Goal: Task Accomplishment & Management: Manage account settings

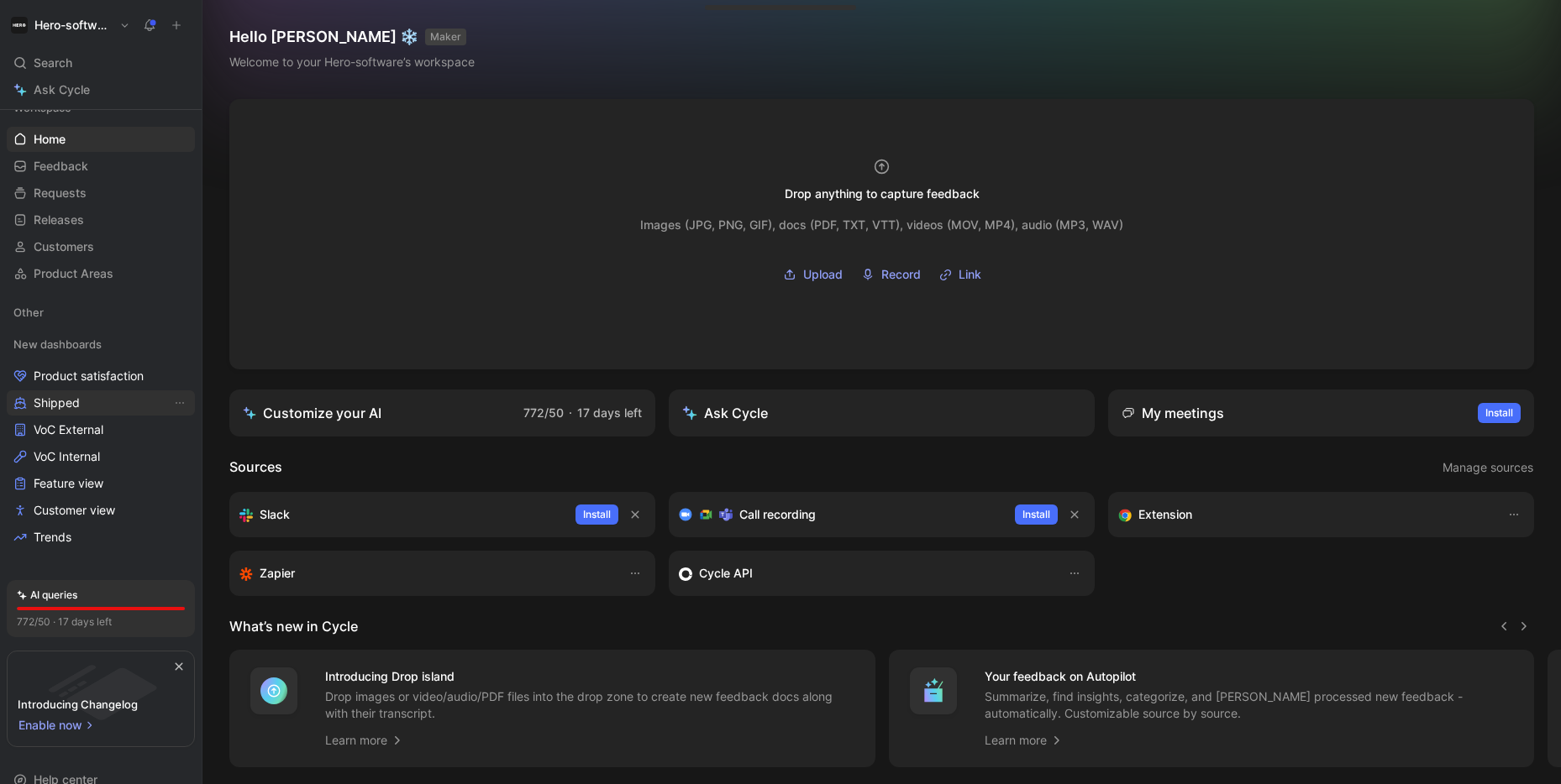
scroll to position [18, 0]
click at [84, 430] on span "VoC External" at bounding box center [68, 428] width 70 height 17
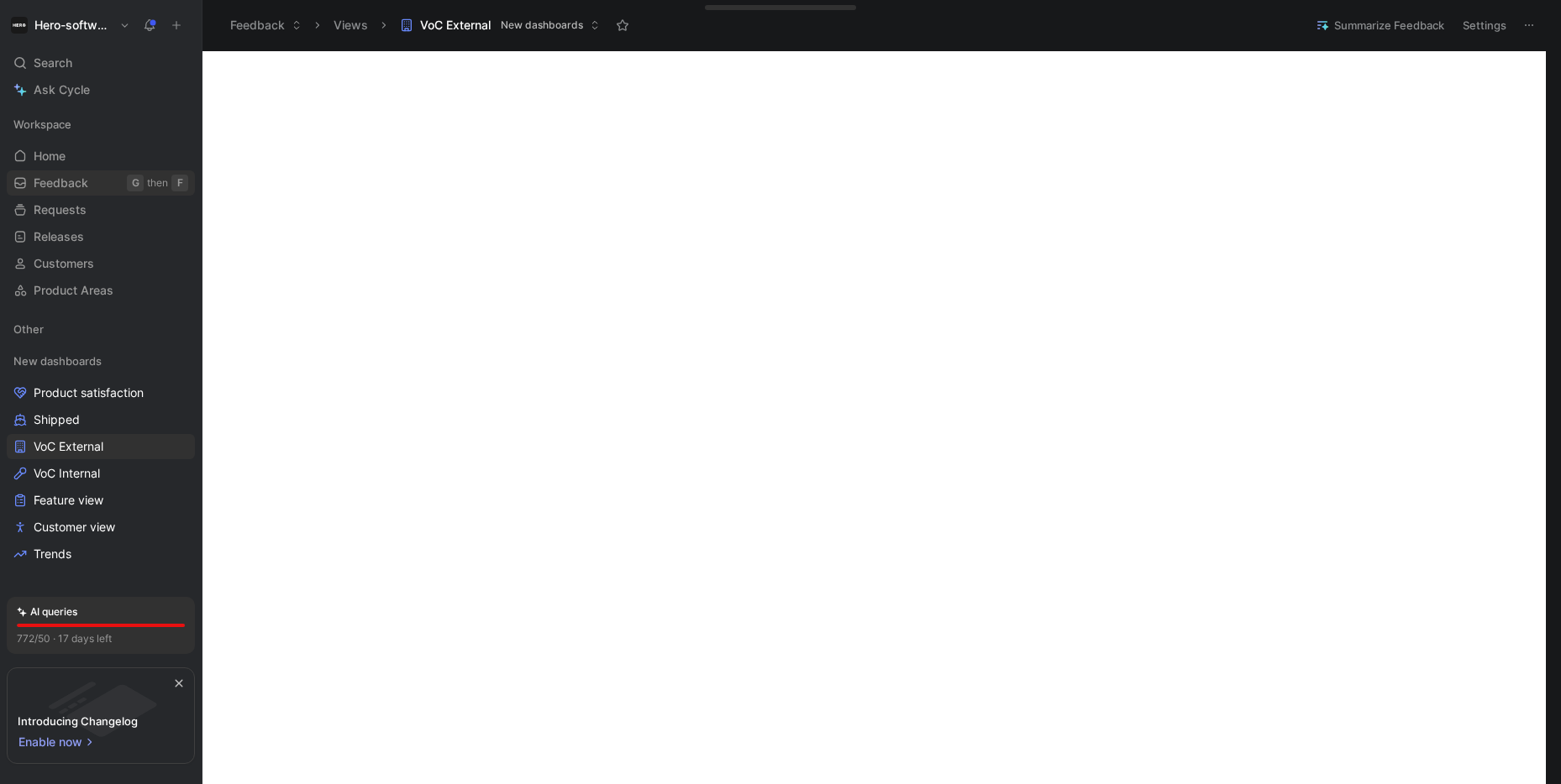
click at [54, 177] on span "Feedback" at bounding box center [61, 183] width 55 height 17
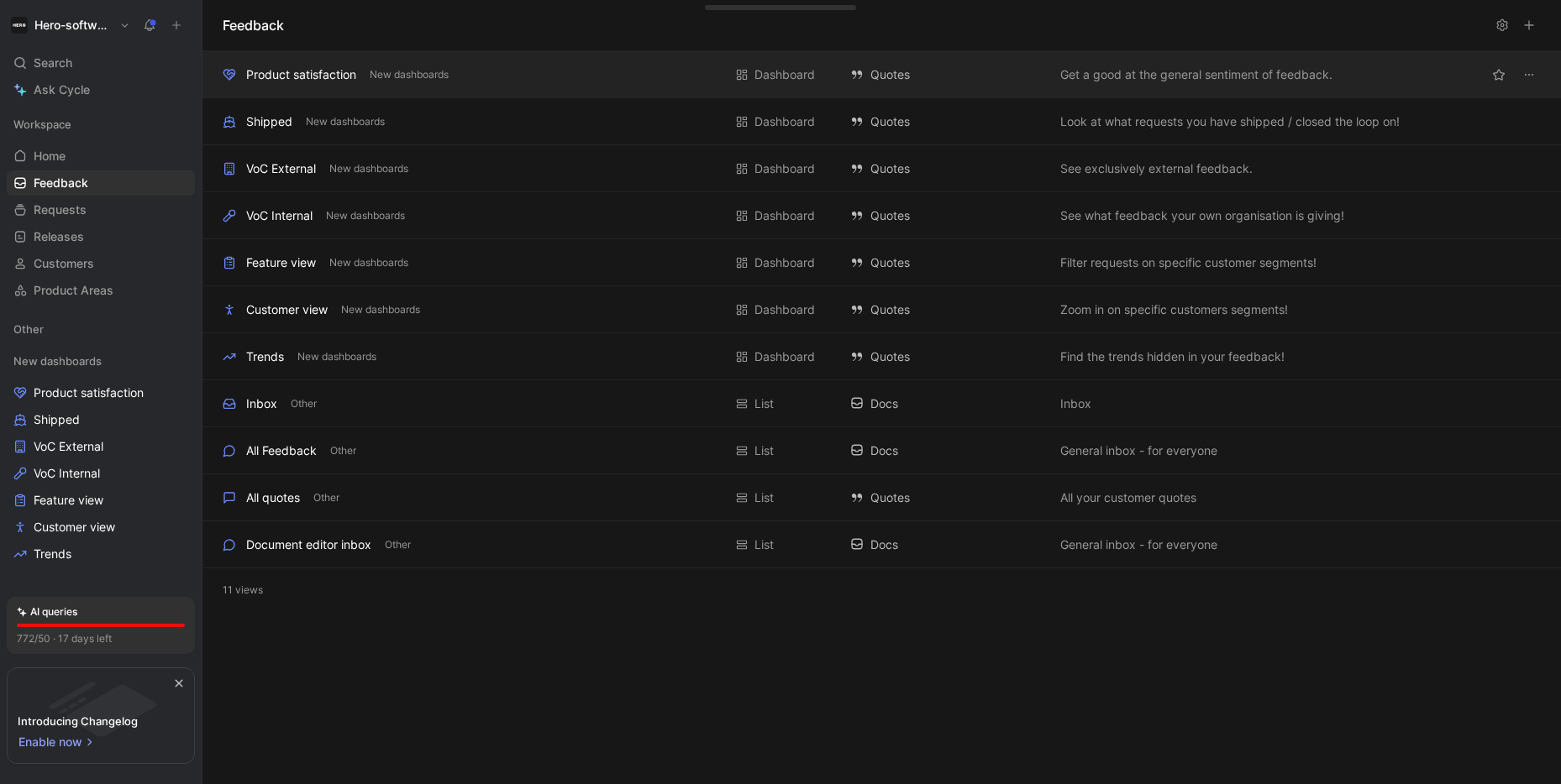
click at [352, 82] on div "Product satisfaction" at bounding box center [301, 75] width 110 height 21
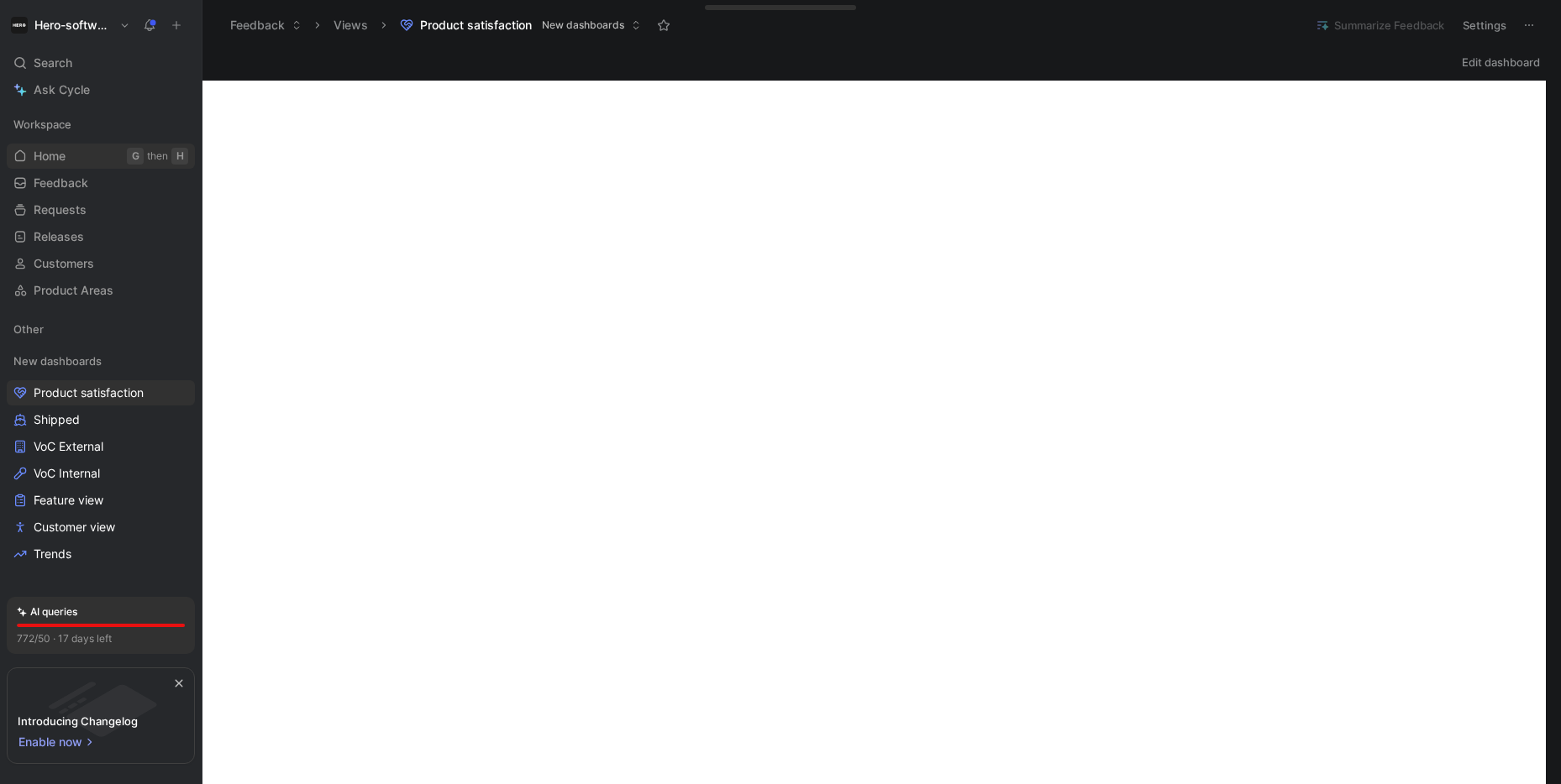
click at [67, 152] on link "Home G then H" at bounding box center [100, 156] width 188 height 26
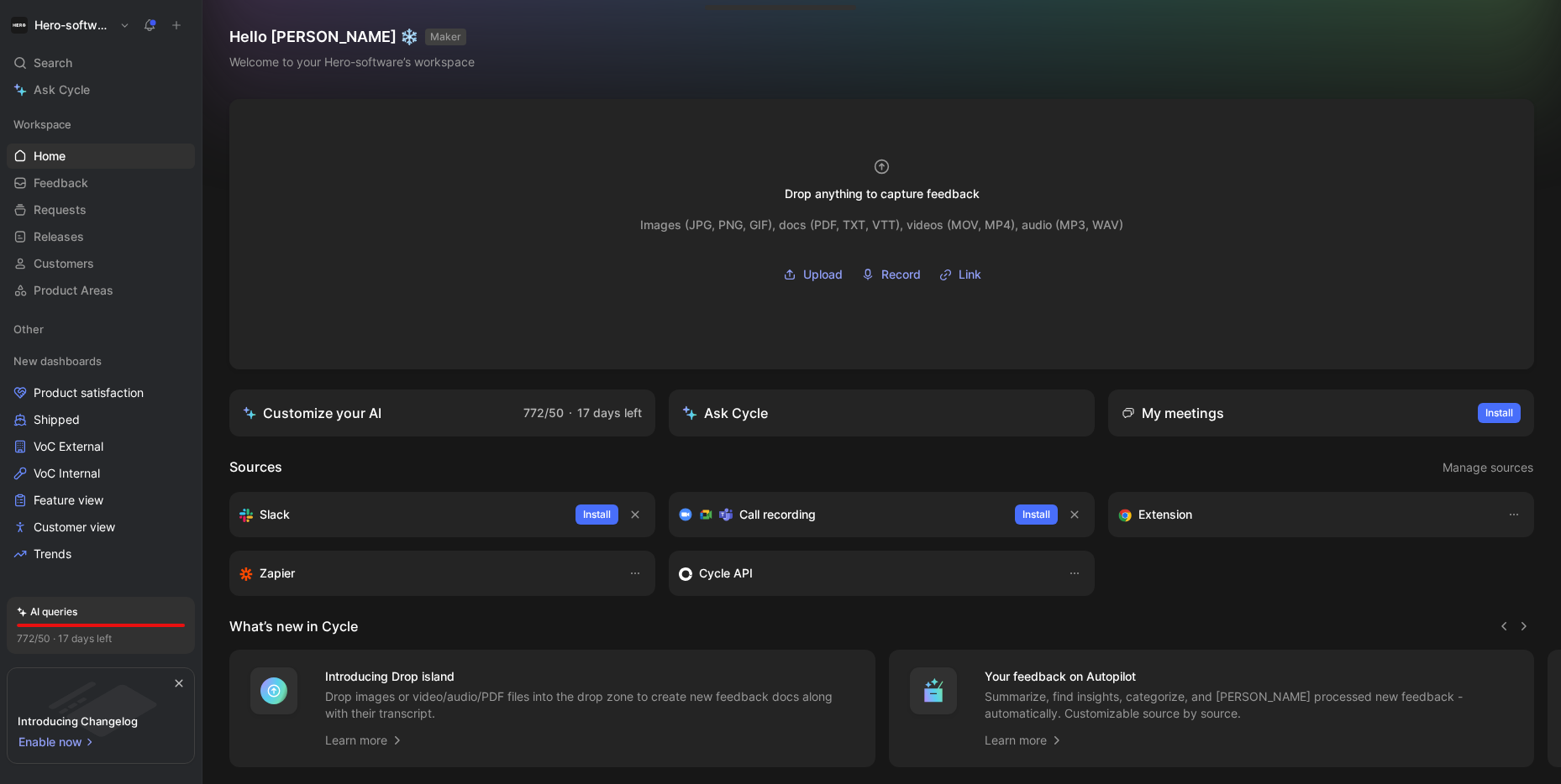
click at [407, 414] on link "Customize your AI 772/50 · 17 days left" at bounding box center [441, 414] width 426 height 47
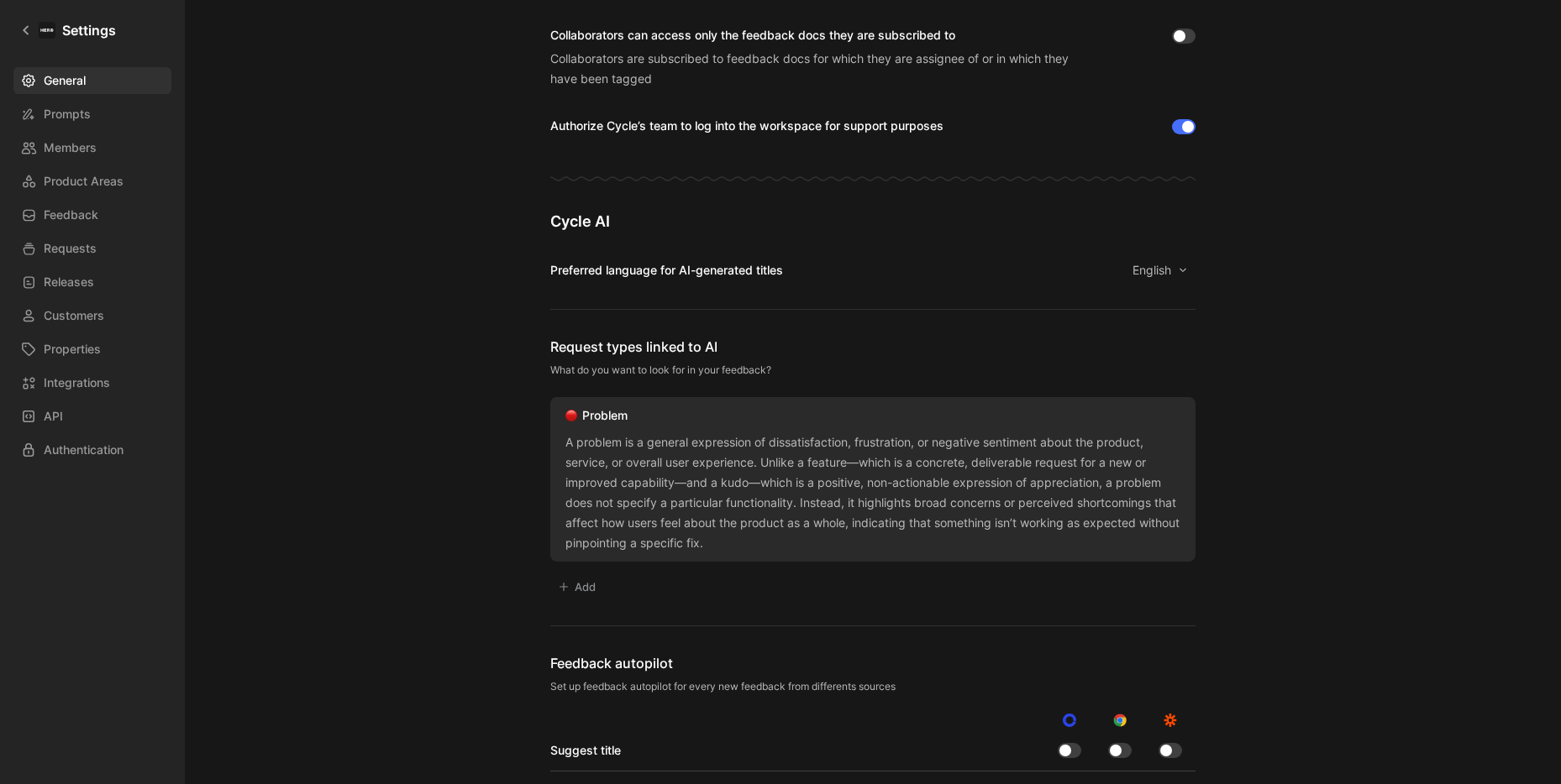
scroll to position [786, 0]
click at [26, 28] on icon at bounding box center [26, 29] width 6 height 9
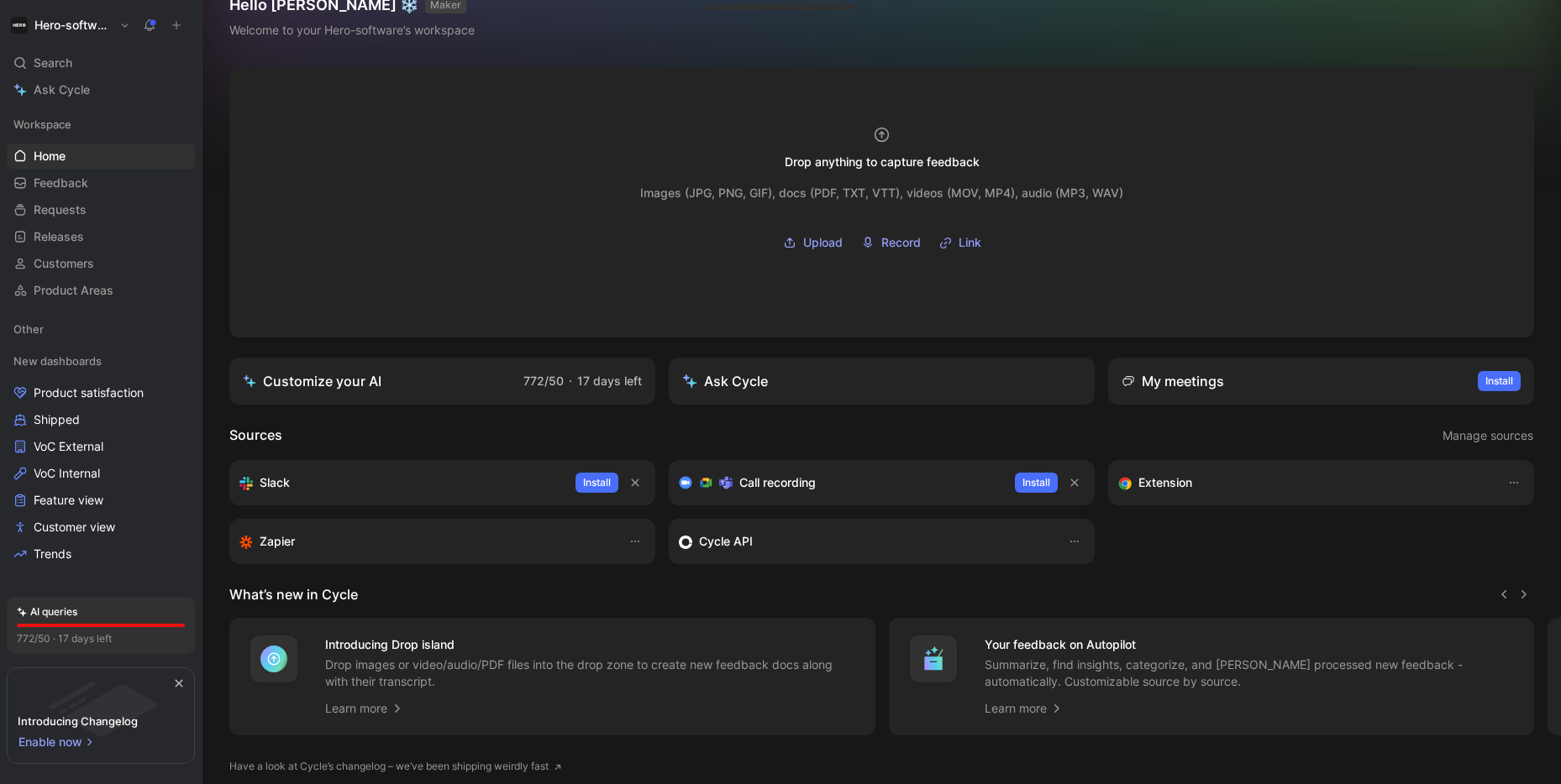
scroll to position [100, 0]
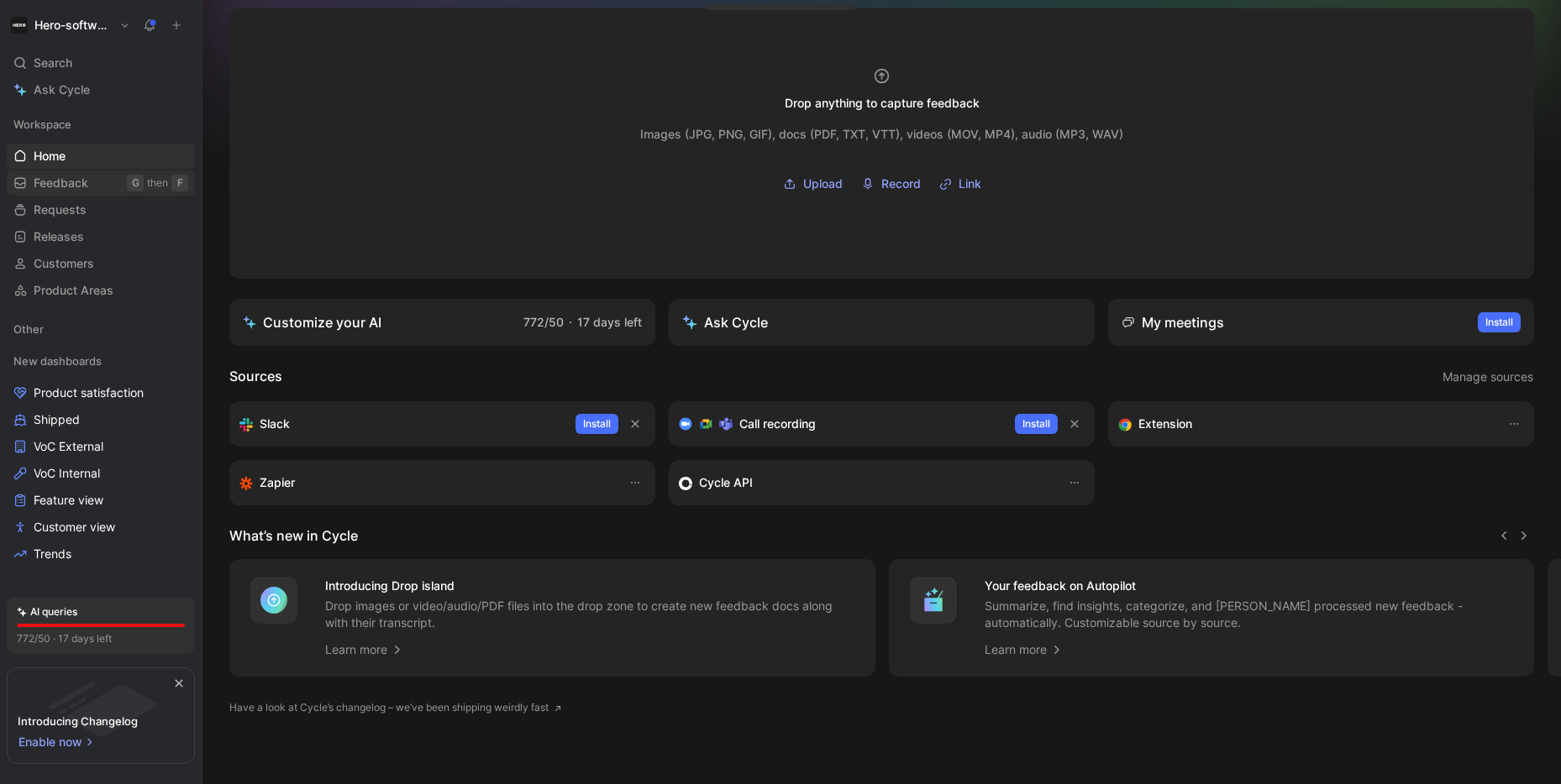
click at [70, 182] on span "Feedback" at bounding box center [61, 183] width 55 height 17
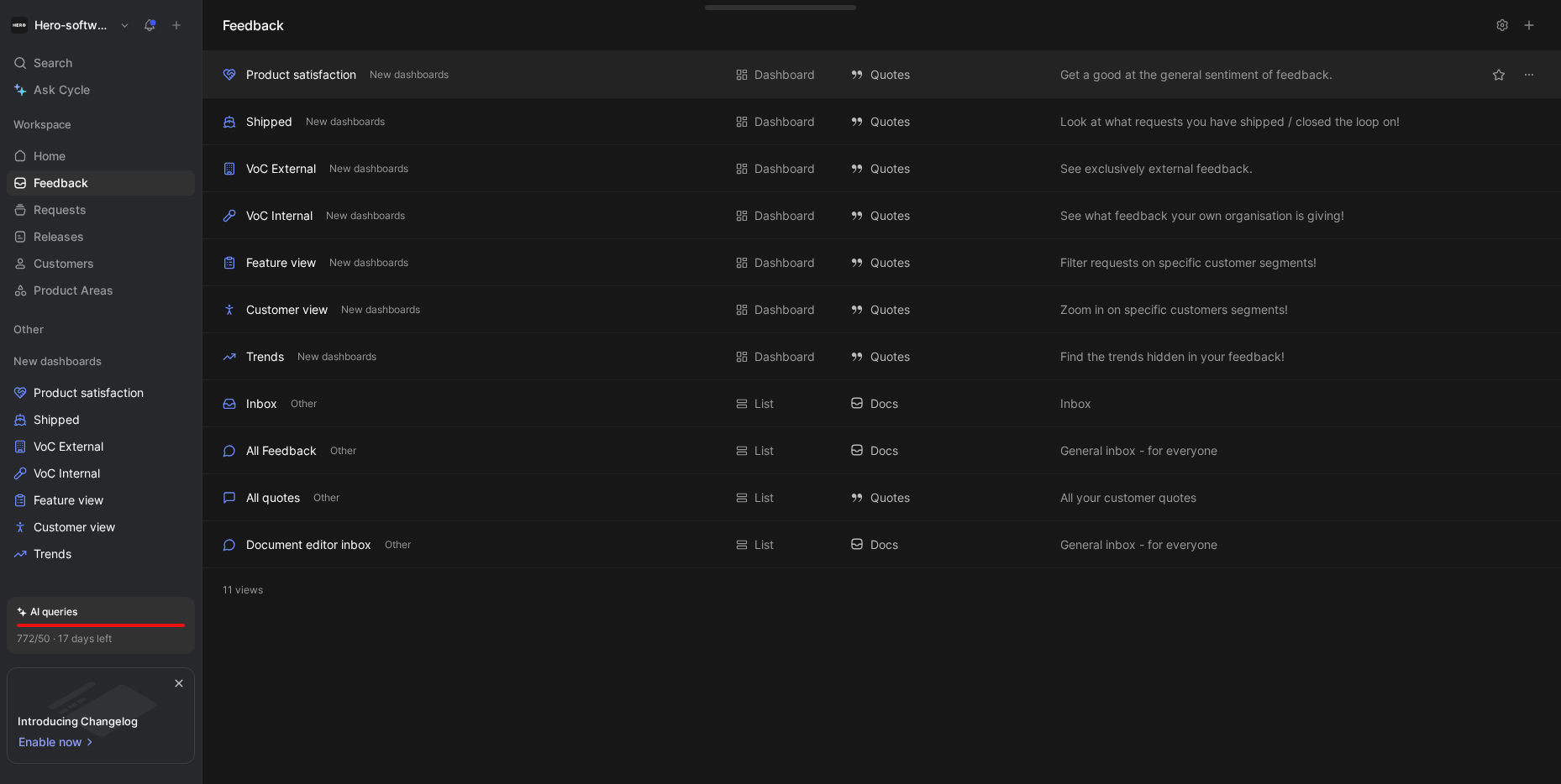
click at [881, 78] on div "Quotes" at bounding box center [947, 75] width 194 height 21
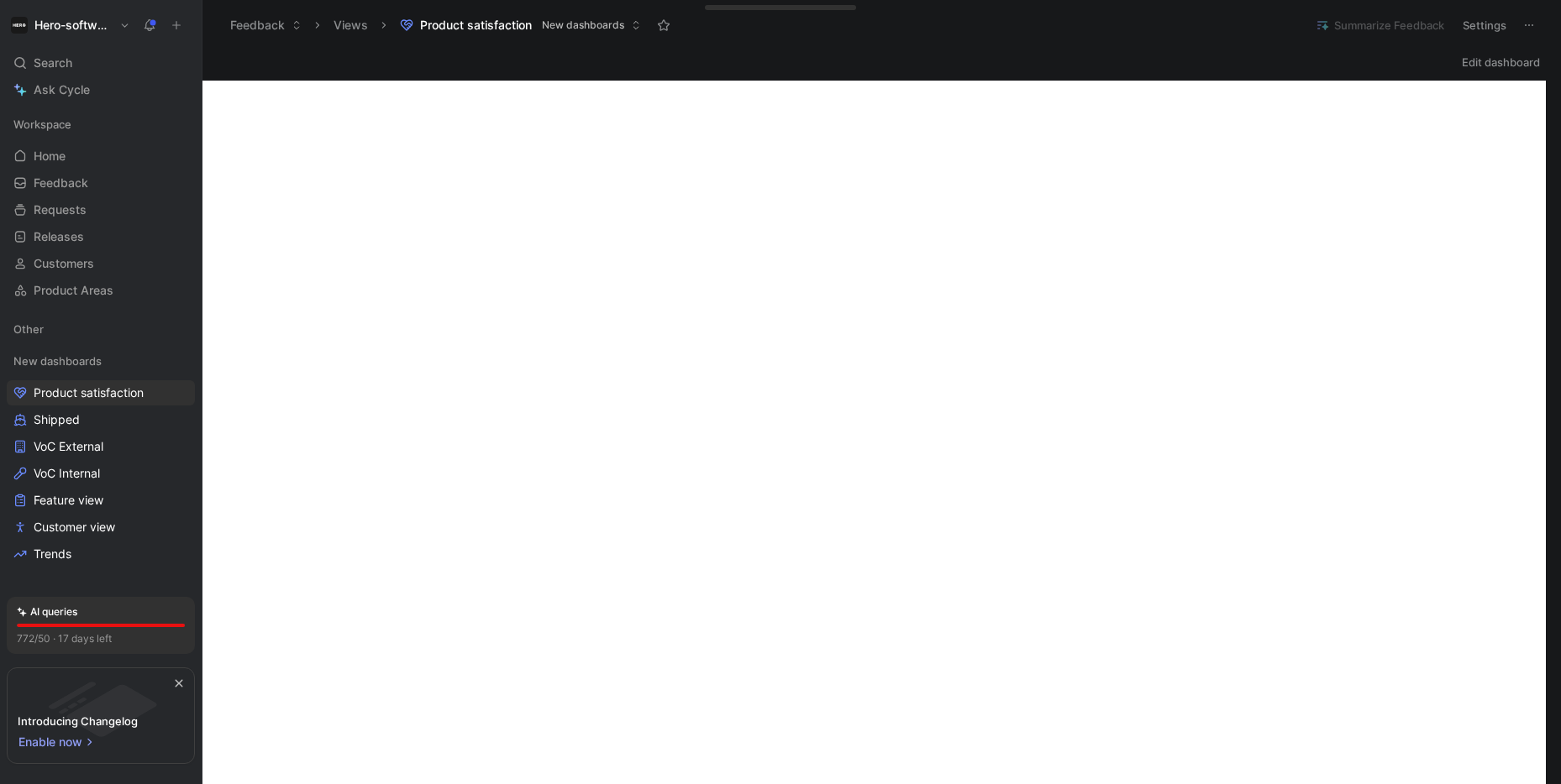
click at [562, 29] on span "New dashboards" at bounding box center [583, 25] width 83 height 17
click at [258, 35] on button "Feedback" at bounding box center [266, 26] width 87 height 26
click at [261, 86] on span "Requests" at bounding box center [276, 84] width 51 height 15
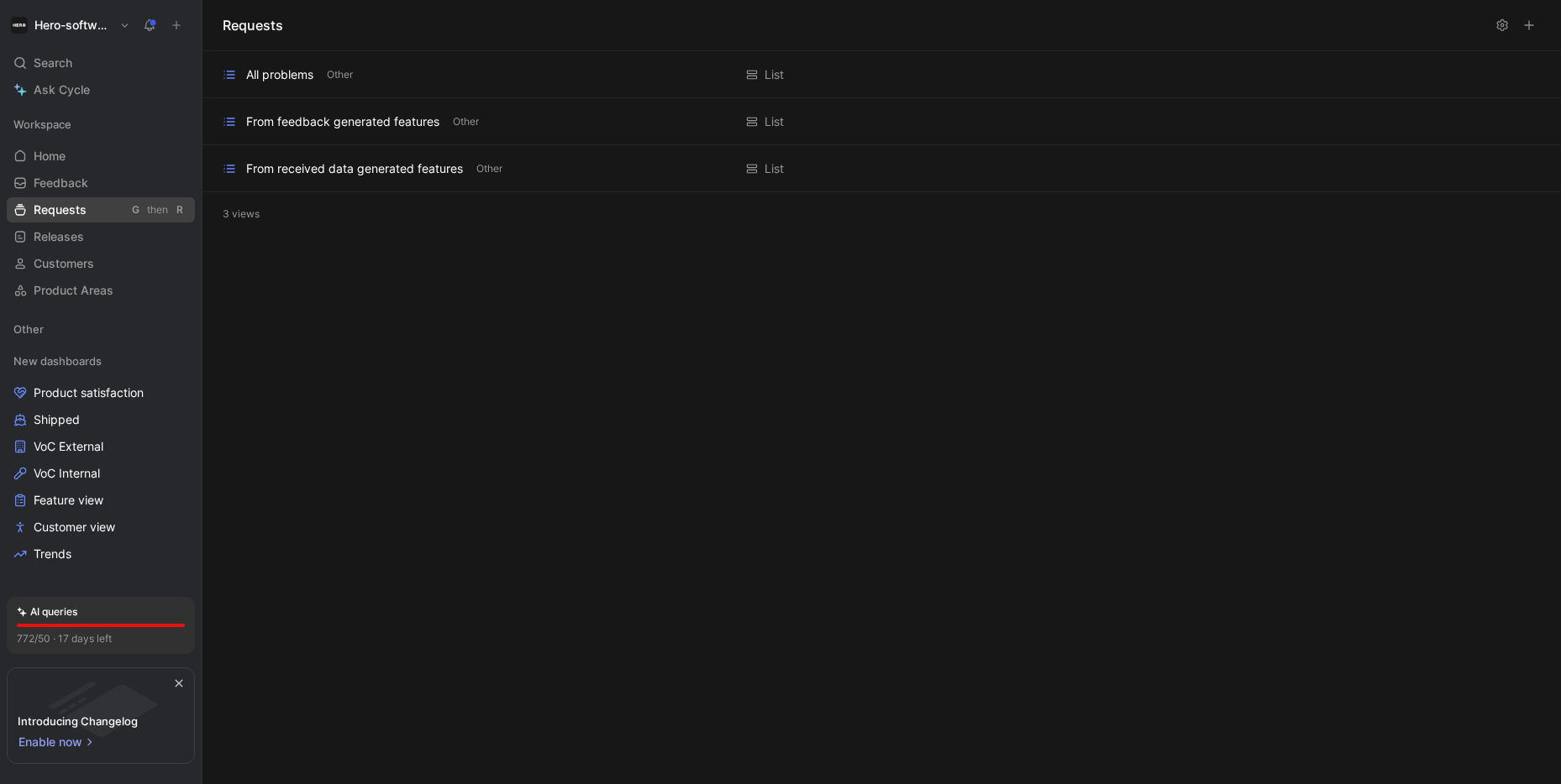
click at [89, 205] on link "Requests G then R" at bounding box center [100, 210] width 188 height 26
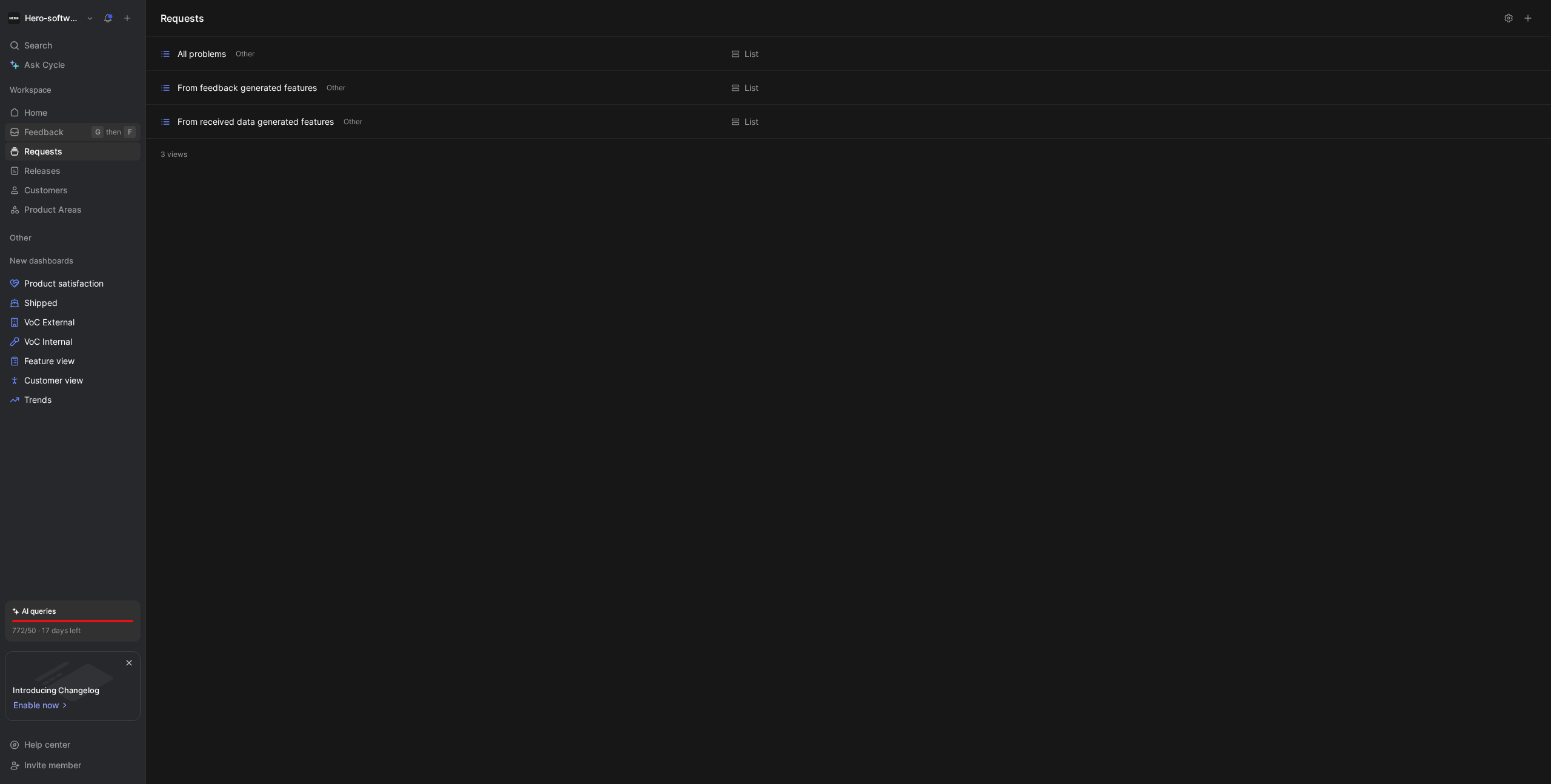
click at [37, 131] on span "Feedback" at bounding box center [44, 132] width 40 height 12
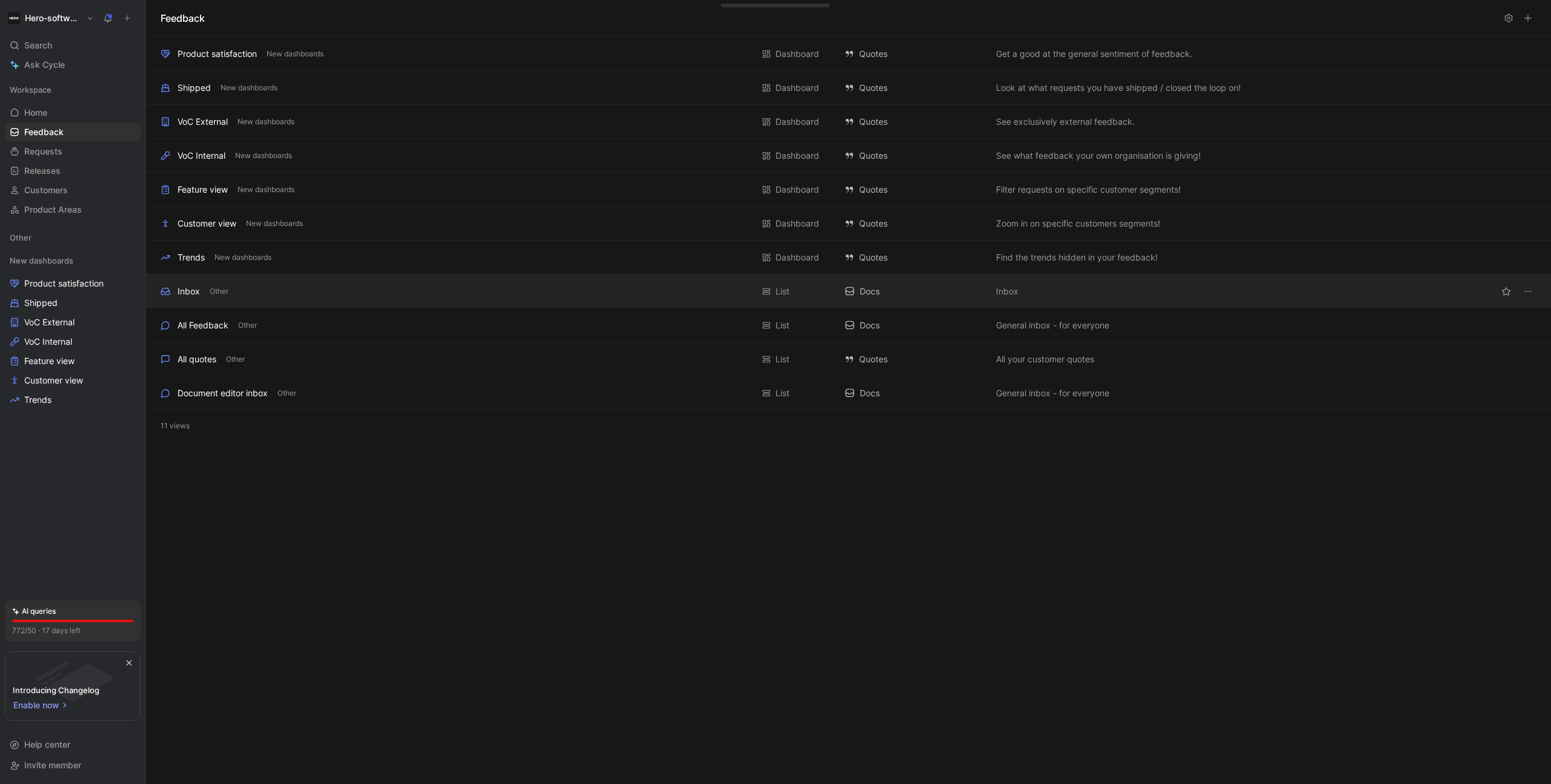
click at [280, 295] on div "Inbox Other" at bounding box center [457, 291] width 592 height 15
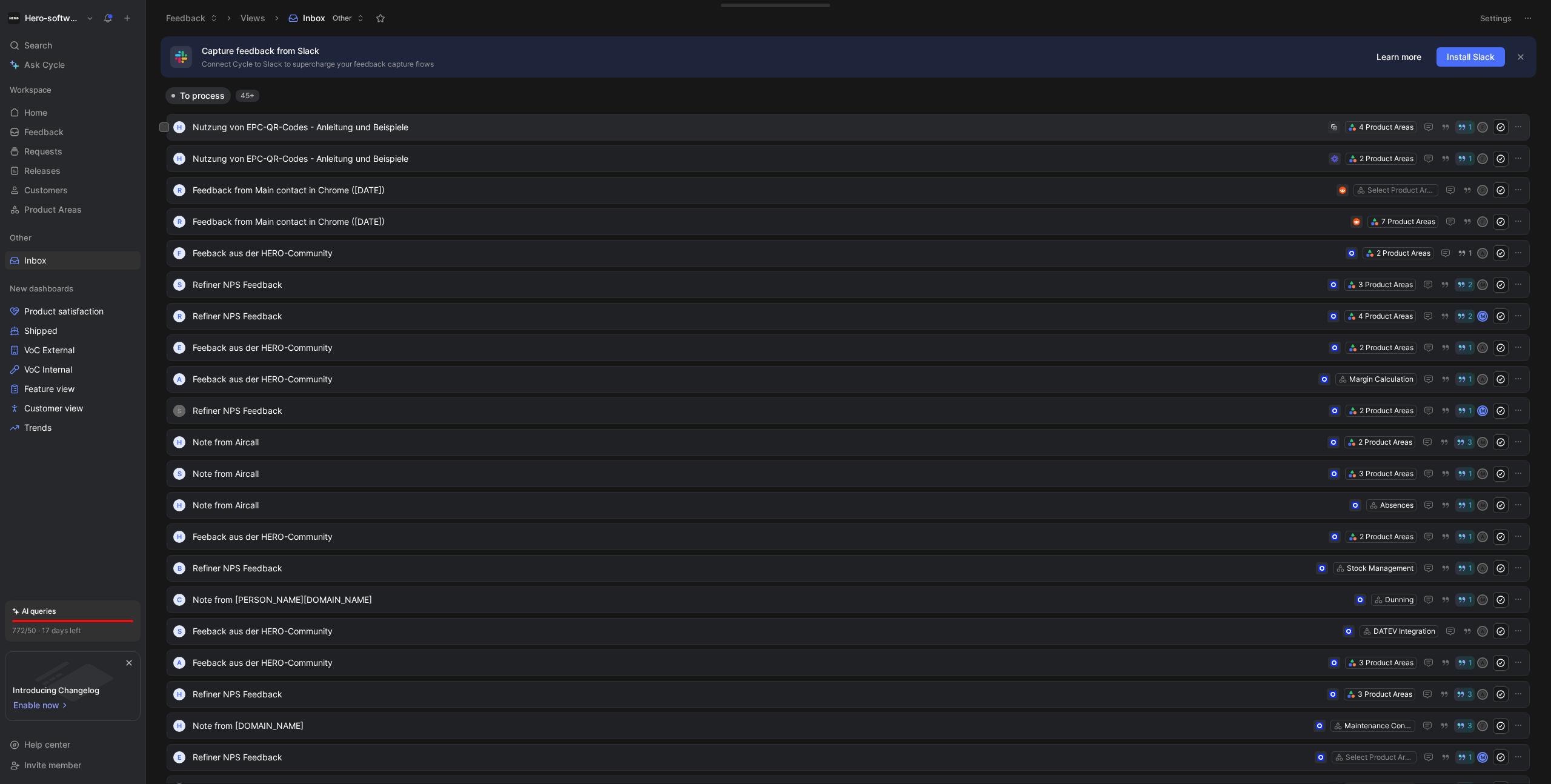
click at [428, 128] on span "Nutzung von EPC-QR-Codes - Anleitung und Beispiele" at bounding box center [758, 127] width 1131 height 15
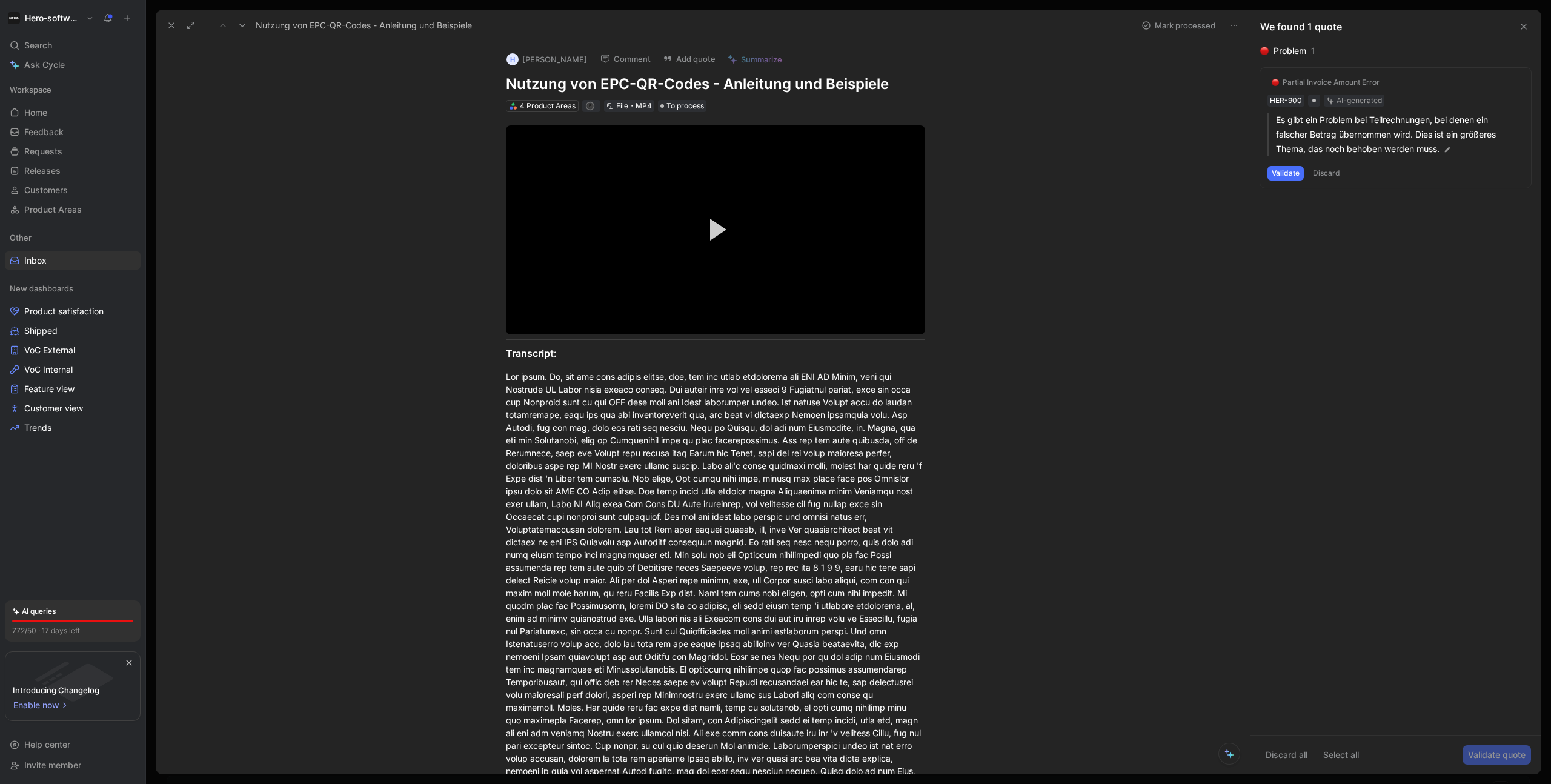
click at [173, 28] on icon at bounding box center [172, 26] width 10 height 10
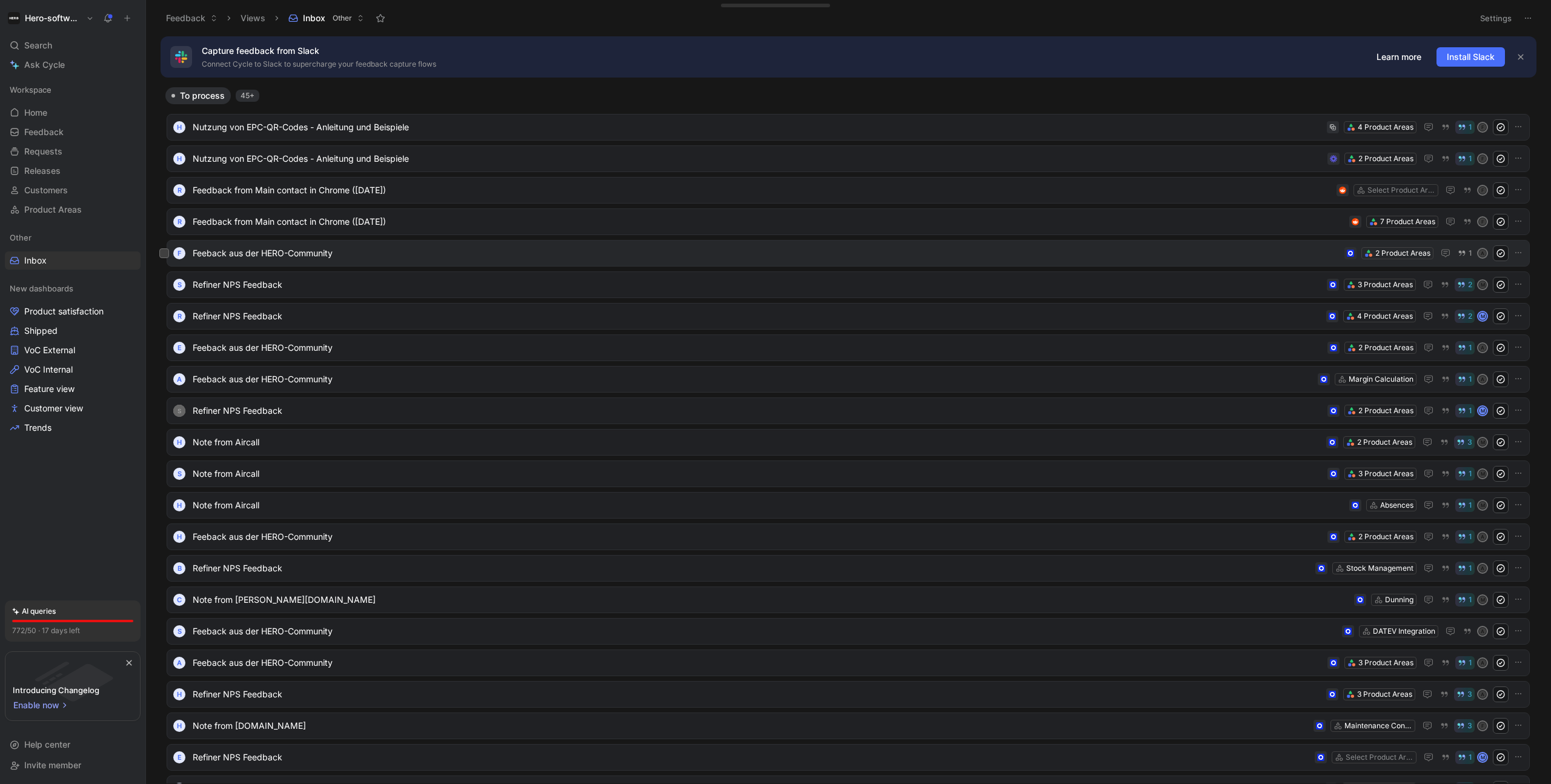
click at [297, 255] on span "Feeback aus der HERO-Community" at bounding box center [766, 253] width 1147 height 15
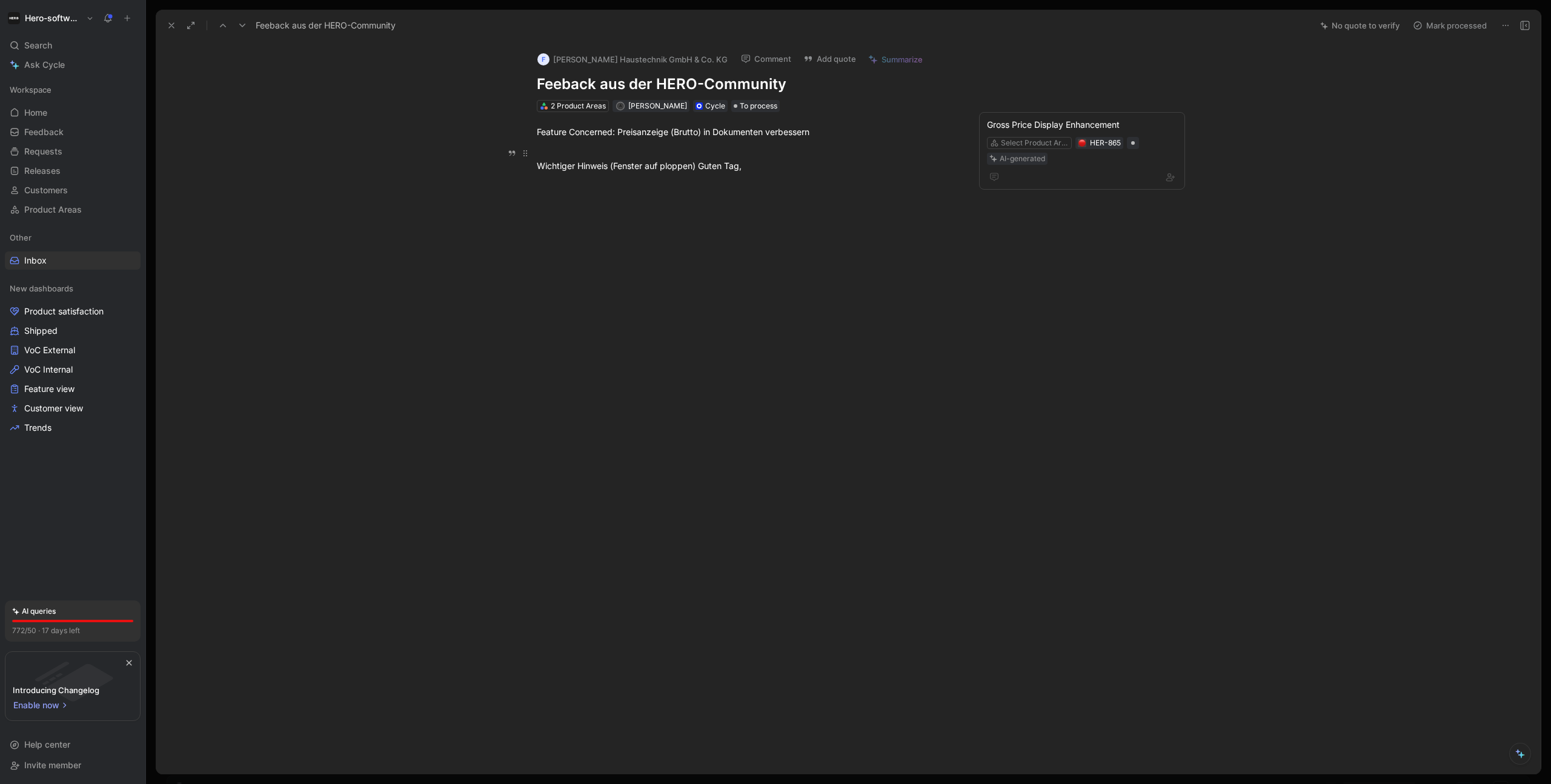
click at [732, 164] on div "Wichtiger Hinweis (Fenster auf ploppen) Guten Tag," at bounding box center [746, 159] width 419 height 26
click at [752, 167] on div "Wichtiger Hinweis (Fenster auf ploppen) Guten Tag," at bounding box center [746, 159] width 419 height 26
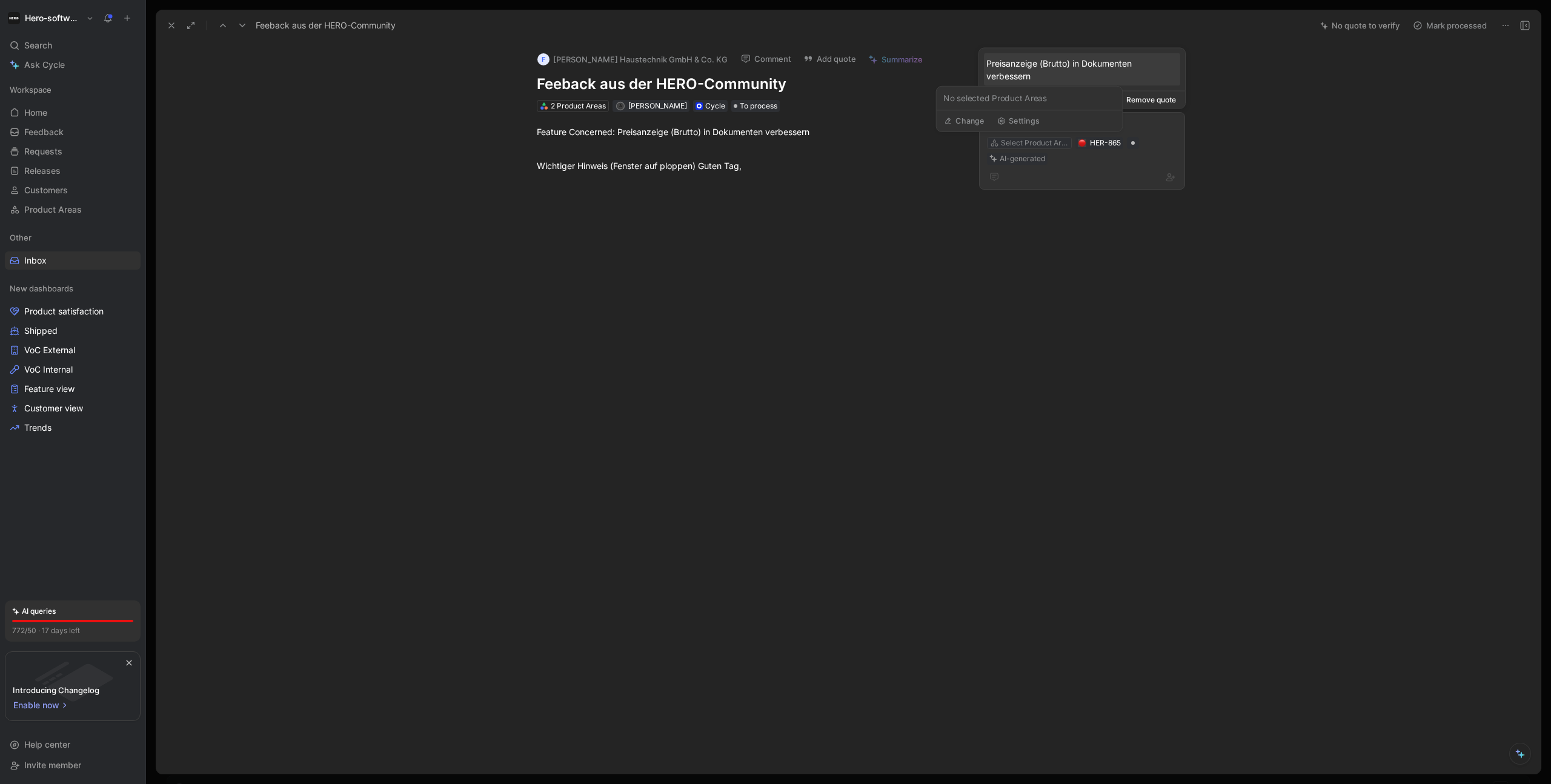
click at [1035, 142] on div "Select Product Area" at bounding box center [1035, 142] width 68 height 12
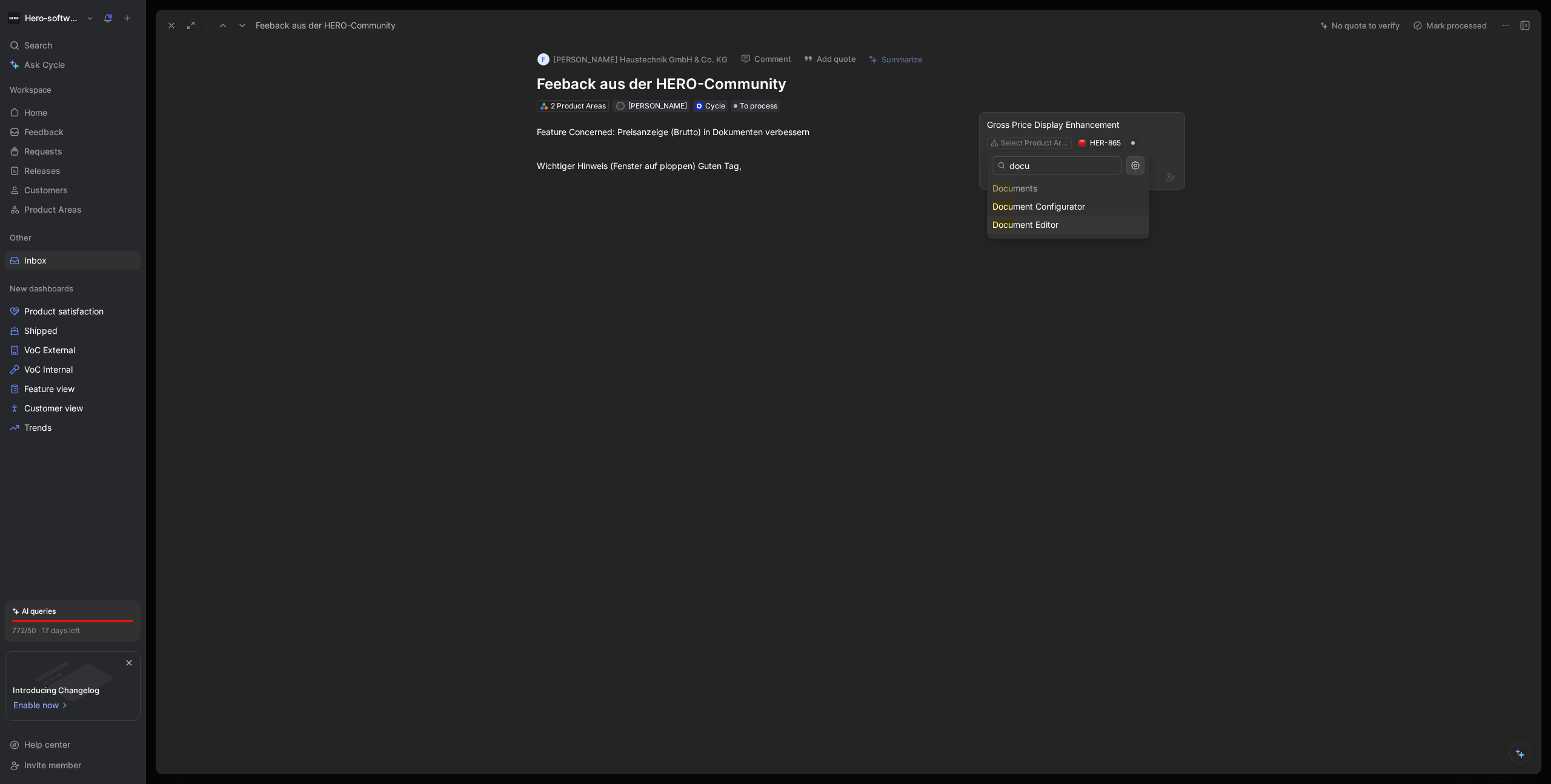
type input "docu"
click at [1041, 222] on span "ment Editor" at bounding box center [1036, 224] width 45 height 11
click at [238, 28] on icon at bounding box center [242, 26] width 10 height 10
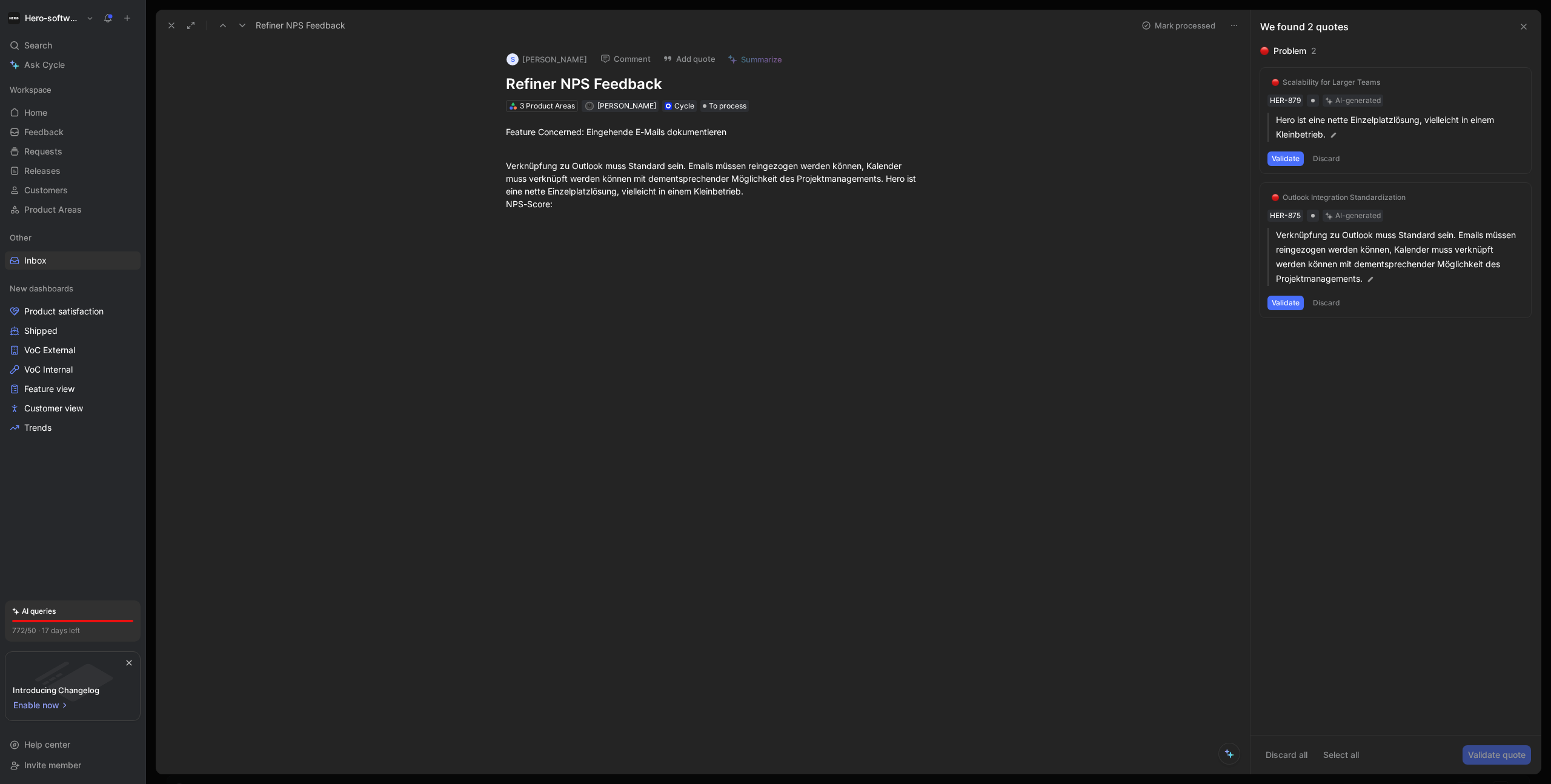
click at [1125, 159] on button "Validate" at bounding box center [1285, 159] width 36 height 15
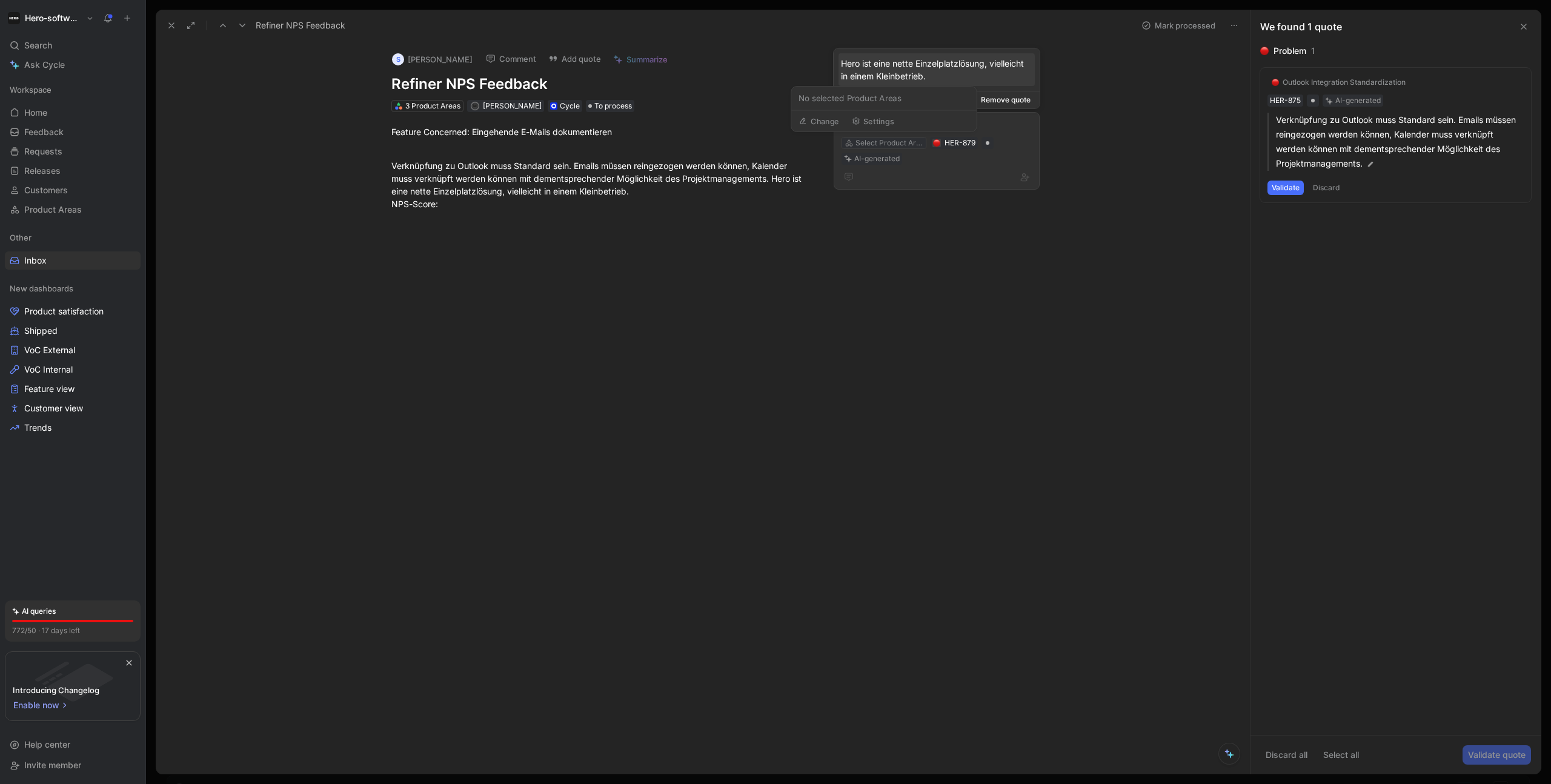
click at [900, 143] on div "Select Product Area" at bounding box center [890, 142] width 68 height 12
click at [475, 133] on div "Feature Concerned: Eingehende E-Mails dokumentieren" at bounding box center [600, 132] width 419 height 13
drag, startPoint x: 394, startPoint y: 135, endPoint x: 624, endPoint y: 135, distance: 230.0
click at [624, 135] on div "Feature Concerned: Eingehende E-Mails dokumentieren" at bounding box center [600, 132] width 419 height 13
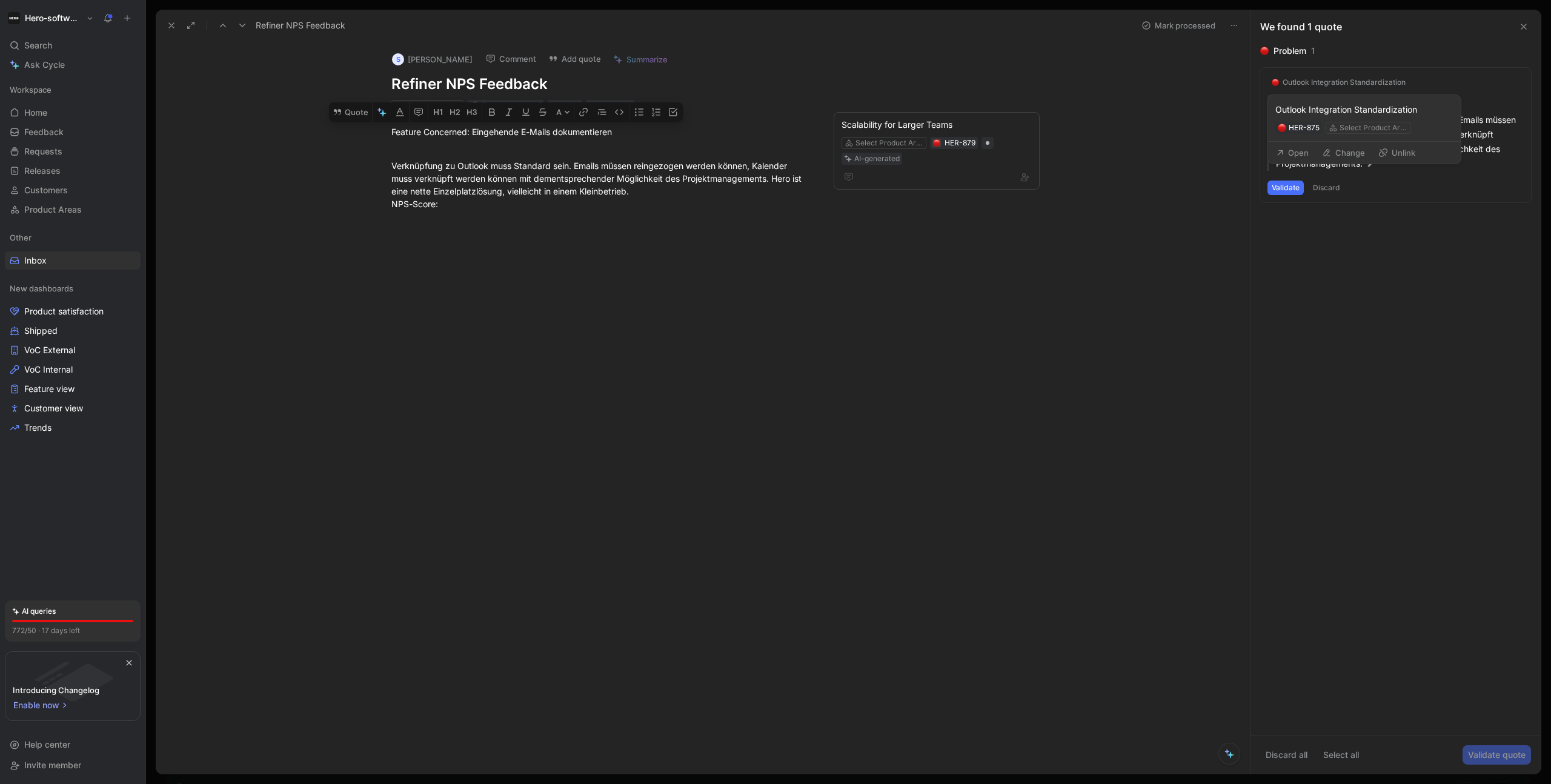
click at [1125, 150] on button "Change" at bounding box center [1343, 152] width 54 height 17
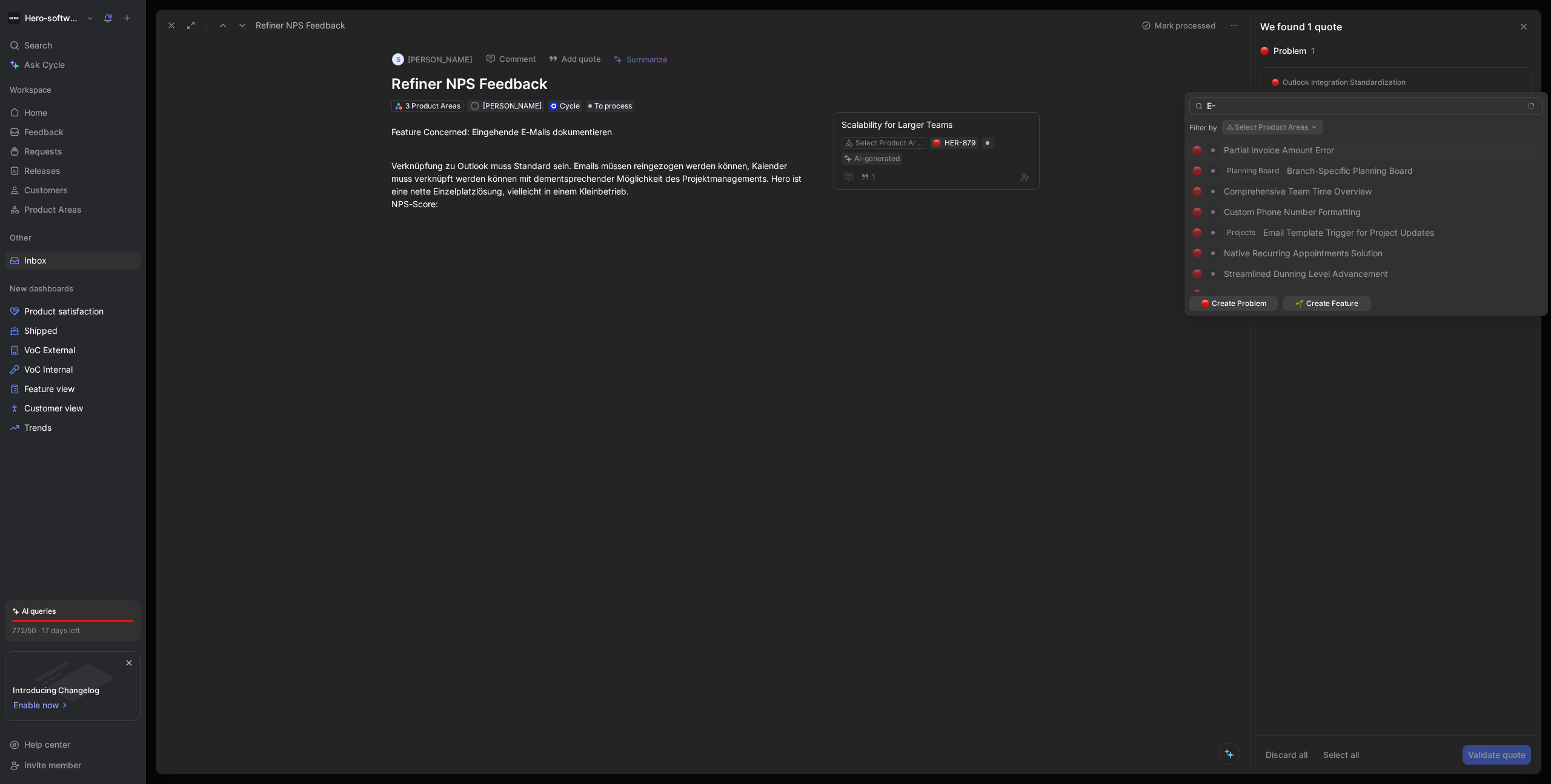
type input "E"
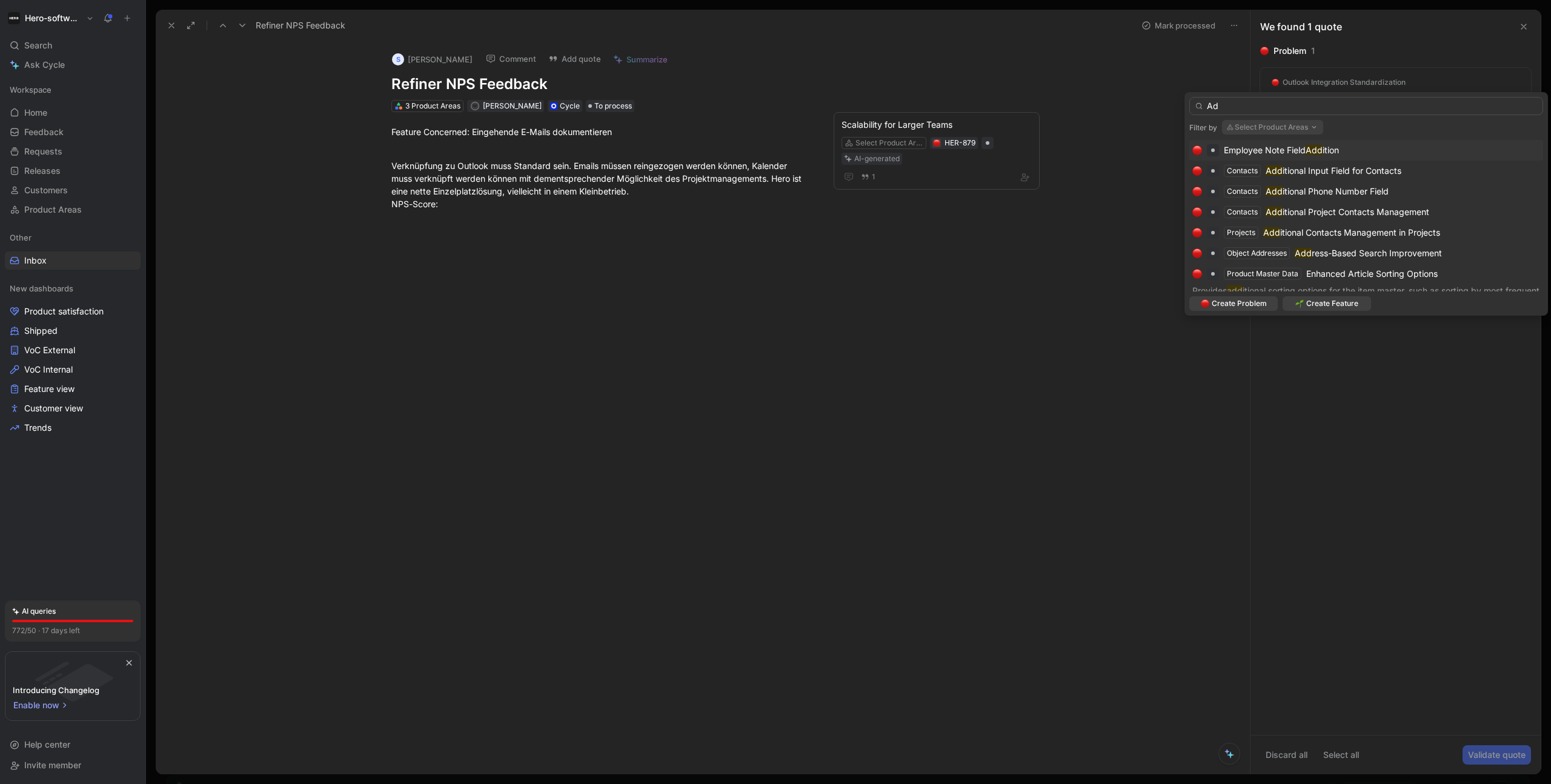
type input "A"
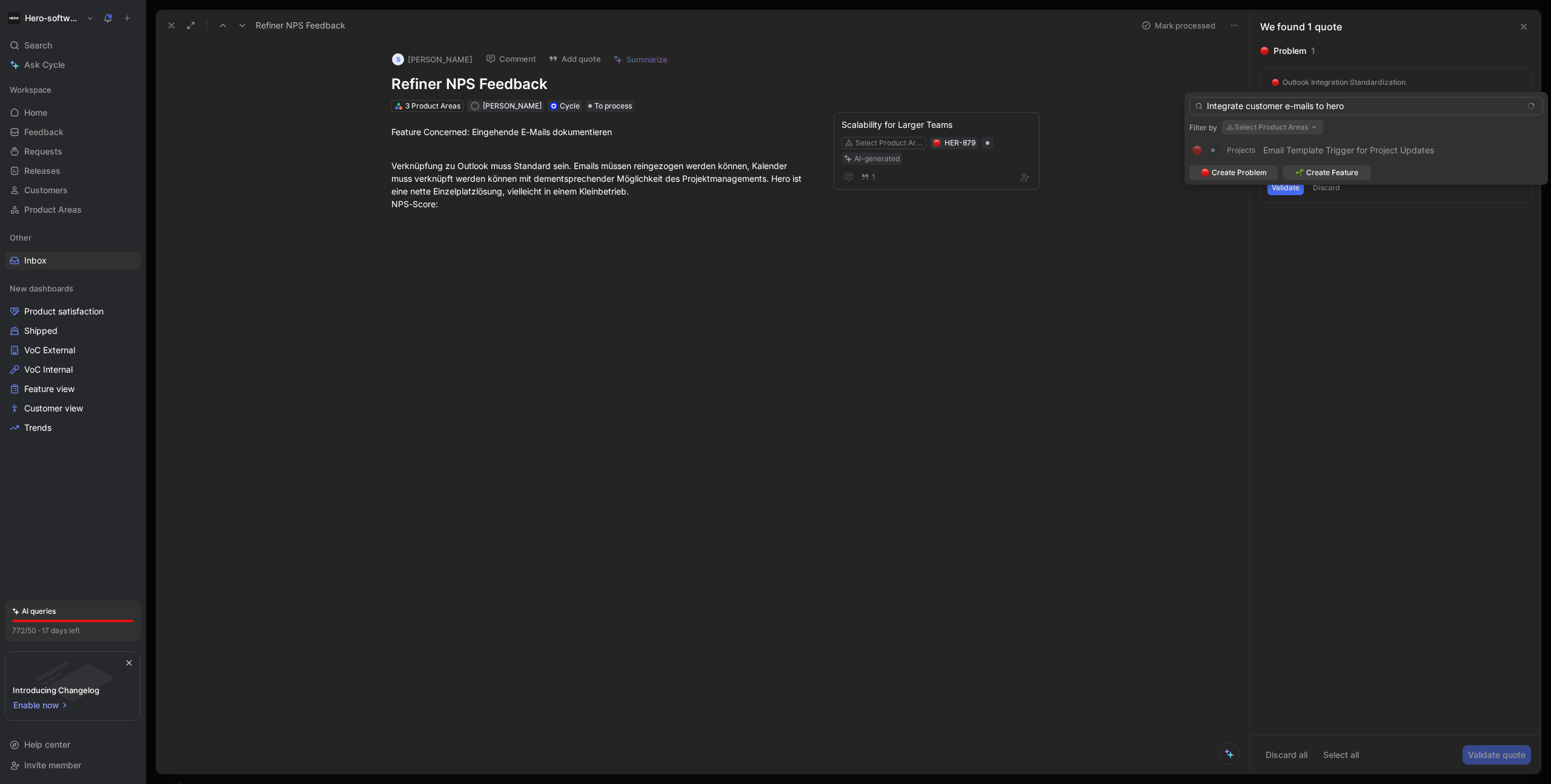
type input "E"
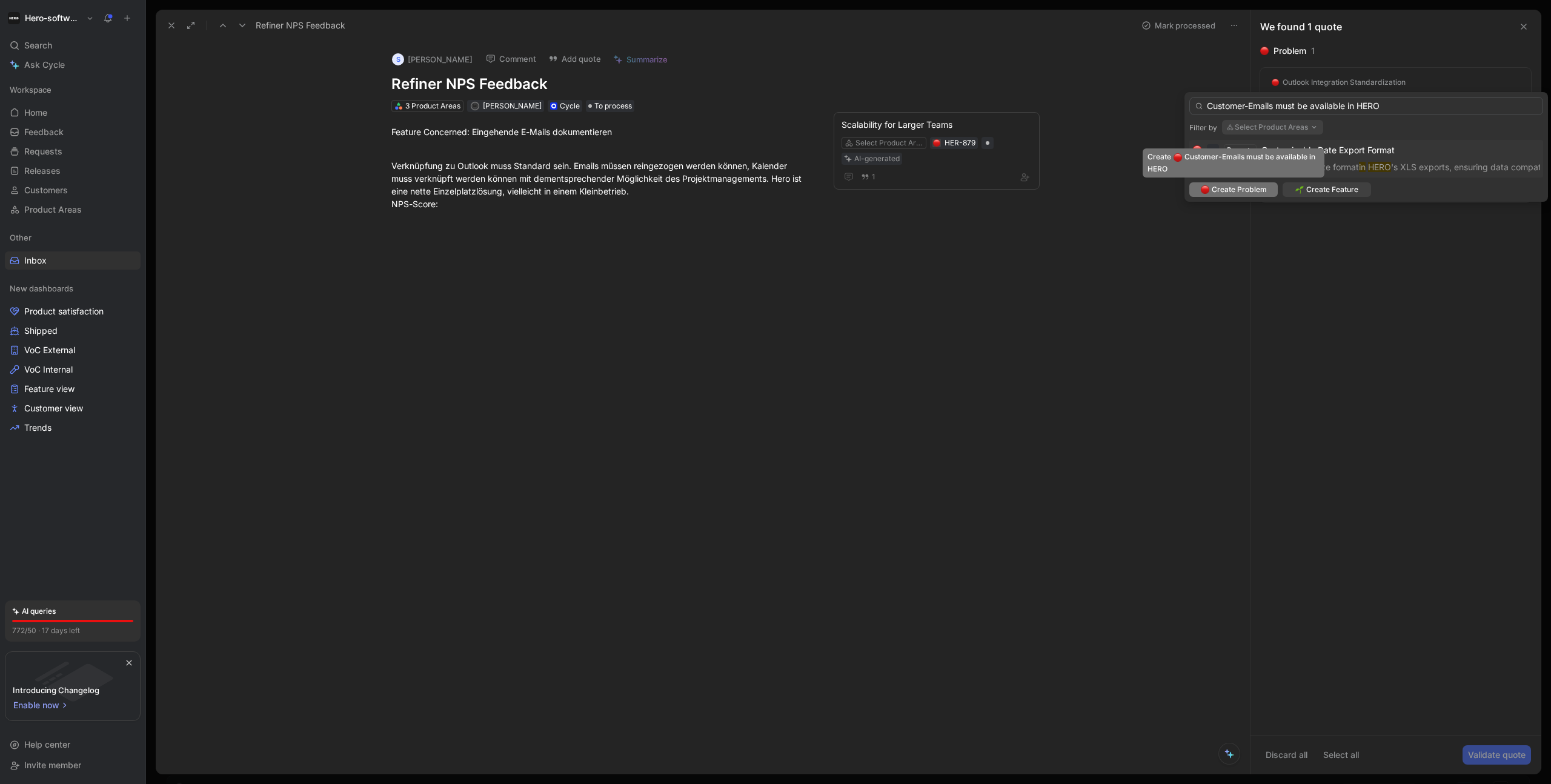
type input "Customer-Emails must be available in HERO"
click at [1125, 190] on span "Create Problem" at bounding box center [1239, 189] width 55 height 12
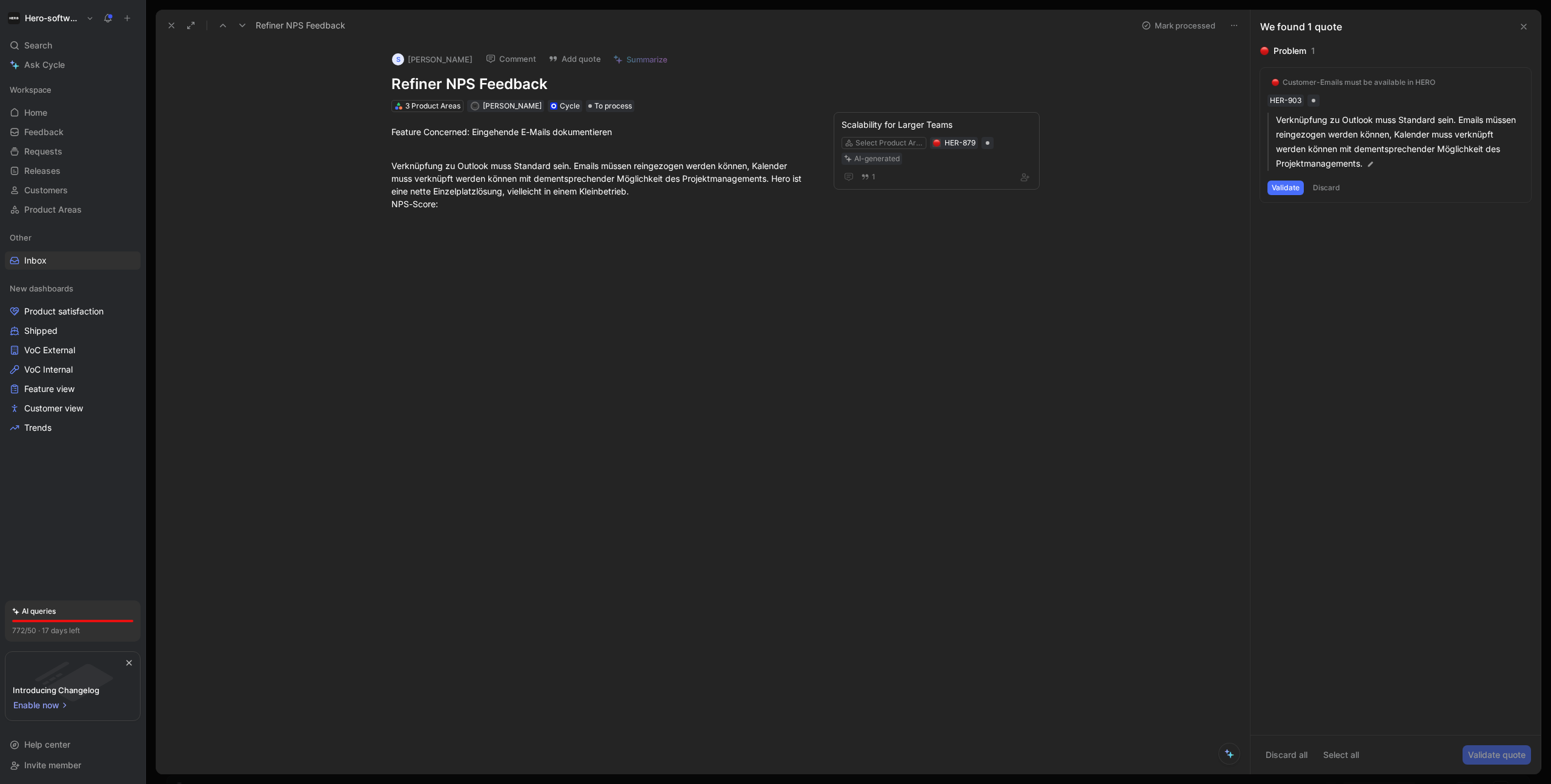
click at [1125, 186] on button "Validate" at bounding box center [1285, 188] width 36 height 15
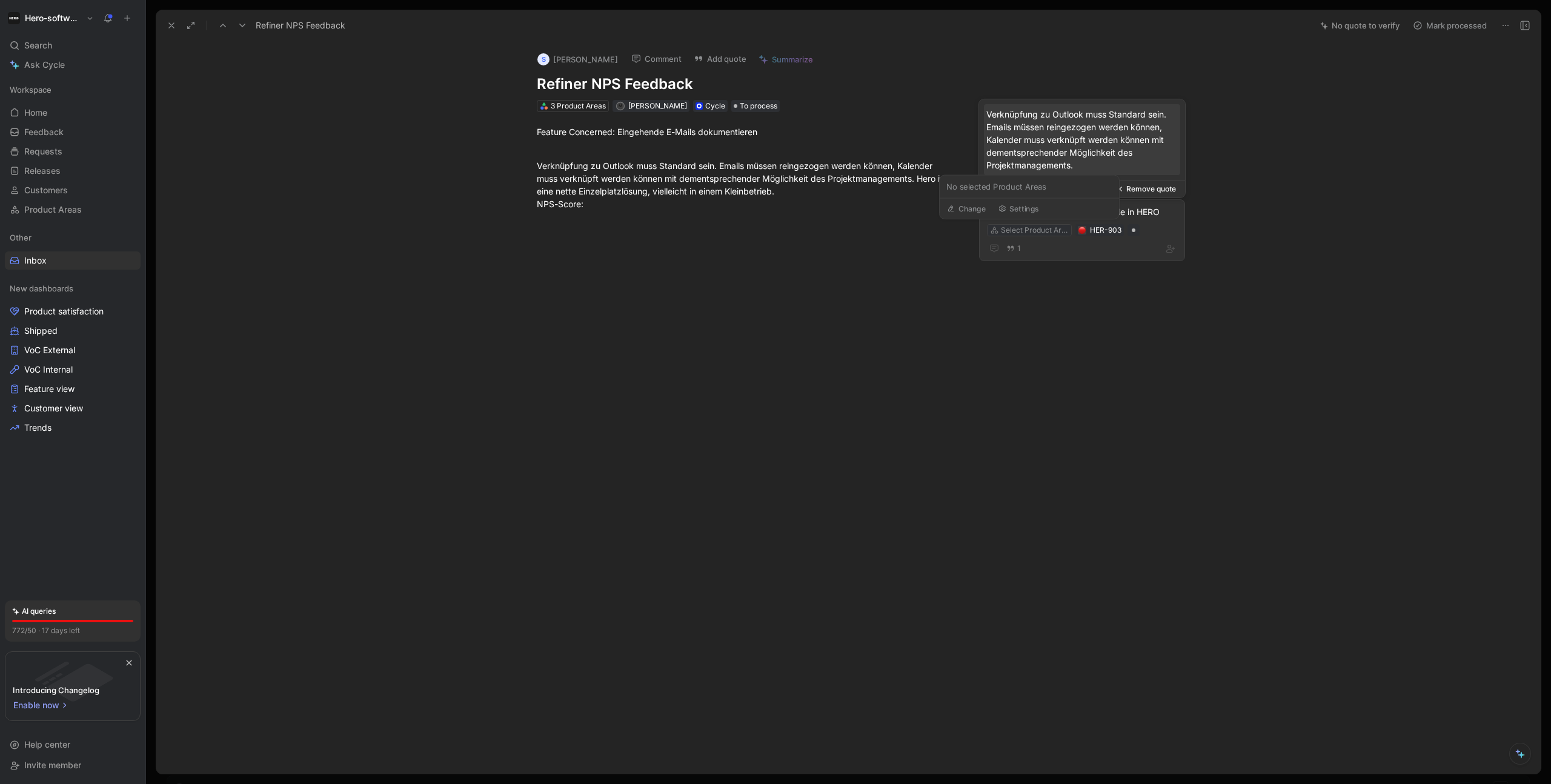
click at [1046, 229] on div "Select Product Area" at bounding box center [1035, 230] width 68 height 12
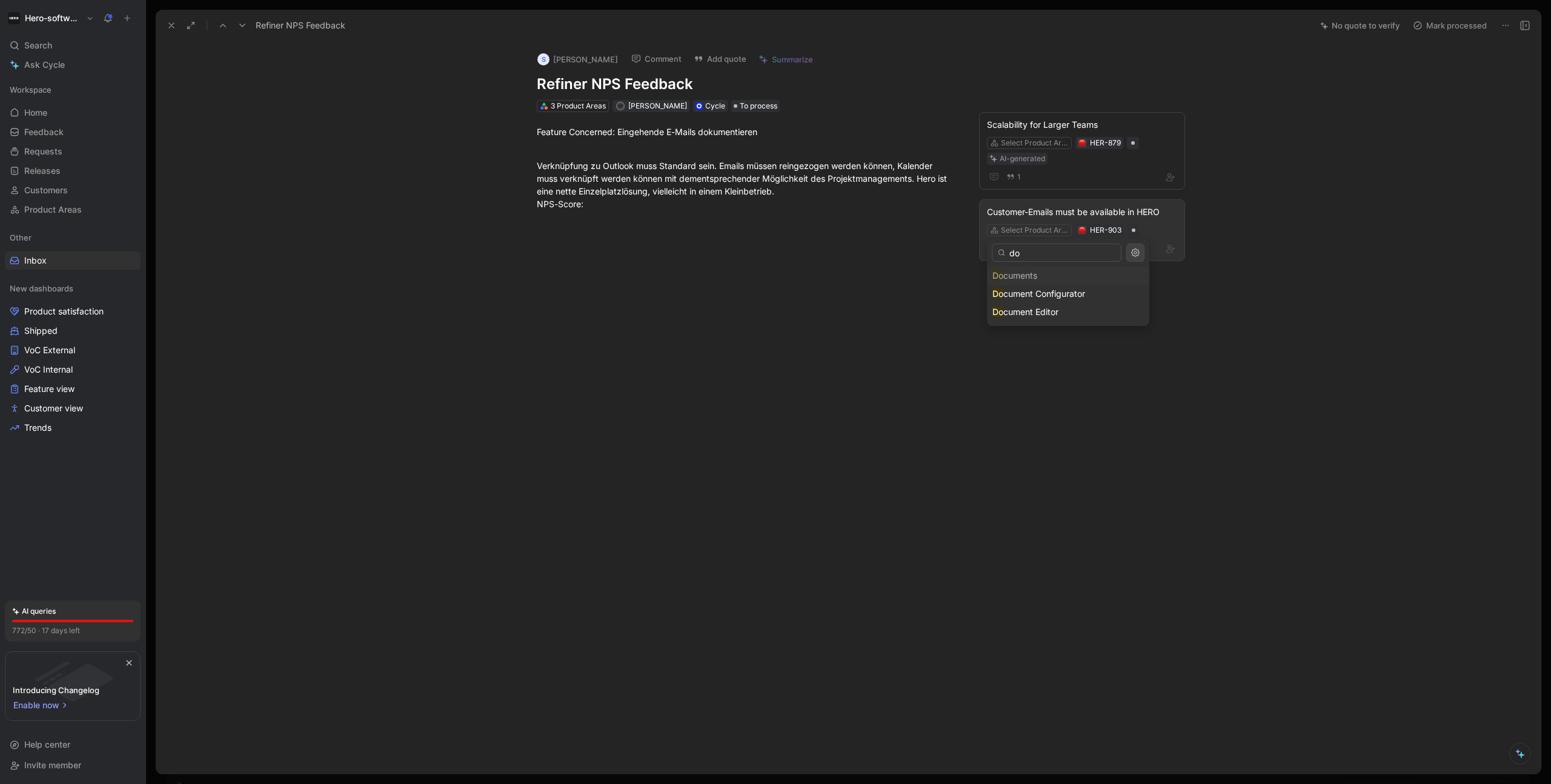
type input "d"
click at [244, 26] on use at bounding box center [242, 25] width 6 height 4
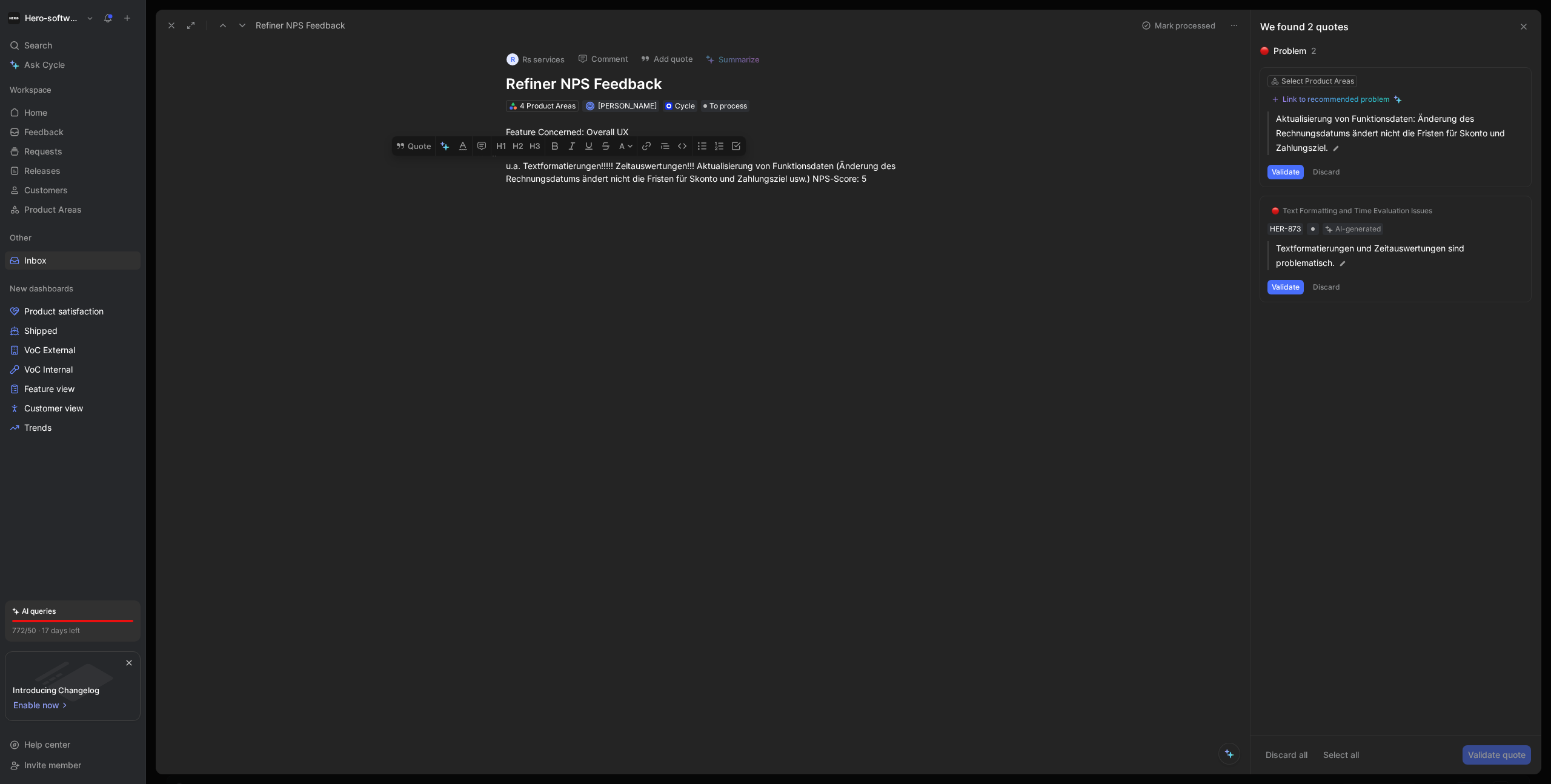
drag, startPoint x: 524, startPoint y: 167, endPoint x: 612, endPoint y: 167, distance: 88.0
click at [612, 167] on div "u.a. Textformatierungen!!!!! Zeitauswertungen!!! Aktualisierung von Funktionsda…" at bounding box center [715, 166] width 419 height 38
click at [1029, 193] on div "Feature Concerned: Overall UX u.a. Textformatierungen!!!!! Zeitauswertungen!!! …" at bounding box center [716, 155] width 1069 height 86
click at [1125, 80] on div "Select Product Areas" at bounding box center [1318, 81] width 73 height 12
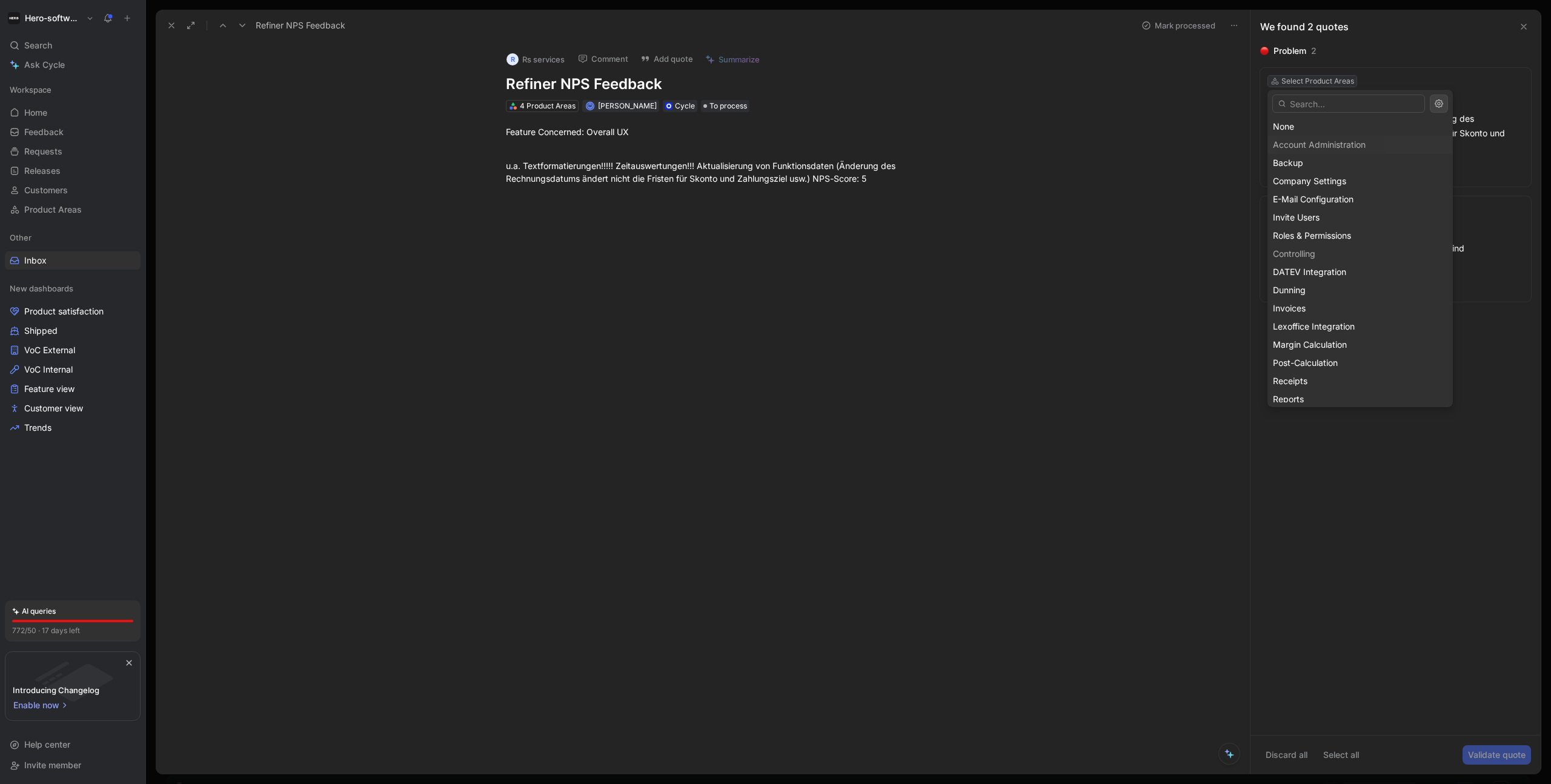
type input "e"
type input "cont"
click at [1125, 256] on div "Controlling" at bounding box center [1360, 254] width 186 height 18
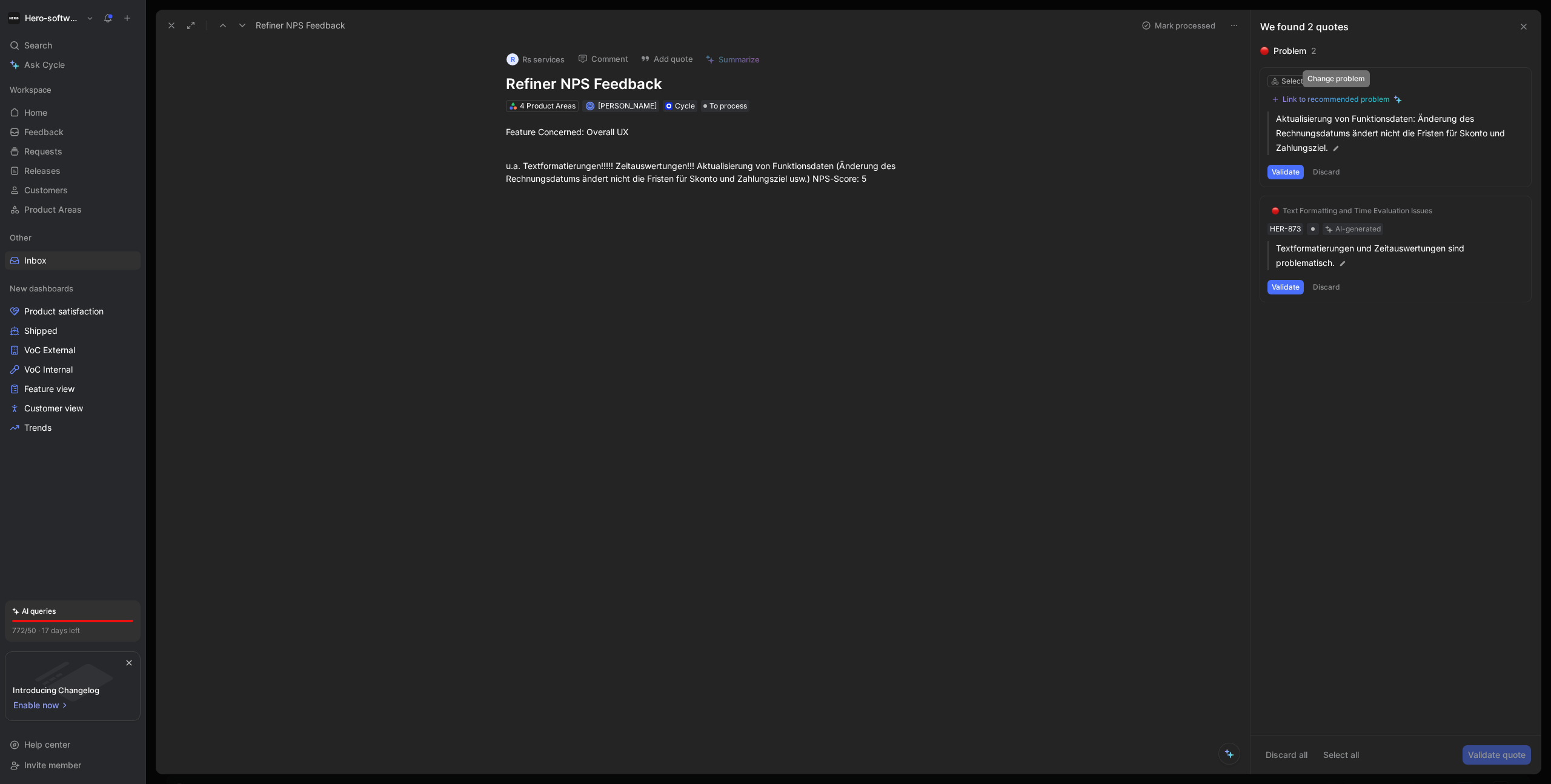
click at [1125, 102] on div "Link to recommended problem" at bounding box center [1336, 99] width 107 height 10
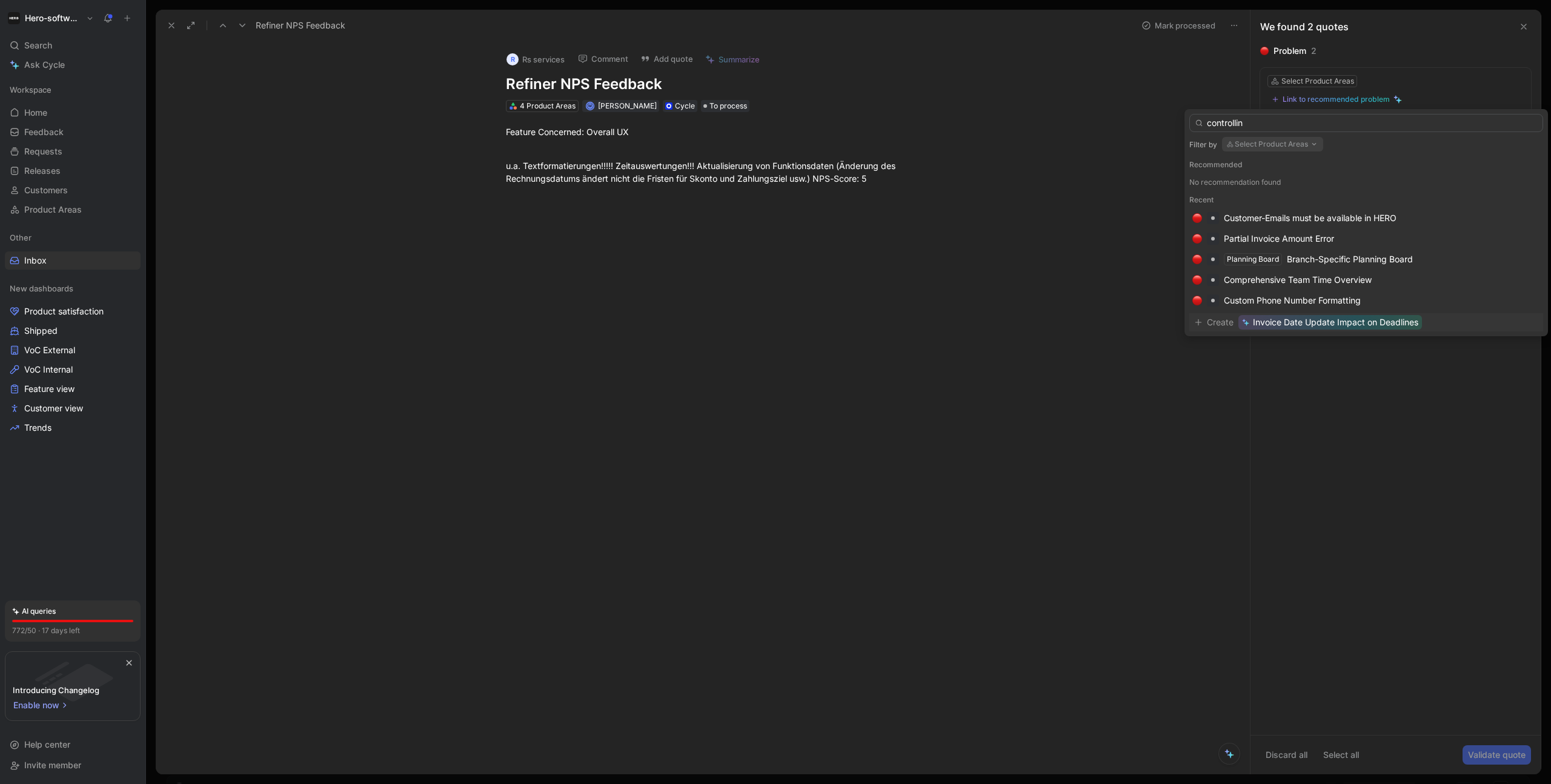
type input "controlling"
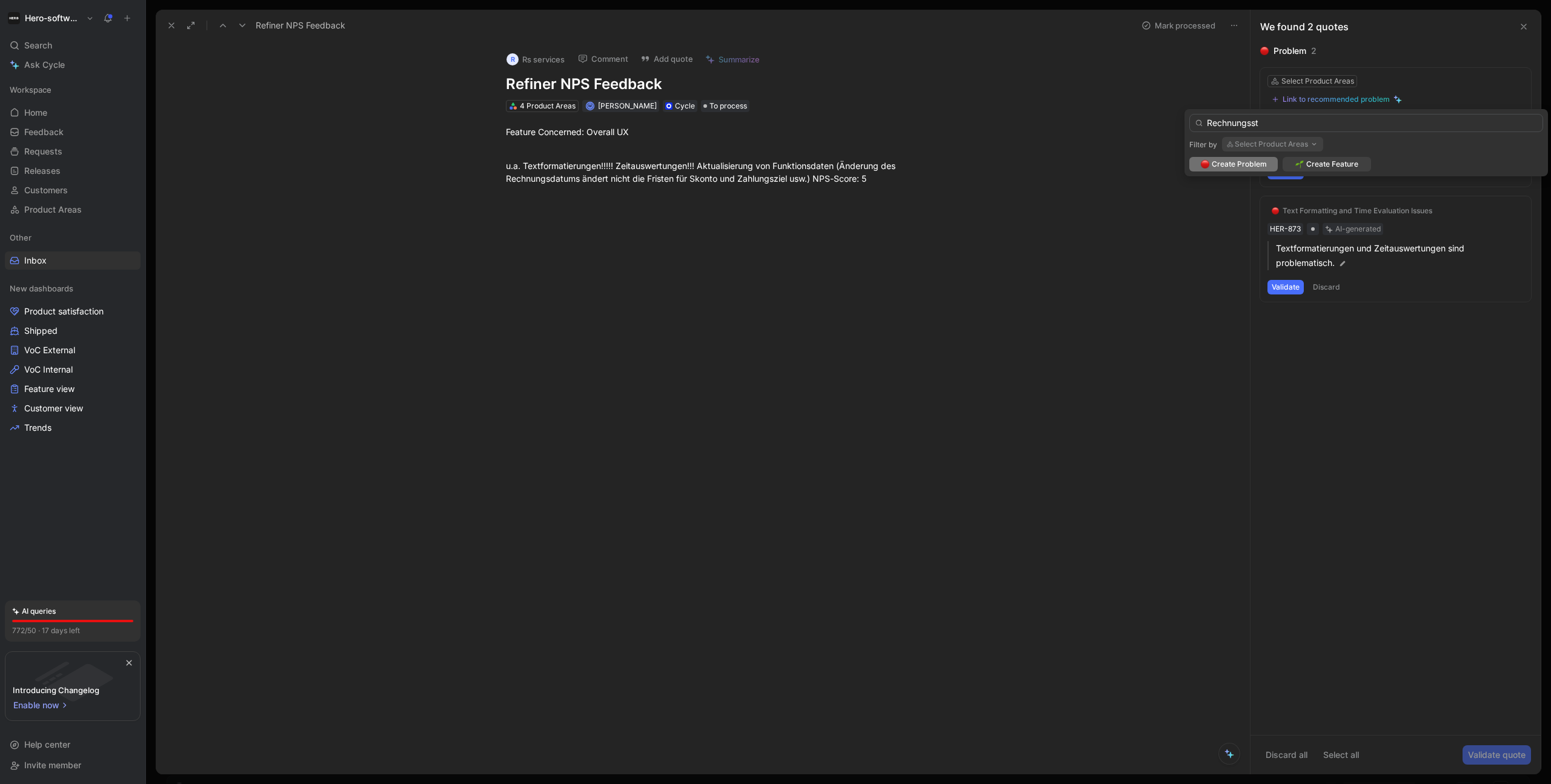
type input "Rechnungsste"
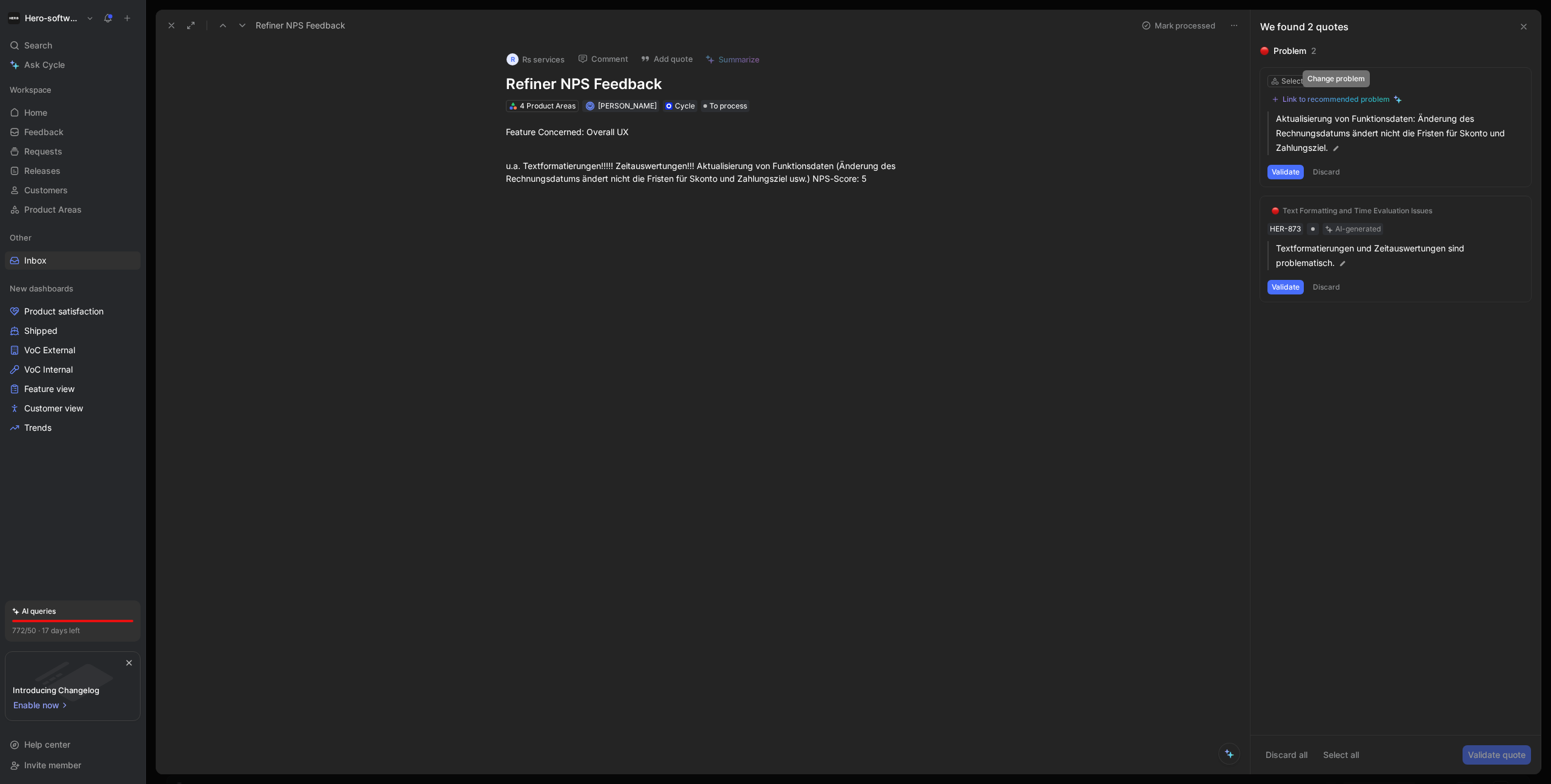
click at [1125, 101] on div "Link to recommended problem" at bounding box center [1336, 99] width 107 height 10
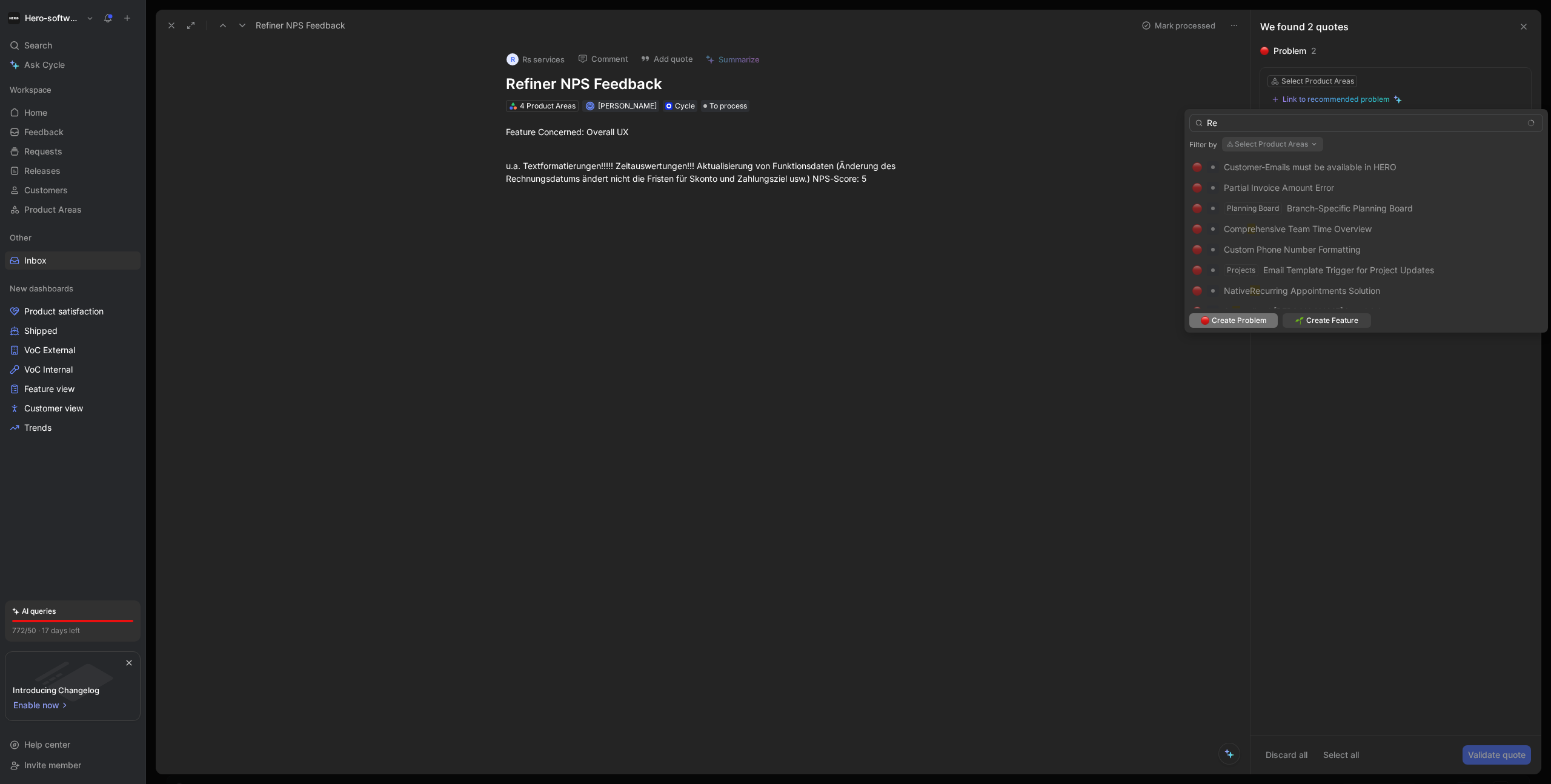
type input "R"
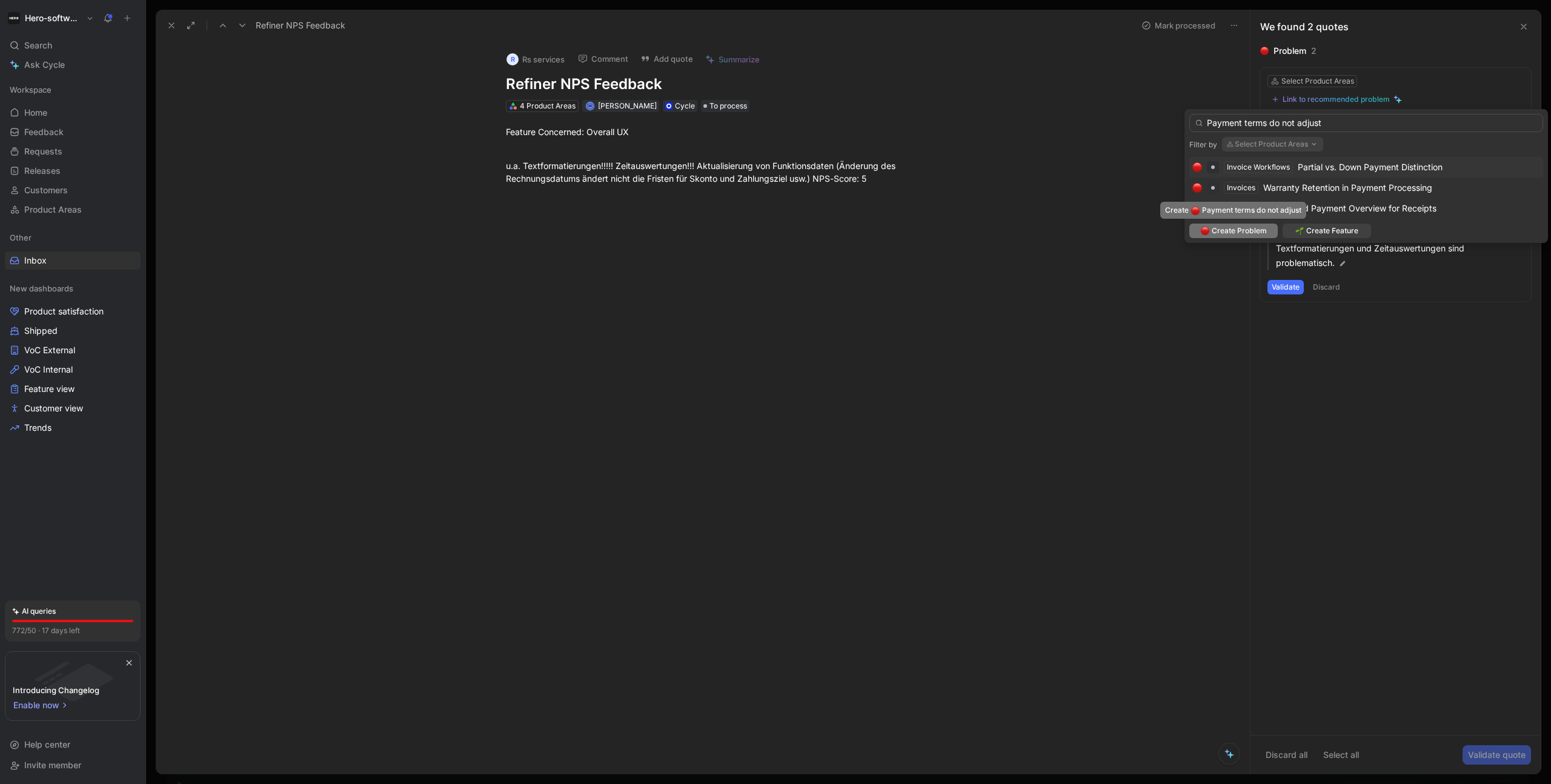
type input "Payment terms do not adjust"
click at [1125, 232] on span "Create Problem" at bounding box center [1239, 230] width 55 height 12
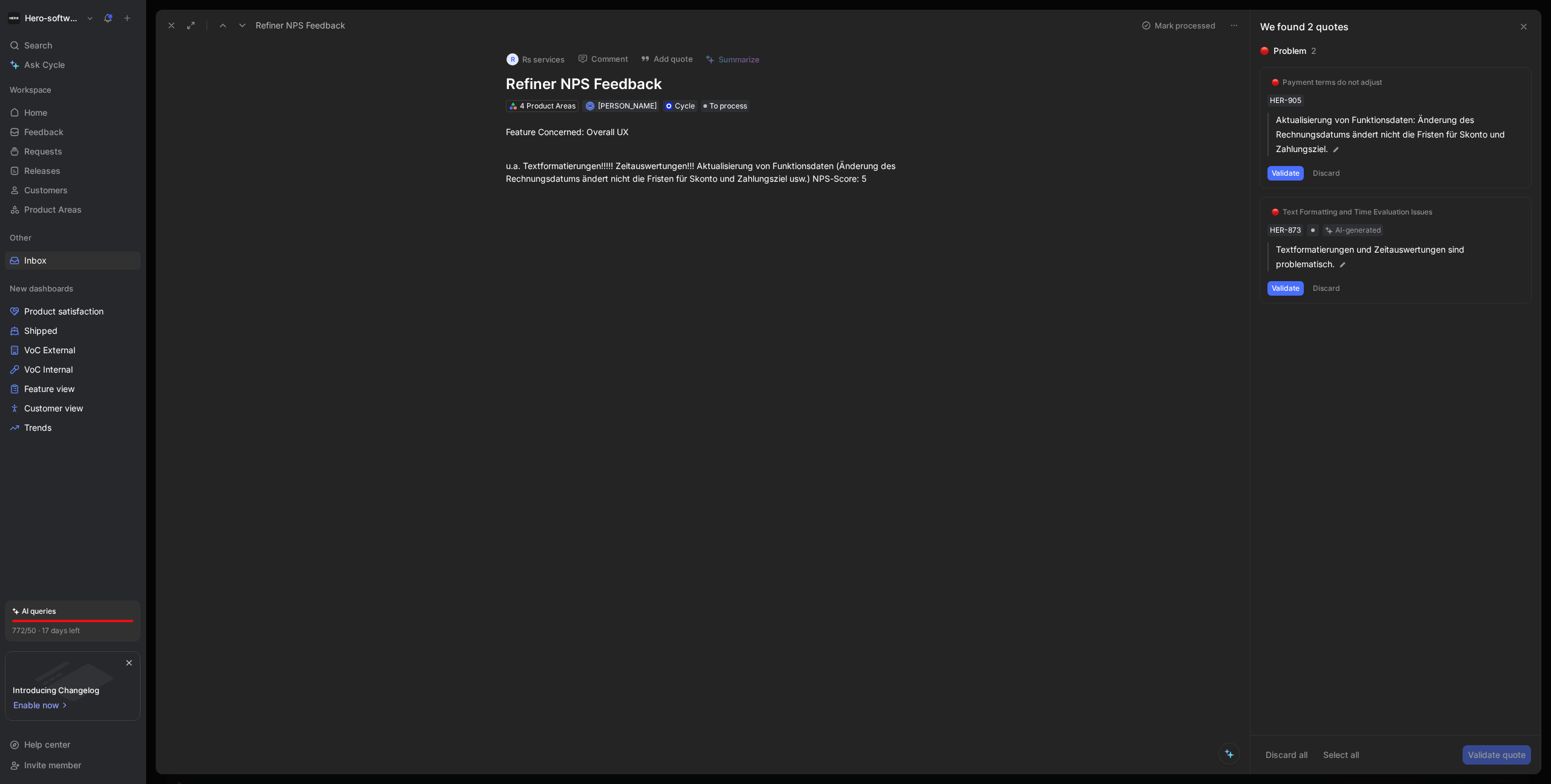
click at [1125, 174] on button "Validate" at bounding box center [1285, 173] width 36 height 15
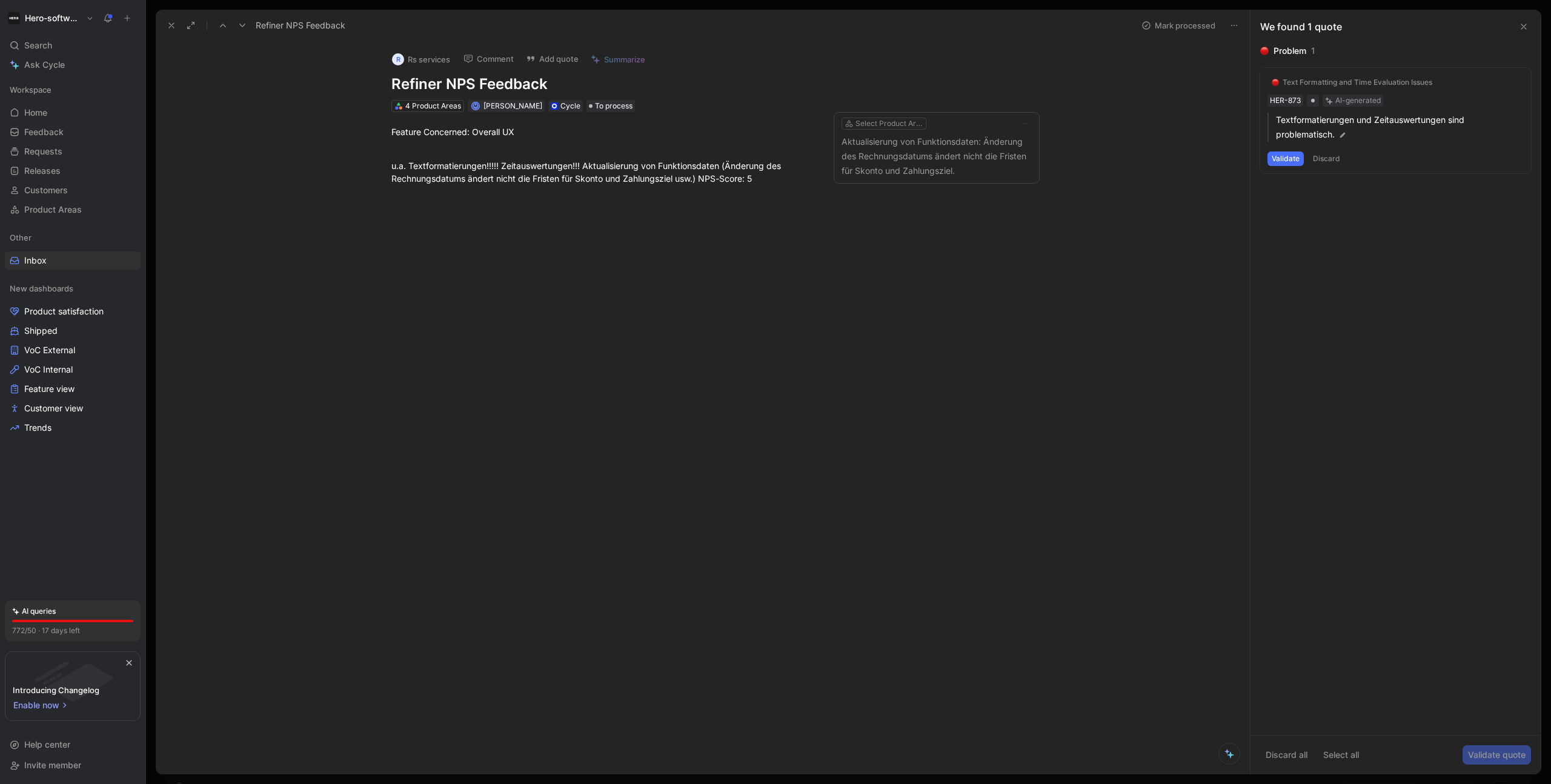
click at [1125, 276] on div "Problem 1 Text Formatting and Time Evaluation Issues HER-873 AI-generated Textf…" at bounding box center [1395, 389] width 290 height 691
drag, startPoint x: 410, startPoint y: 169, endPoint x: 502, endPoint y: 167, distance: 92.0
click at [502, 167] on div "u.a. Textformatierungen!!!!! Zeitauswertungen!!! Aktualisierung von Funktionsda…" at bounding box center [600, 166] width 419 height 38
click at [310, 148] on button "Quote" at bounding box center [300, 145] width 43 height 19
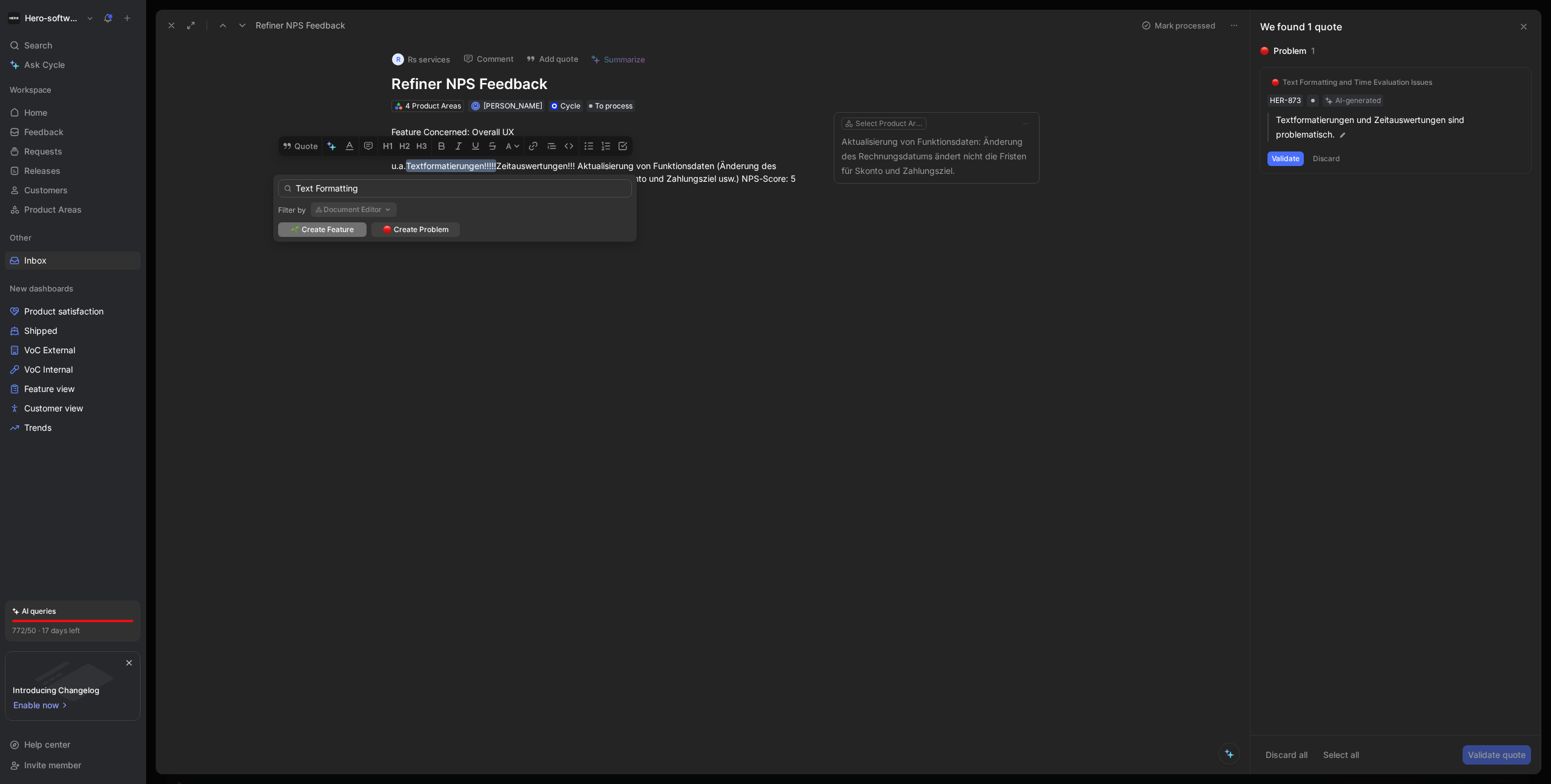
type input "Text Formatting"
click at [347, 206] on button "Document Editor" at bounding box center [353, 209] width 86 height 15
click at [396, 226] on span "Create Problem" at bounding box center [422, 229] width 55 height 12
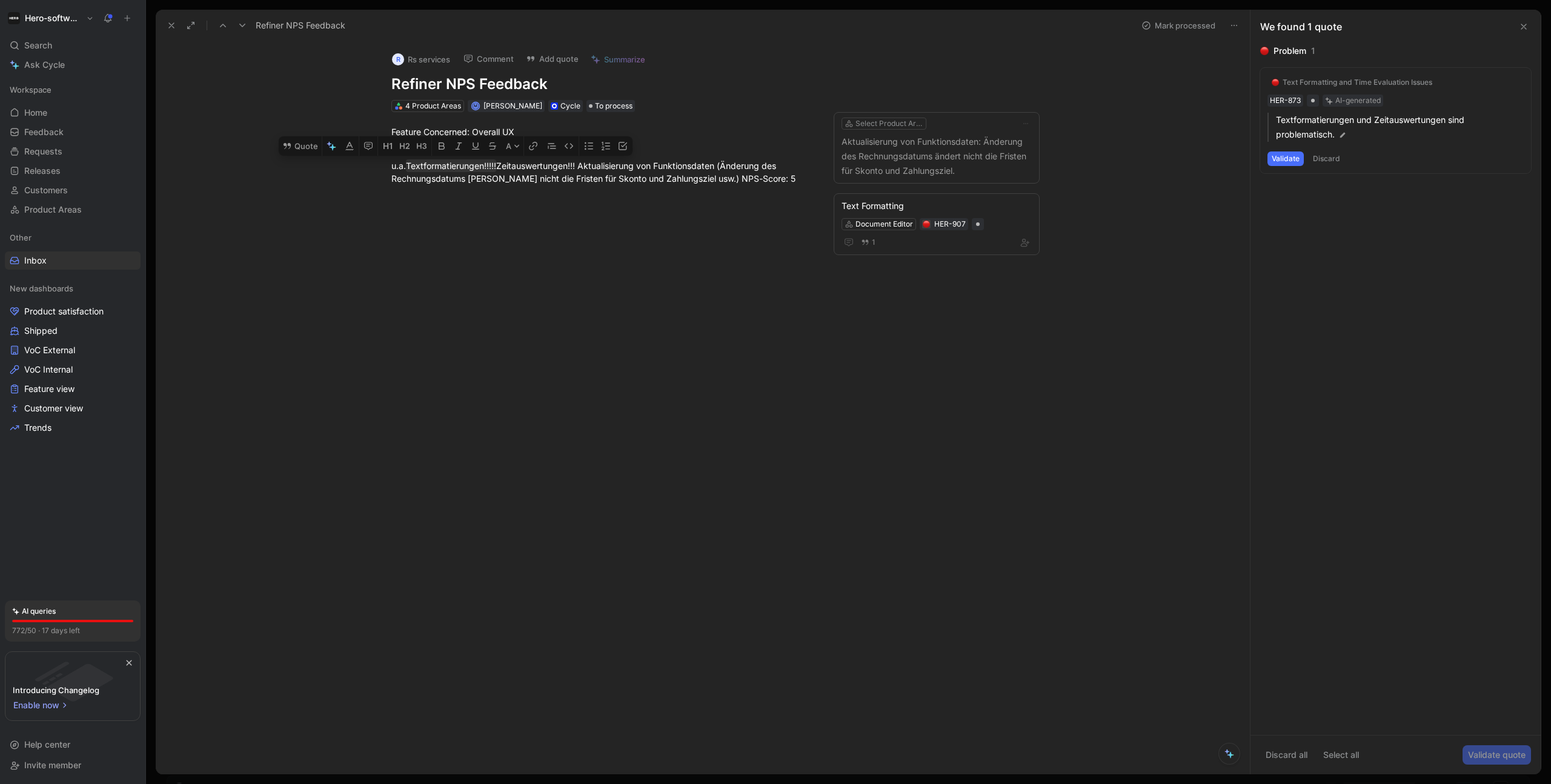
click at [685, 236] on div at bounding box center [601, 316] width 840 height 235
drag, startPoint x: 503, startPoint y: 167, endPoint x: 582, endPoint y: 165, distance: 79.0
click at [582, 165] on div "u.a. Textformatierungen!!!!! Zeitauswertungen!!! Aktualisierung von Funktionsda…" at bounding box center [600, 166] width 419 height 38
click at [393, 146] on button "Quote" at bounding box center [386, 145] width 43 height 19
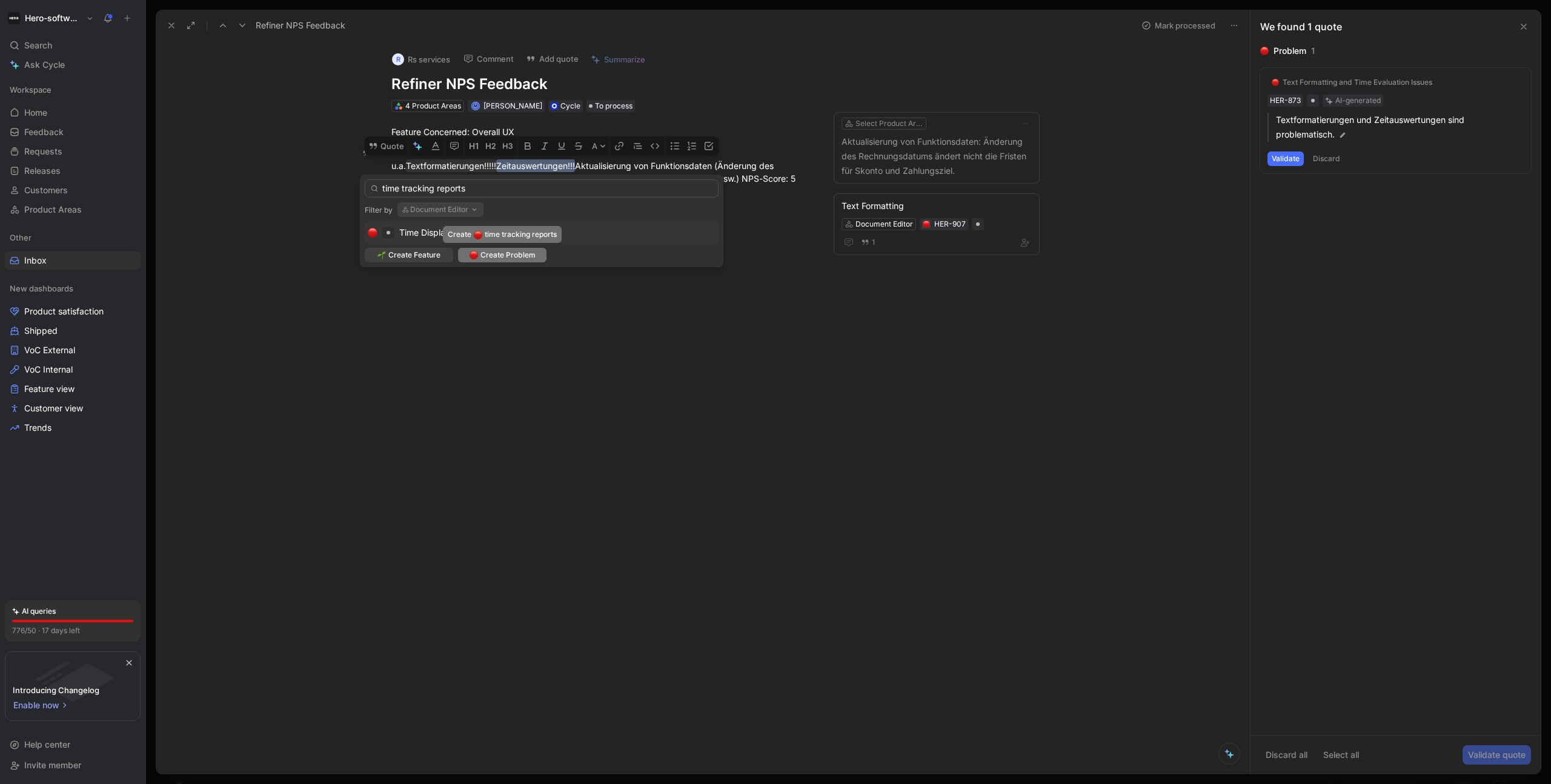
type input "time tracking reports"
click at [471, 254] on img at bounding box center [474, 255] width 9 height 9
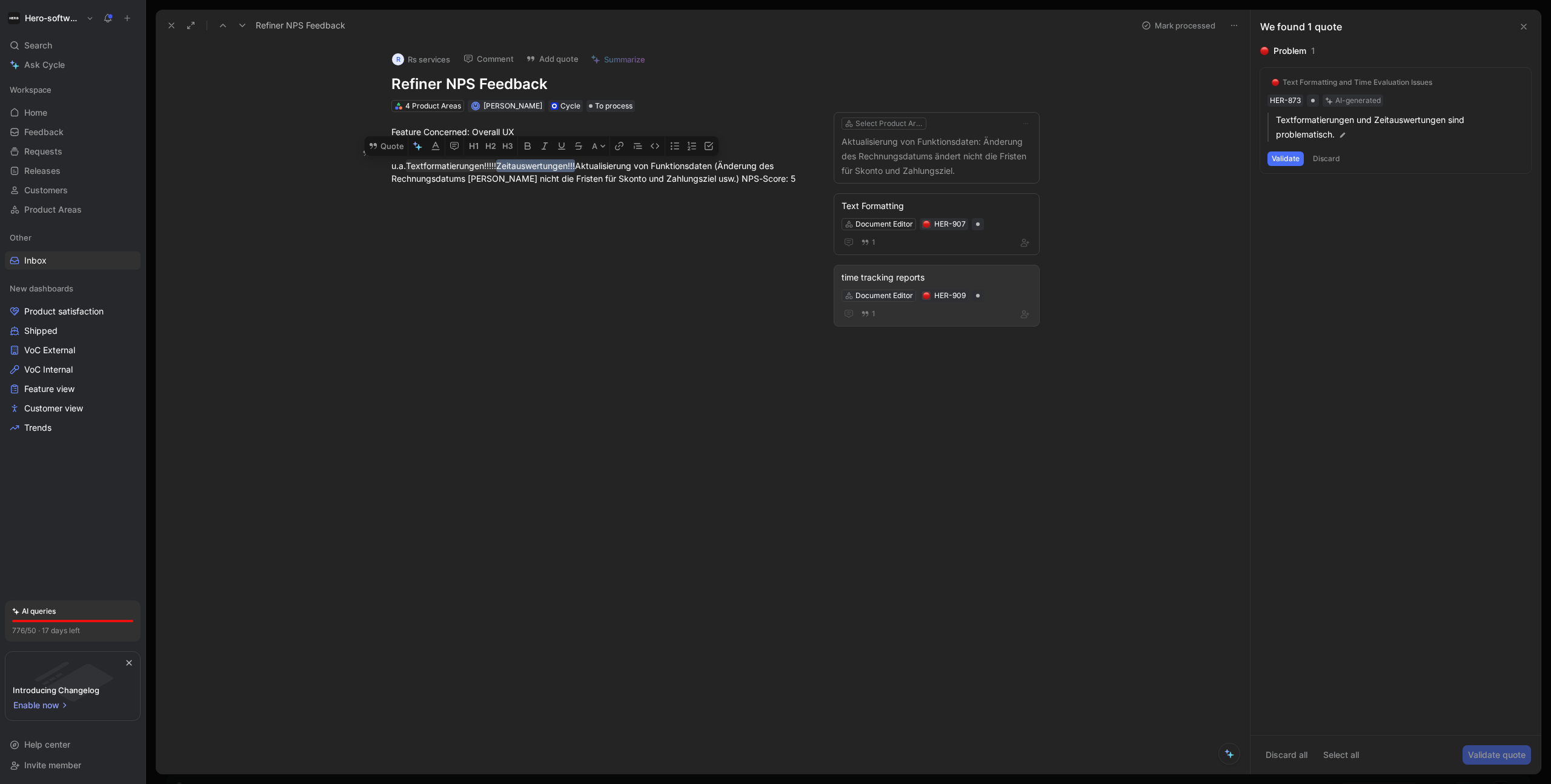
click at [885, 294] on div "Document Editor" at bounding box center [884, 296] width 57 height 12
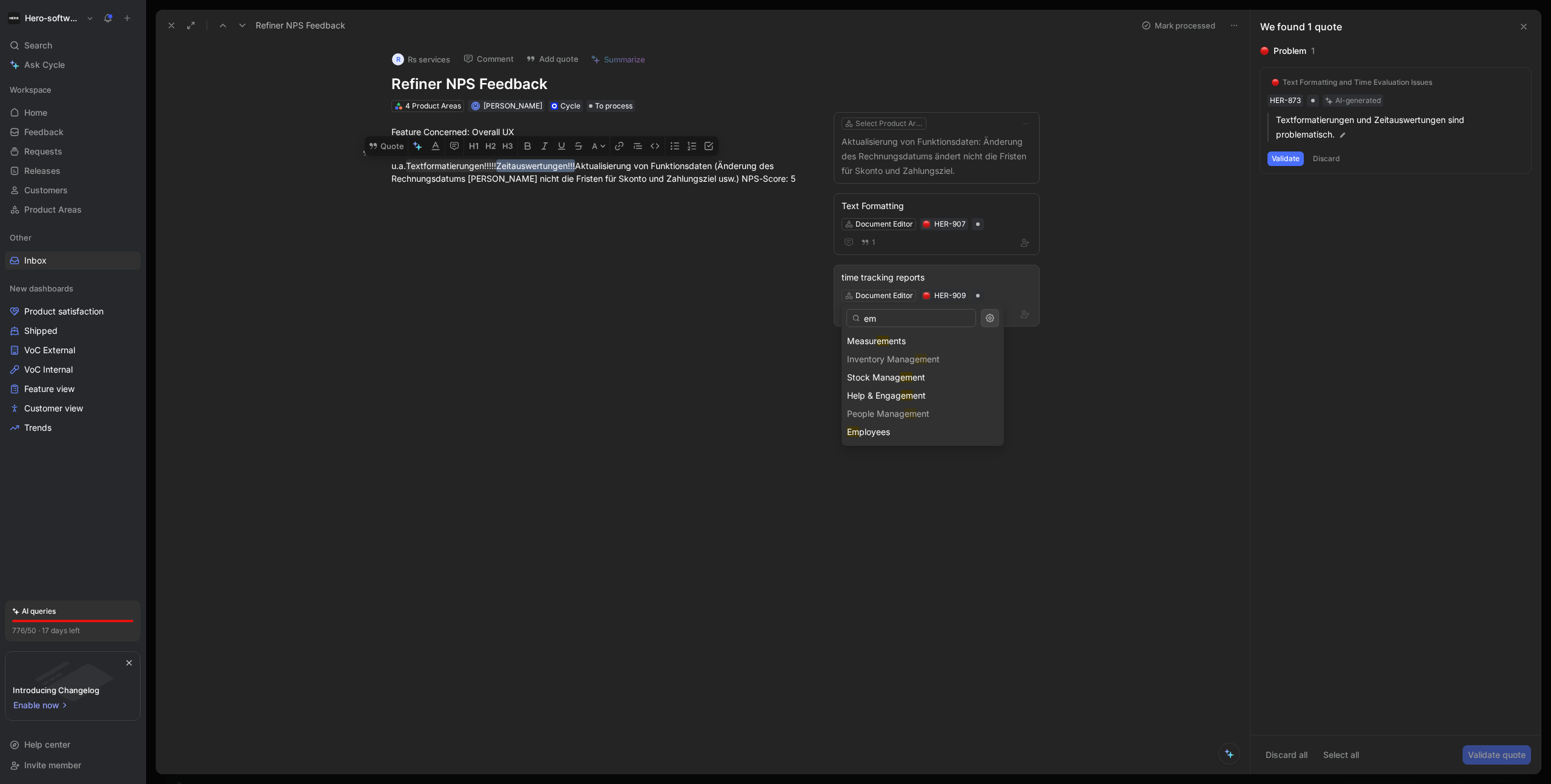
type input "em"
click at [912, 411] on div "People Manag em ent" at bounding box center [922, 414] width 162 height 18
click at [912, 413] on div "People Manag em ent" at bounding box center [922, 414] width 162 height 18
click at [913, 361] on div "Inventory Manag em ent" at bounding box center [922, 359] width 162 height 18
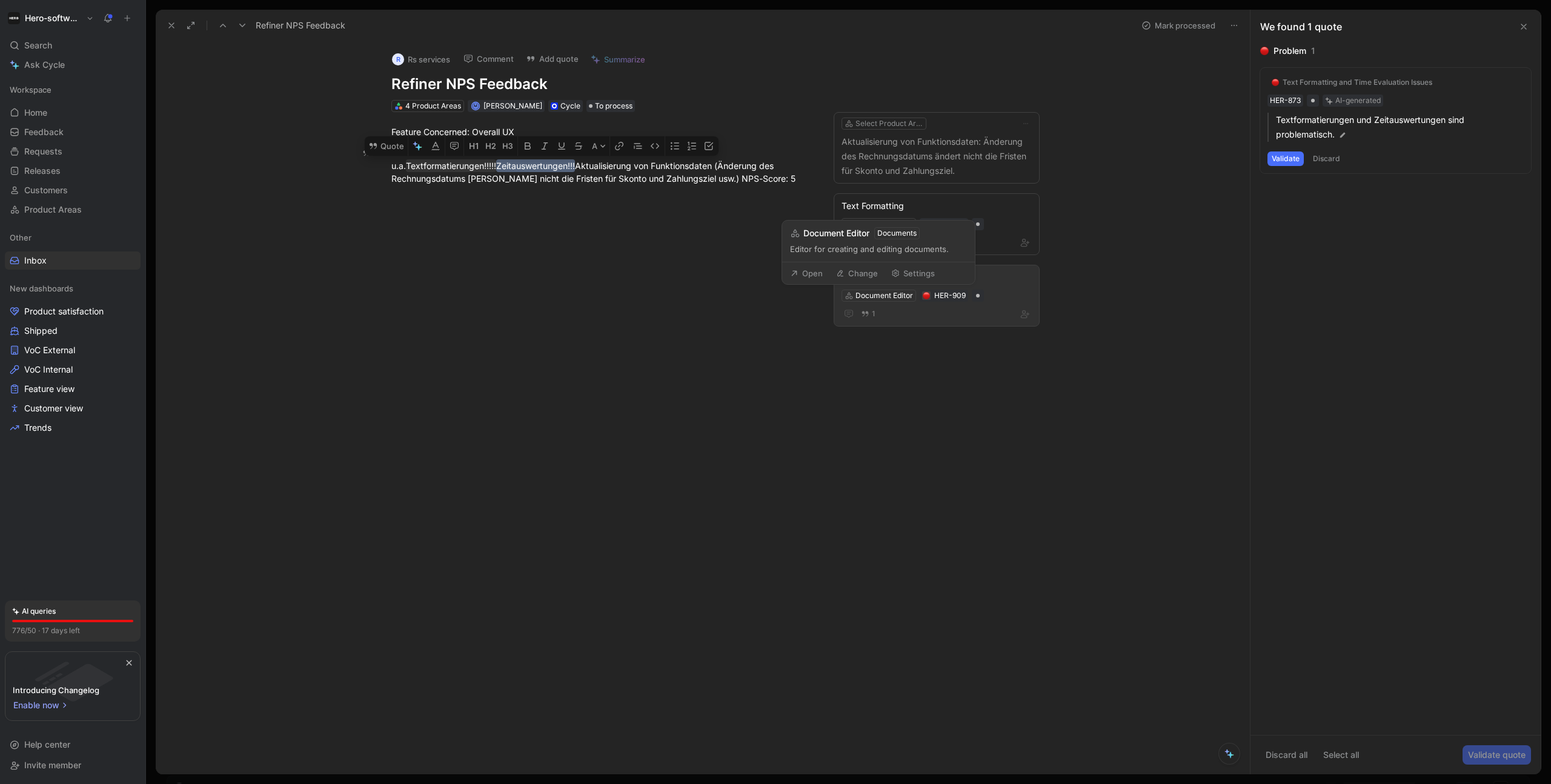
click at [860, 276] on button "Change" at bounding box center [857, 274] width 52 height 17
type input "time"
click at [932, 346] on div "Time Tracking" at bounding box center [923, 341] width 152 height 15
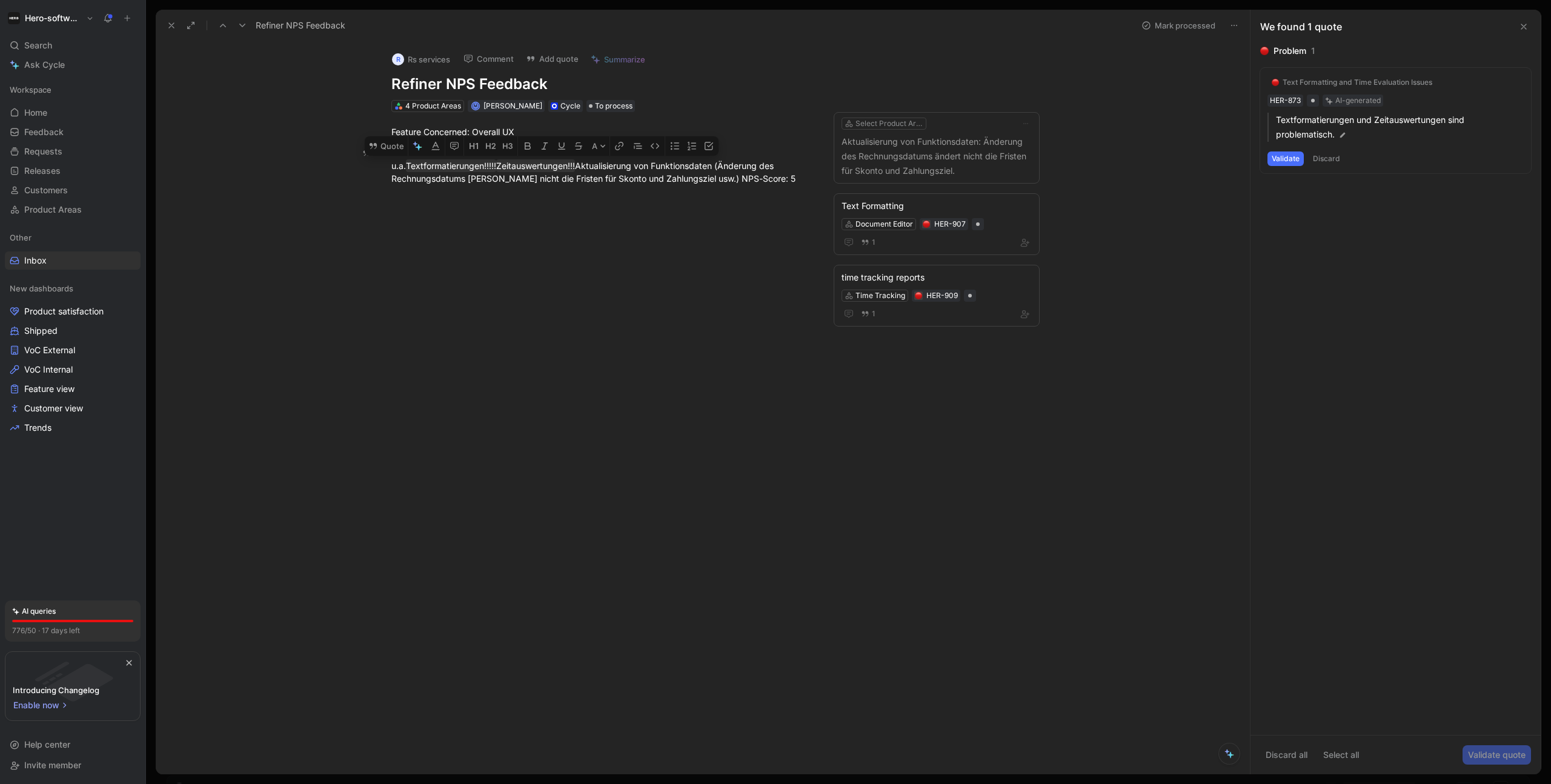
click at [1125, 157] on button "Discard" at bounding box center [1326, 159] width 35 height 15
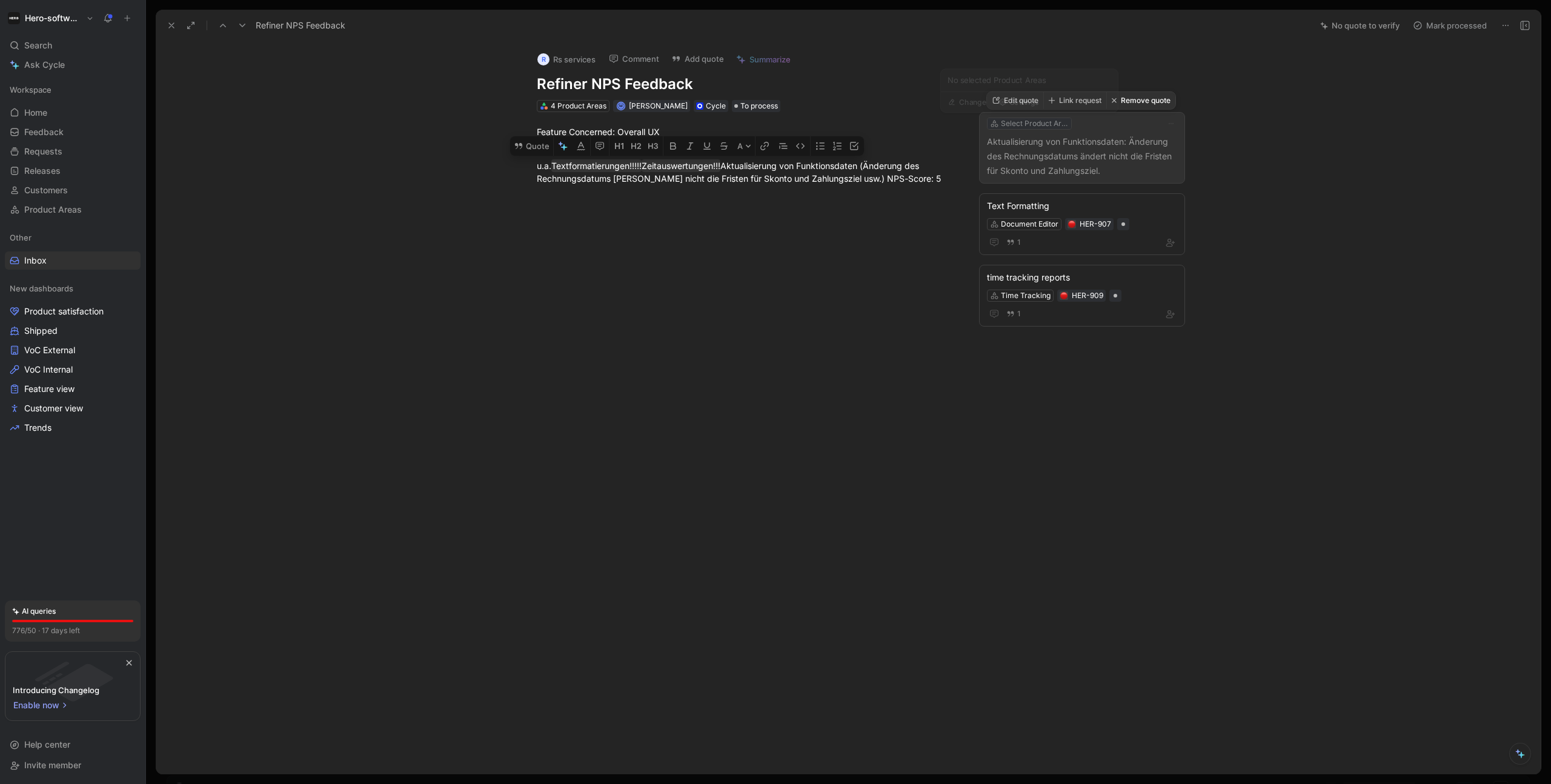
click at [1039, 125] on div "Select Product Area" at bounding box center [1035, 123] width 68 height 12
type input "invoic"
click at [1038, 169] on div "Invoic es" at bounding box center [1068, 169] width 152 height 15
click at [1125, 248] on div at bounding box center [746, 316] width 1131 height 235
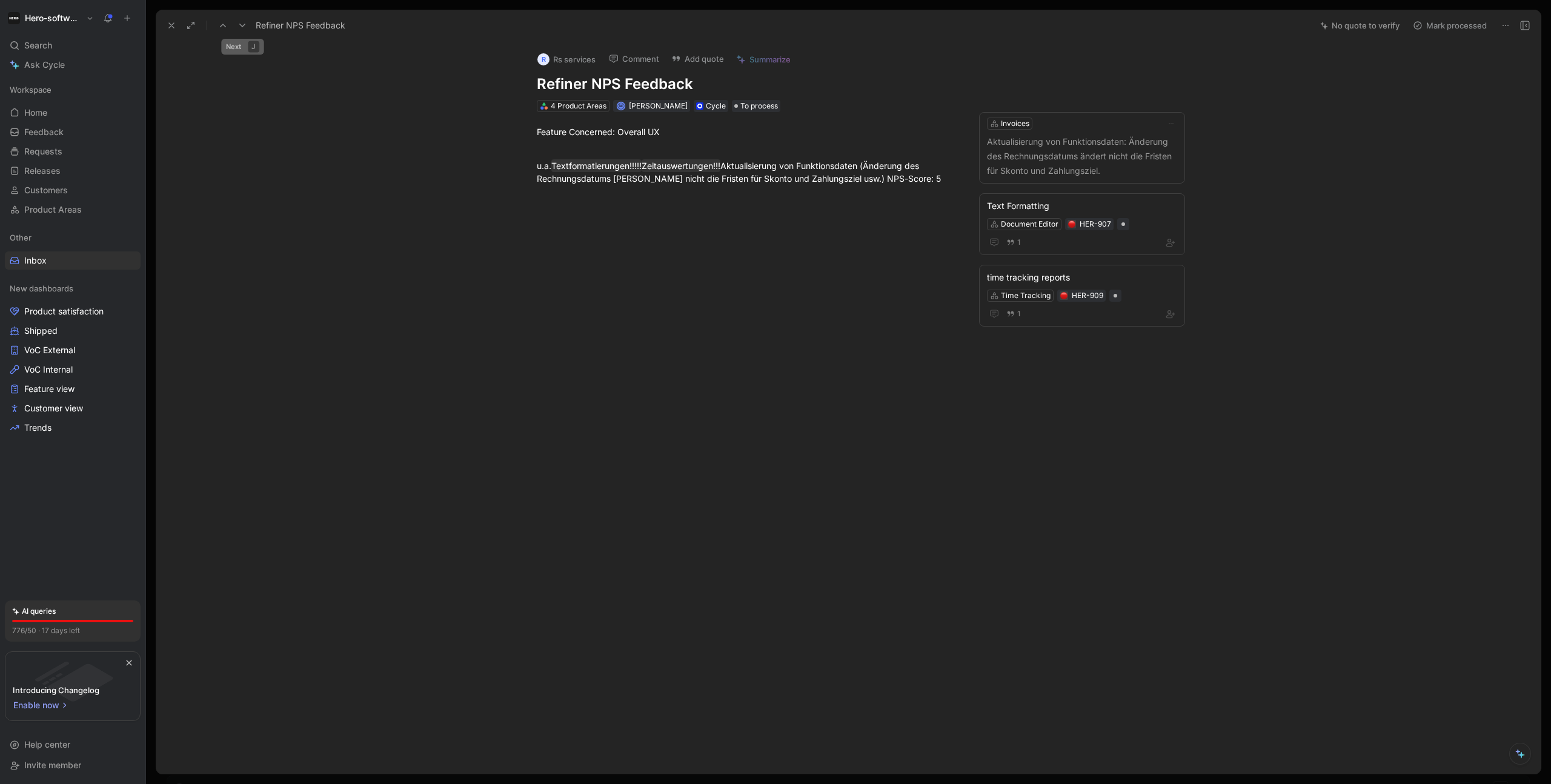
click at [242, 26] on use at bounding box center [242, 25] width 6 height 4
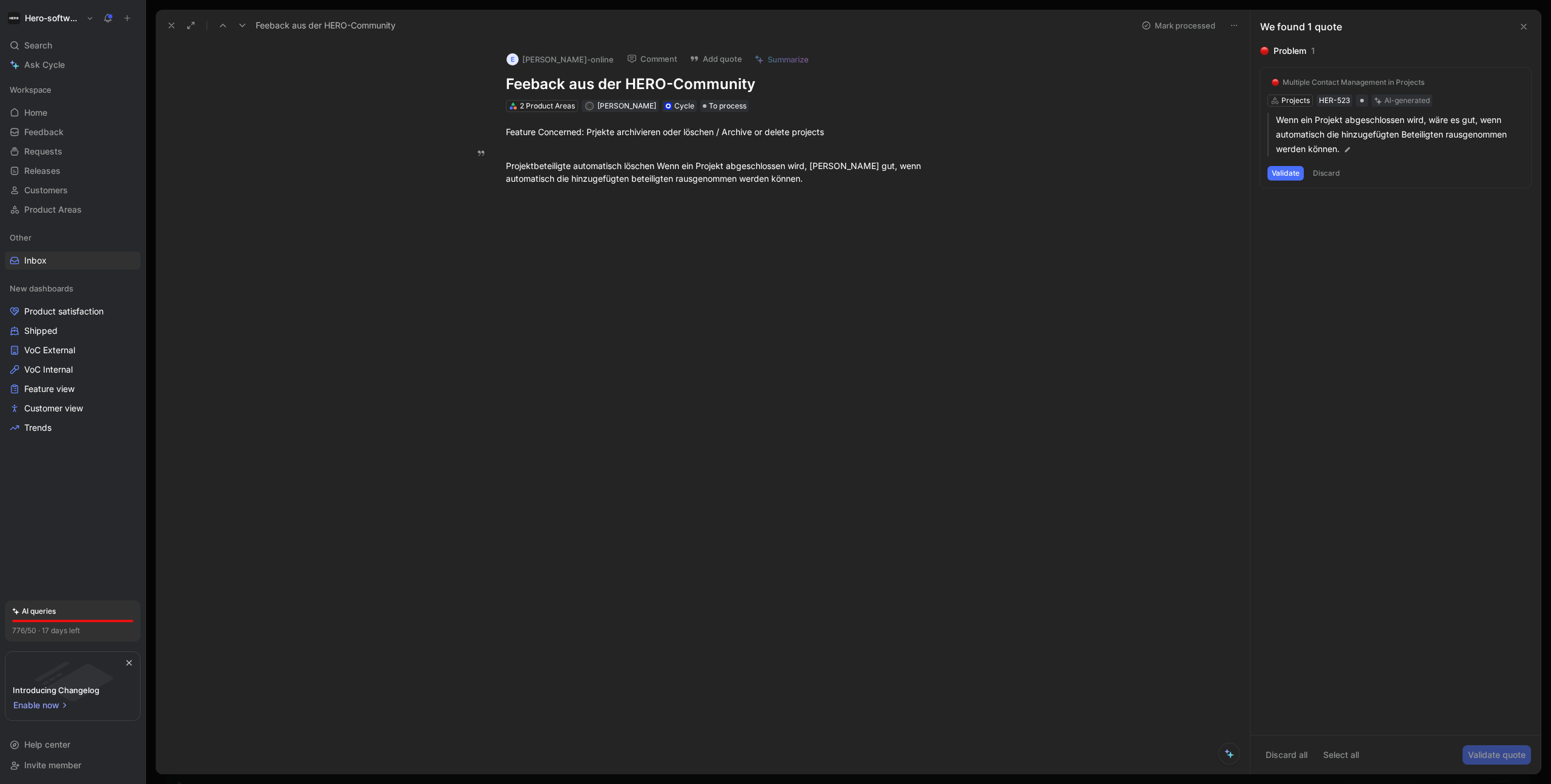
click at [1125, 174] on button "Validate" at bounding box center [1285, 173] width 36 height 15
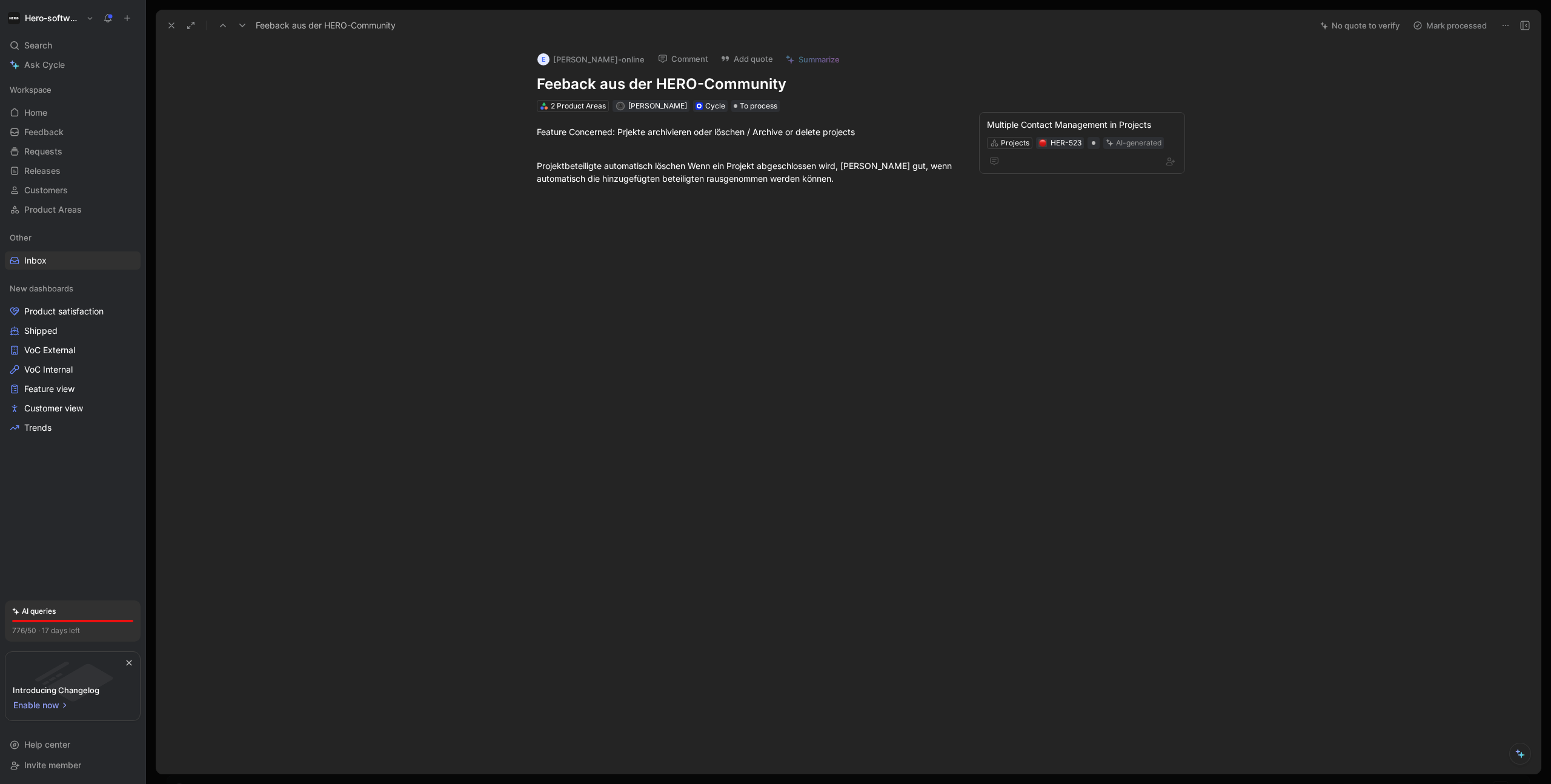
click at [239, 23] on icon at bounding box center [242, 26] width 10 height 10
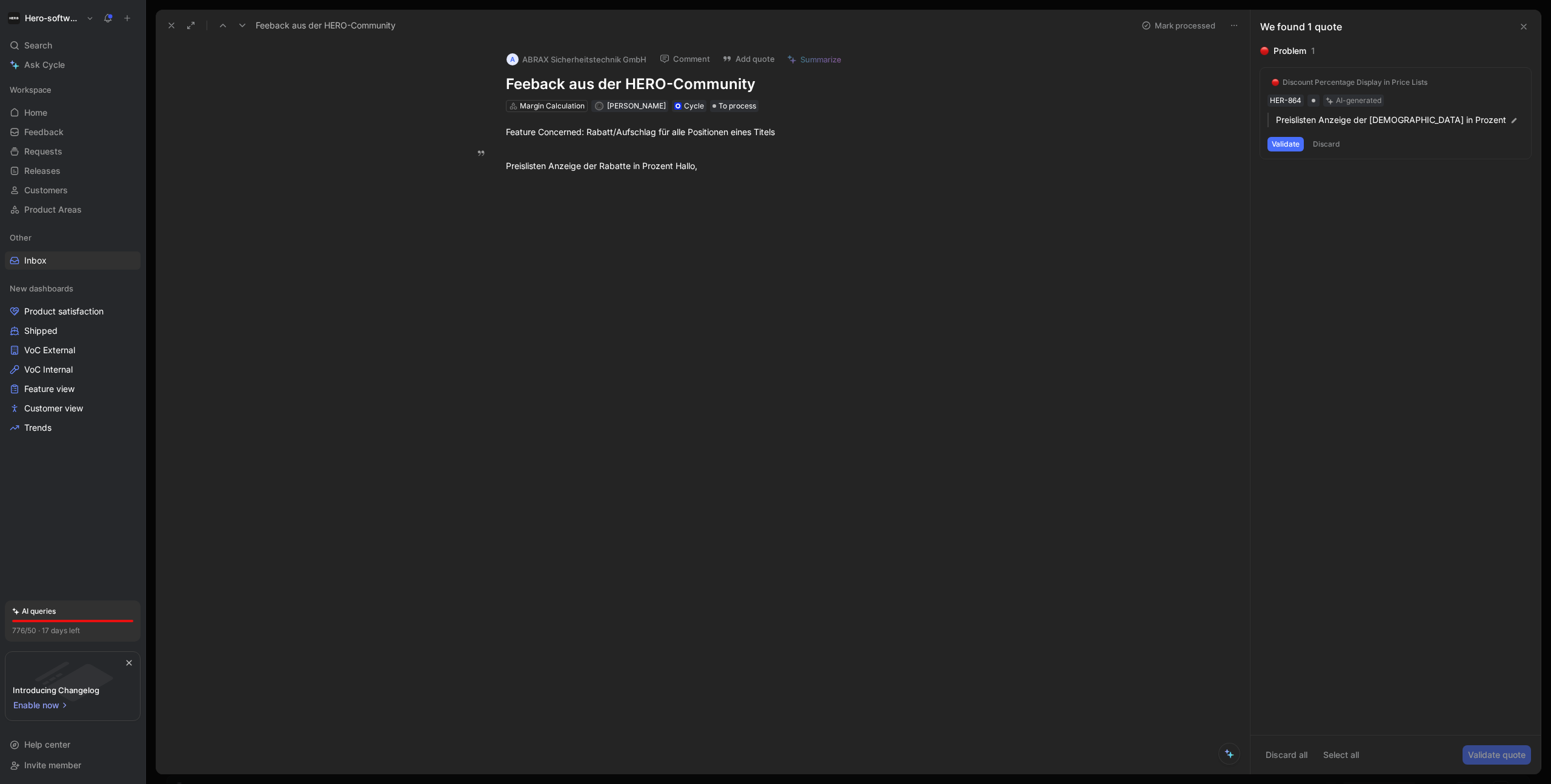
click at [1125, 143] on button "Validate" at bounding box center [1285, 144] width 36 height 15
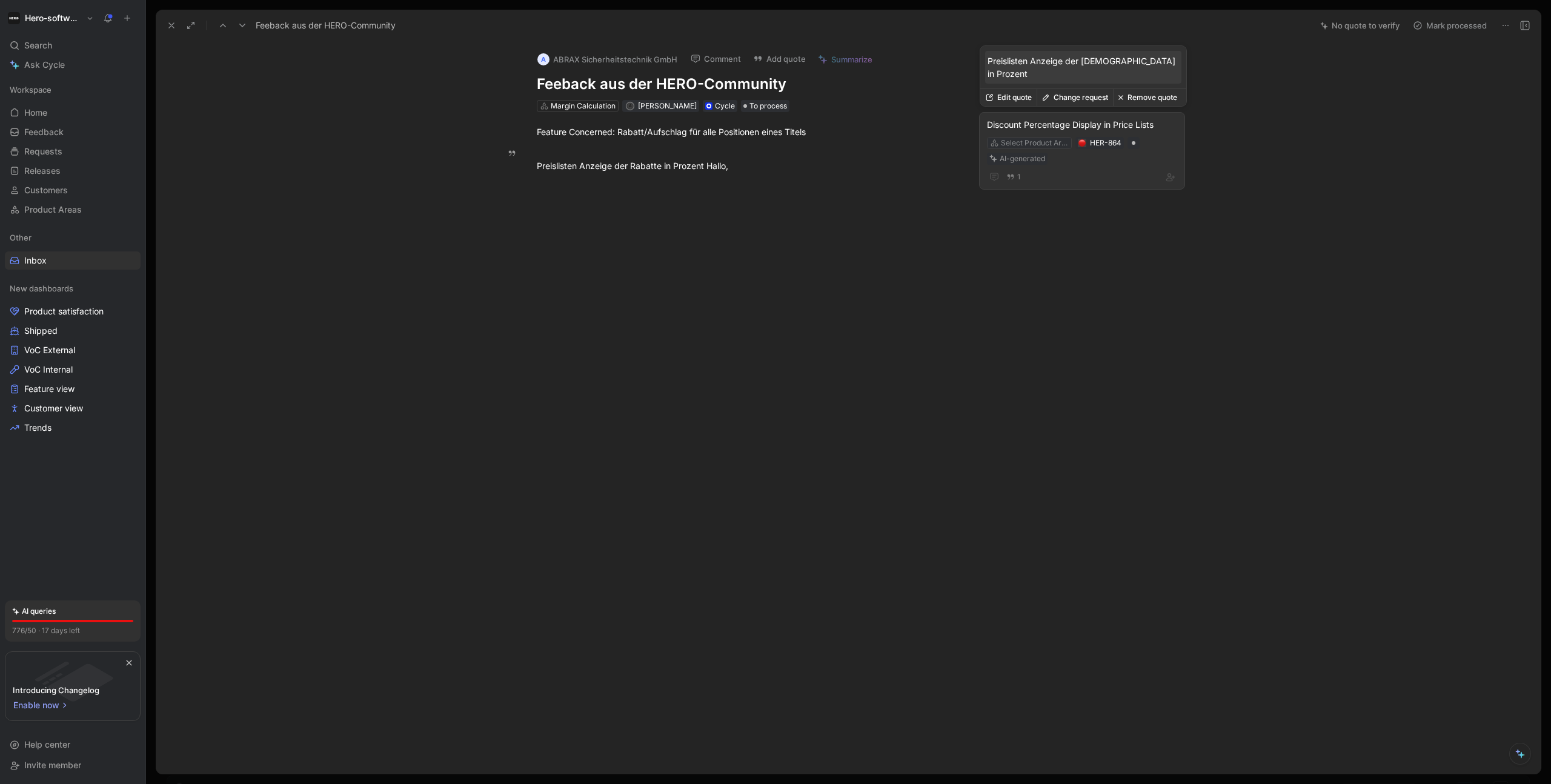
click at [1024, 143] on div "Select Product Area" at bounding box center [1035, 142] width 68 height 12
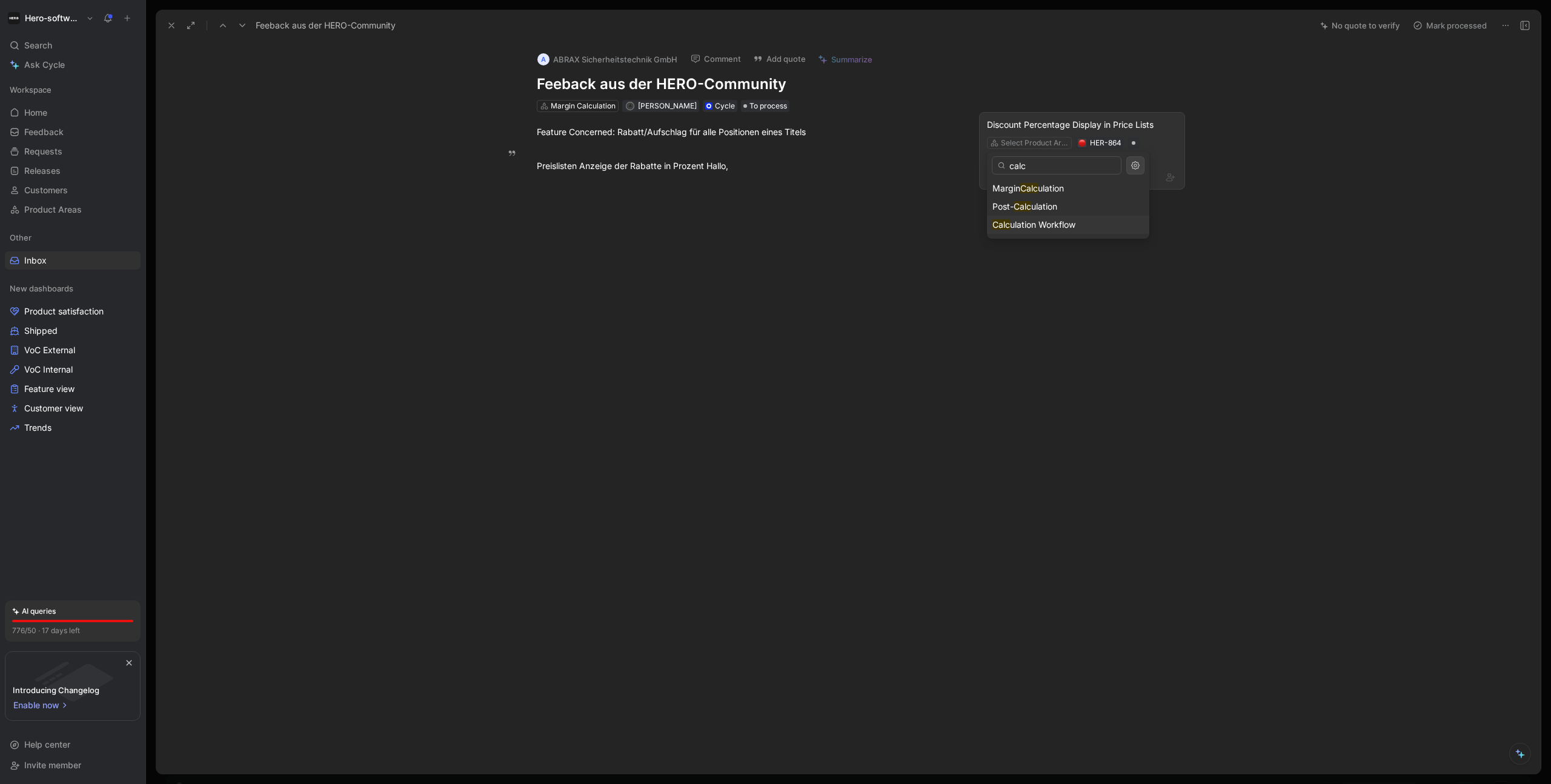
type input "calc"
click at [1035, 223] on span "ulation Workflow" at bounding box center [1043, 224] width 65 height 11
click at [242, 26] on use at bounding box center [242, 25] width 6 height 4
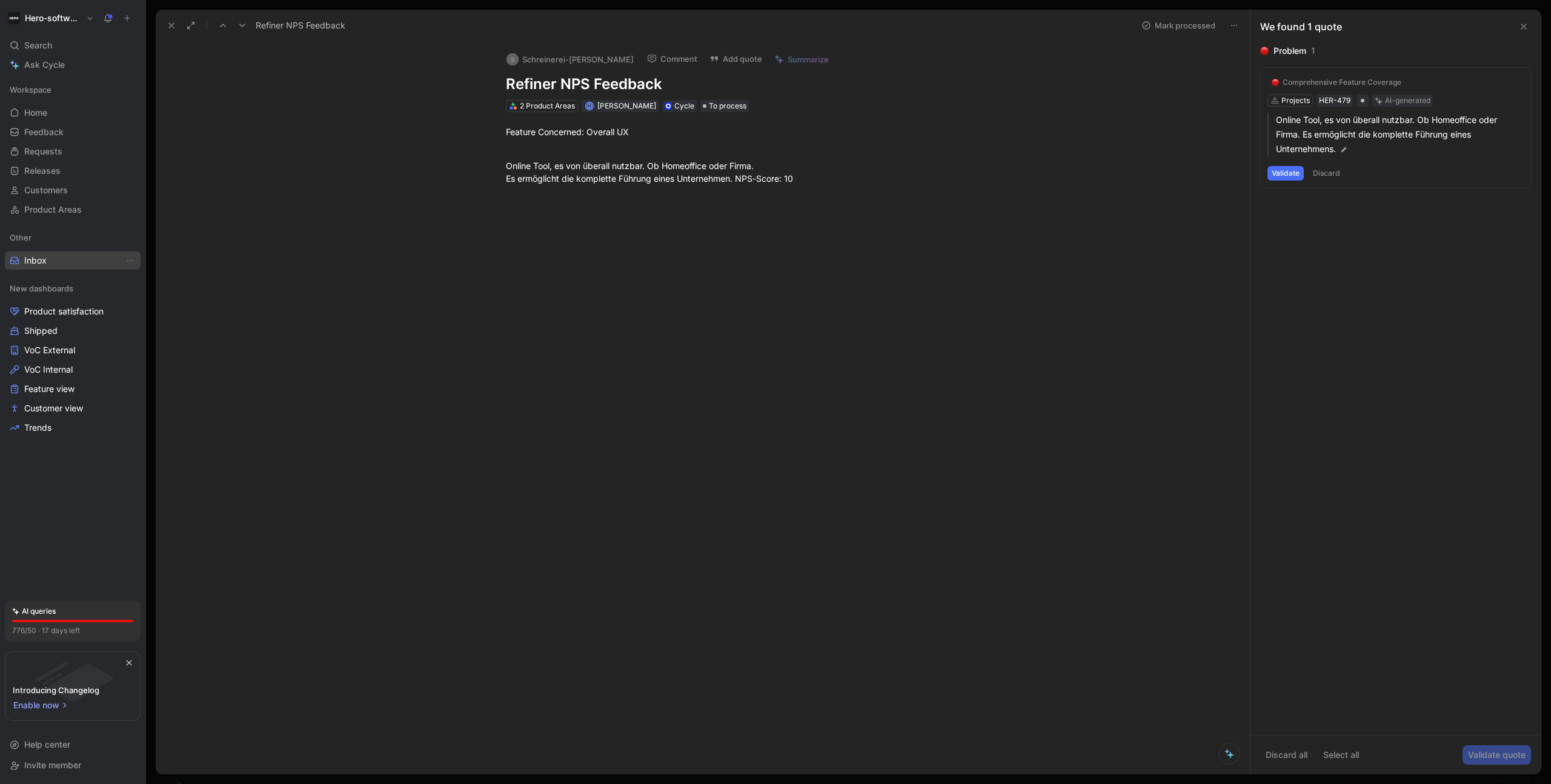
click at [60, 260] on link "Inbox" at bounding box center [72, 261] width 135 height 18
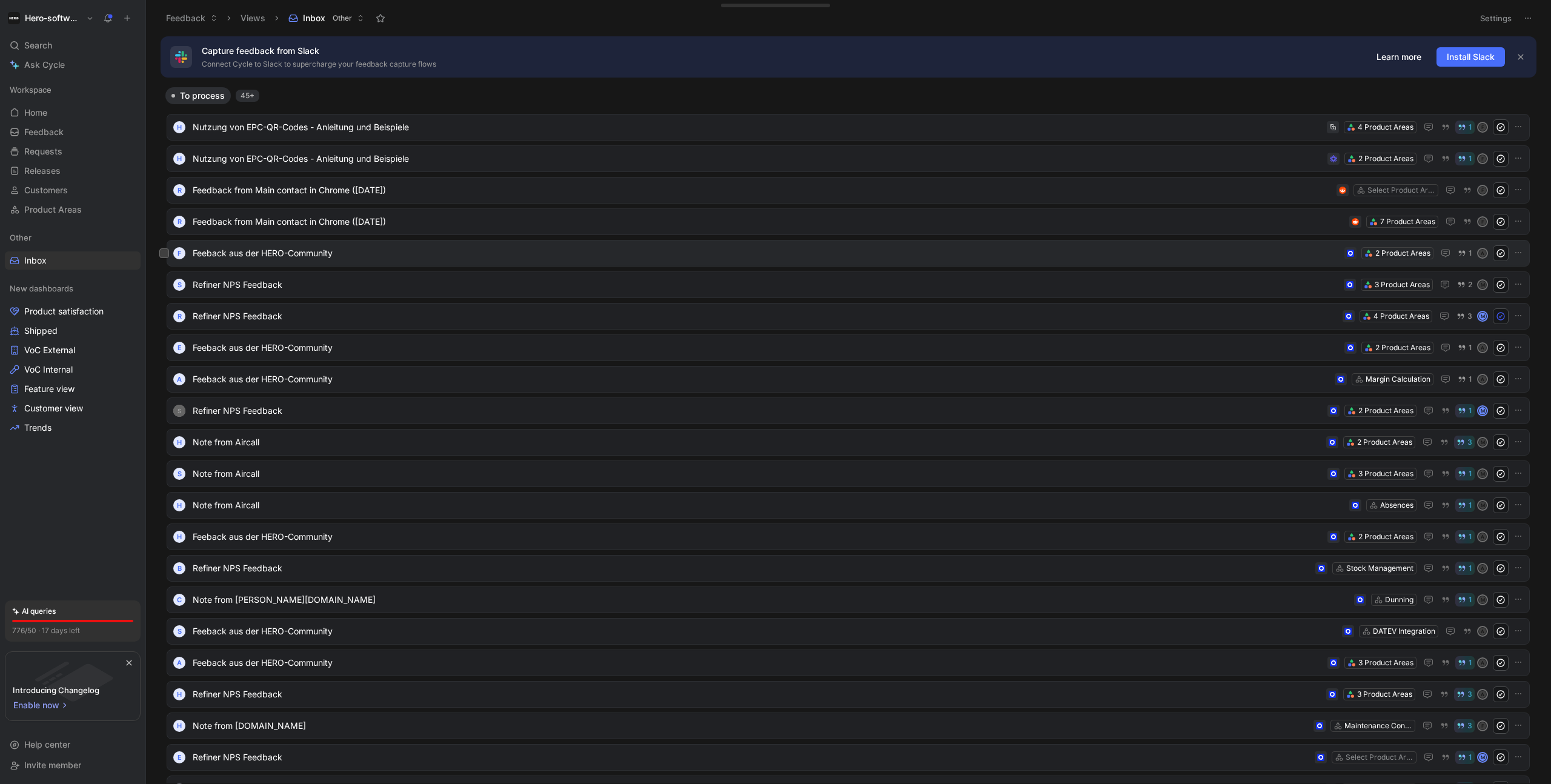
click at [396, 252] on span "Feeback aus der HERO-Community" at bounding box center [766, 253] width 1147 height 15
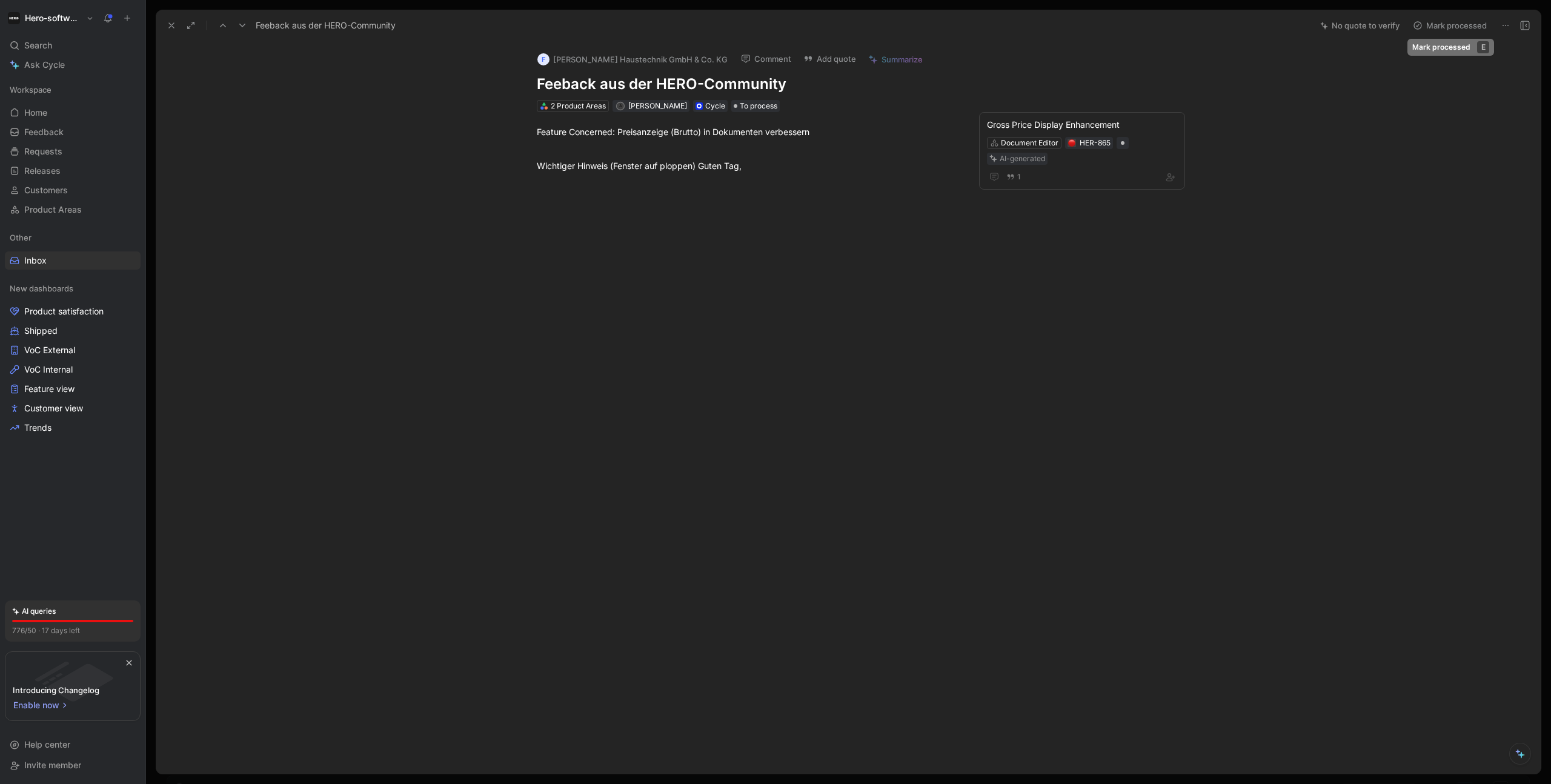
click at [1125, 23] on button "Mark processed" at bounding box center [1450, 26] width 85 height 17
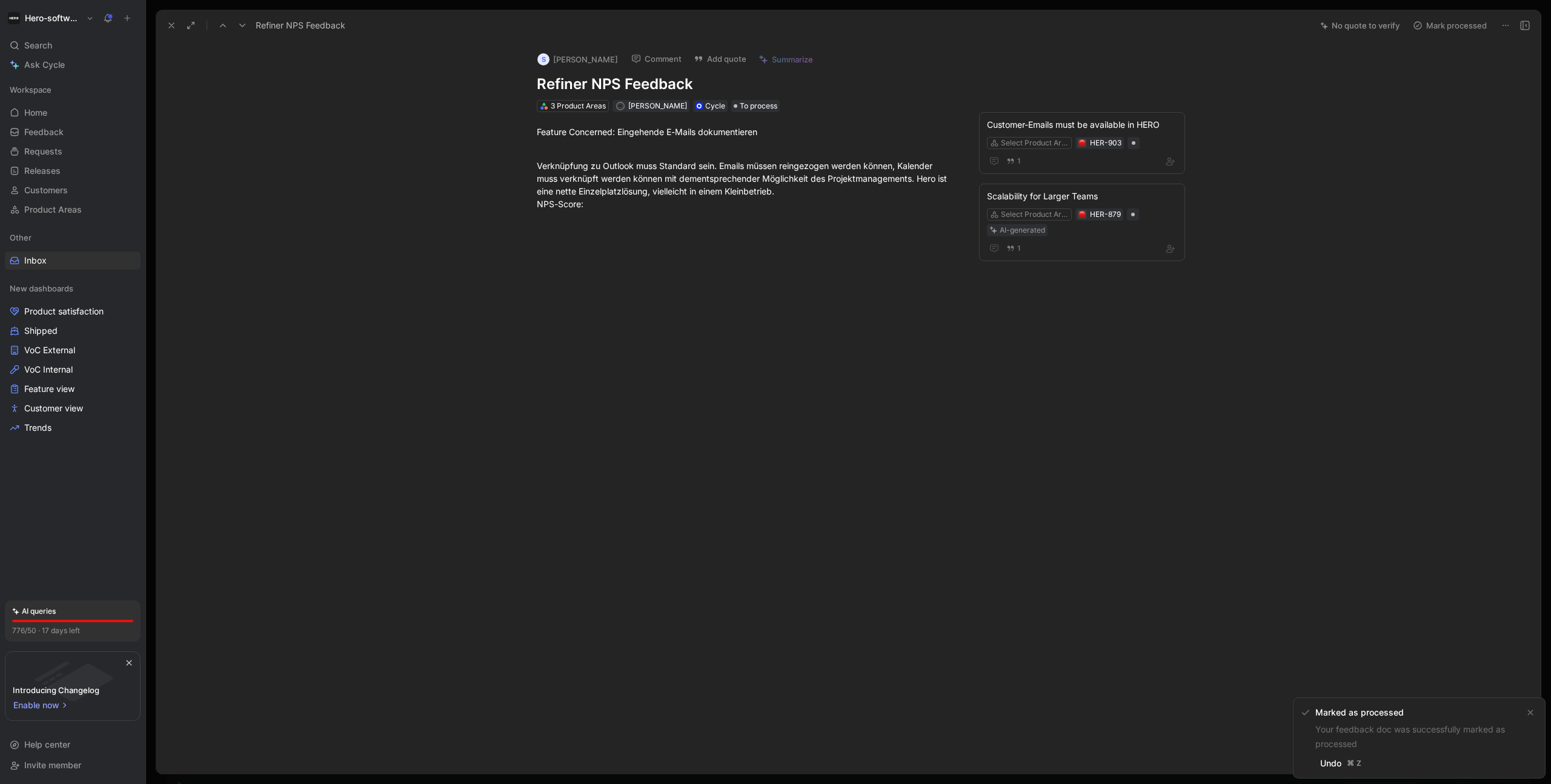
click at [1125, 26] on button "Mark processed" at bounding box center [1450, 26] width 85 height 17
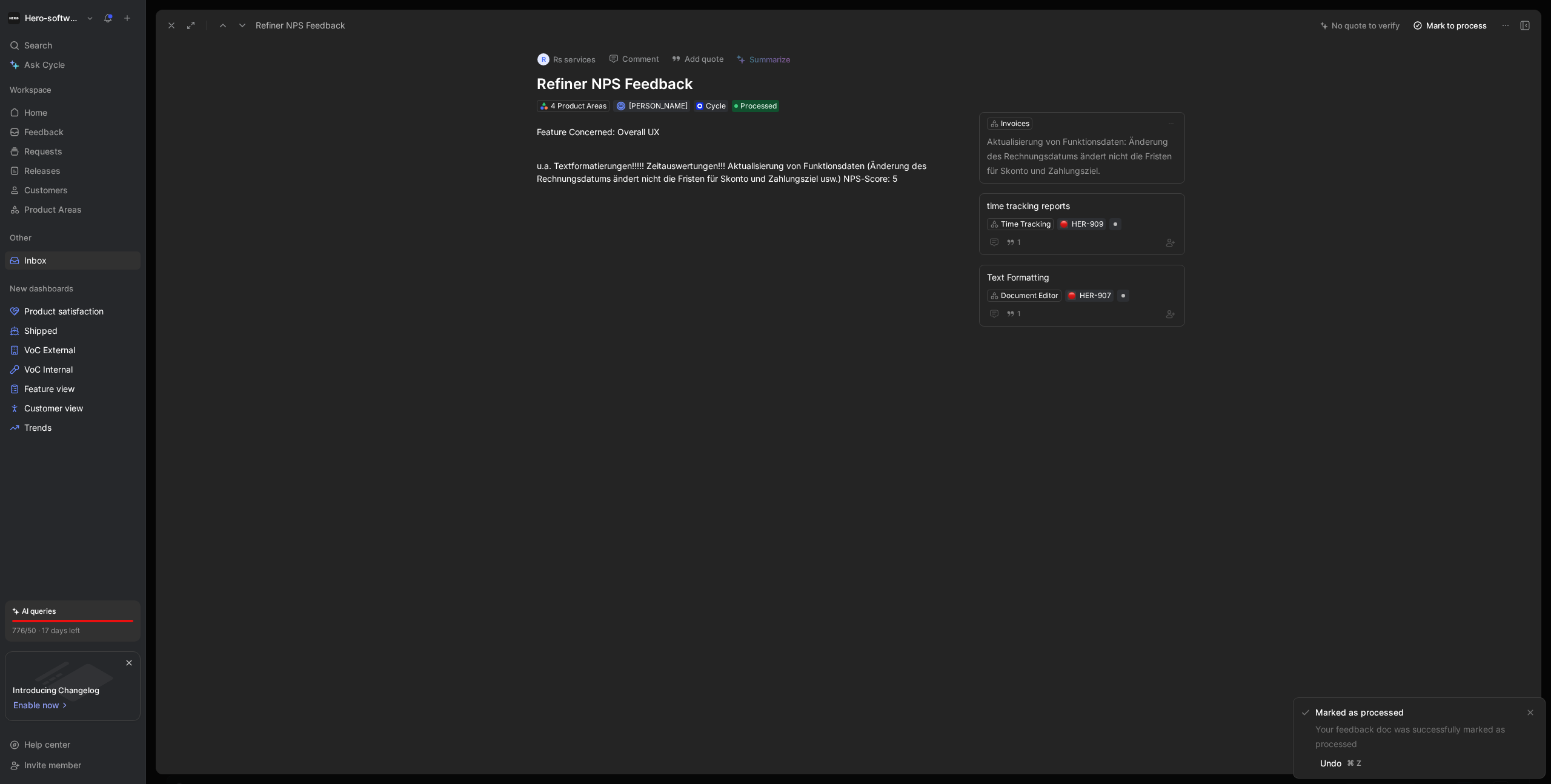
click at [1125, 26] on button "Mark to process" at bounding box center [1450, 26] width 85 height 17
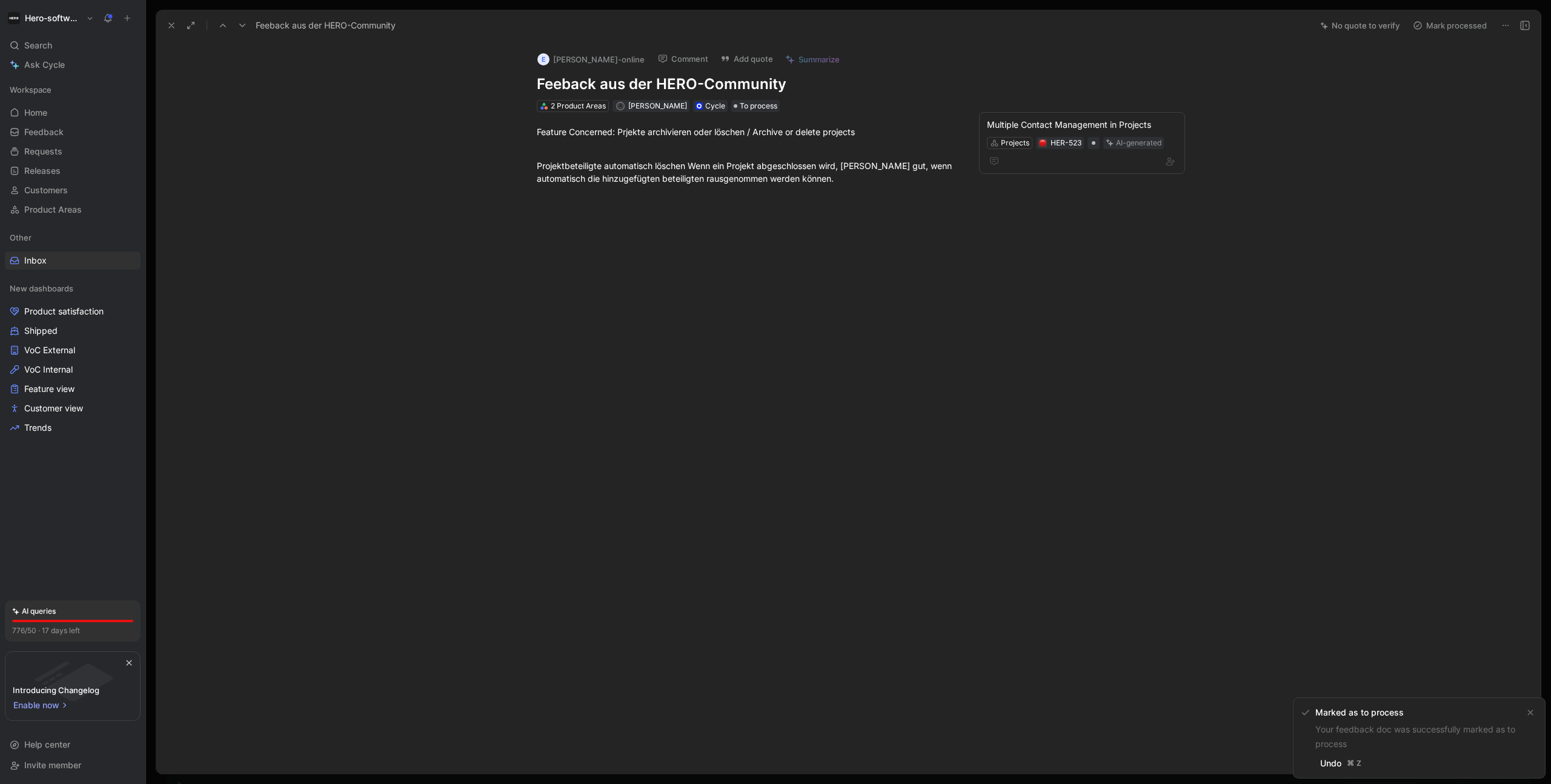
click at [1125, 26] on button "Mark processed" at bounding box center [1450, 26] width 85 height 17
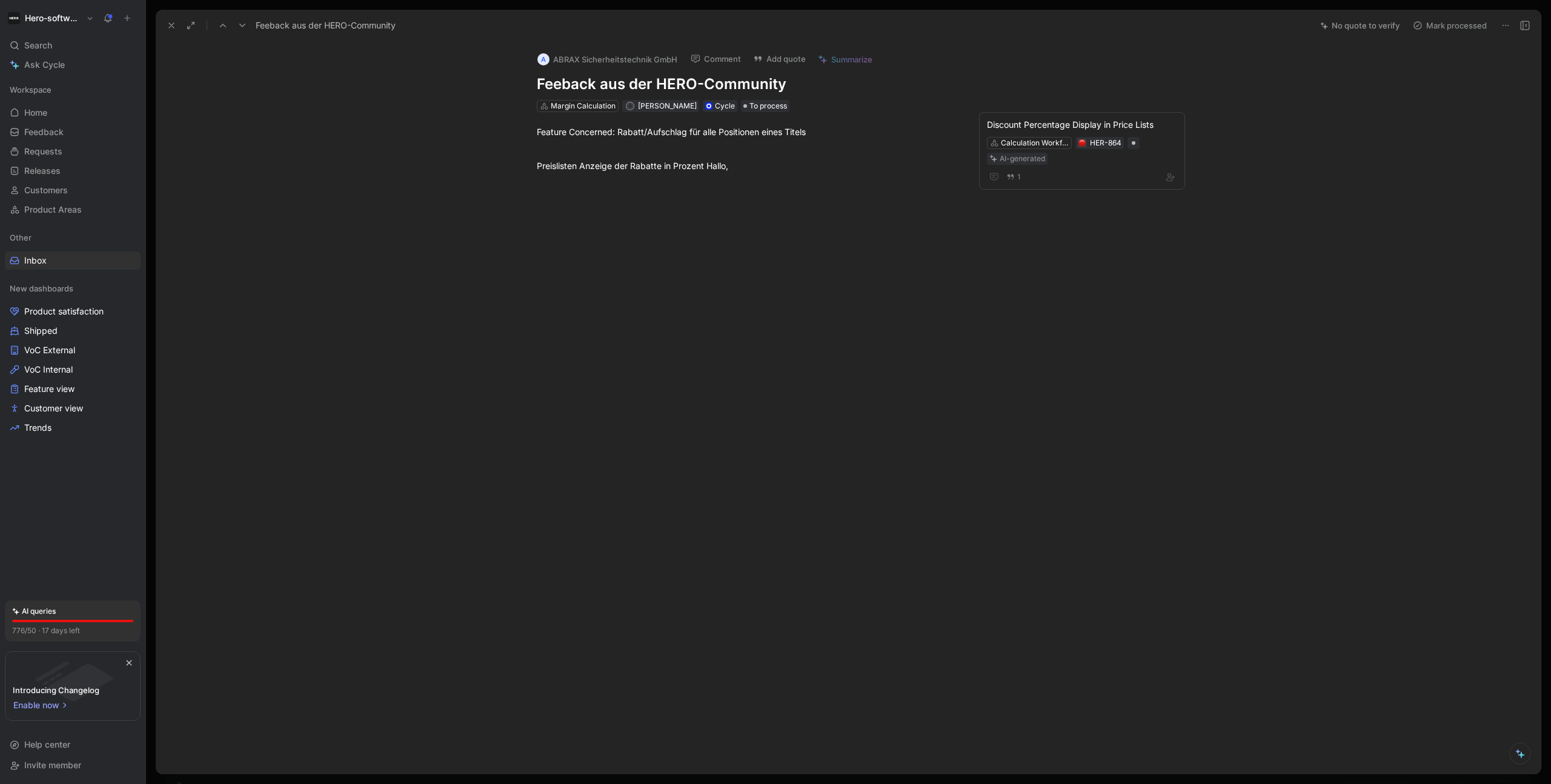
click at [1125, 26] on button "Mark processed" at bounding box center [1450, 26] width 85 height 17
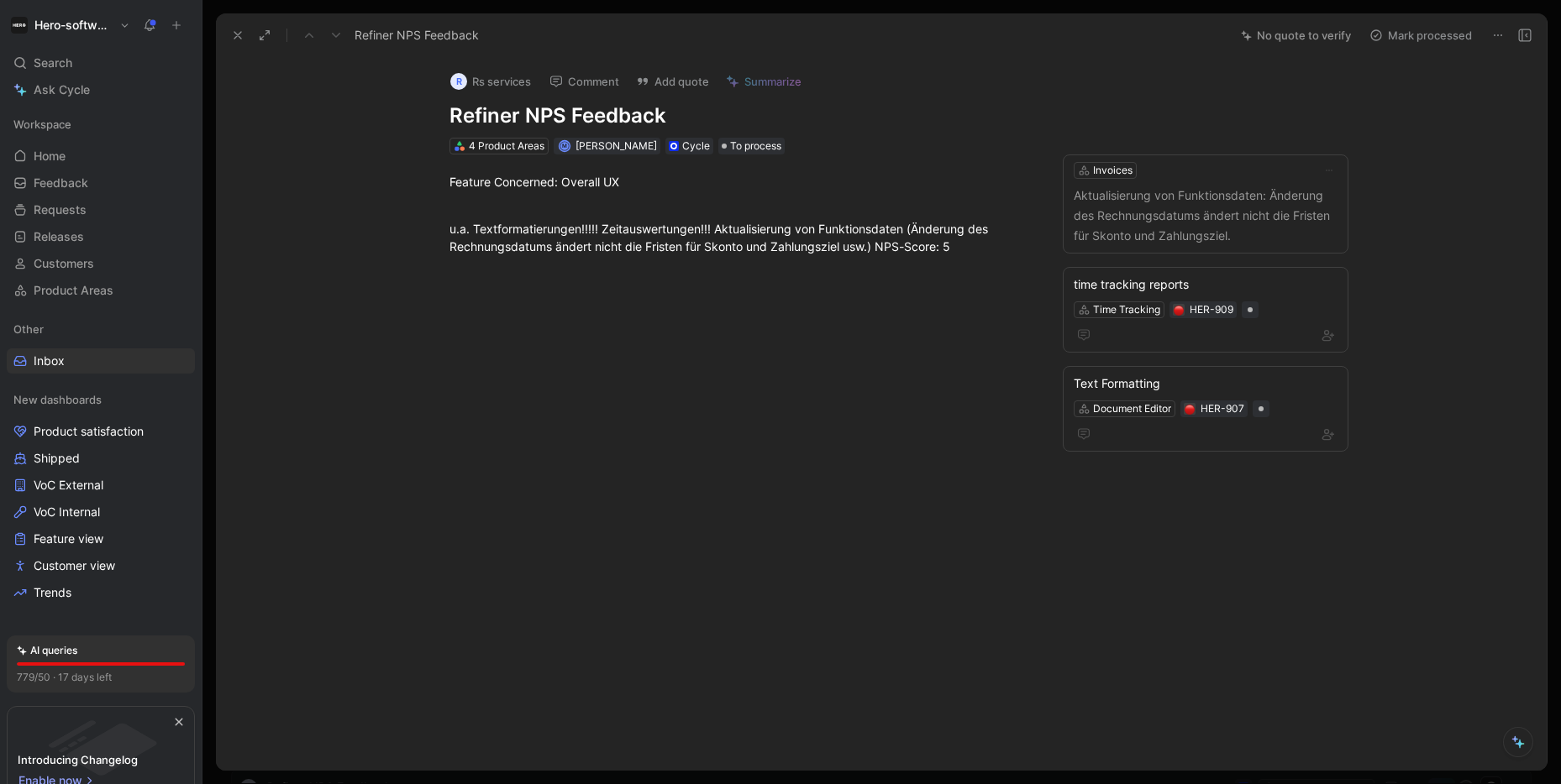
click at [1381, 37] on icon at bounding box center [1376, 35] width 14 height 14
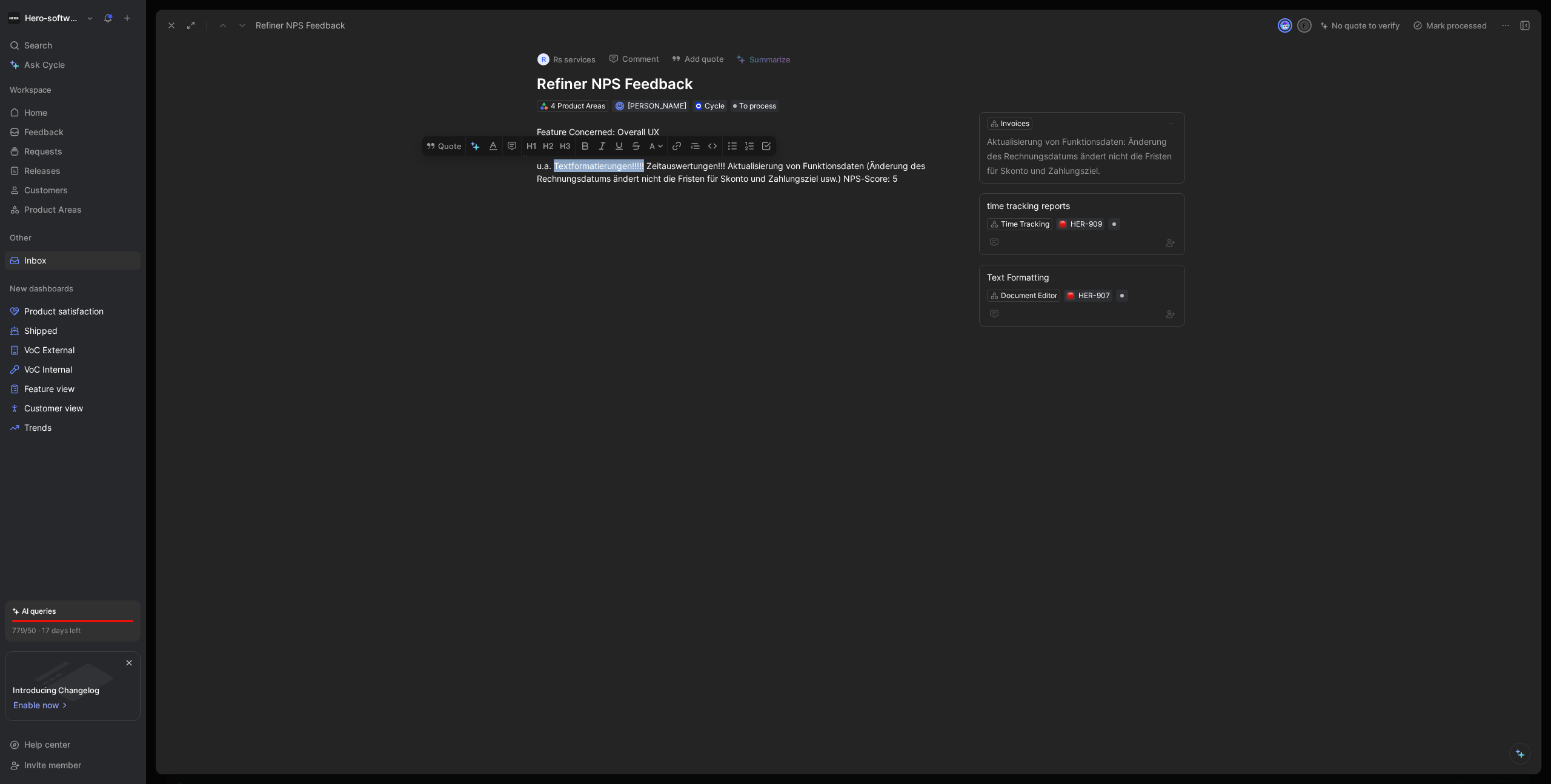
drag, startPoint x: 553, startPoint y: 165, endPoint x: 644, endPoint y: 167, distance: 91.0
click at [644, 167] on div "u.a. Textformatierungen!!!!! Zeitauswertungen!!! Aktualisierung von Funktionsda…" at bounding box center [746, 166] width 419 height 38
drag, startPoint x: 648, startPoint y: 167, endPoint x: 727, endPoint y: 164, distance: 79.1
click at [727, 164] on div "u.a. Textformatierungen!!!!! Zeitauswertungen!!! Aktualisierung von Funktionsda…" at bounding box center [746, 166] width 419 height 38
click at [890, 409] on div at bounding box center [746, 316] width 1131 height 235
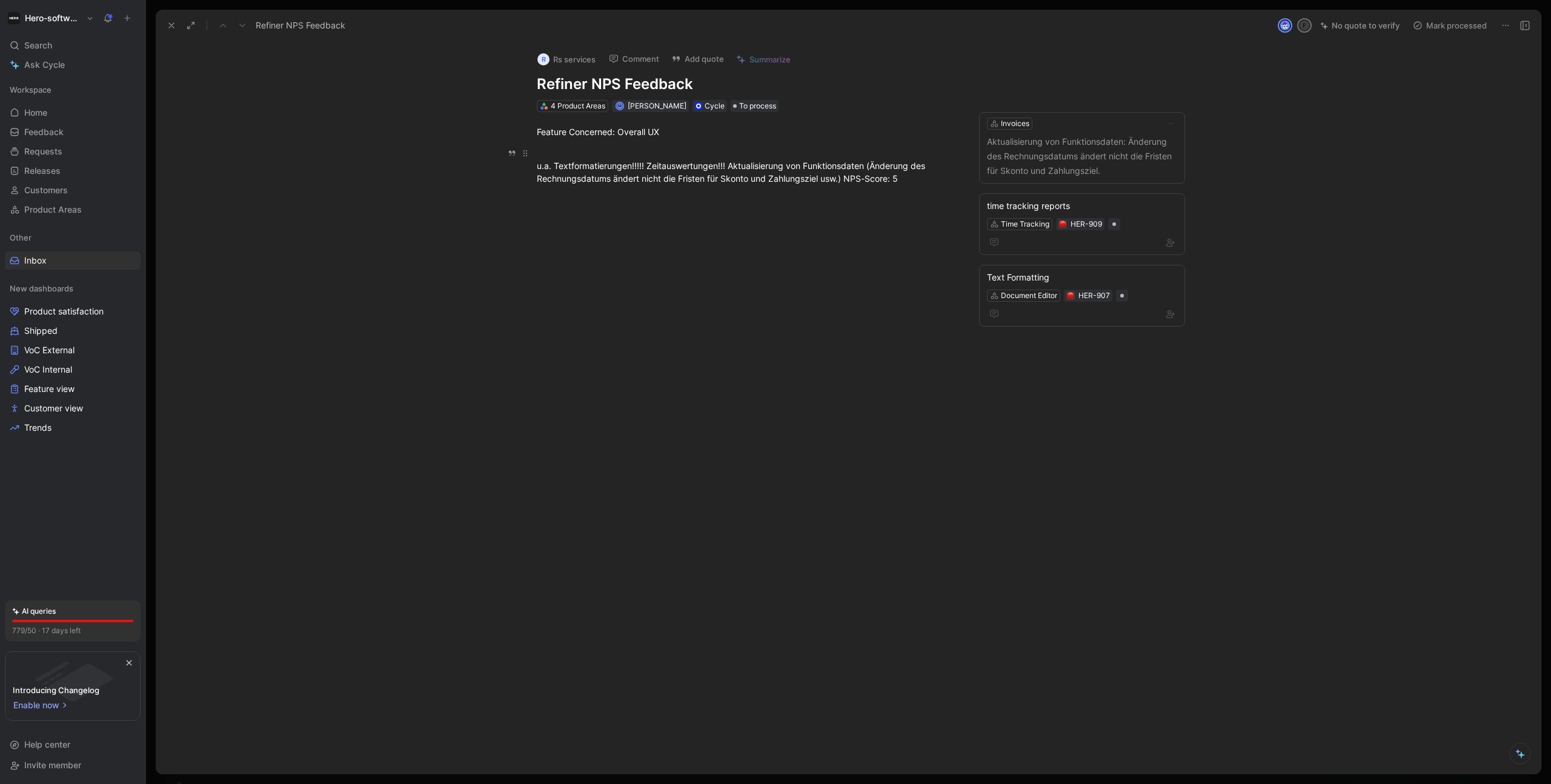
click at [660, 168] on div "u.a. Textformatierungen!!!!! Zeitauswertungen!!! Aktualisierung von Funktionsda…" at bounding box center [746, 166] width 419 height 38
drag, startPoint x: 551, startPoint y: 164, endPoint x: 725, endPoint y: 167, distance: 174.0
click at [725, 167] on div "u.a. Textformatierungen!!!!! Zeitauswertungen!!! Aktualisierung von Funktionsda…" at bounding box center [746, 166] width 419 height 38
click at [814, 277] on div at bounding box center [746, 316] width 1131 height 235
drag, startPoint x: 556, startPoint y: 164, endPoint x: 698, endPoint y: 157, distance: 142.2
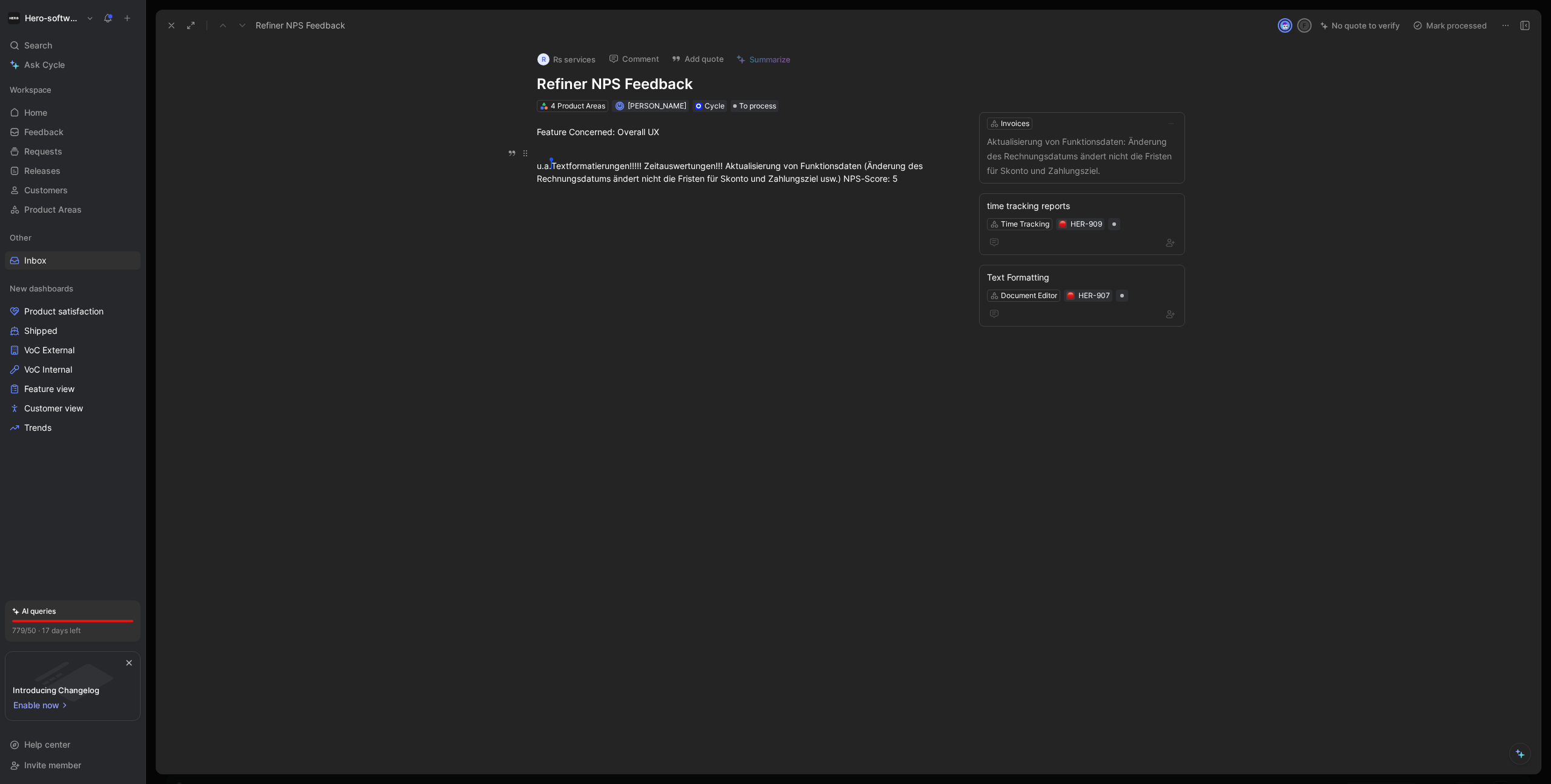
click at [699, 157] on div "u.a. Textformatierungen!!!!! Zeitauswertungen!!! Aktualisierung von Funktionsda…" at bounding box center [746, 166] width 419 height 38
click at [581, 157] on div "u.a. Textformatierungen!!!!! Zeitauswertungen!!! Aktualisierung von Funktionsda…" at bounding box center [746, 166] width 419 height 38
drag, startPoint x: 555, startPoint y: 164, endPoint x: 724, endPoint y: 164, distance: 169.0
click at [724, 164] on div "u.a. Textformatierungen!!!!! Zeitauswertungen!!! Aktualisierung von Funktionsda…" at bounding box center [746, 166] width 419 height 38
click at [684, 562] on div "R Rs services Comment Add quote Summarize Refiner NPS Feedback 4 Product Areas …" at bounding box center [849, 408] width 1385 height 732
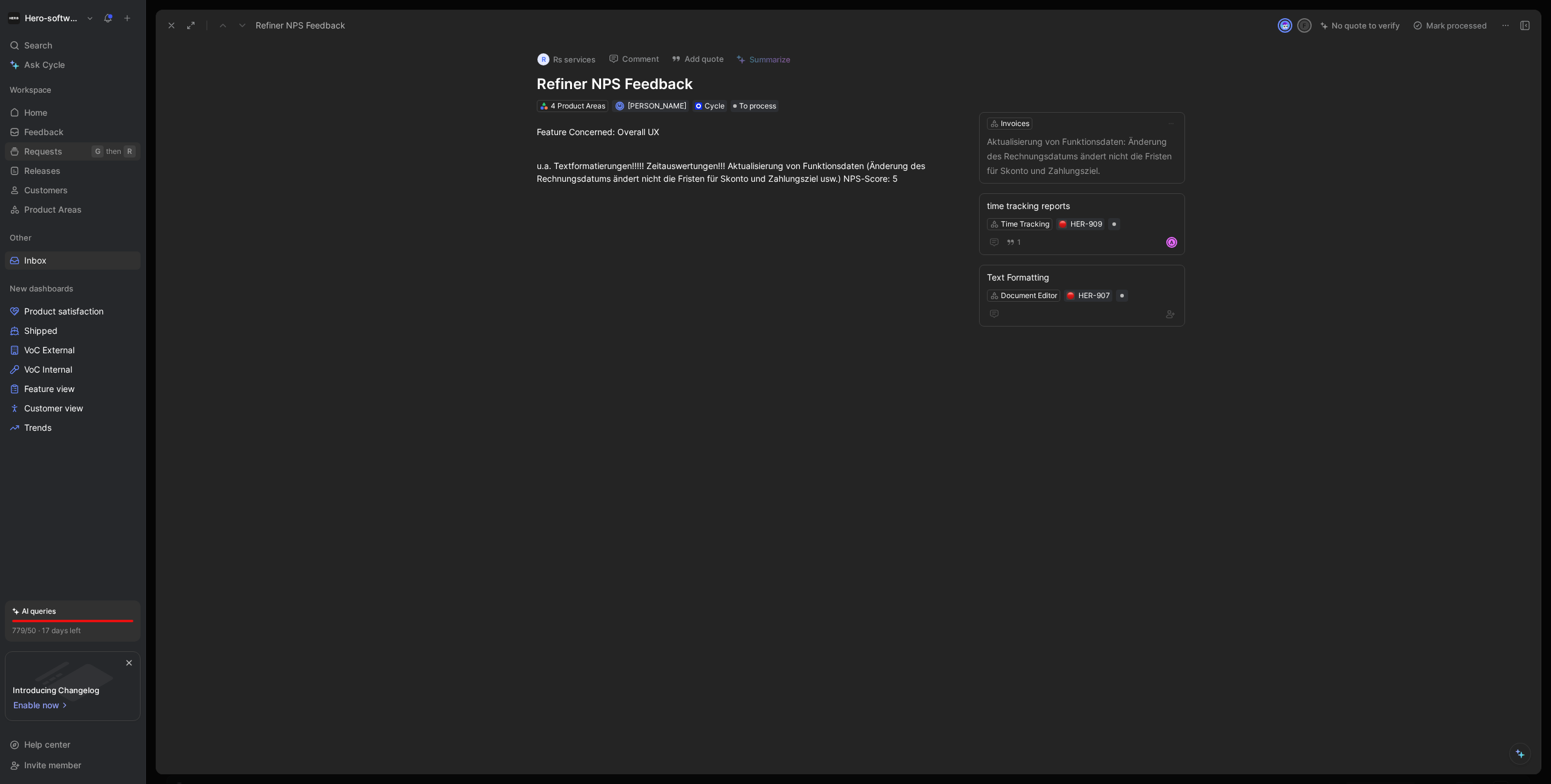
click at [46, 155] on span "Requests" at bounding box center [43, 151] width 38 height 12
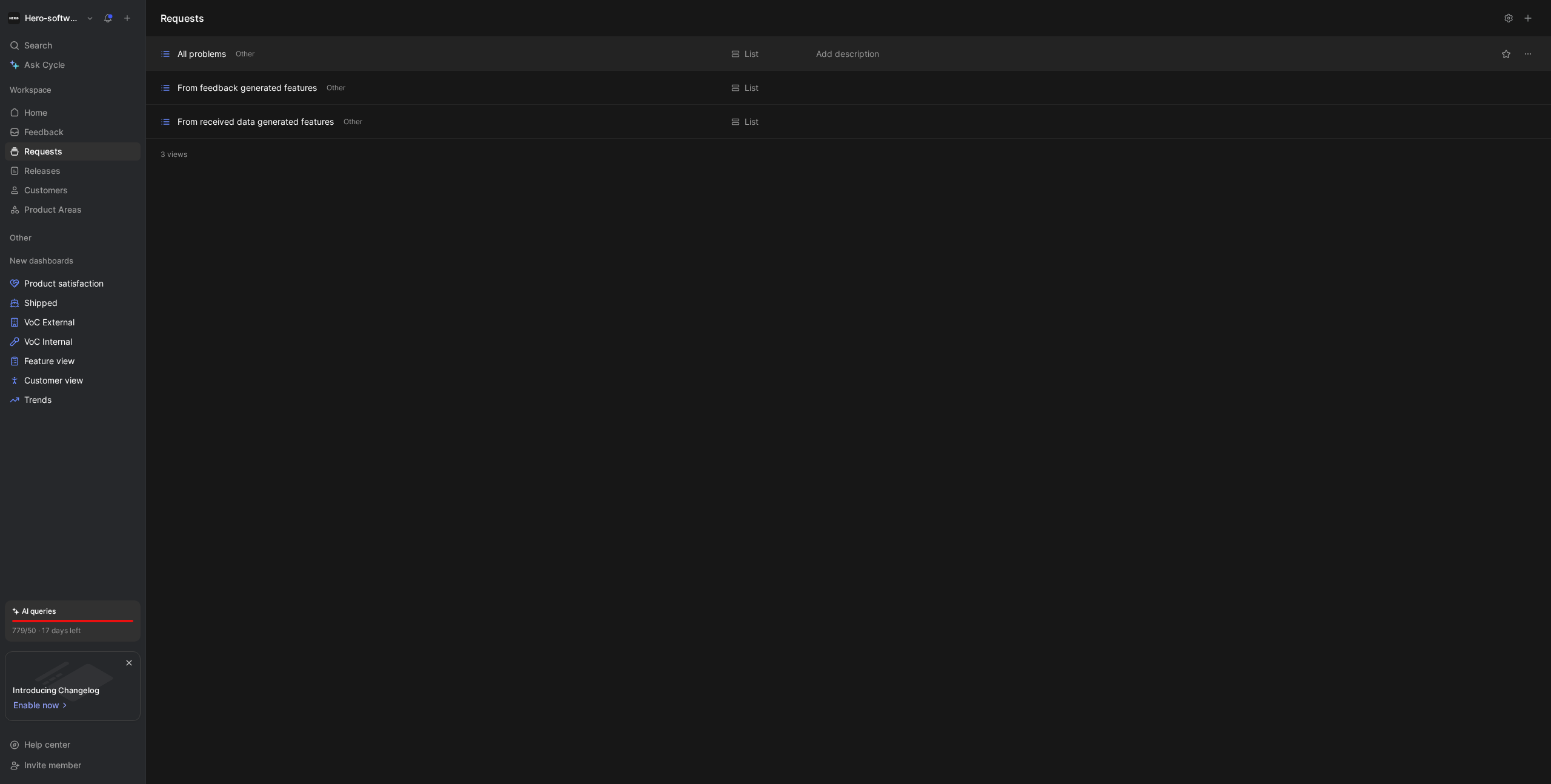
click at [206, 47] on div "All problems" at bounding box center [201, 54] width 48 height 15
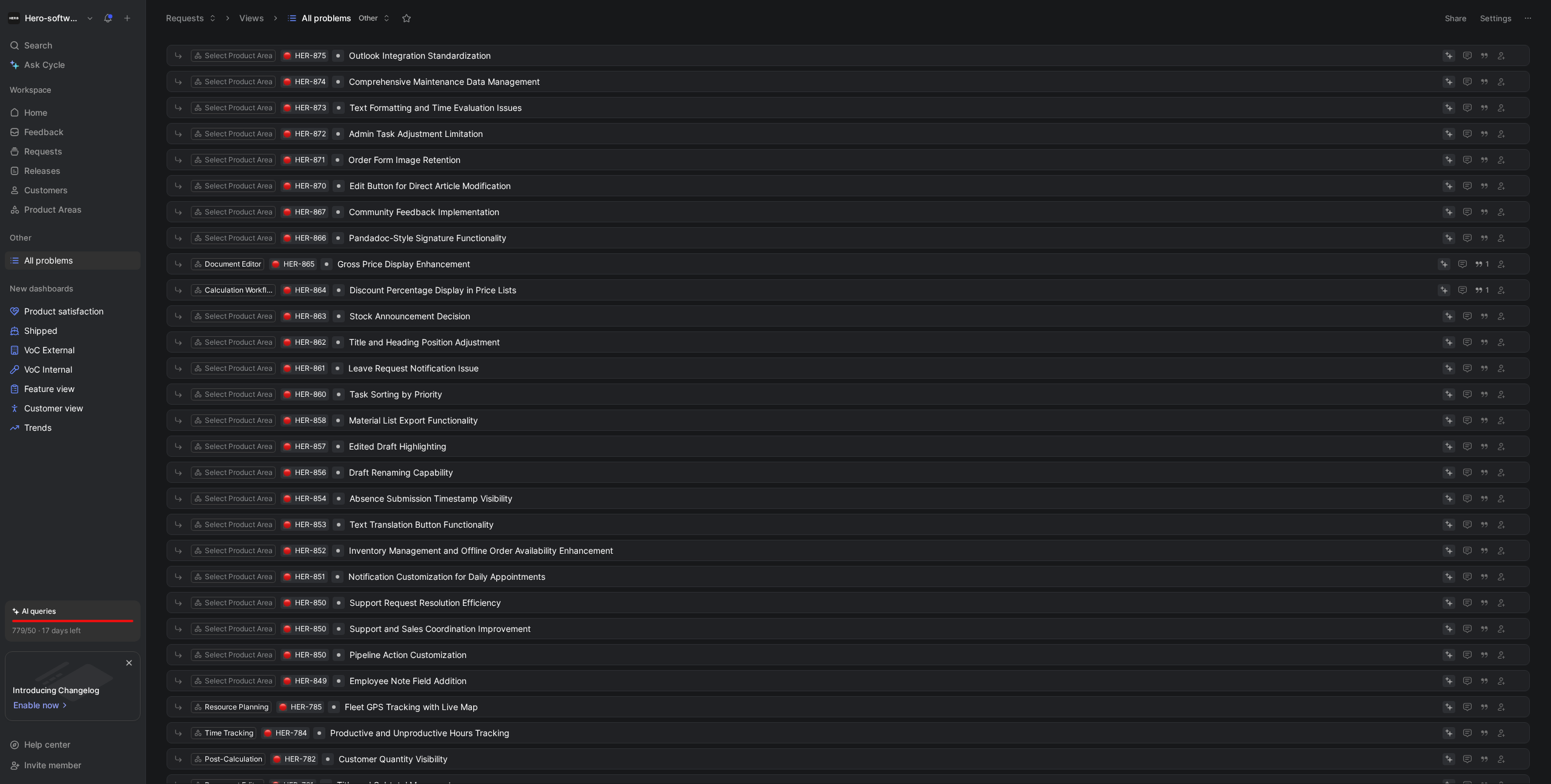
scroll to position [561, 0]
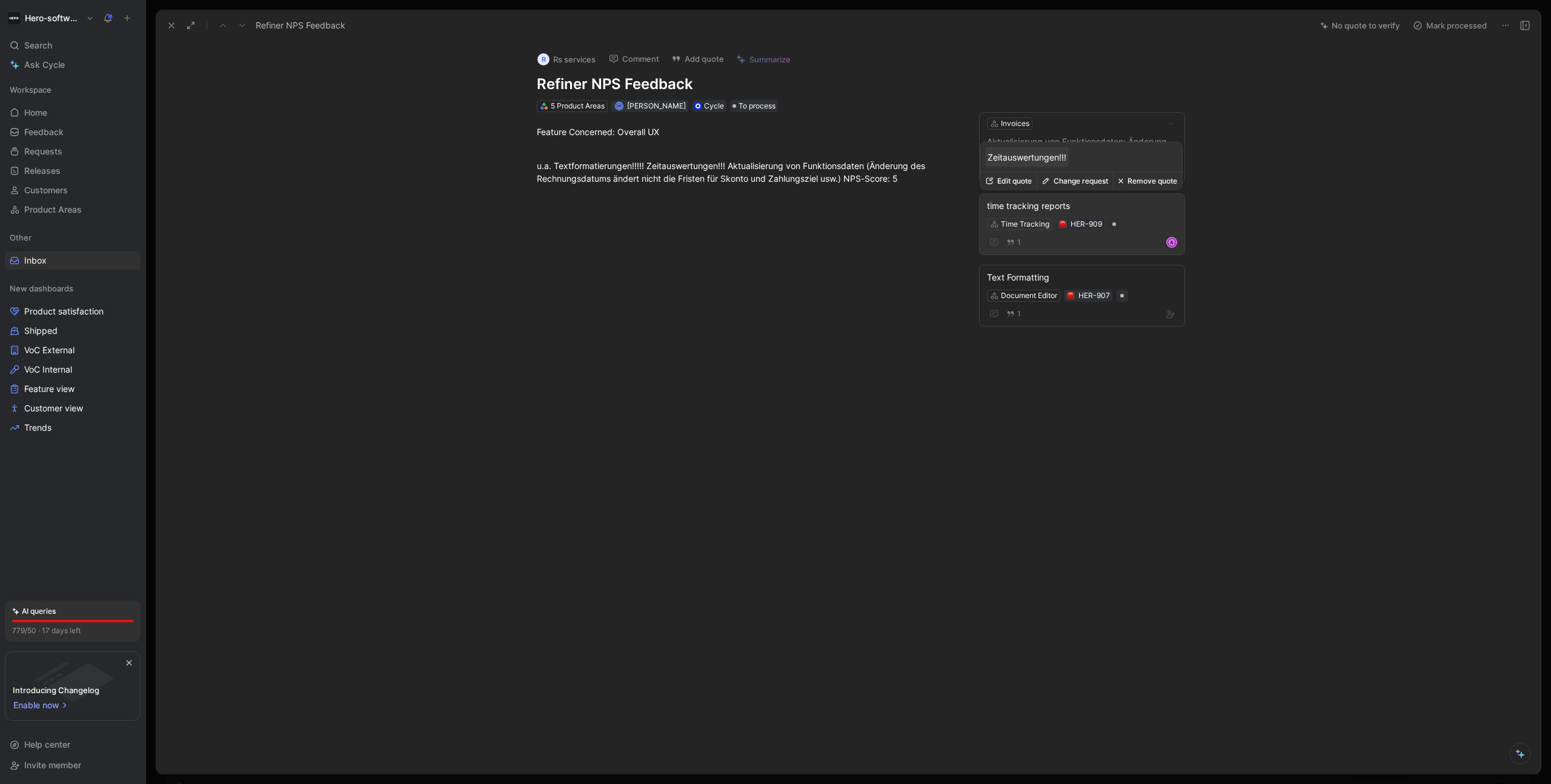
click at [1038, 205] on div "time tracking reports" at bounding box center [1082, 206] width 190 height 15
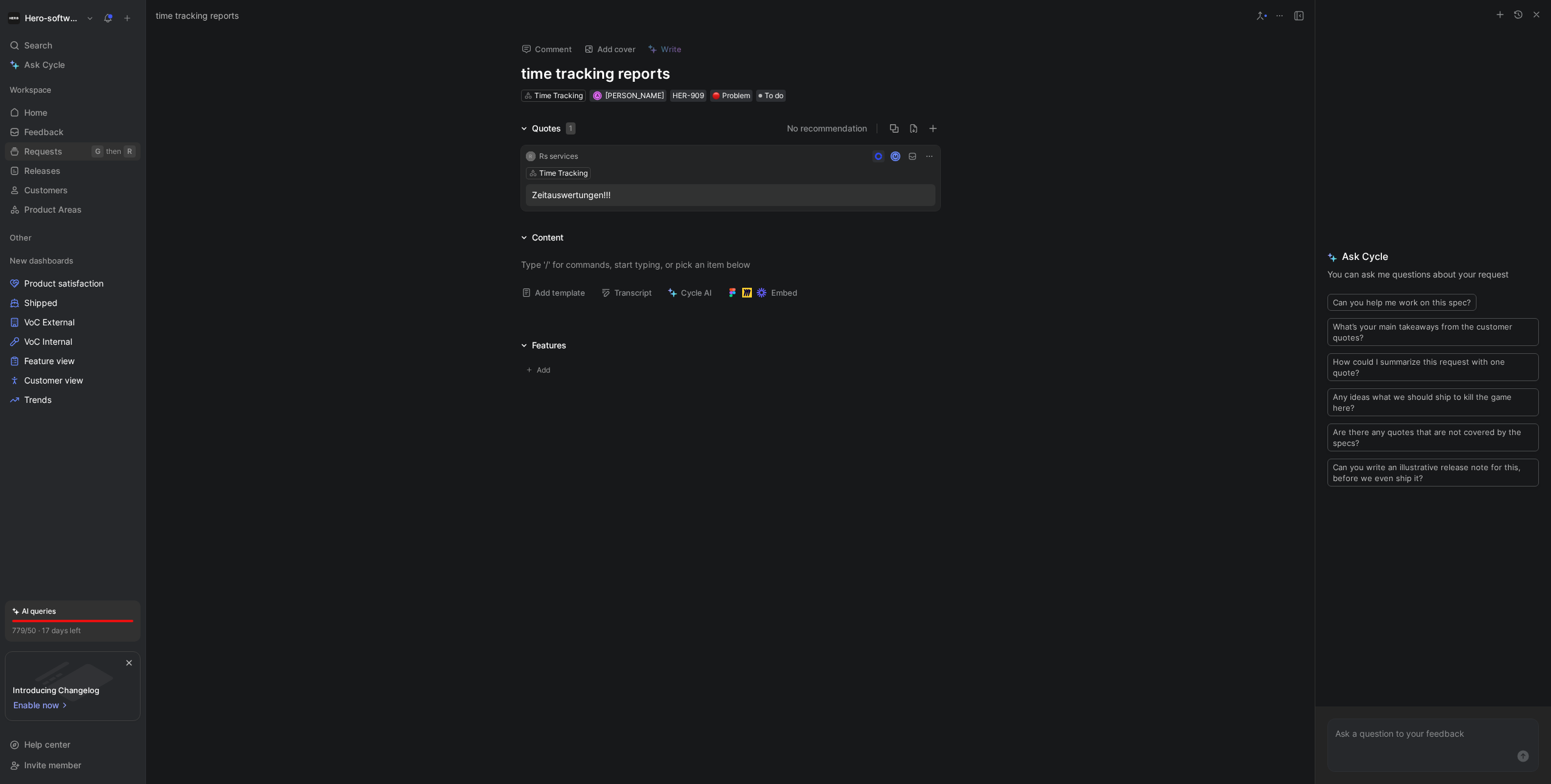
click at [44, 153] on span "Requests" at bounding box center [43, 151] width 38 height 12
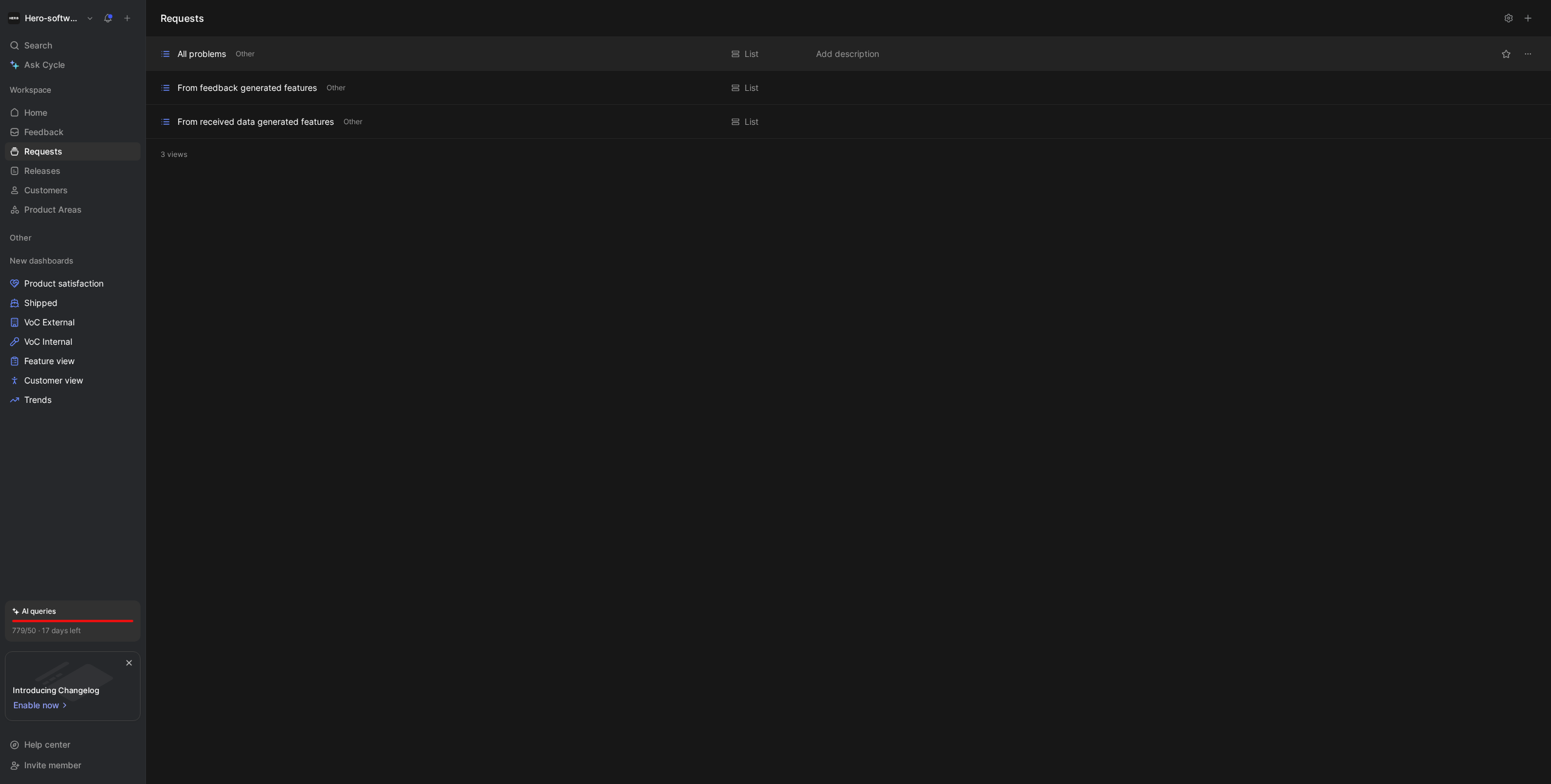
click at [223, 55] on div "All problems" at bounding box center [201, 54] width 48 height 15
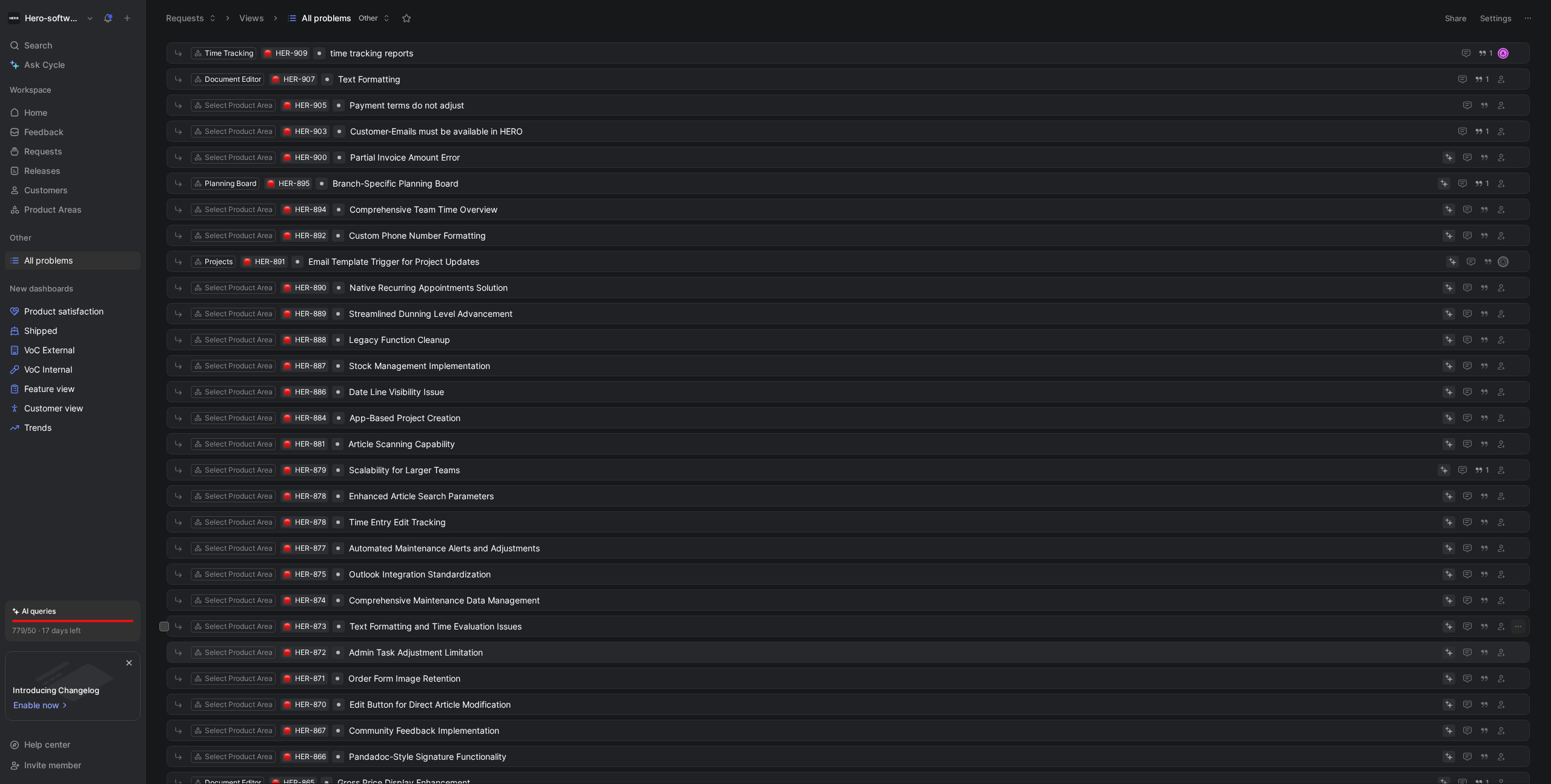
scroll to position [21, 0]
click at [515, 629] on span "Text Formatting and Time Evaluation Issues" at bounding box center [893, 626] width 1088 height 15
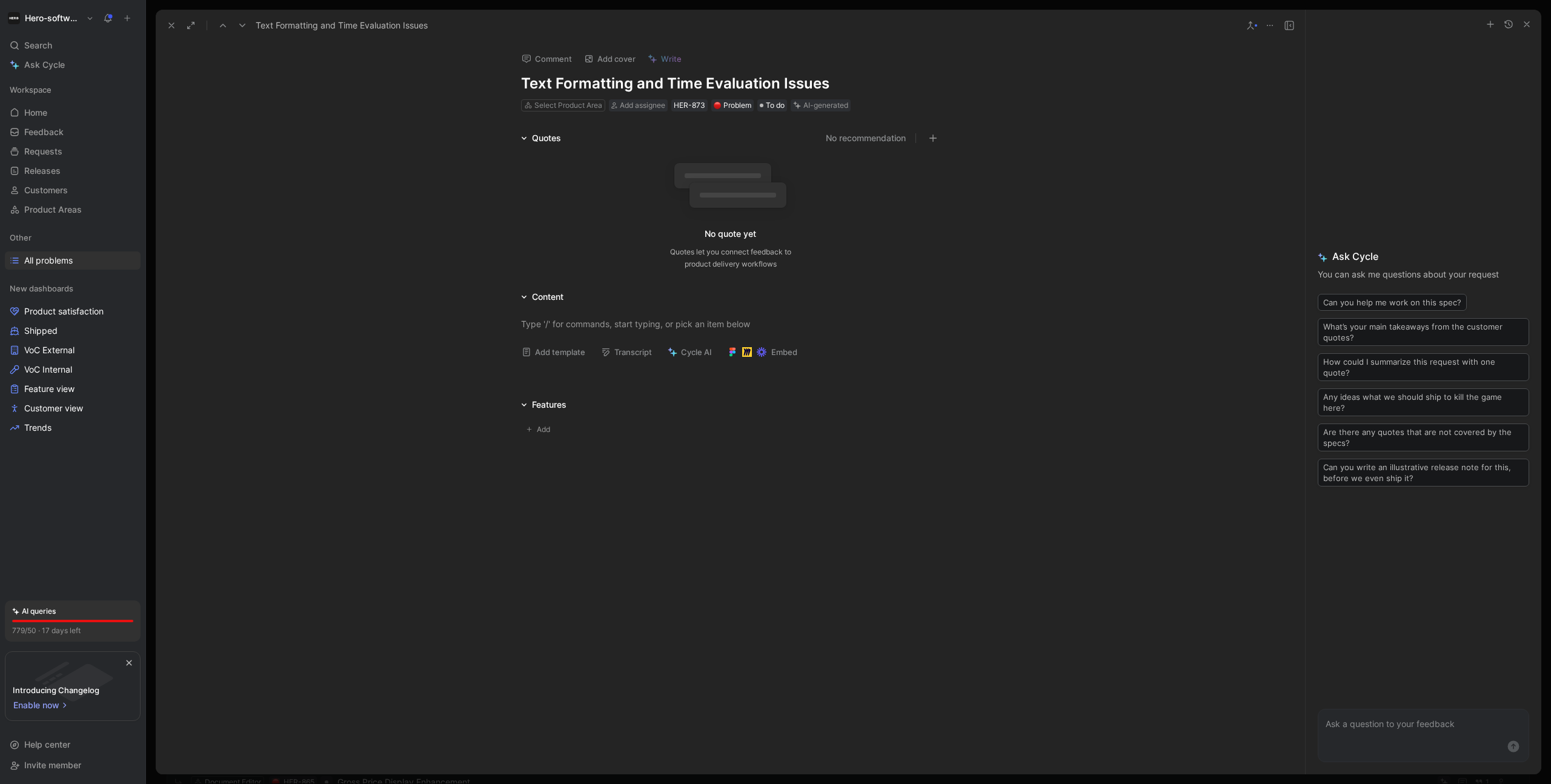
click at [173, 30] on button at bounding box center [172, 26] width 17 height 17
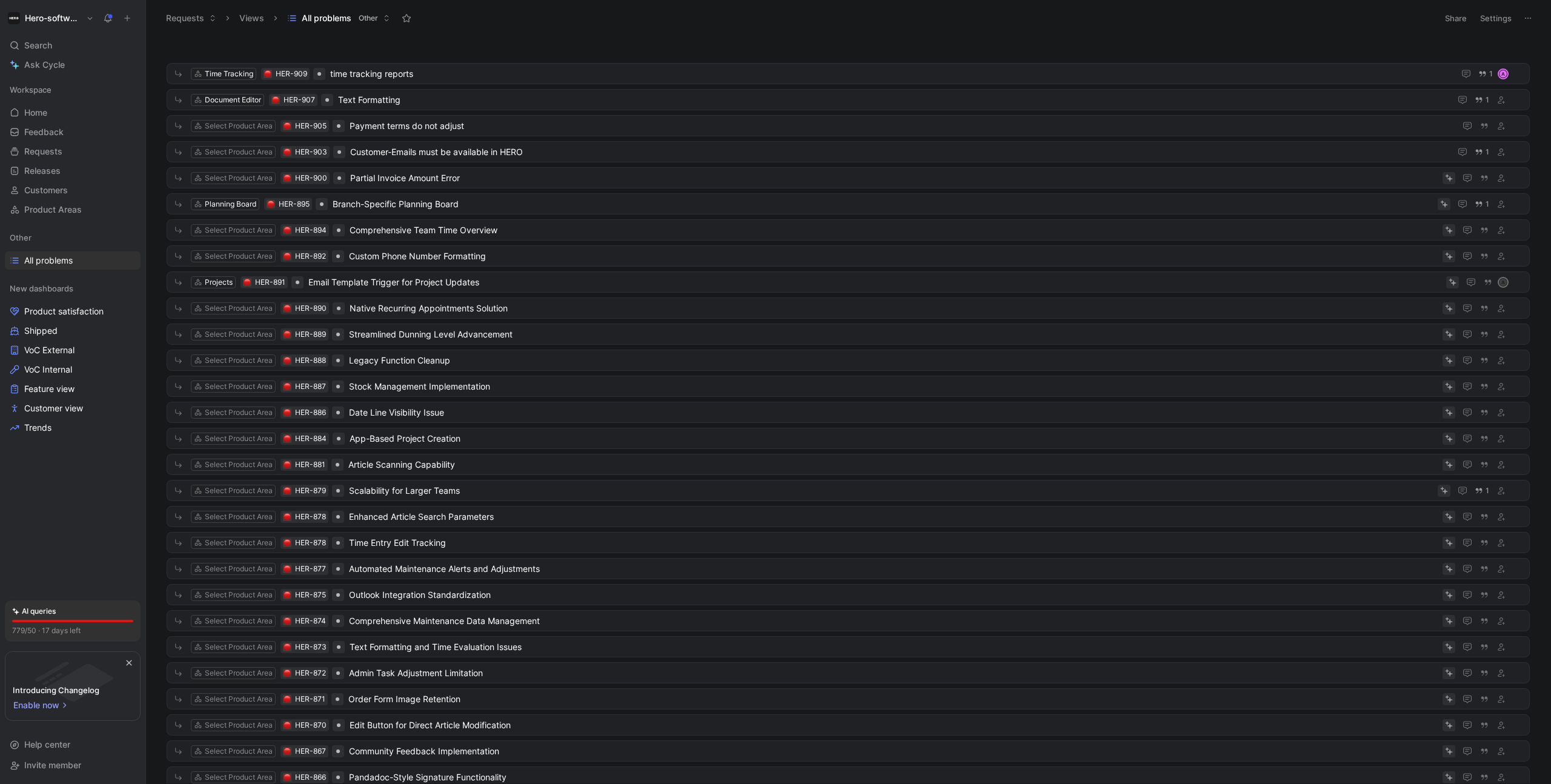
click at [374, 21] on span "Other" at bounding box center [368, 18] width 19 height 12
click at [1533, 12] on button at bounding box center [1528, 18] width 17 height 17
click at [383, 19] on icon at bounding box center [386, 18] width 7 height 7
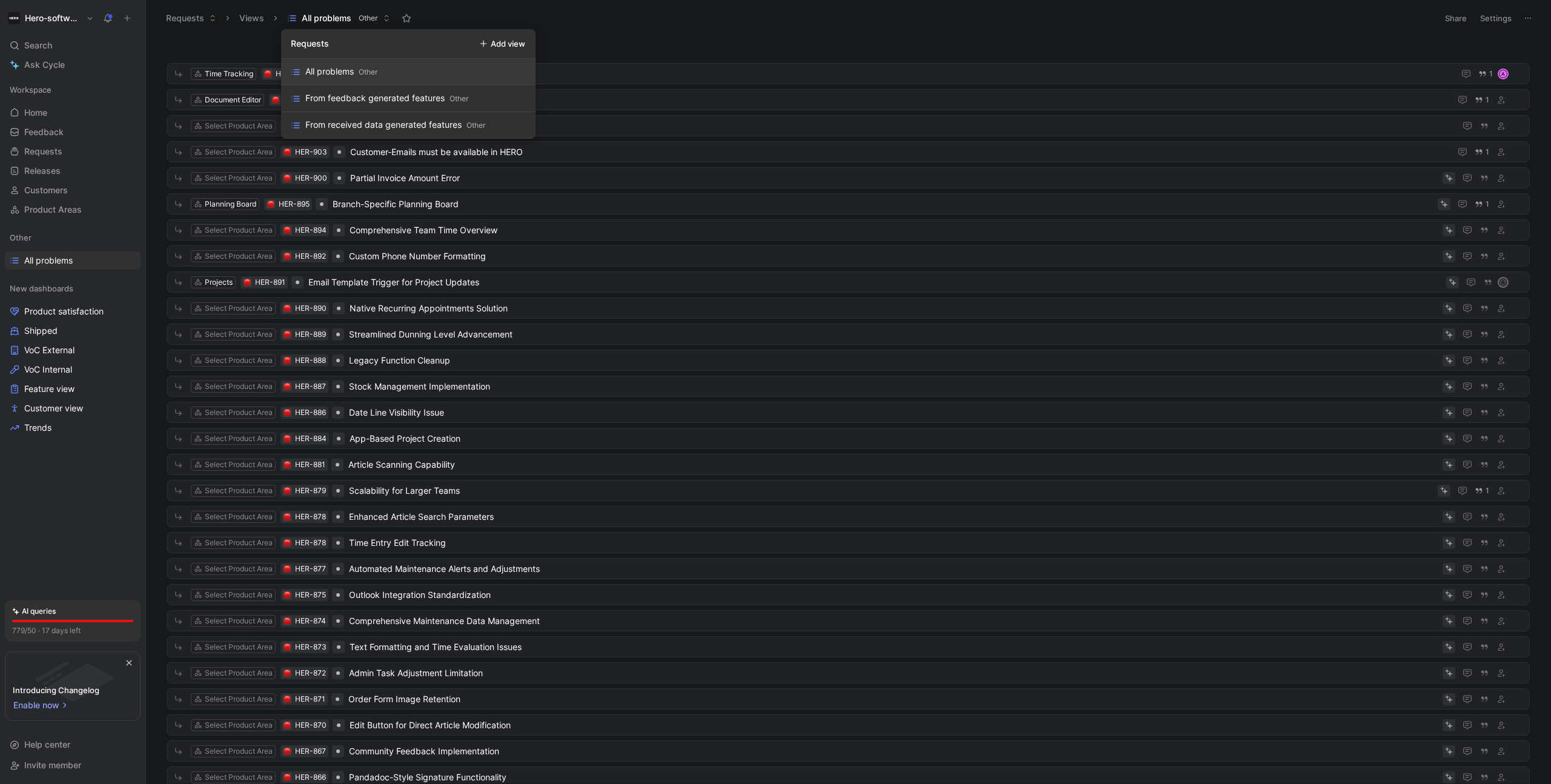
drag, startPoint x: 637, startPoint y: 27, endPoint x: 1440, endPoint y: 40, distance: 803.1
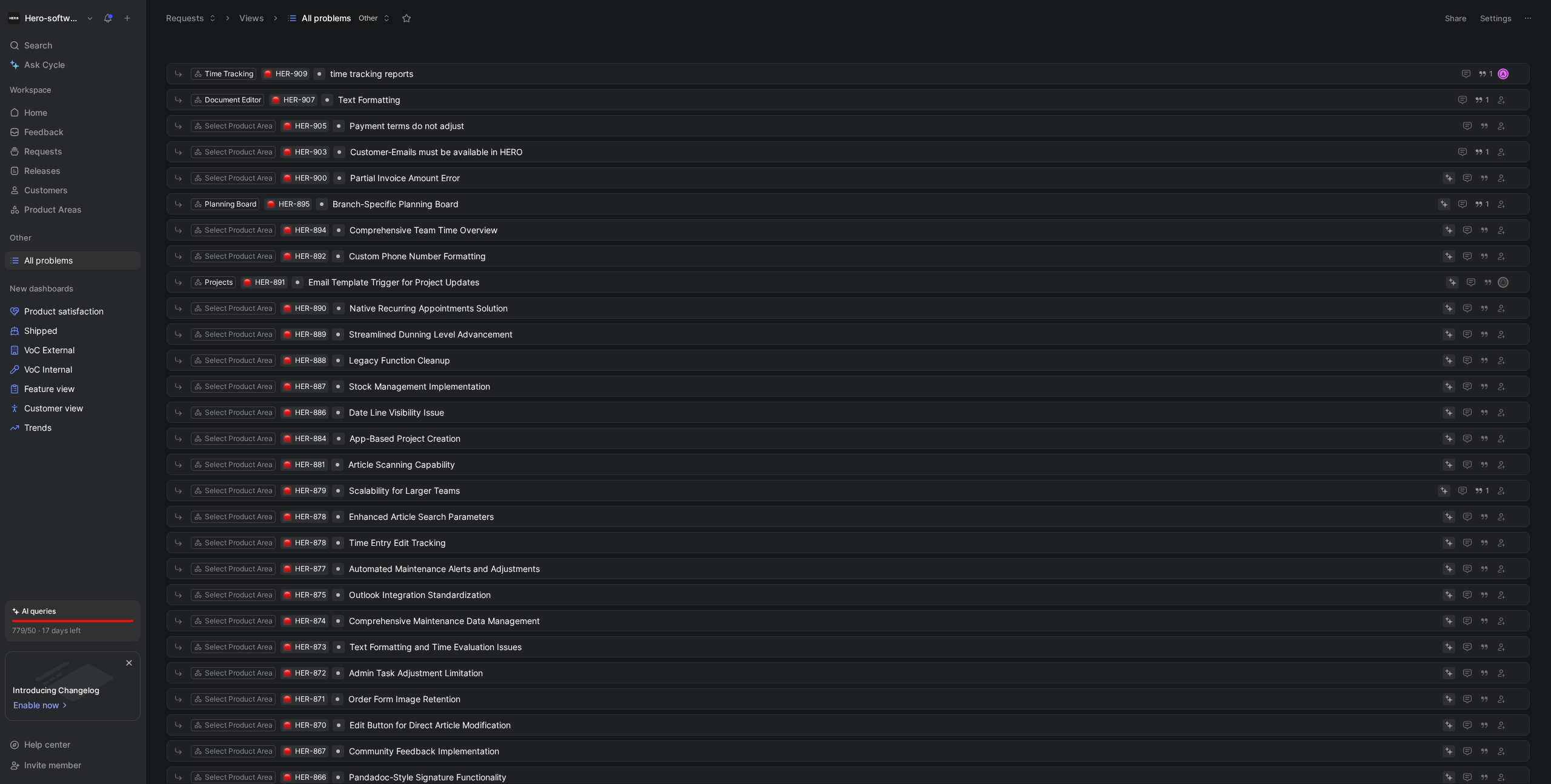
click at [1483, 18] on button "Settings" at bounding box center [1496, 18] width 43 height 17
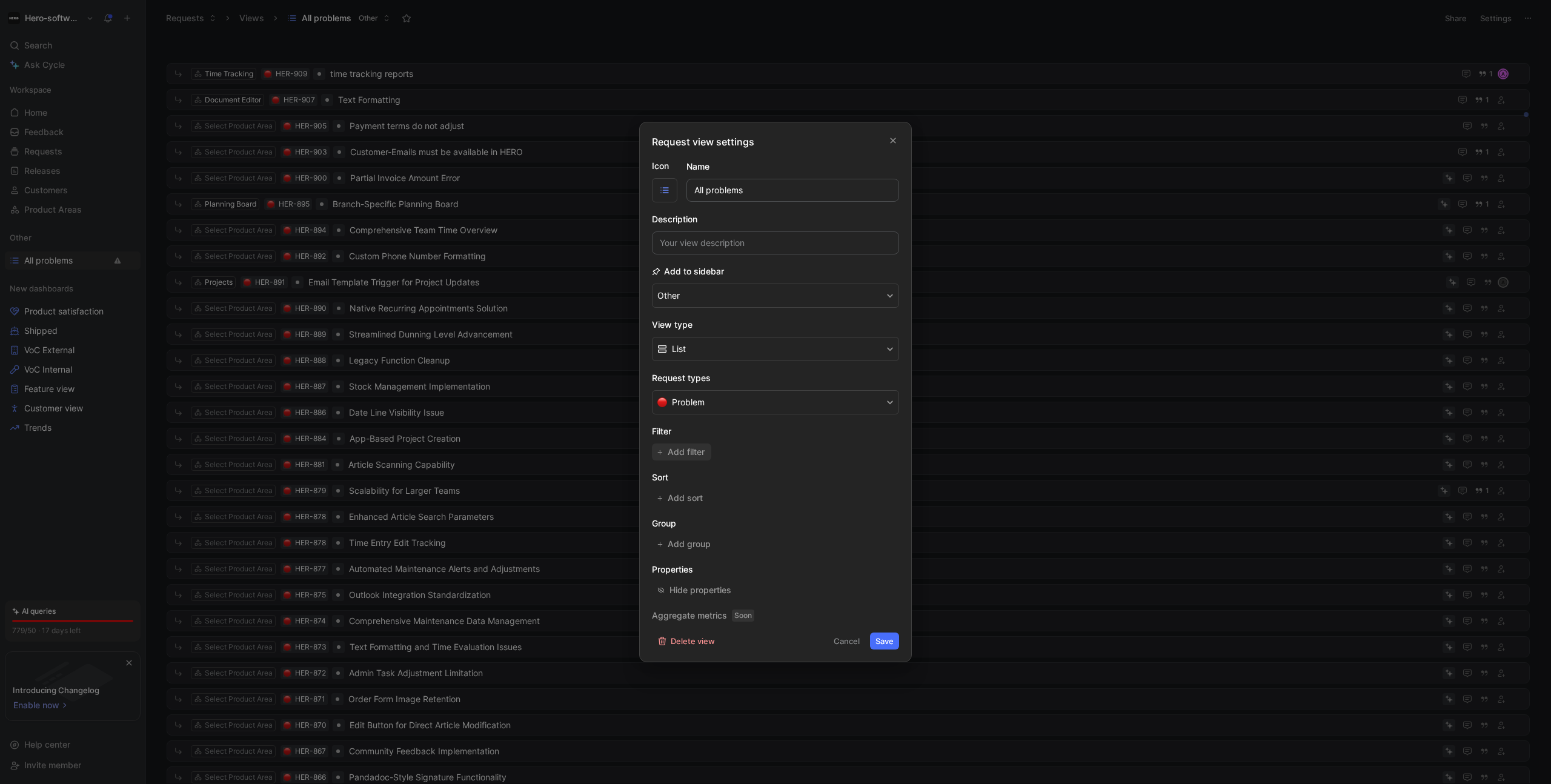
click at [702, 447] on span "Add filter" at bounding box center [687, 452] width 38 height 15
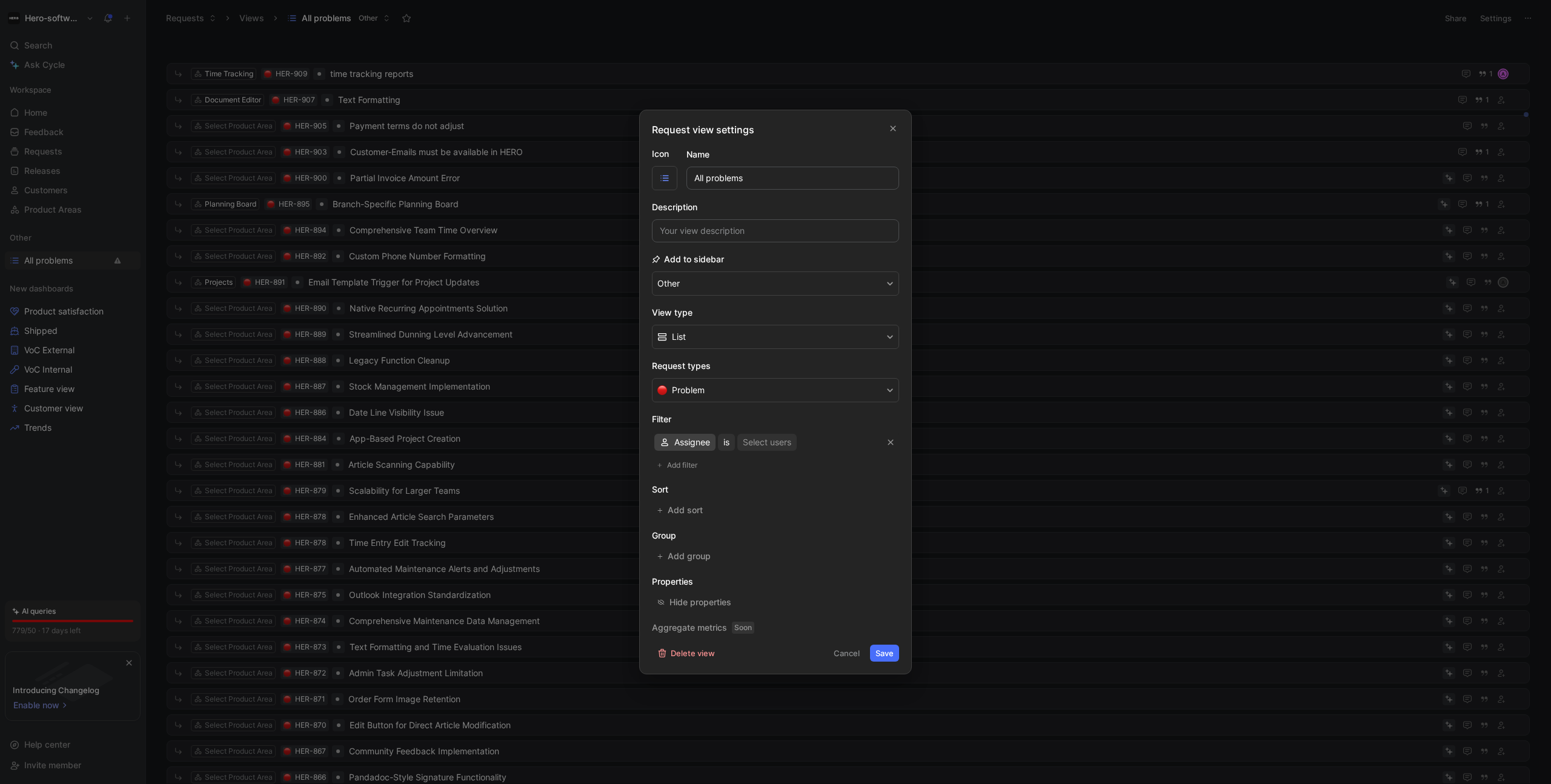
click at [676, 444] on span "Assignee" at bounding box center [692, 442] width 35 height 15
click at [695, 510] on span "Add sort" at bounding box center [685, 510] width 36 height 15
click at [686, 509] on span "Creation date" at bounding box center [701, 510] width 54 height 15
click at [698, 560] on div "Quotes" at bounding box center [702, 553] width 57 height 15
click at [731, 514] on span "Least" at bounding box center [727, 510] width 22 height 15
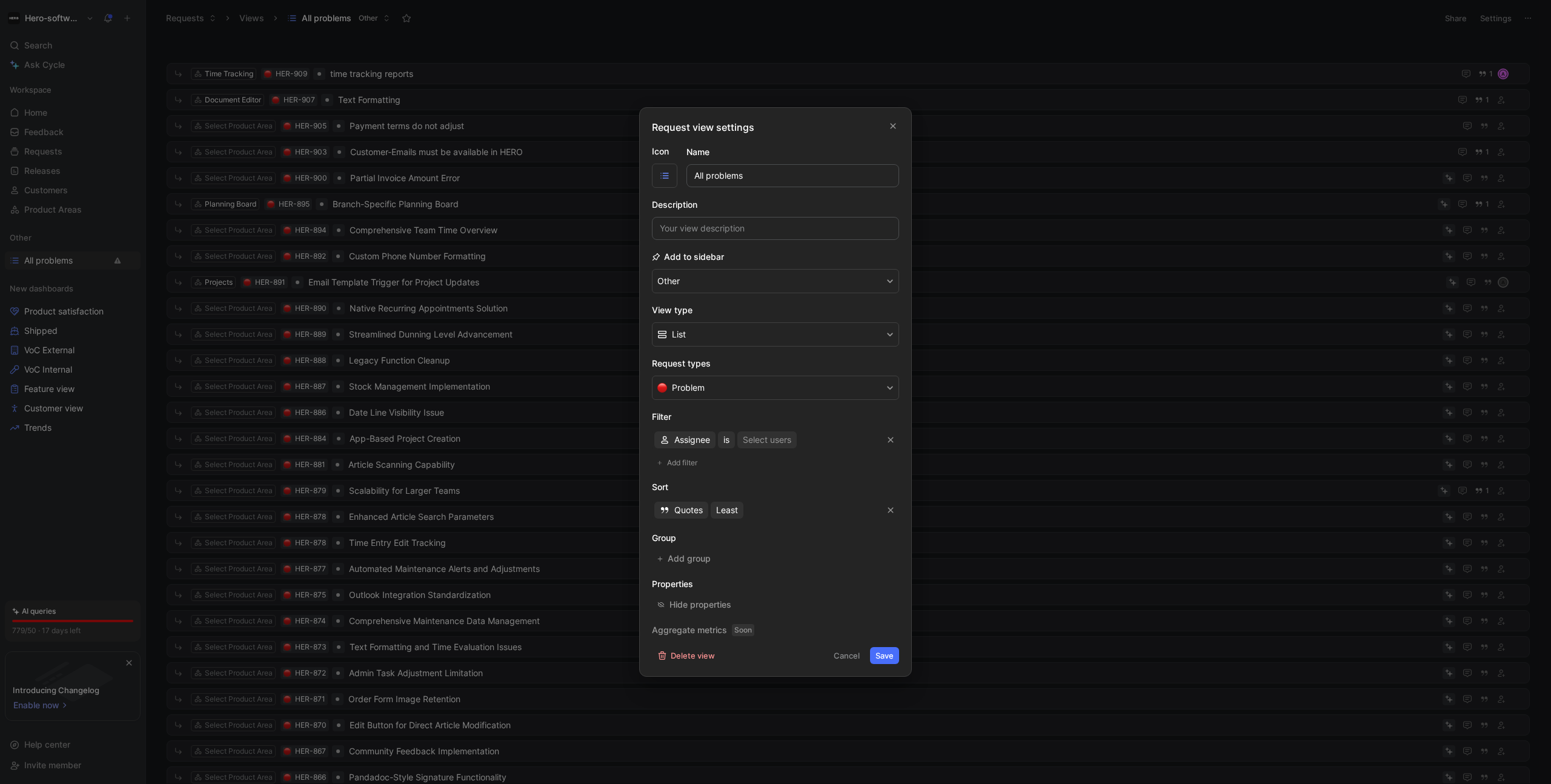
click at [895, 649] on button "Save" at bounding box center [884, 656] width 29 height 17
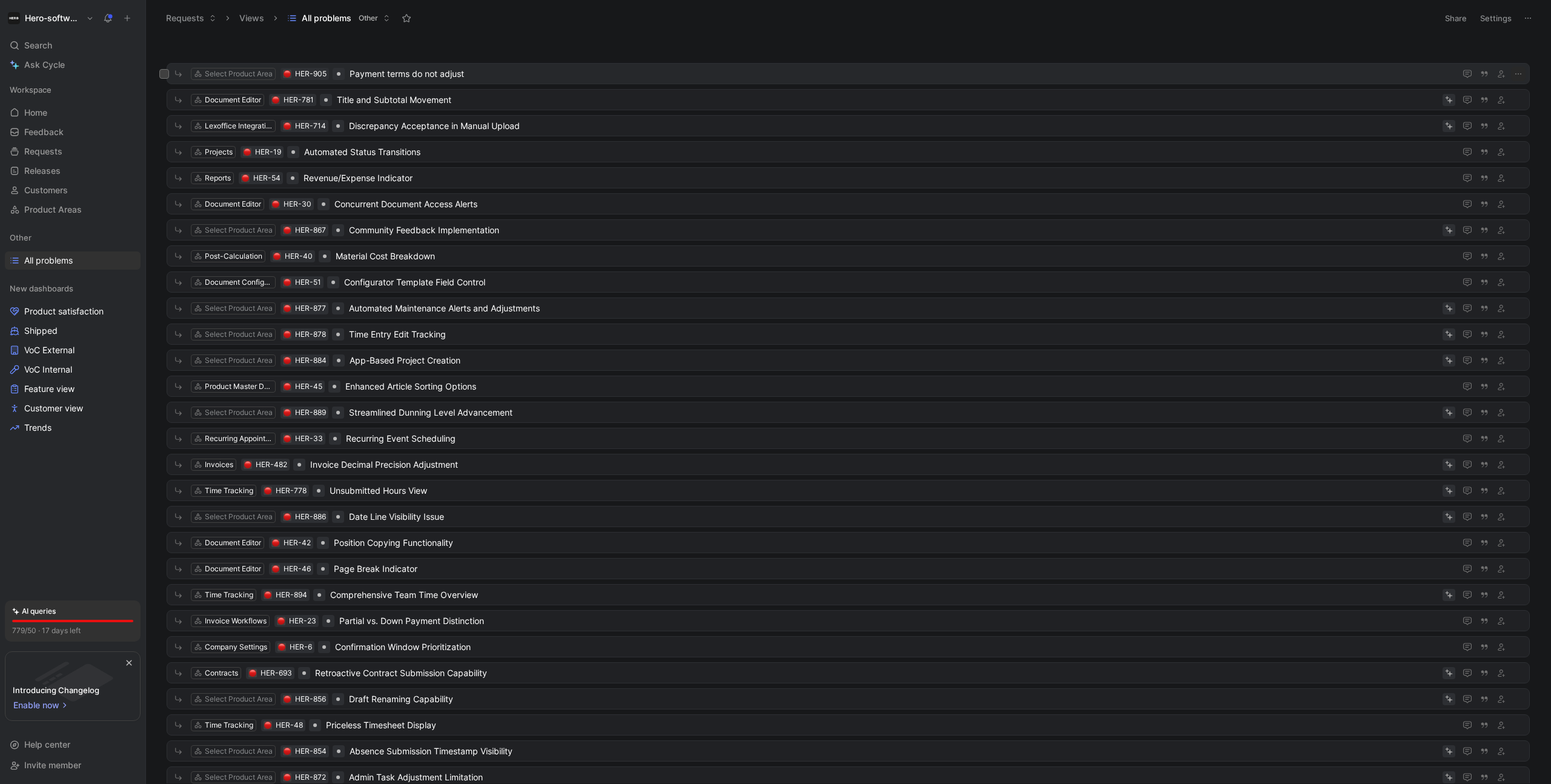
click at [420, 69] on span "Payment terms do not adjust" at bounding box center [900, 74] width 1101 height 15
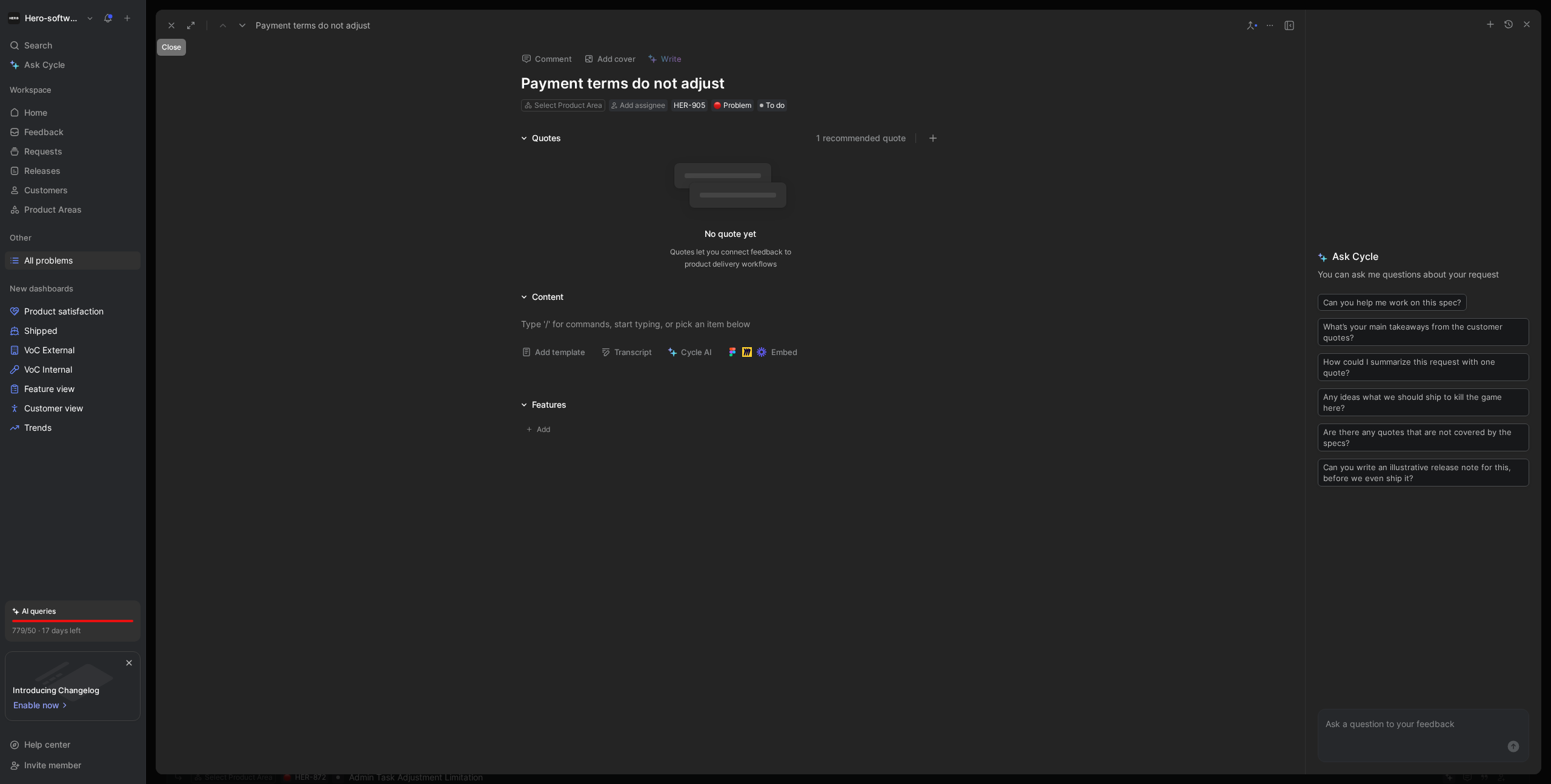
click at [174, 26] on icon at bounding box center [172, 26] width 10 height 10
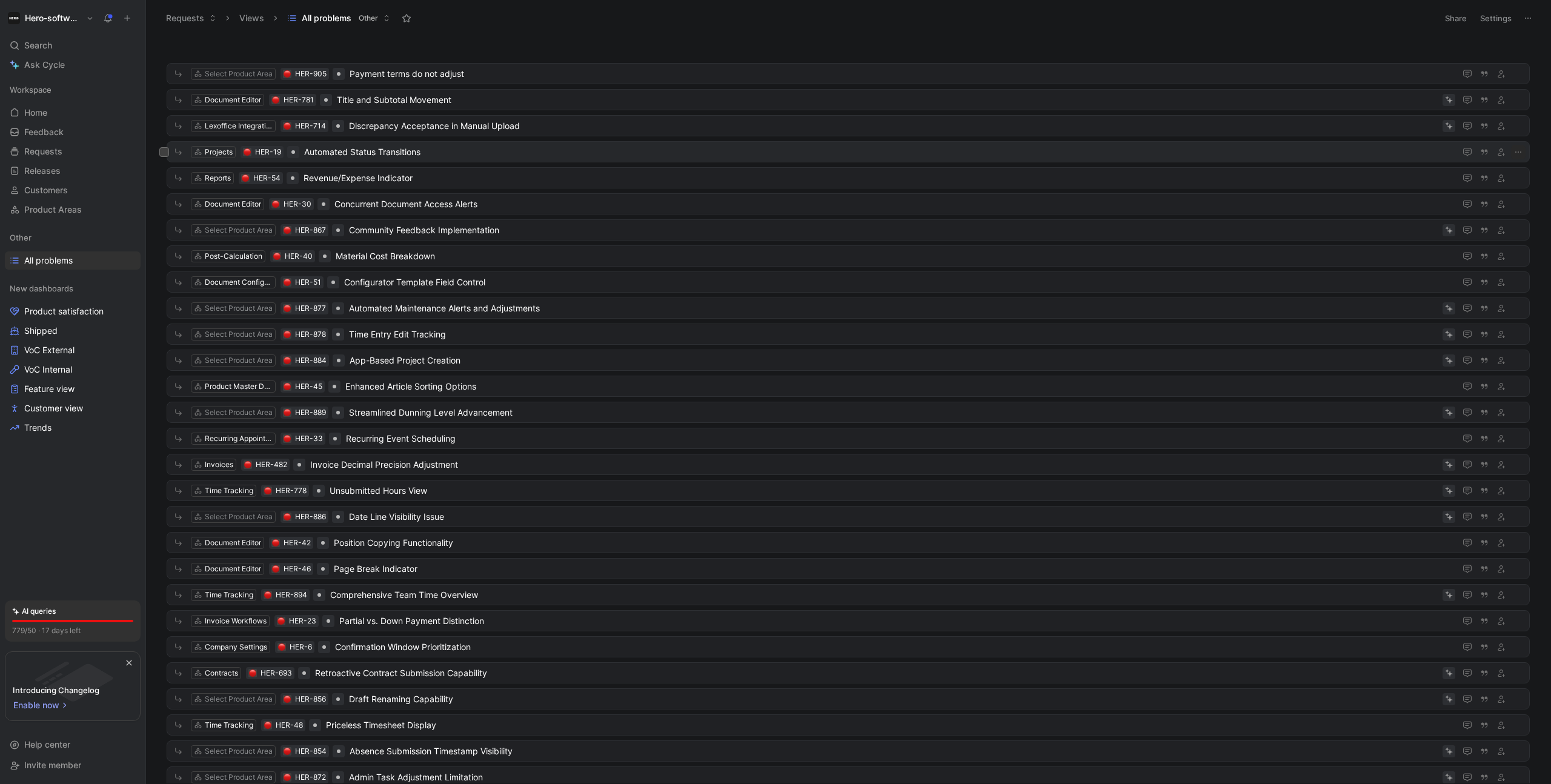
click at [607, 150] on span "Automated Status Transitions" at bounding box center [877, 152] width 1146 height 15
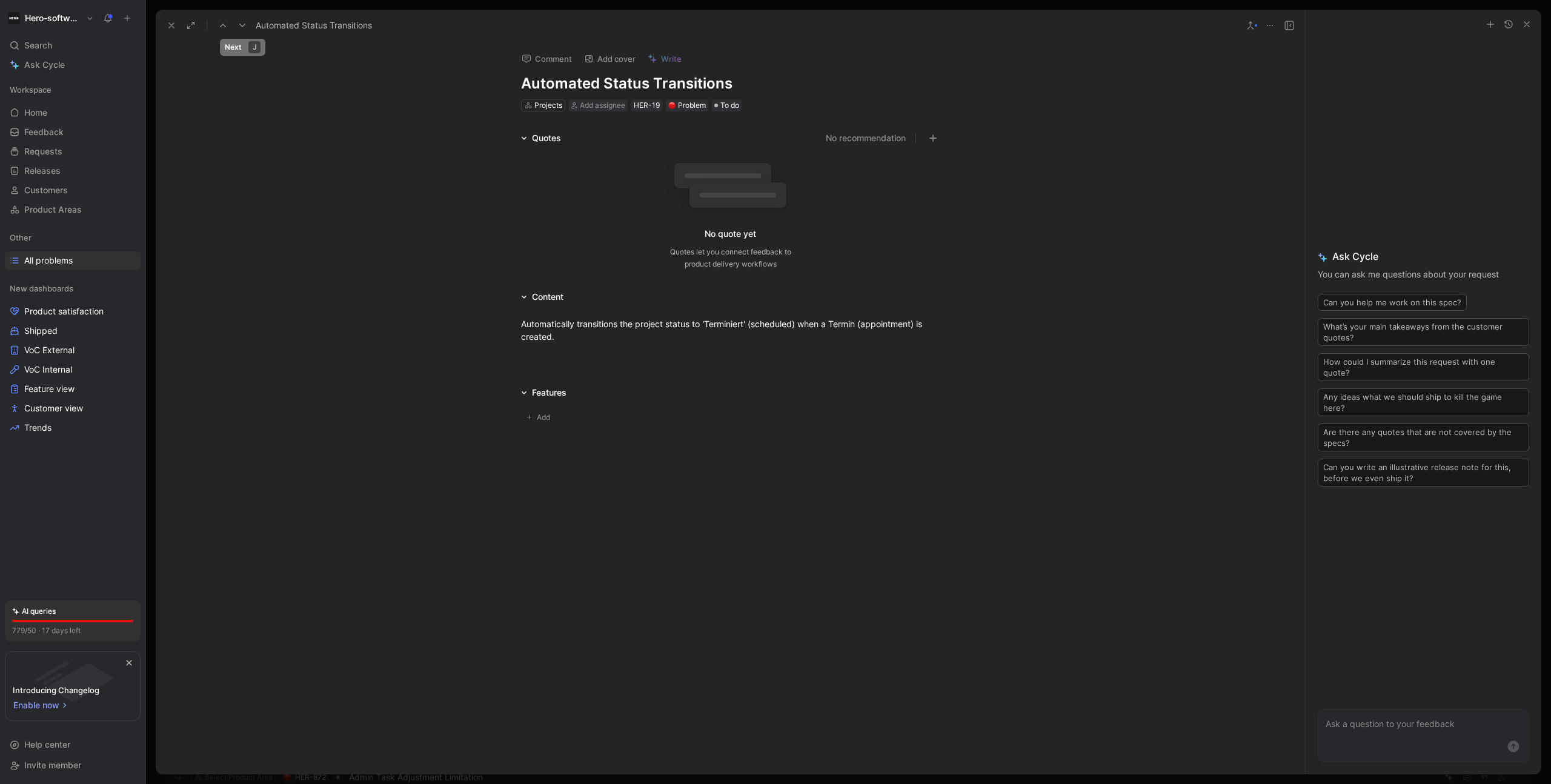
click at [246, 21] on icon at bounding box center [242, 26] width 10 height 10
click at [810, 108] on div "AI-generated" at bounding box center [825, 105] width 45 height 12
click at [48, 138] on span "Feedback" at bounding box center [44, 132] width 40 height 12
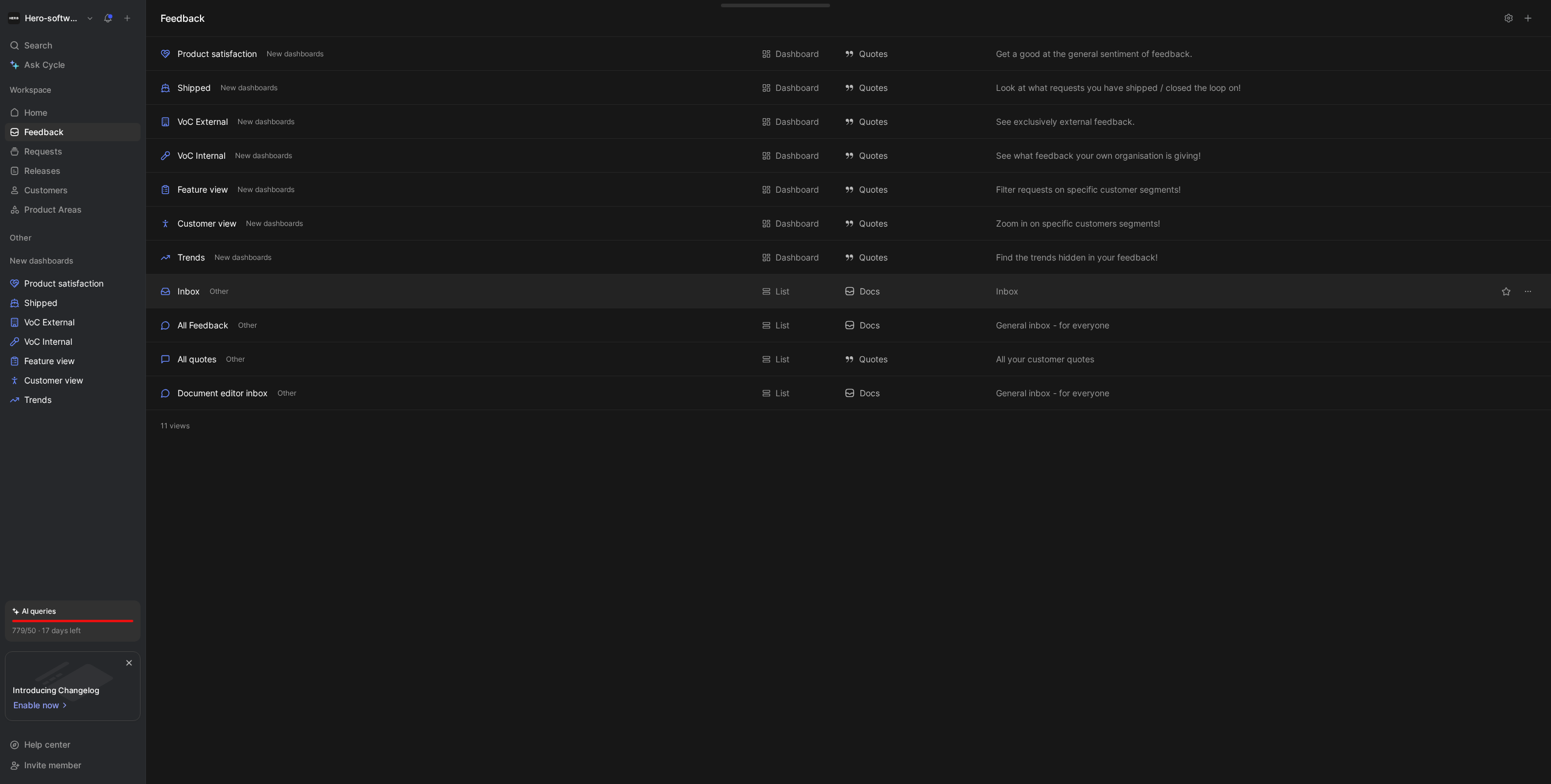
click at [274, 296] on div "Inbox Other" at bounding box center [457, 291] width 592 height 15
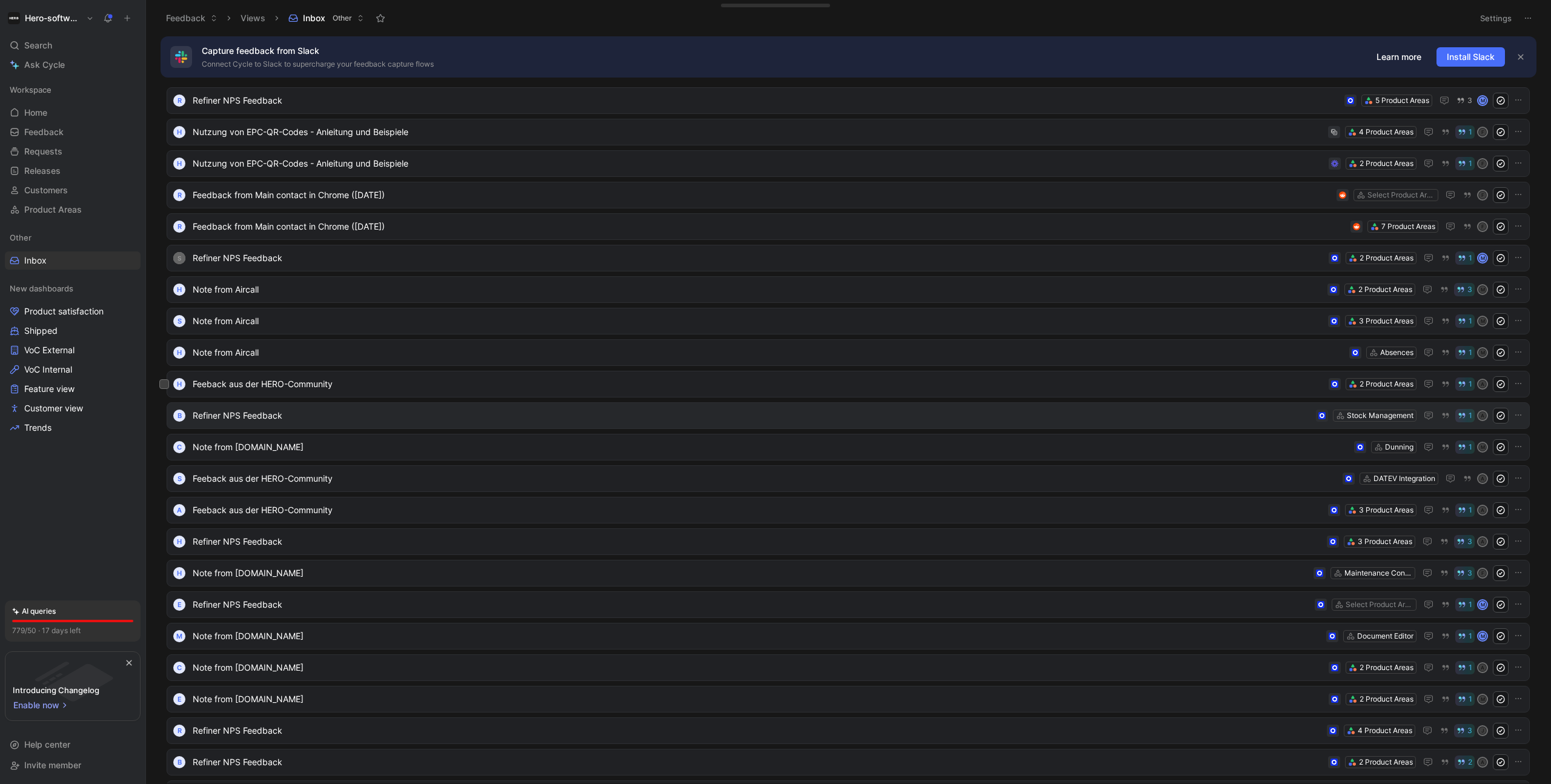
scroll to position [95, 0]
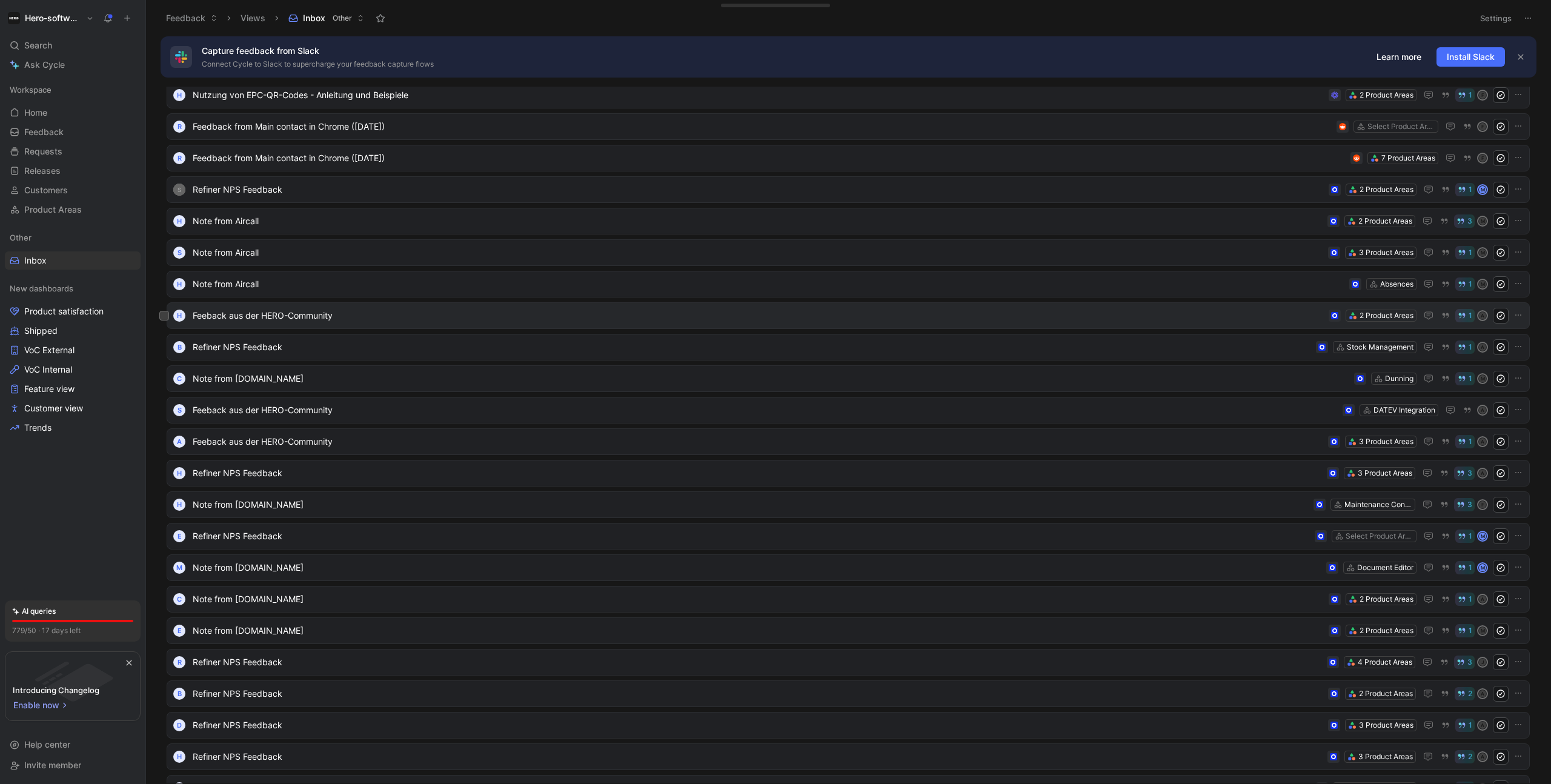
click at [282, 318] on span "Feeback aus der HERO-Community" at bounding box center [758, 315] width 1131 height 15
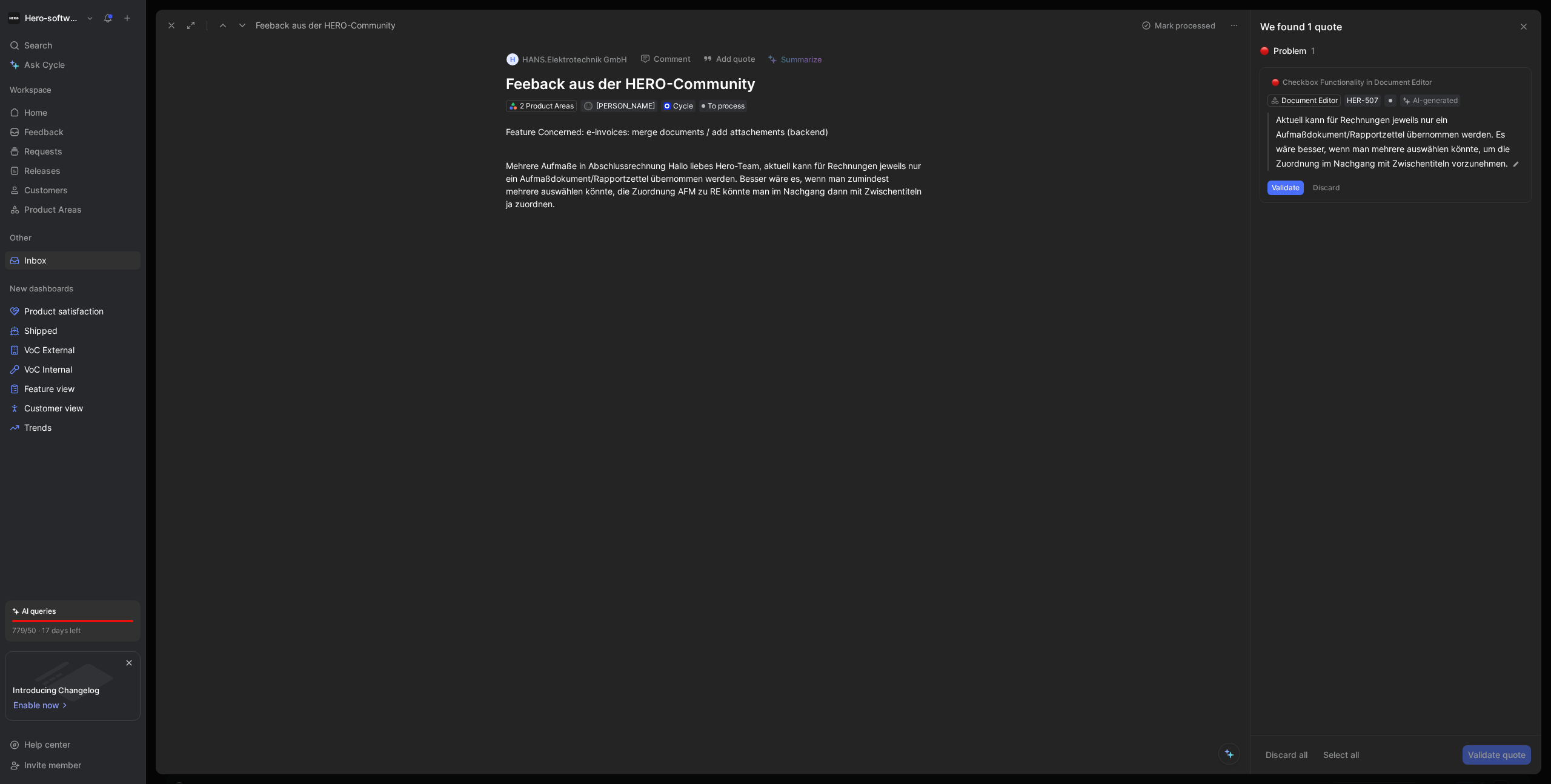
click at [68, 20] on h1 "Hero-software" at bounding box center [52, 18] width 56 height 11
click at [53, 116] on div "Workspace settings G then S" at bounding box center [82, 124] width 149 height 19
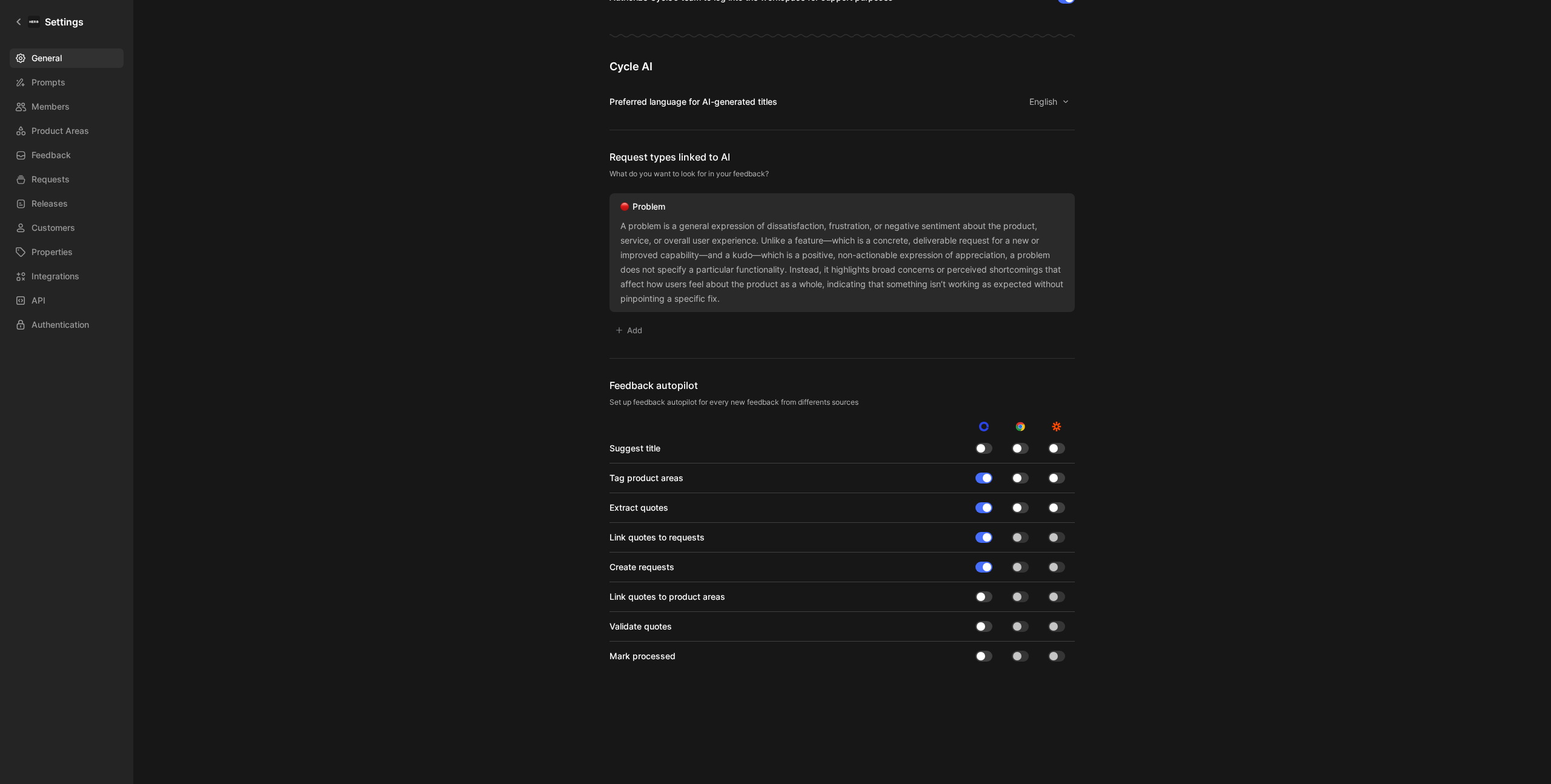
scroll to position [772, 0]
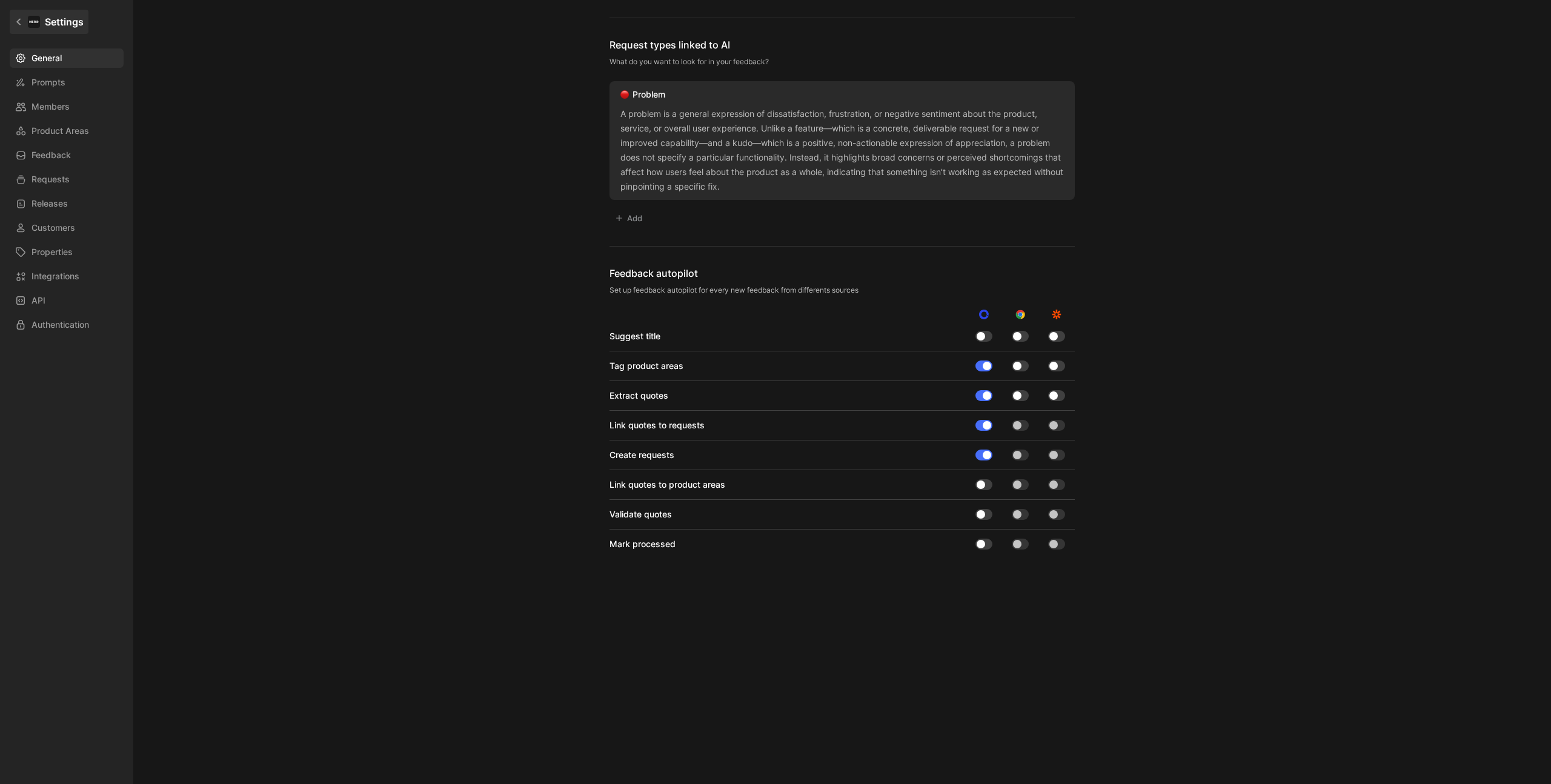
click at [18, 24] on icon at bounding box center [19, 22] width 9 height 9
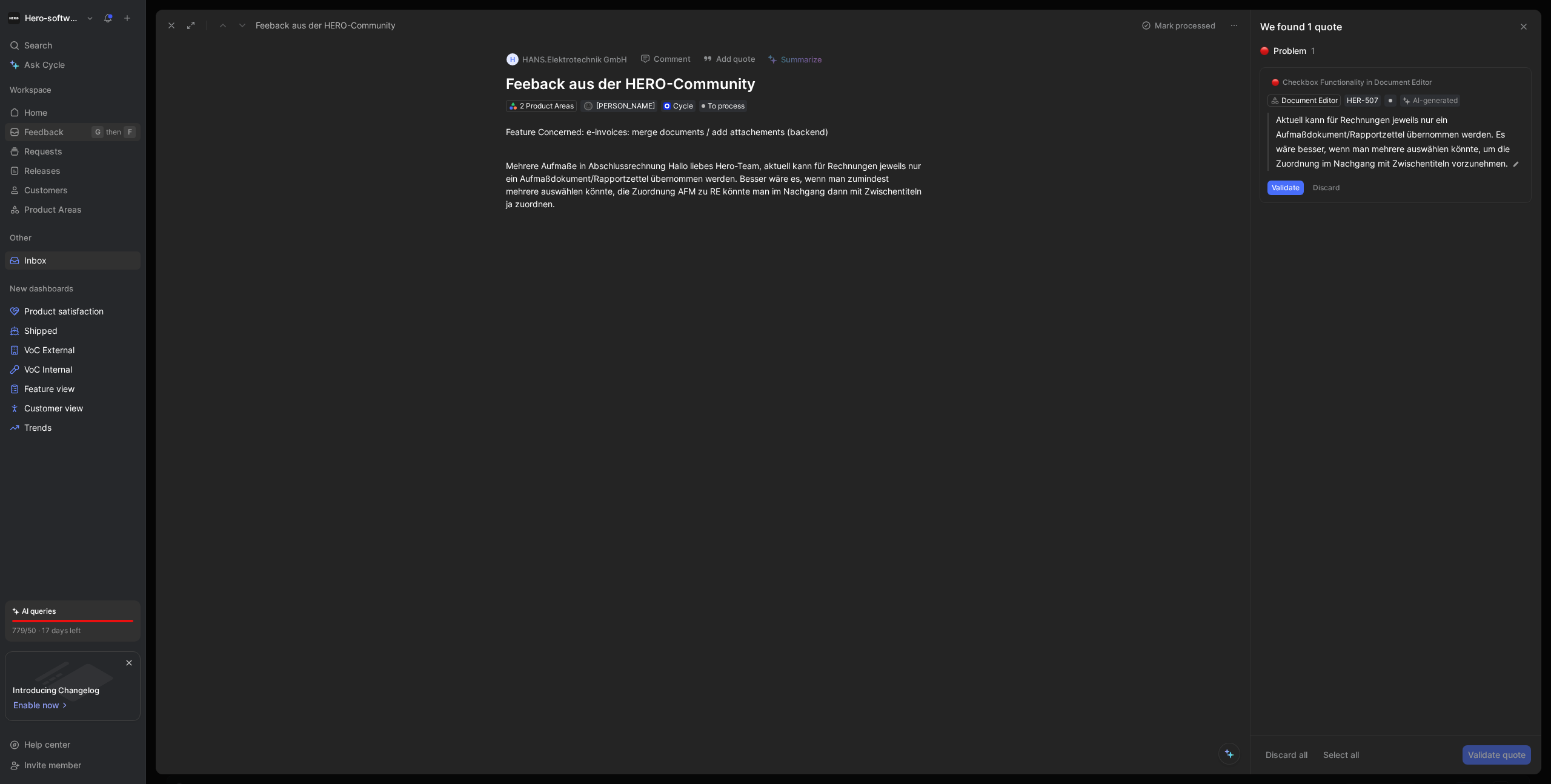
click at [65, 131] on link "Feedback G then F" at bounding box center [72, 133] width 135 height 18
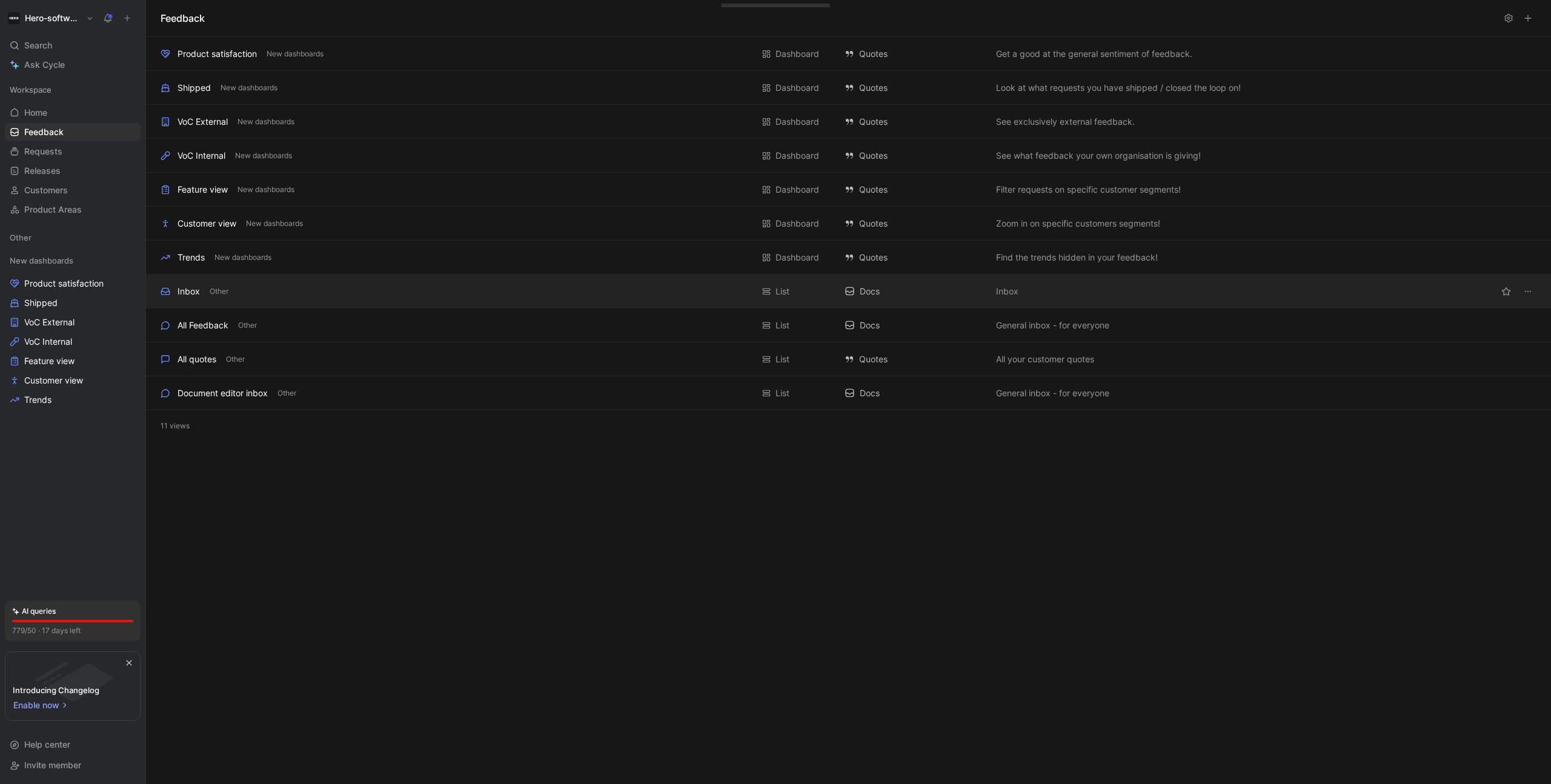
click at [280, 294] on div "Inbox Other" at bounding box center [457, 291] width 592 height 15
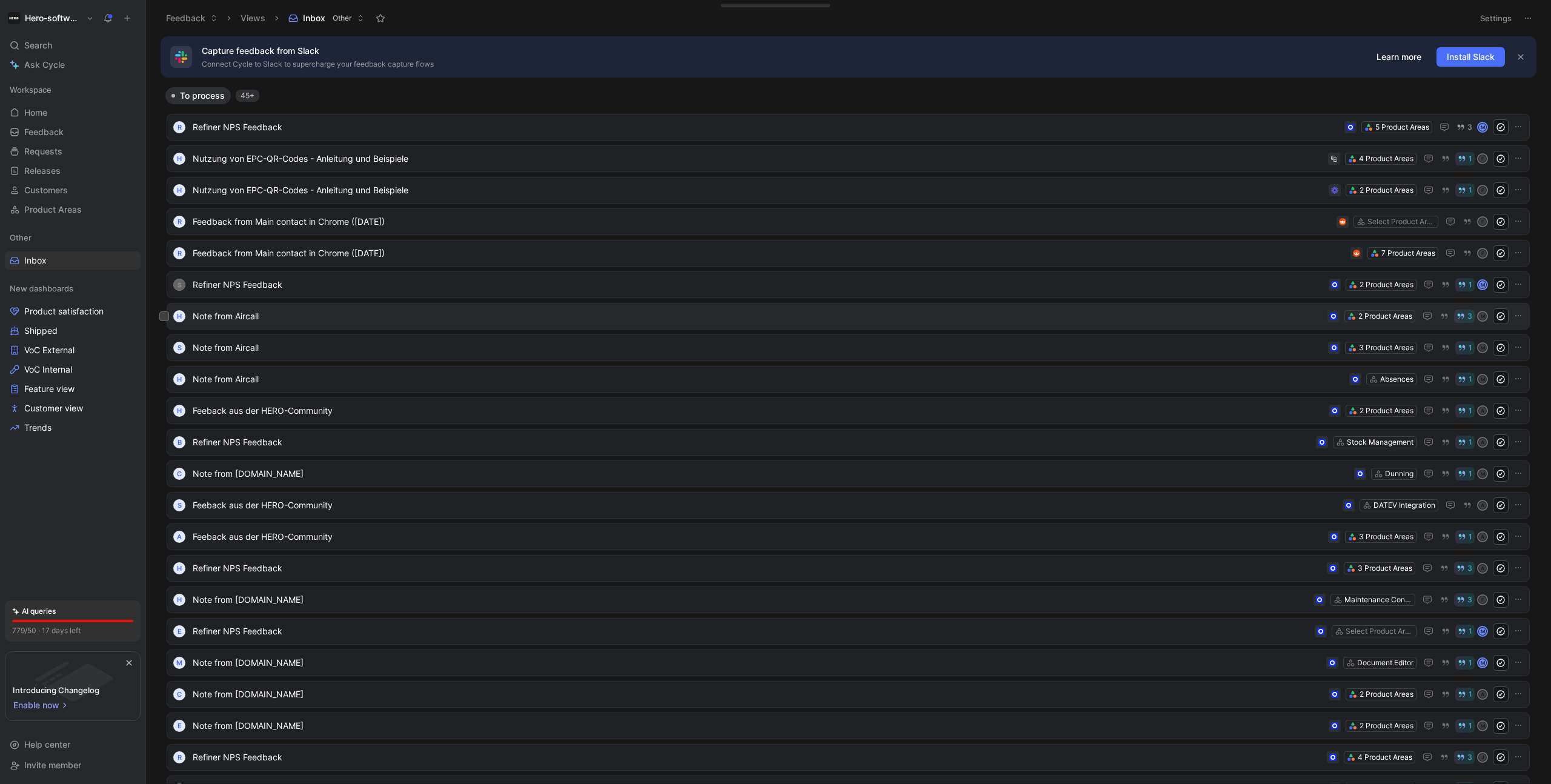
click at [289, 314] on span "Note from Aircall" at bounding box center [758, 316] width 1130 height 15
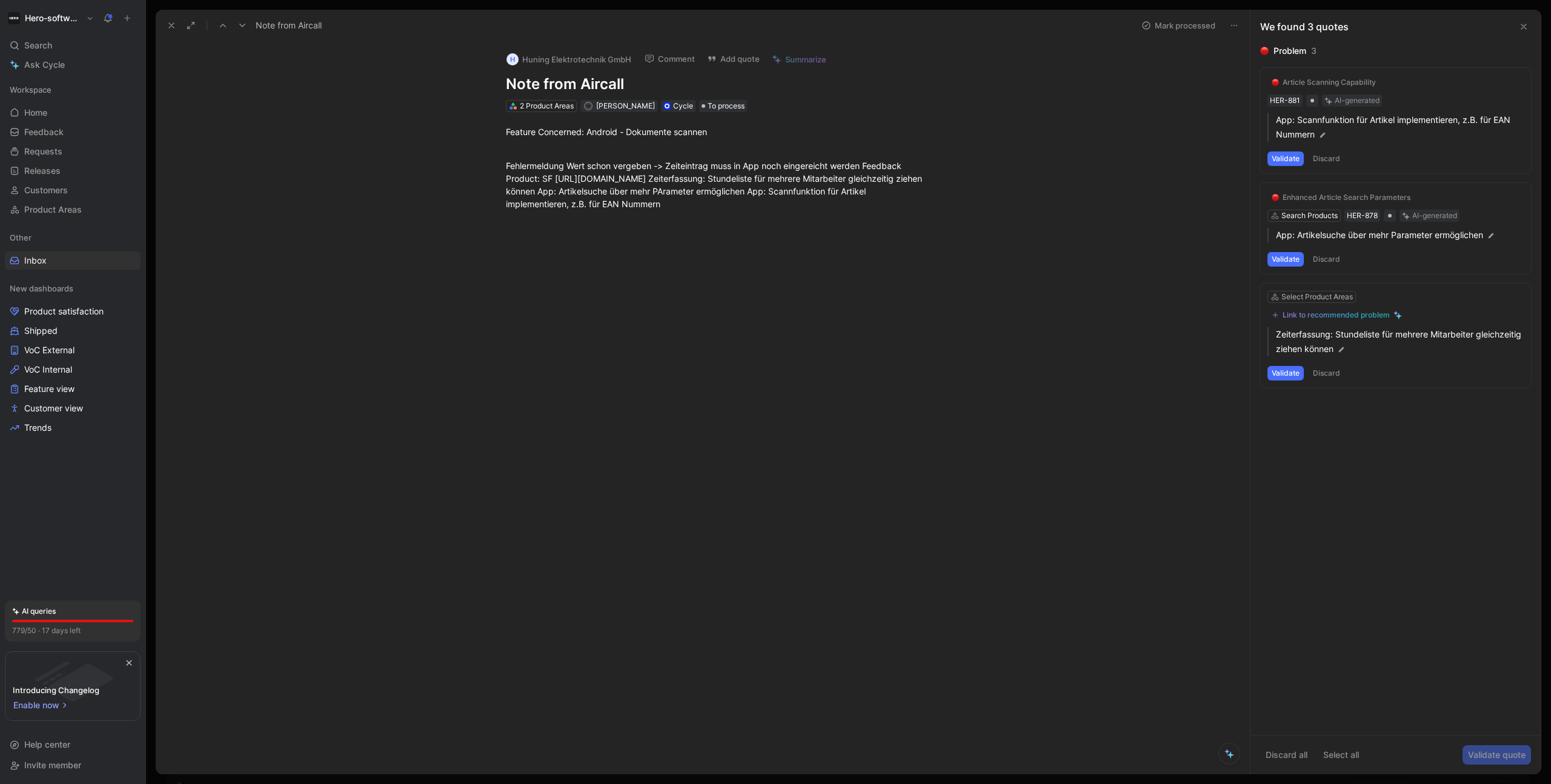
click at [660, 63] on button "Comment" at bounding box center [670, 59] width 61 height 17
drag, startPoint x: 644, startPoint y: 82, endPoint x: 669, endPoint y: 146, distance: 68.7
click at [669, 146] on div "1 of 1 Resolve P Philipp Masekowitz now hey what does that mean P" at bounding box center [652, 131] width 211 height 122
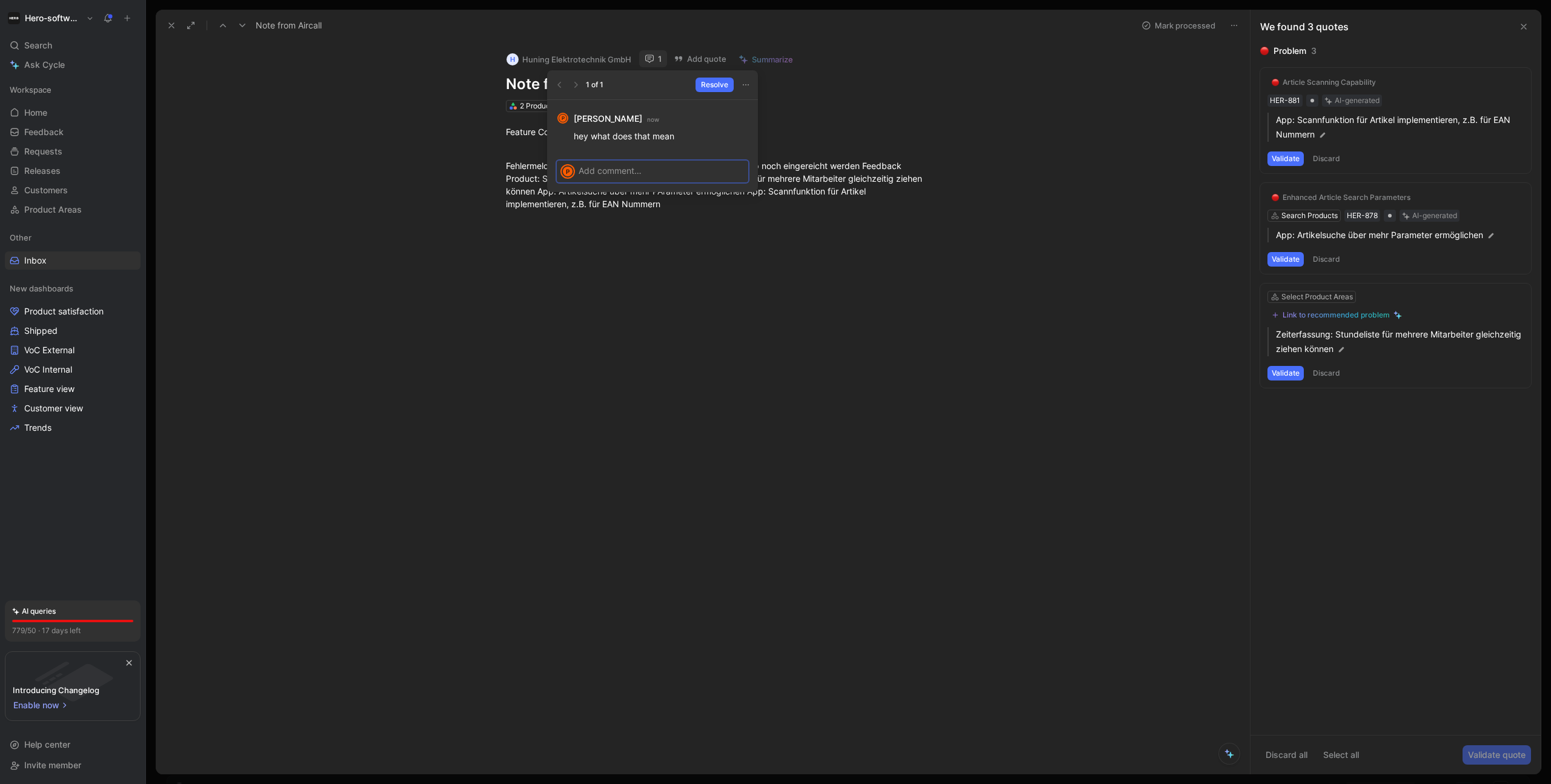
click at [661, 172] on p at bounding box center [661, 171] width 166 height 13
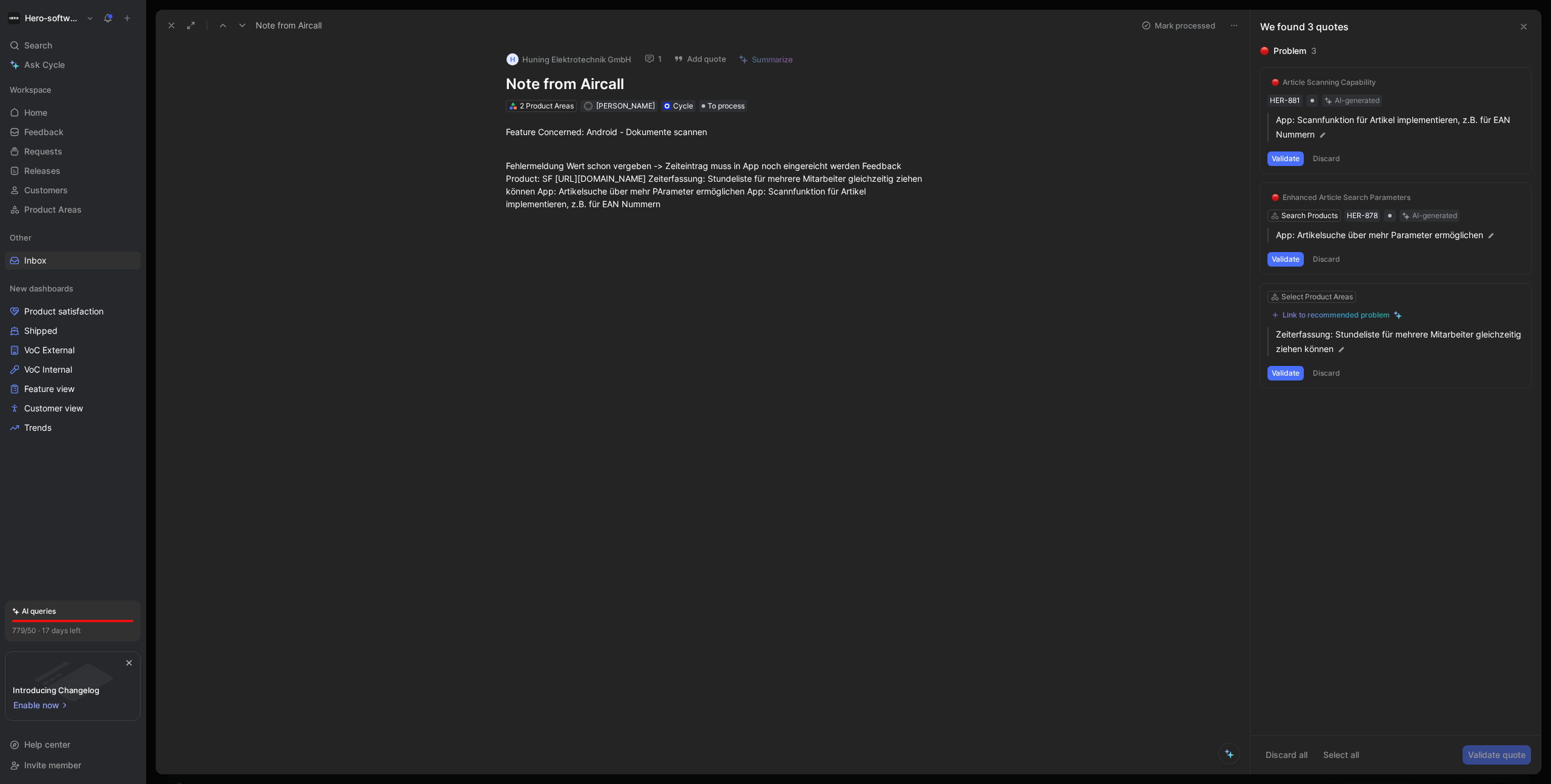
click at [656, 60] on button "1" at bounding box center [653, 59] width 28 height 17
click at [69, 23] on h1 "Hero-software" at bounding box center [52, 18] width 56 height 11
click at [57, 79] on div "Account settings" at bounding box center [82, 78] width 149 height 19
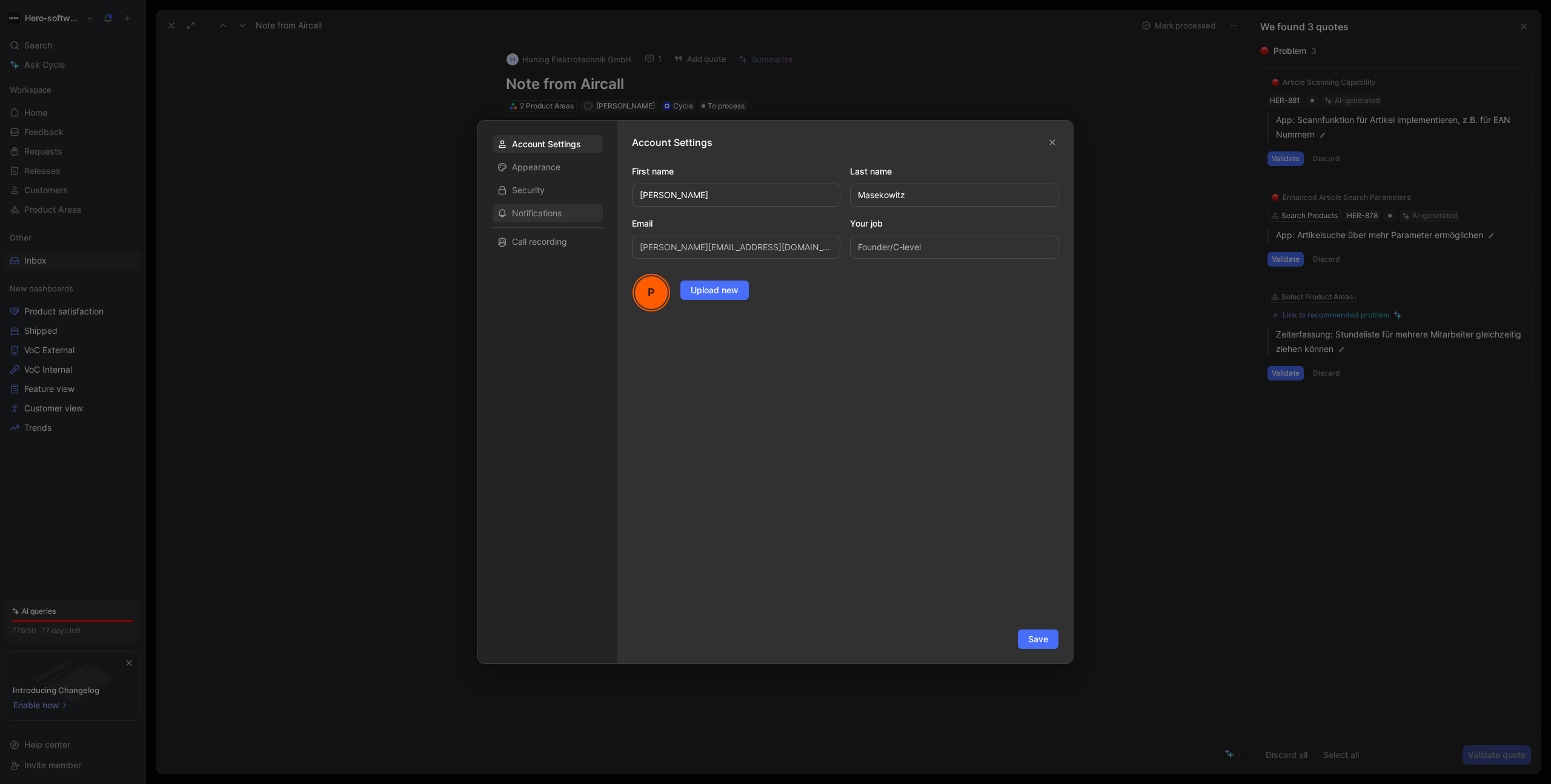
click at [576, 218] on div "Notifications" at bounding box center [548, 213] width 111 height 18
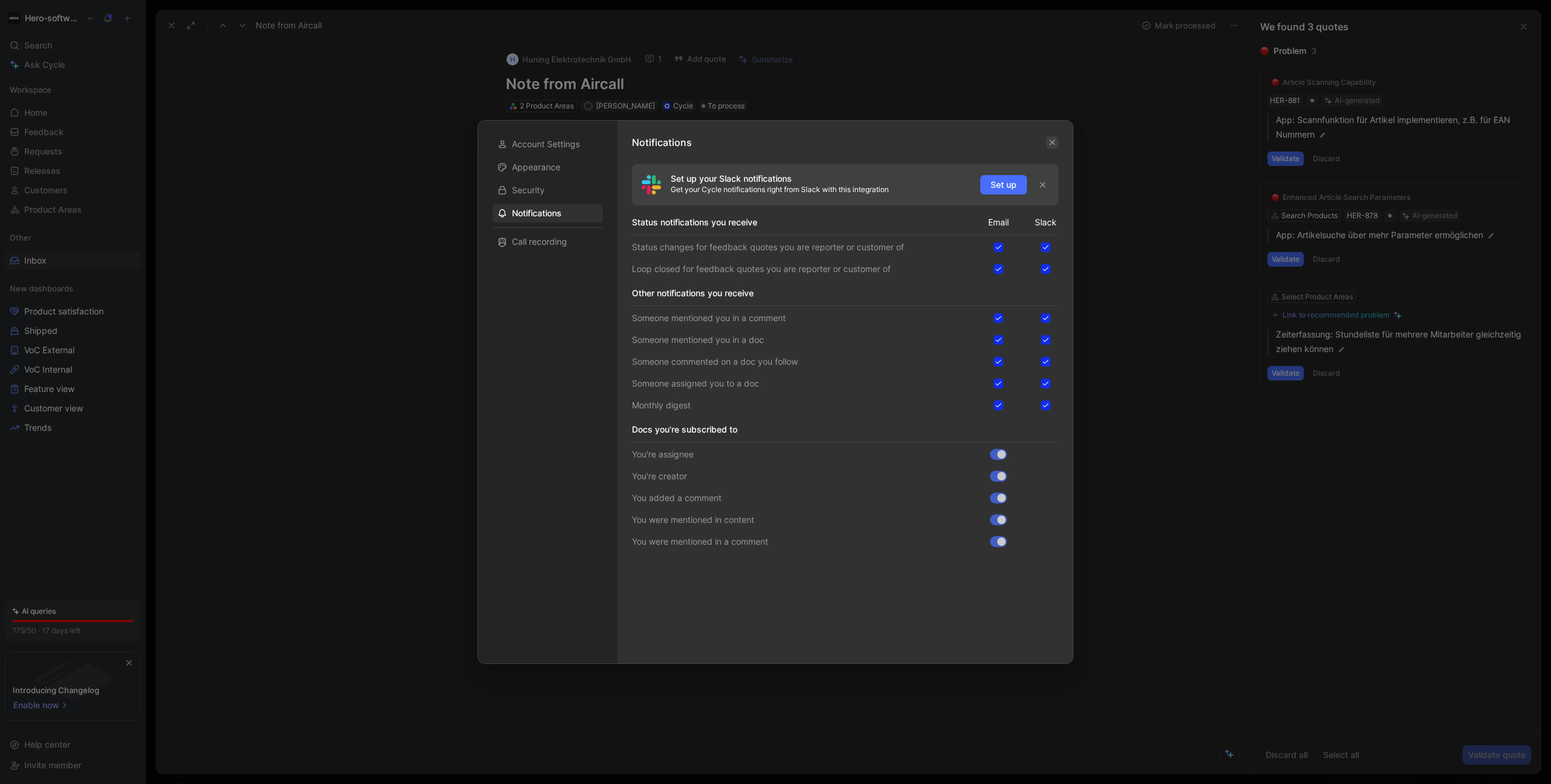
click at [1053, 141] on icon "button" at bounding box center [1053, 142] width 6 height 6
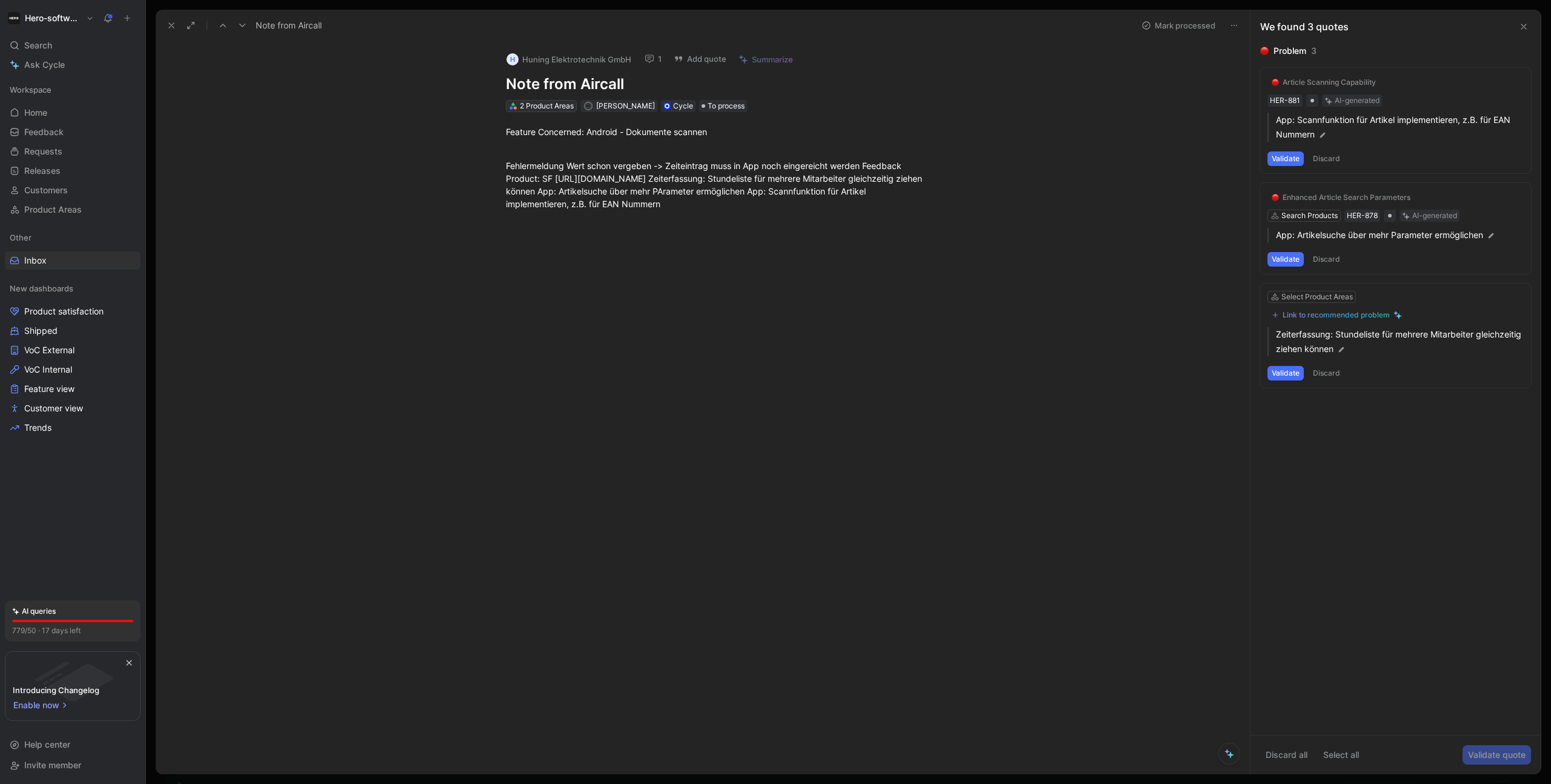
click at [547, 103] on div "2 Product Areas" at bounding box center [547, 106] width 54 height 12
type input "new area"
click at [659, 128] on icon "button" at bounding box center [654, 128] width 10 height 10
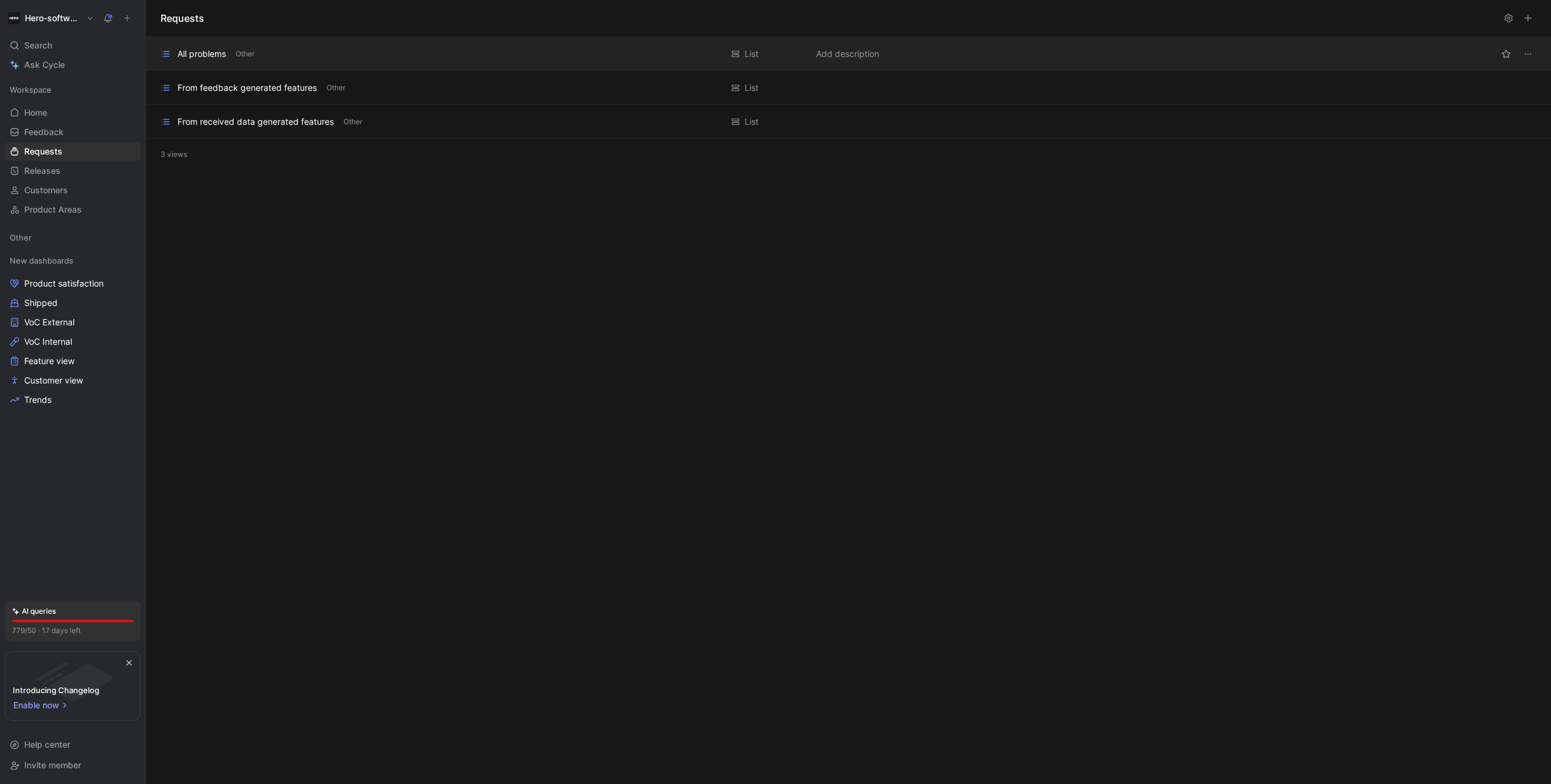
click at [269, 65] on div "All problems Other List Add description" at bounding box center [849, 54] width 1405 height 34
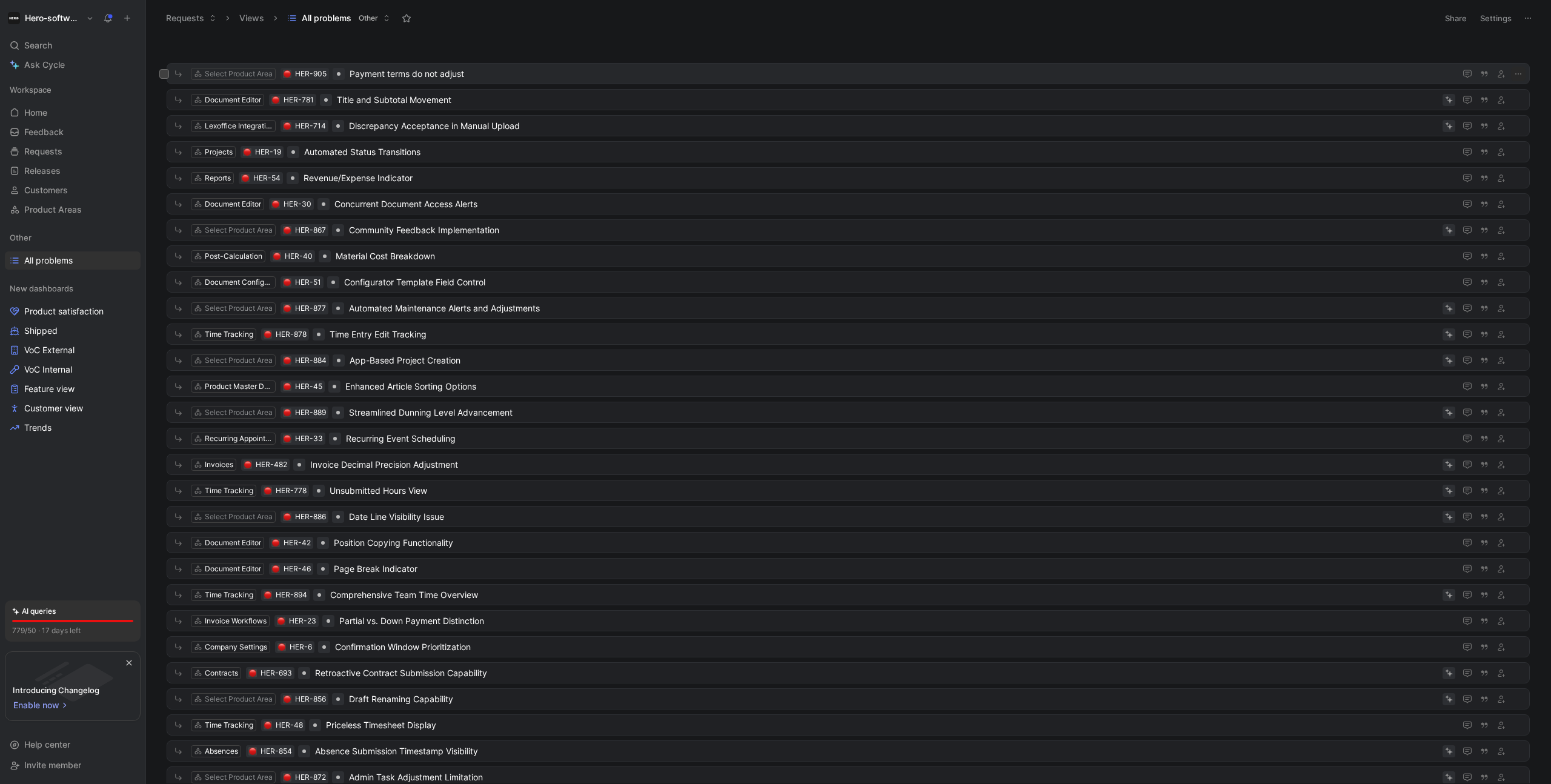
click at [515, 78] on span "Payment terms do not adjust" at bounding box center [900, 74] width 1101 height 15
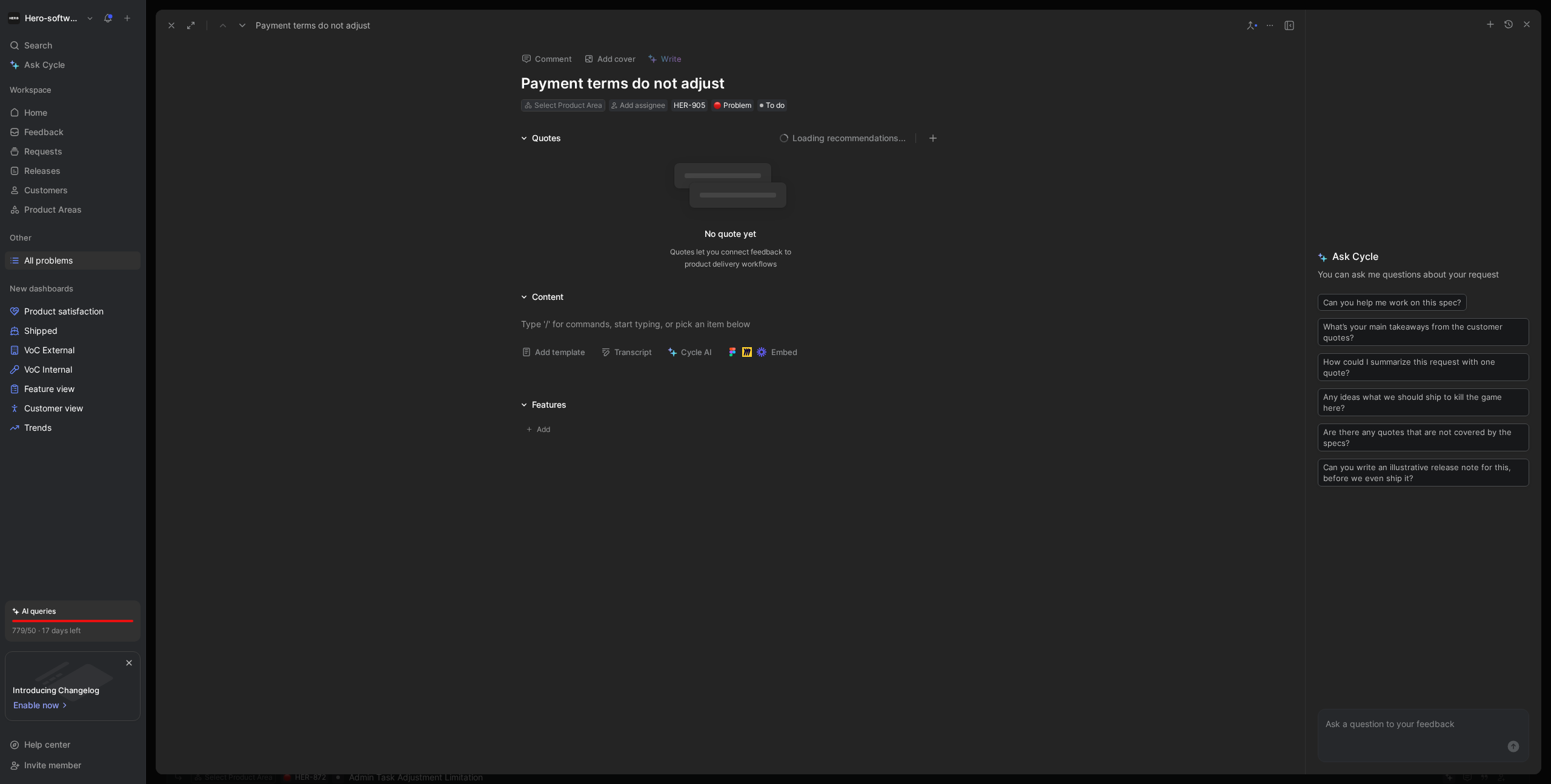
click at [572, 108] on div "Select Product Area" at bounding box center [569, 105] width 68 height 12
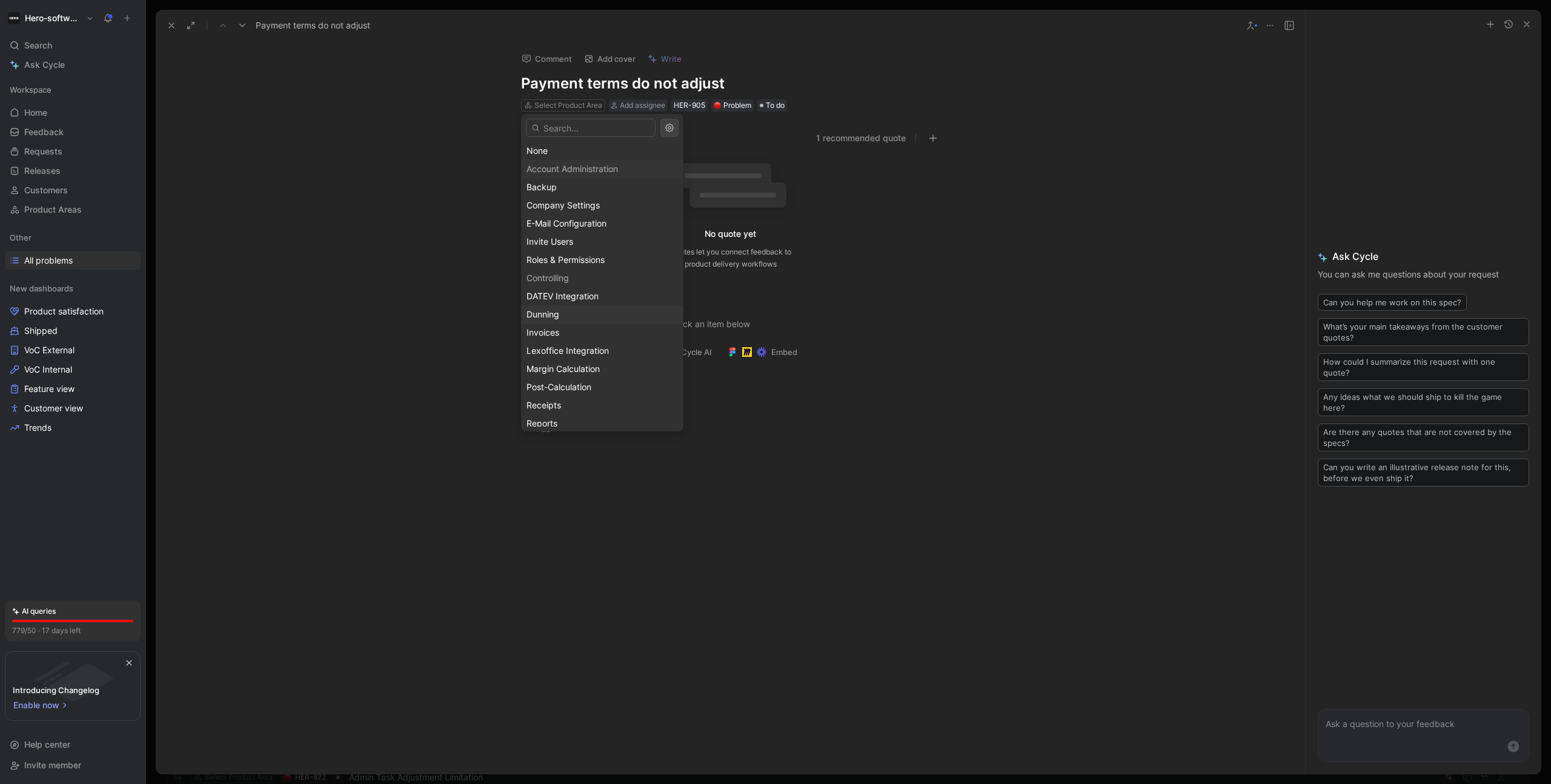
scroll to position [2, 0]
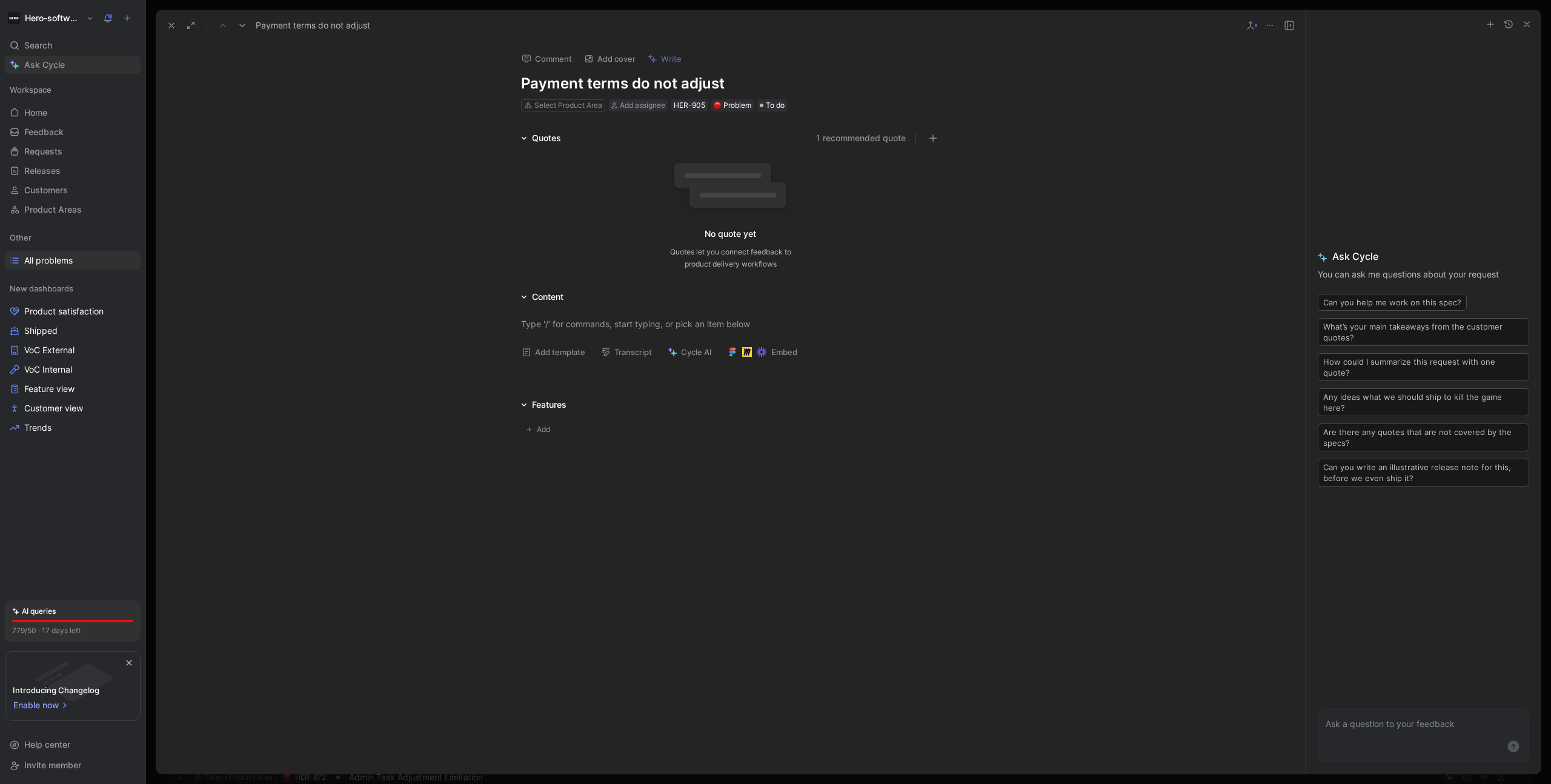
click at [46, 65] on span "Ask Cycle" at bounding box center [44, 65] width 40 height 15
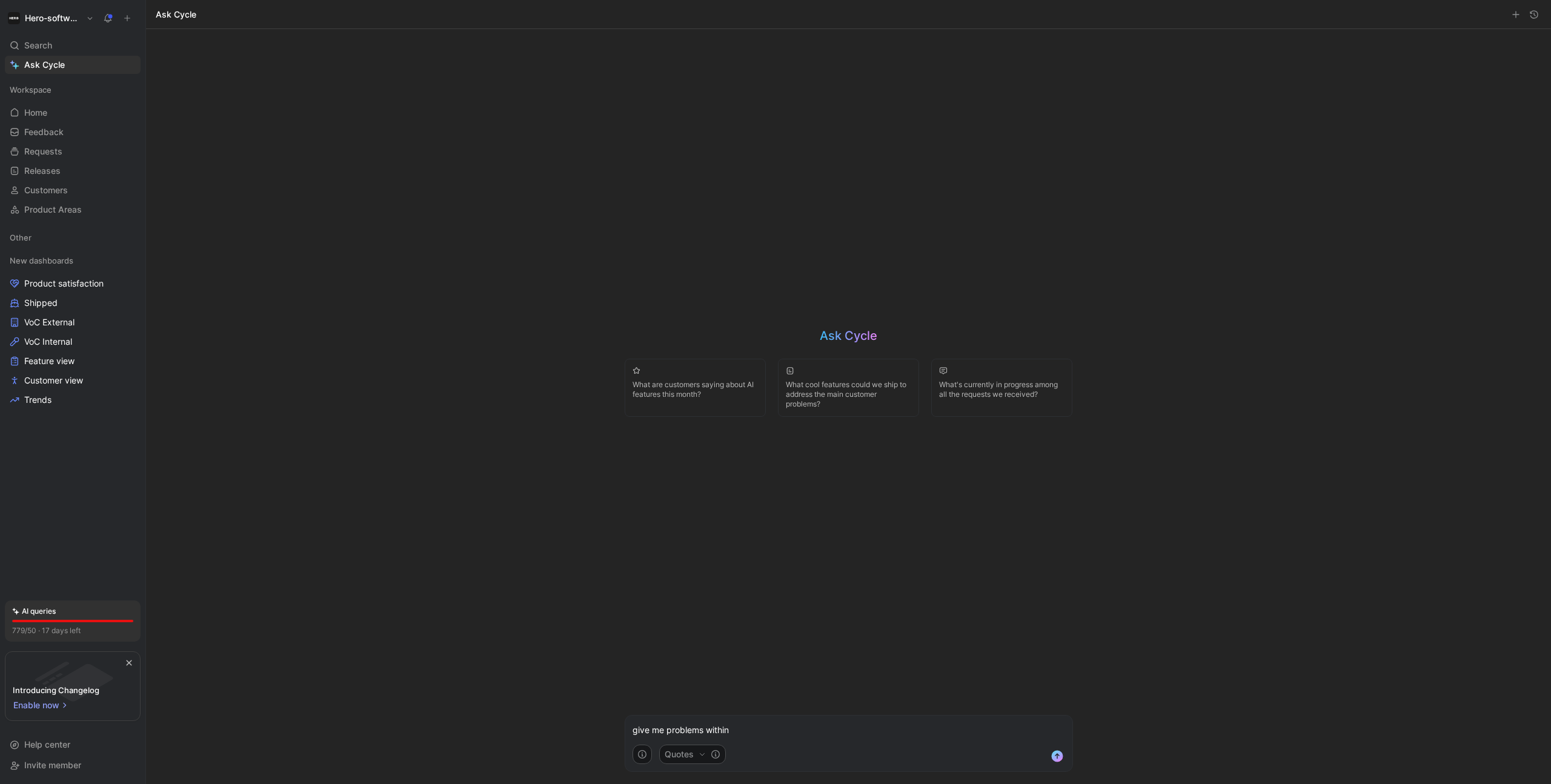
click at [796, 726] on p "give me problems within" at bounding box center [849, 730] width 432 height 15
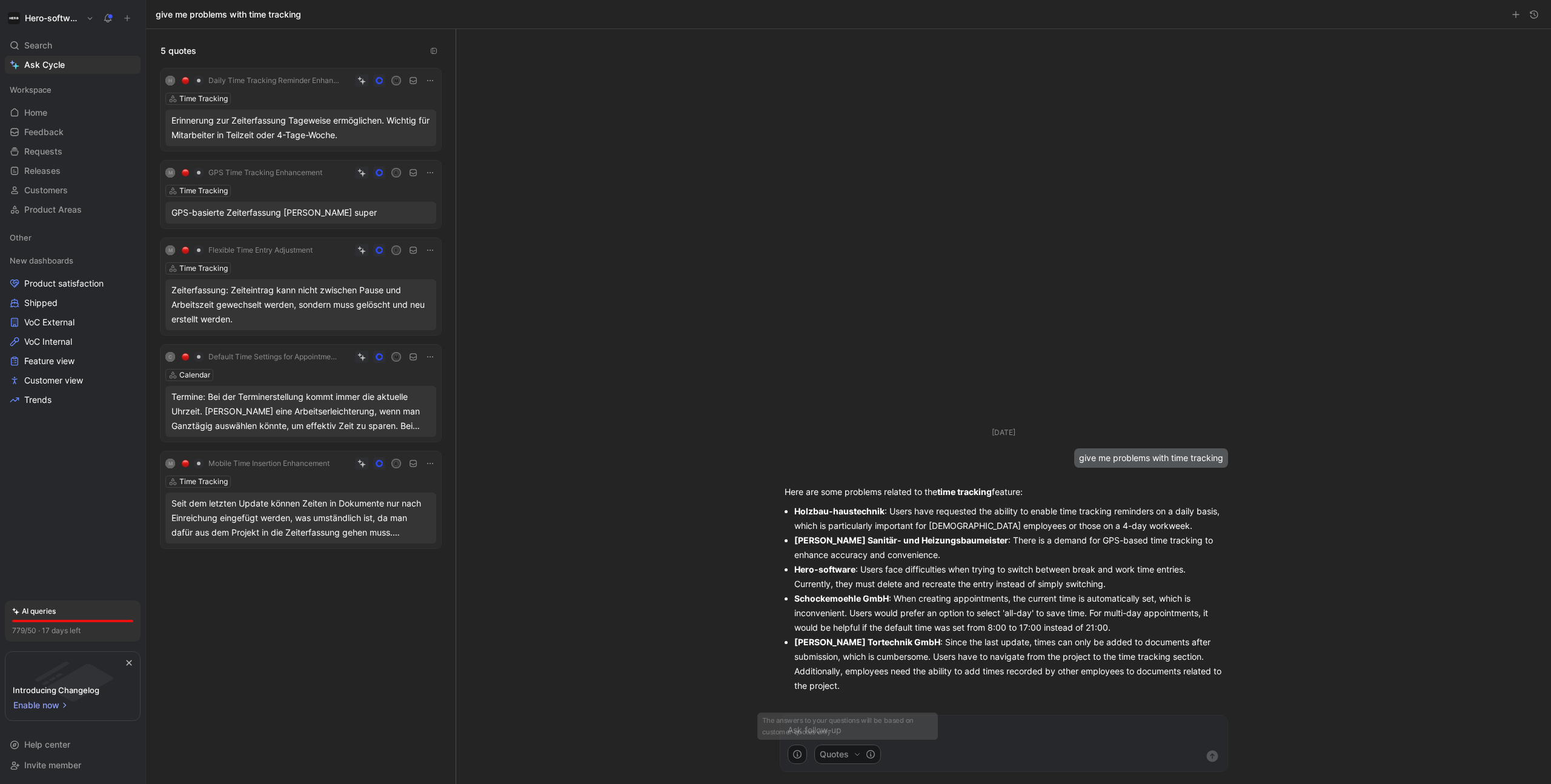
click at [854, 761] on button "Quotes" at bounding box center [848, 754] width 67 height 19
click at [797, 752] on html "Hero-software Search ⌘ K Ask Cycle Workspace Home G then H Feedback G then F Re…" at bounding box center [776, 392] width 1551 height 784
click at [798, 754] on icon "button" at bounding box center [797, 754] width 10 height 10
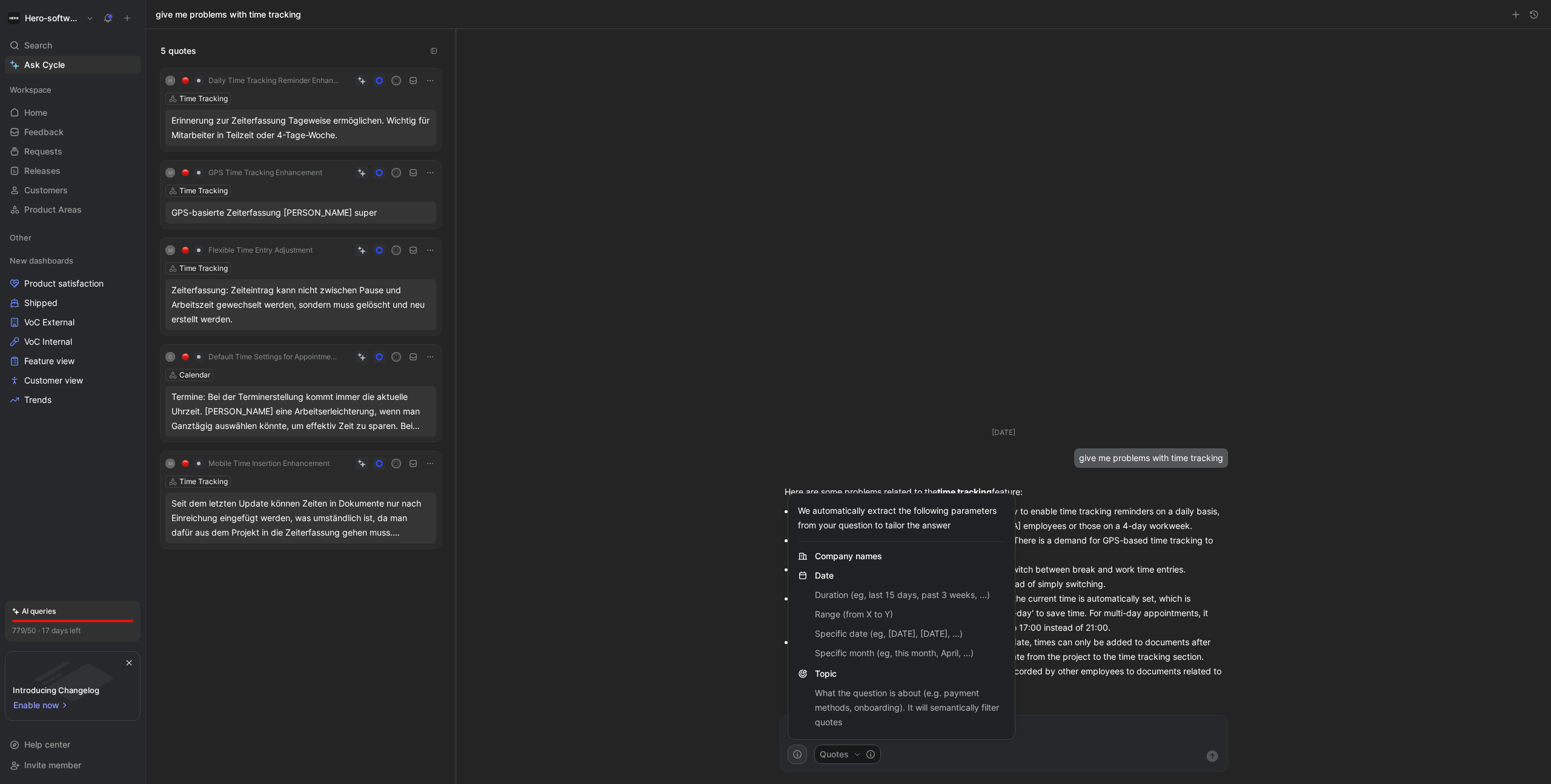
click at [681, 347] on html "Hero-software Search ⌘ K Ask Cycle Workspace Home G then H Feedback G then F Re…" at bounding box center [776, 392] width 1551 height 784
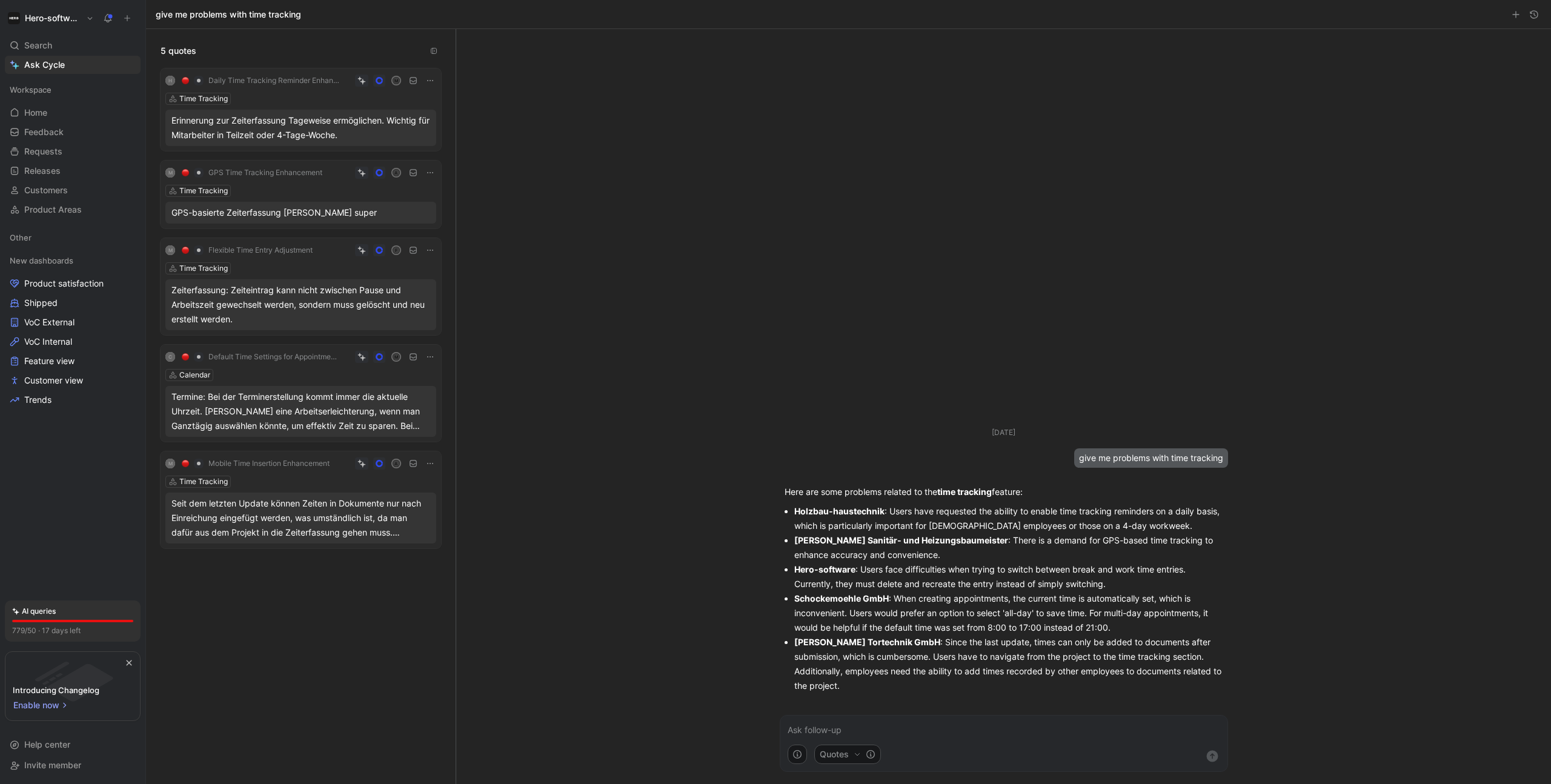
click at [1175, 737] on form "Quotes" at bounding box center [1004, 744] width 449 height 57
click at [1086, 729] on p at bounding box center [1004, 730] width 432 height 15
click at [1211, 757] on icon "submit" at bounding box center [1212, 756] width 15 height 15
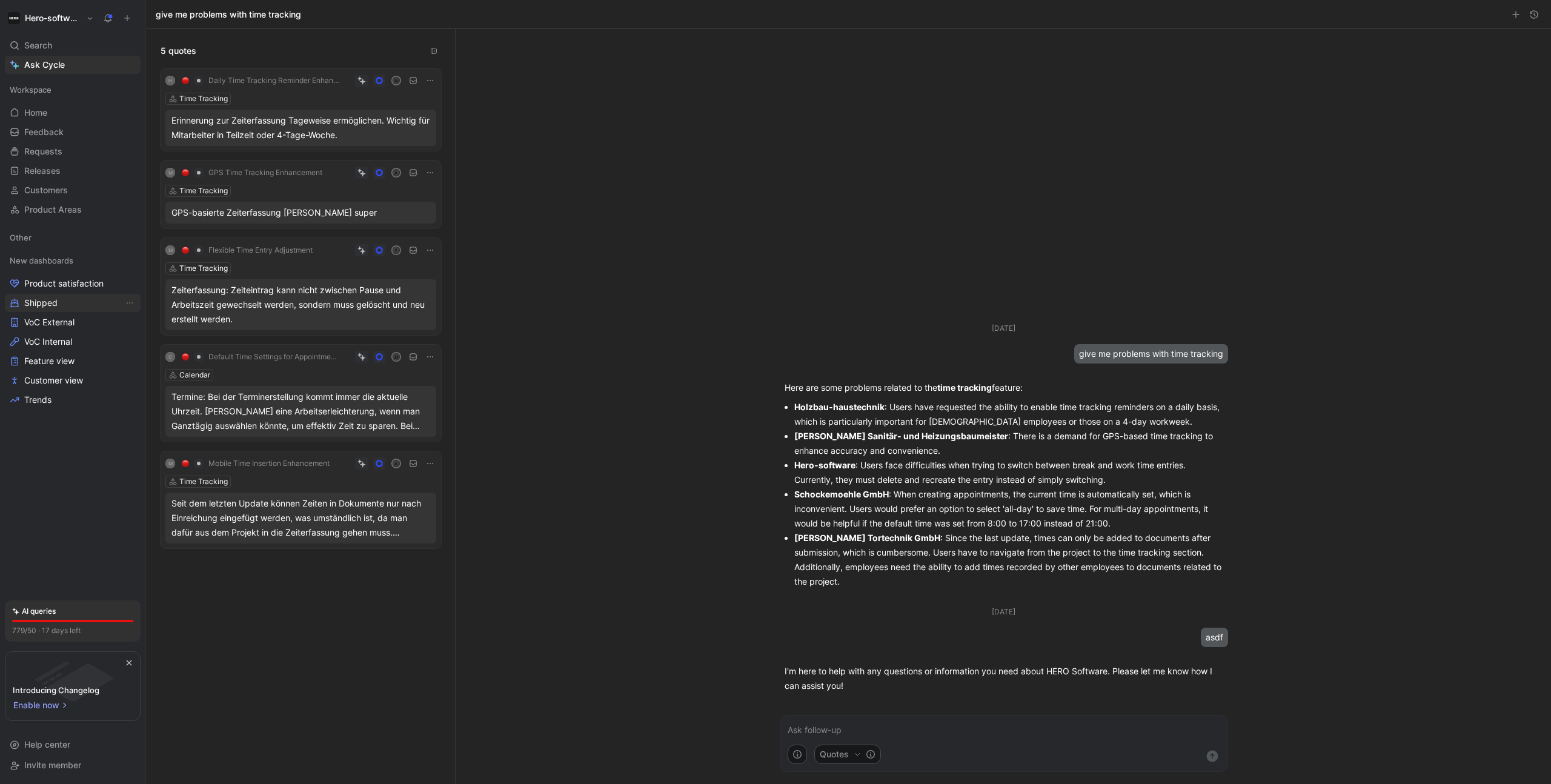
click at [43, 306] on span "Shipped" at bounding box center [40, 303] width 33 height 12
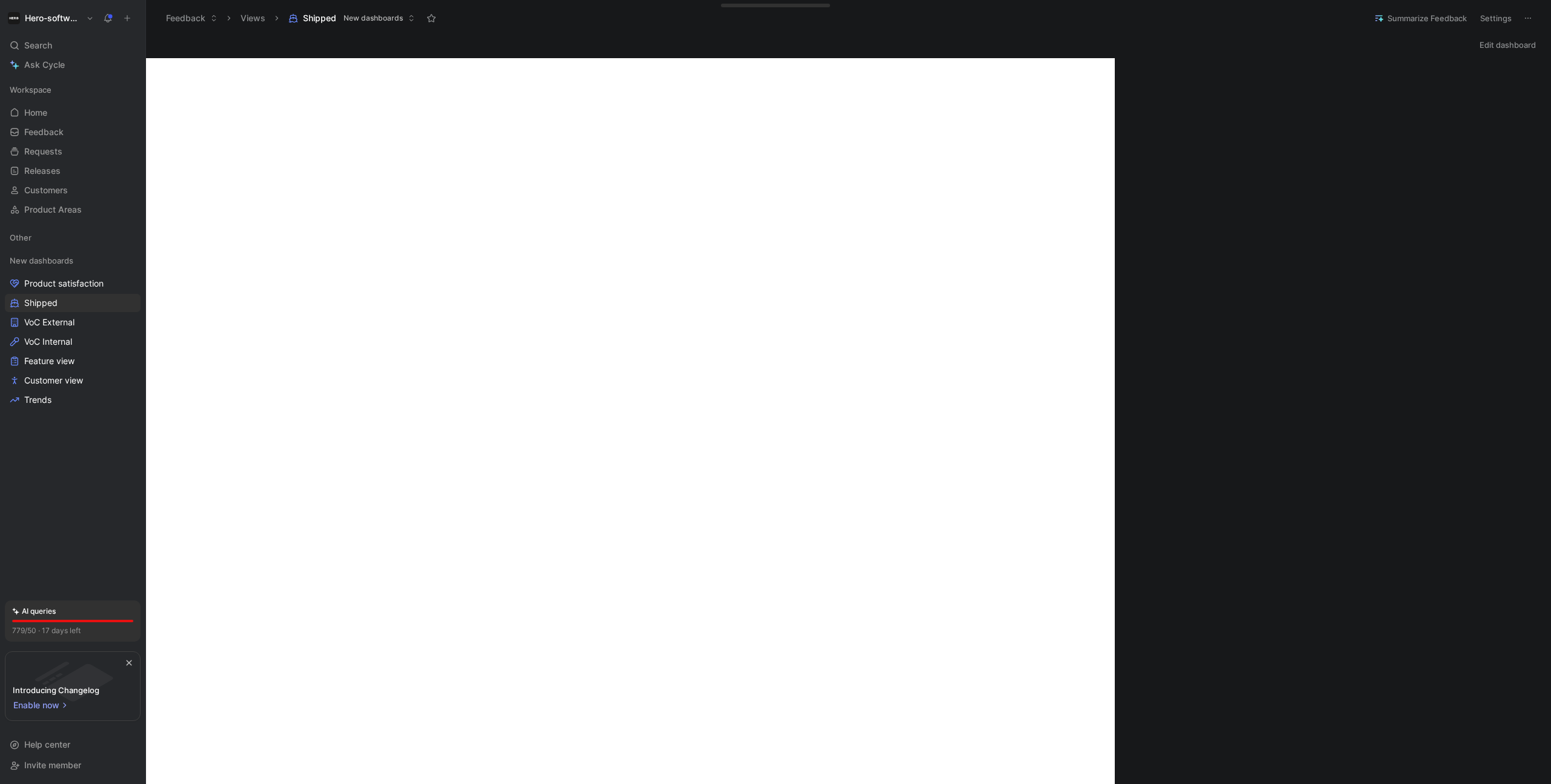
click at [1541, 18] on header "Feedback Views Shipped New dashboards Summarize Feedback Settings" at bounding box center [849, 18] width 1405 height 36
click at [1533, 18] on button at bounding box center [1528, 18] width 17 height 17
click at [71, 22] on h1 "Hero-software" at bounding box center [52, 18] width 56 height 11
click at [50, 124] on div "Workspace settings G then S" at bounding box center [82, 124] width 149 height 19
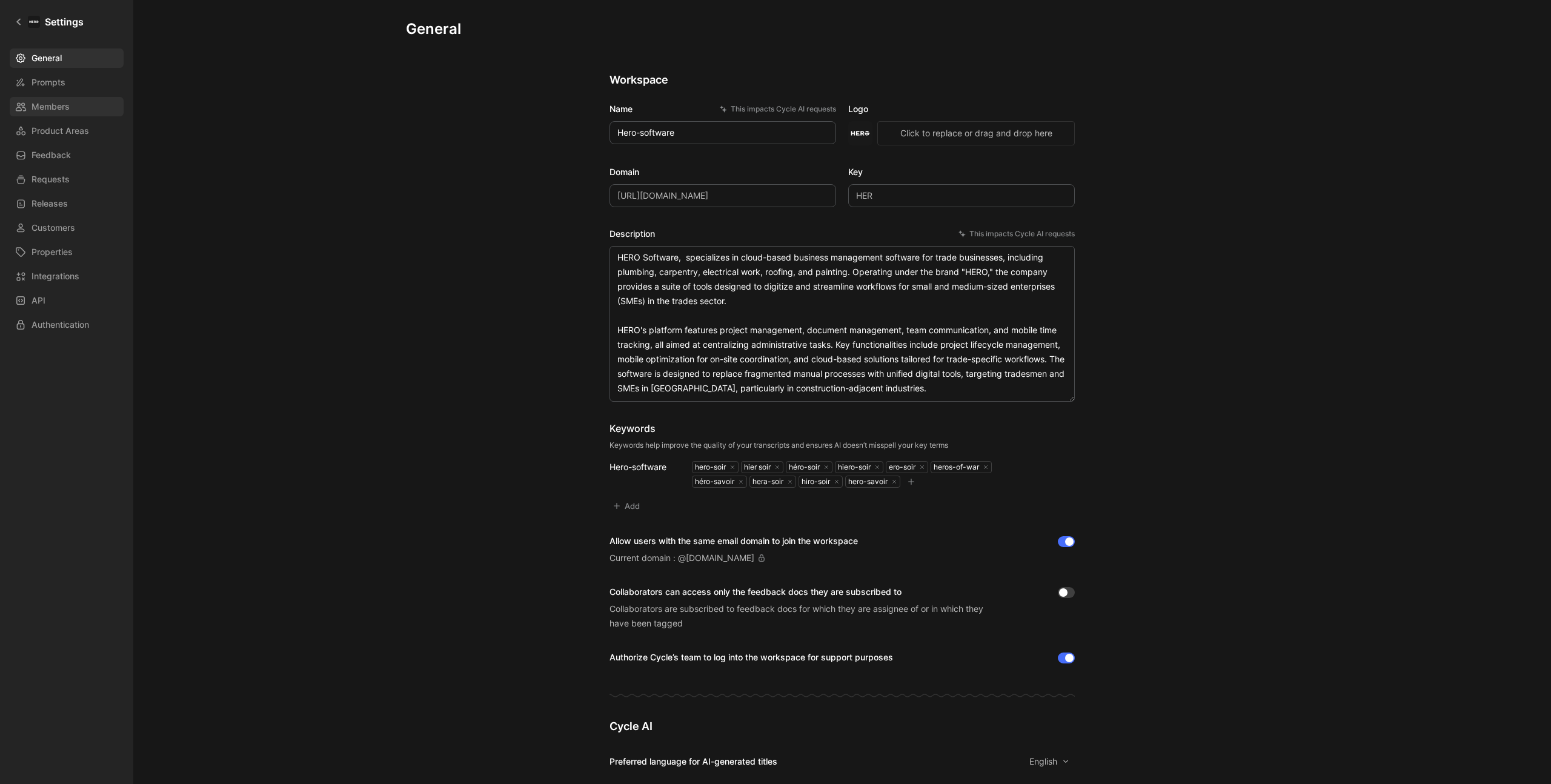
click at [52, 104] on span "Members" at bounding box center [50, 106] width 38 height 15
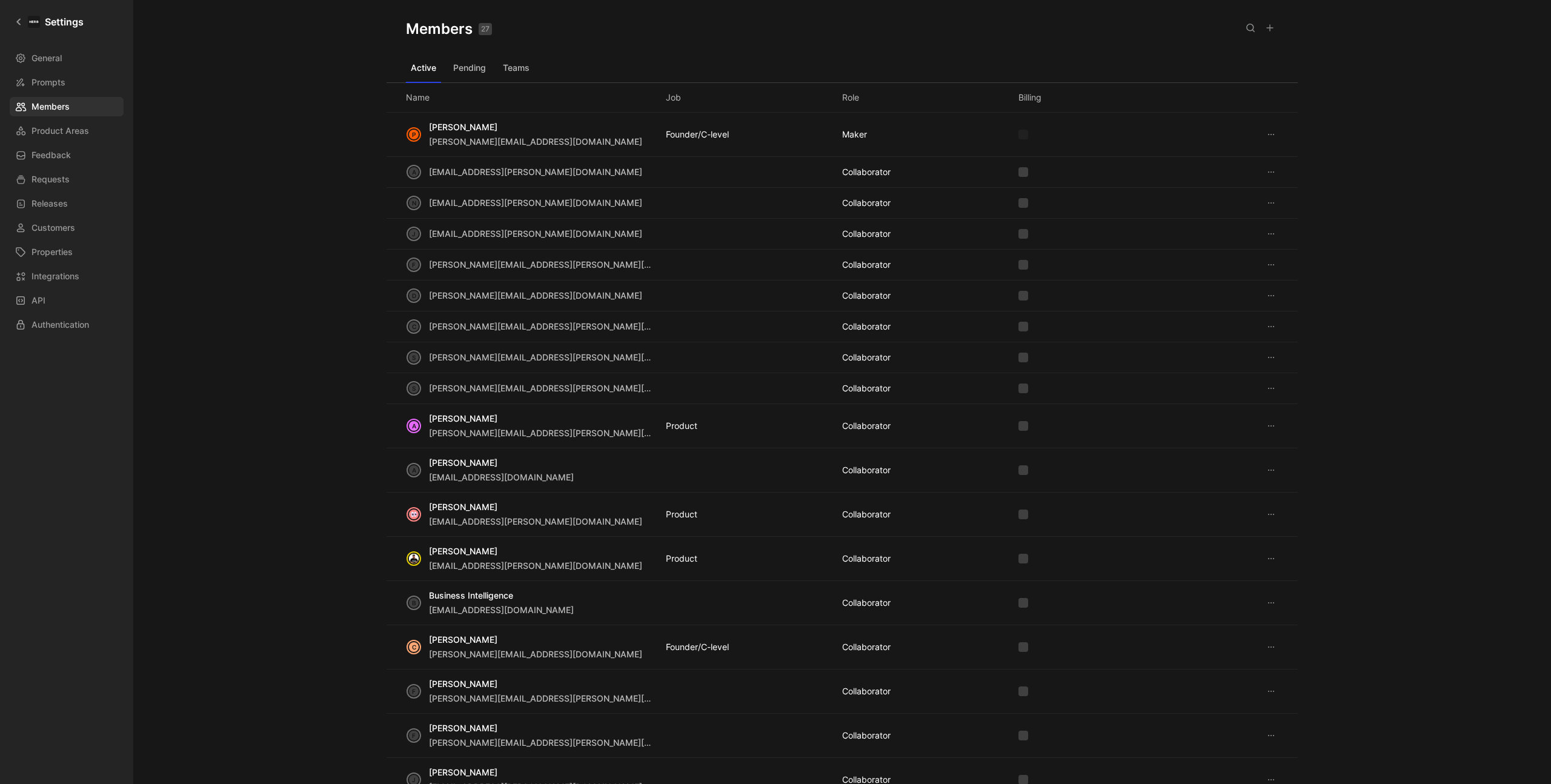
click at [1255, 30] on icon at bounding box center [1250, 28] width 10 height 10
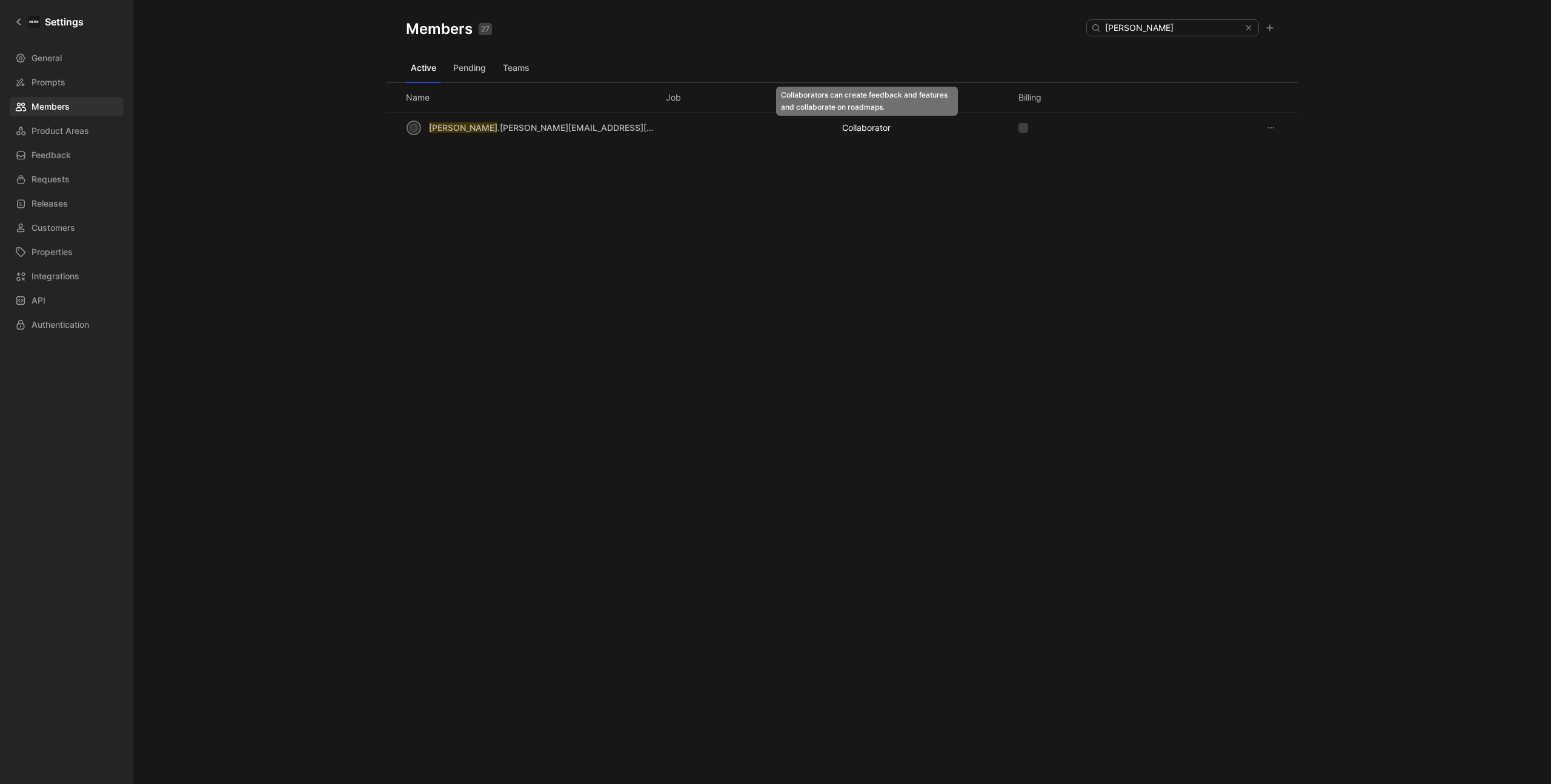
click at [878, 128] on div "COLLABORATOR" at bounding box center [866, 128] width 48 height 15
click at [1267, 125] on icon at bounding box center [1271, 128] width 10 height 10
click at [1285, 157] on div "Edit role" at bounding box center [1312, 151] width 57 height 15
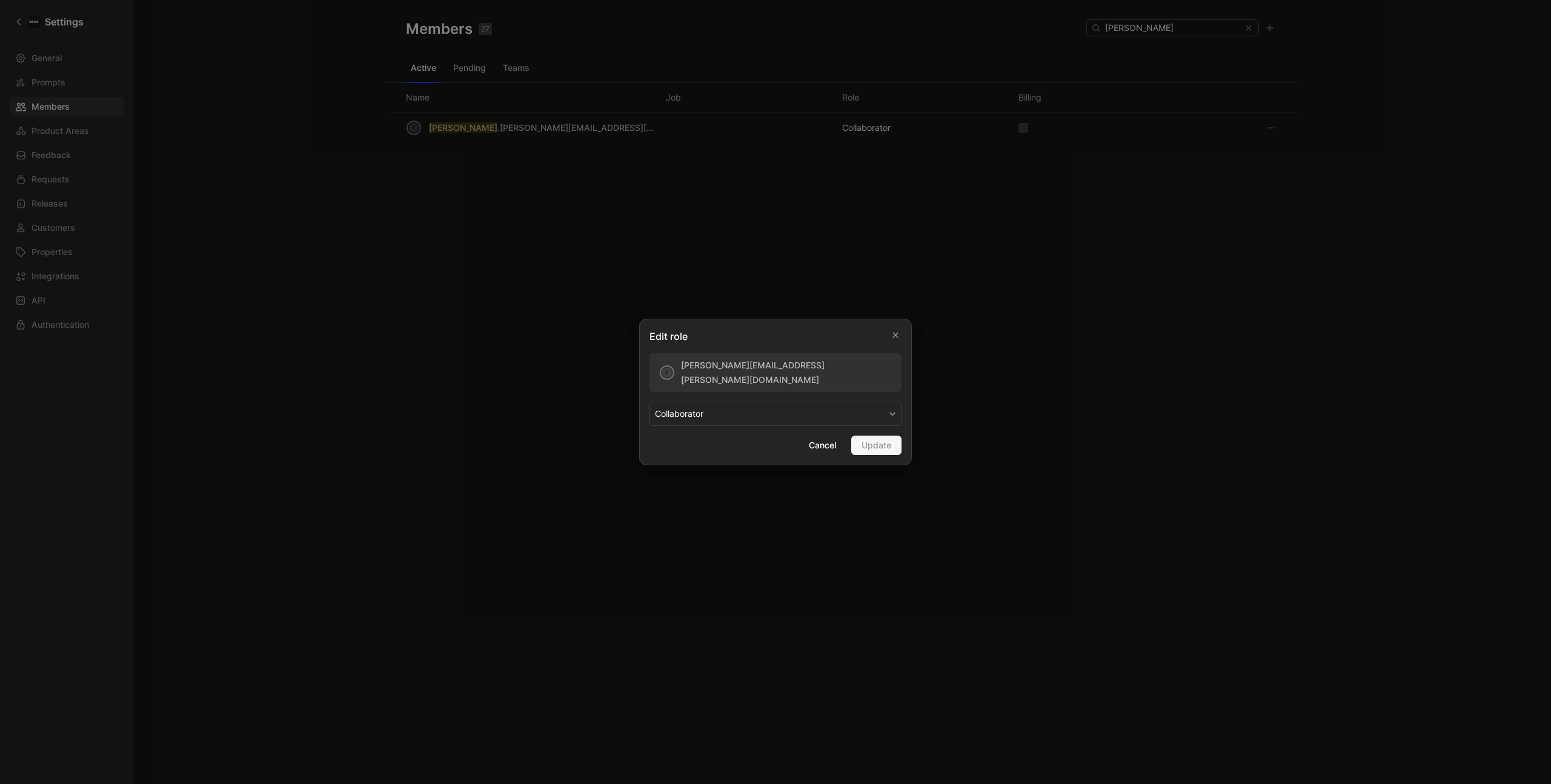
click at [739, 416] on button "COLLABORATOR" at bounding box center [776, 414] width 252 height 24
click at [699, 440] on div "MAKER" at bounding box center [690, 442] width 72 height 15
click at [885, 449] on span "Update" at bounding box center [876, 445] width 30 height 15
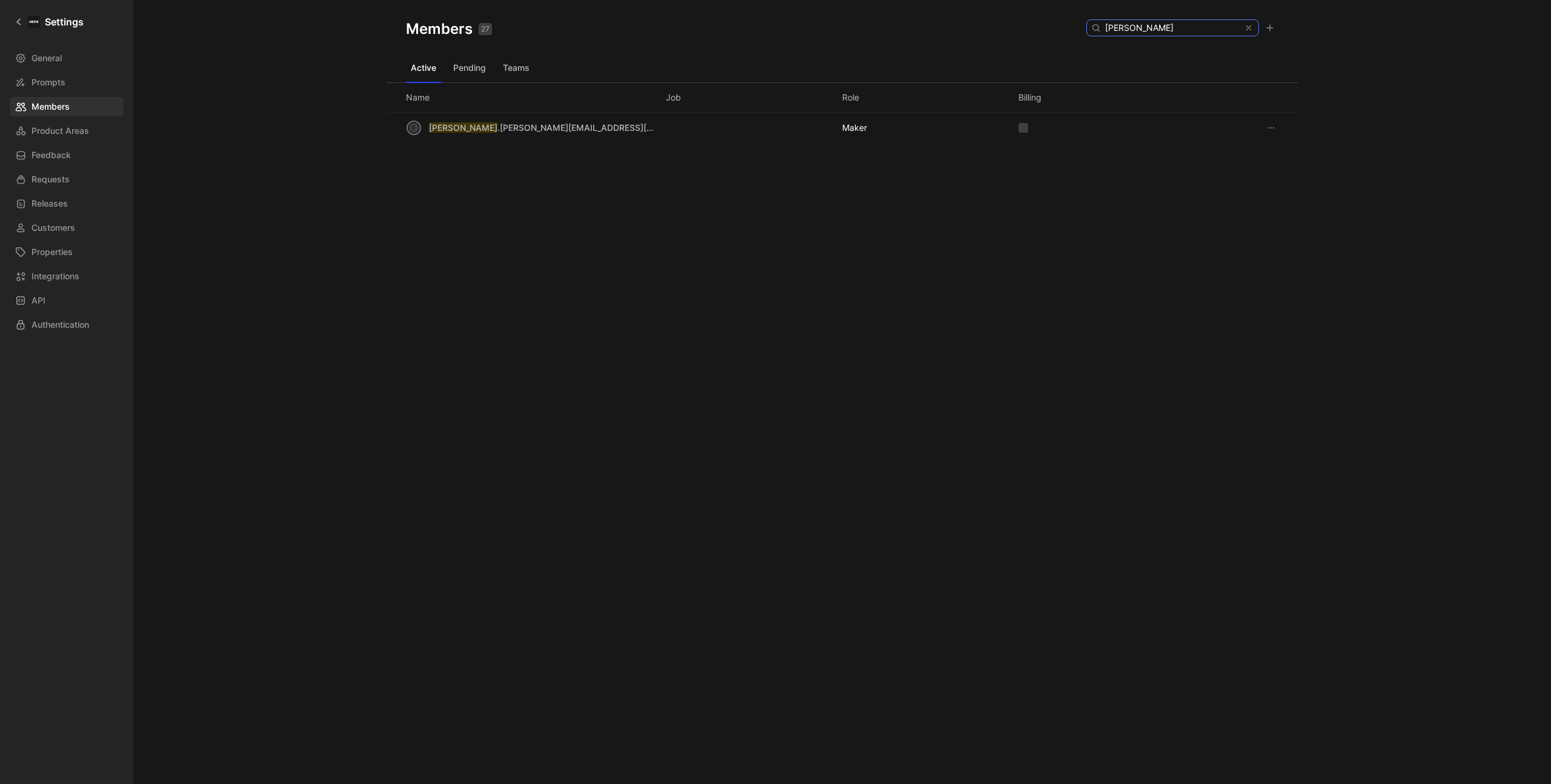
click at [1174, 30] on input "franz" at bounding box center [1172, 28] width 144 height 16
click at [1174, 30] on input "franz" at bounding box center [1172, 28] width 144 height 16
click at [1267, 135] on icon at bounding box center [1271, 135] width 10 height 10
click at [1285, 157] on span "Edit role" at bounding box center [1299, 157] width 32 height 11
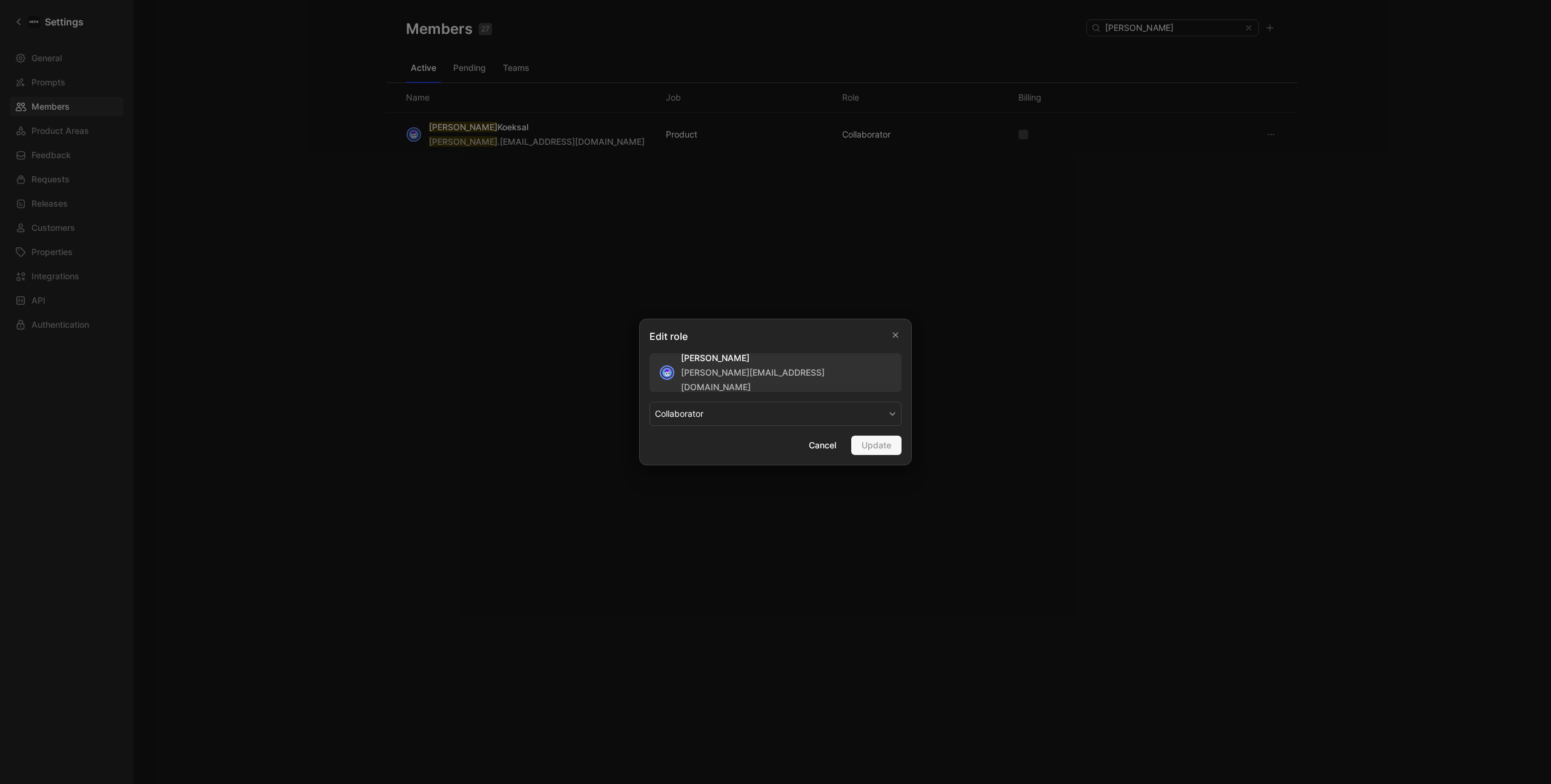
click at [796, 419] on button "COLLABORATOR" at bounding box center [776, 414] width 252 height 24
click at [707, 445] on div "MAKER" at bounding box center [690, 442] width 72 height 15
click at [880, 447] on span "Update" at bounding box center [876, 445] width 30 height 15
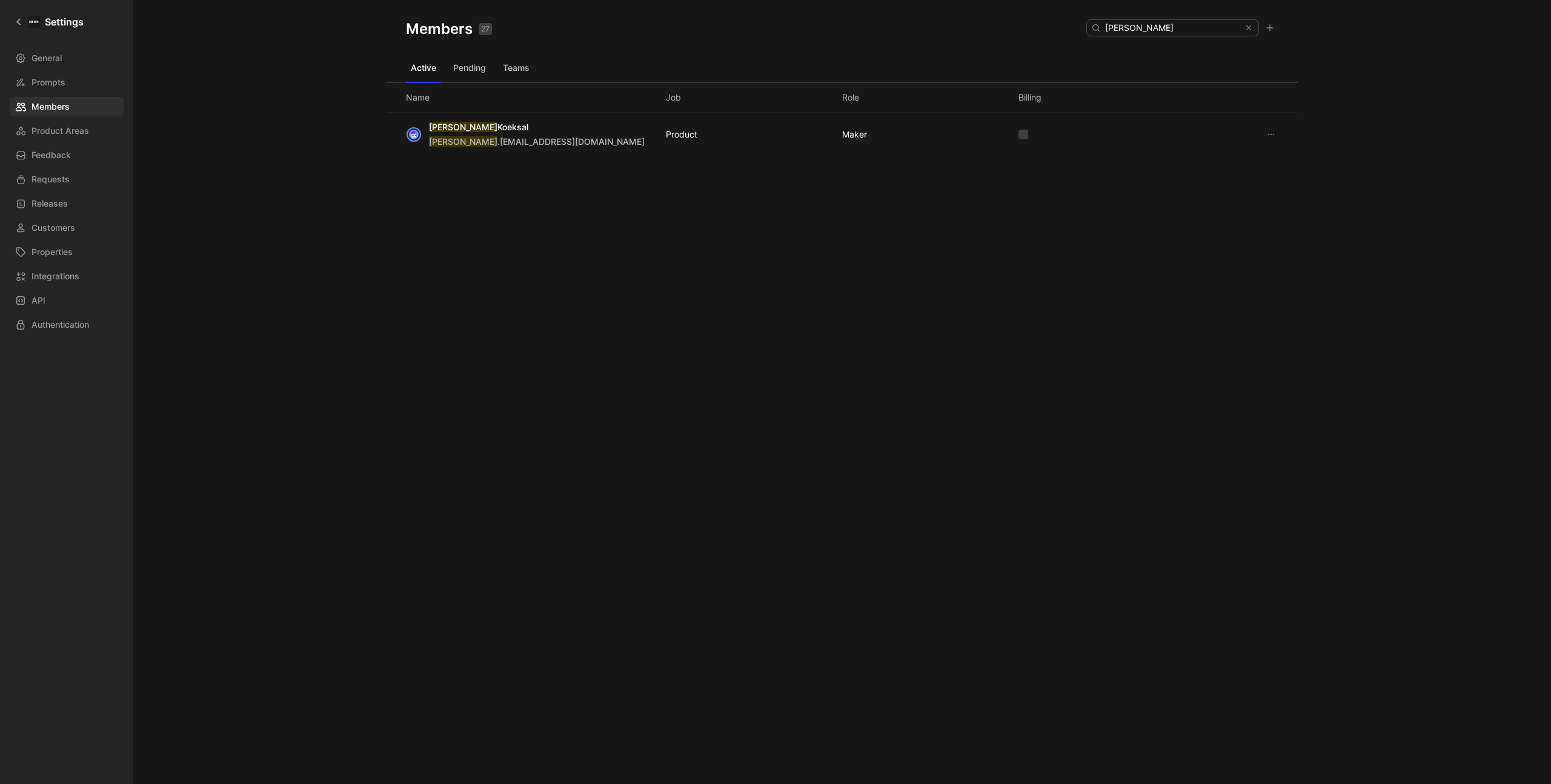
click at [605, 36] on div "Members 27 Saved sarah" at bounding box center [842, 29] width 912 height 58
click at [1182, 26] on input "sarah" at bounding box center [1172, 28] width 144 height 16
type input "vale"
click at [1272, 137] on icon at bounding box center [1271, 135] width 10 height 10
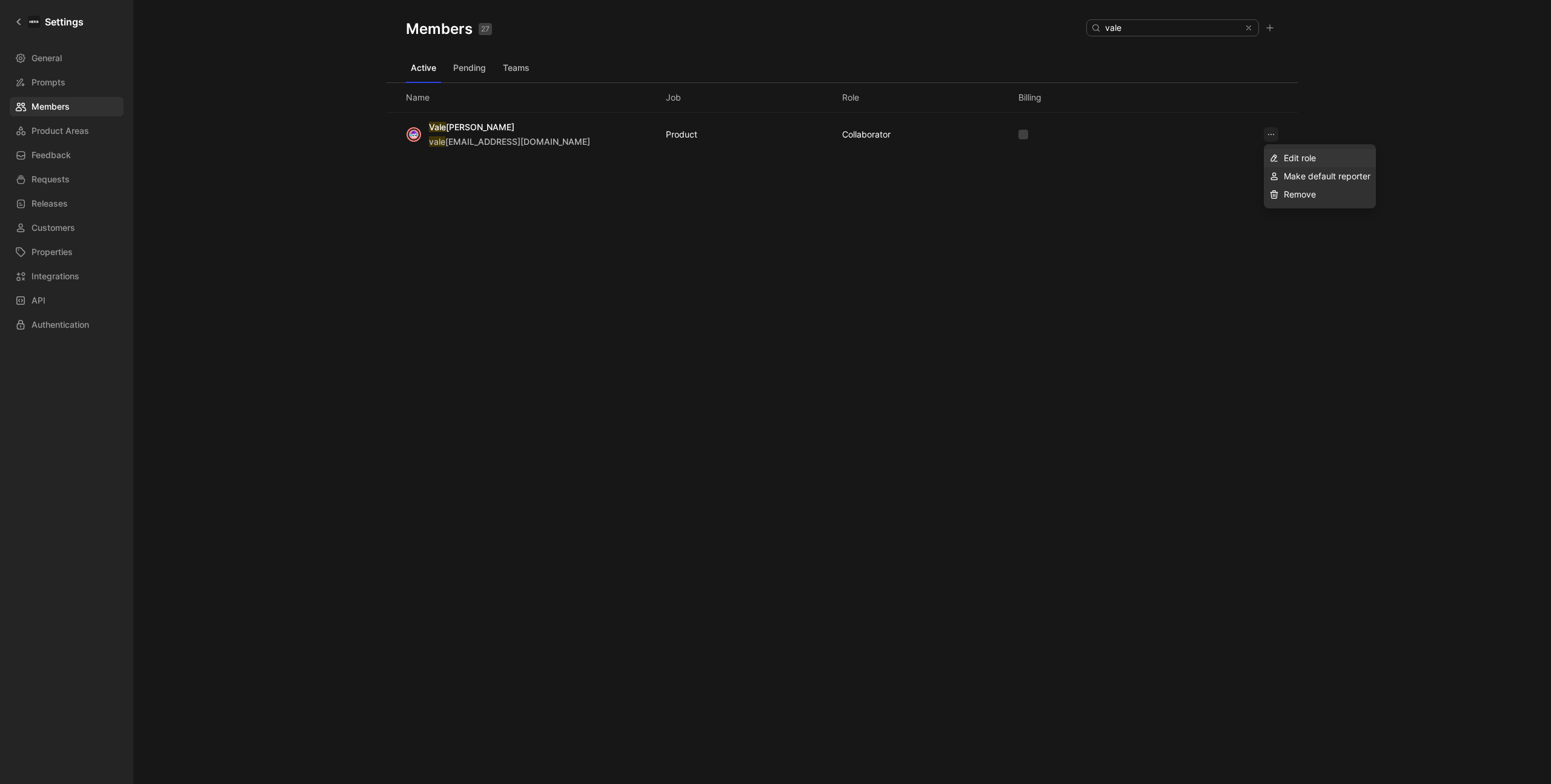
click at [1287, 155] on span "Edit role" at bounding box center [1299, 157] width 32 height 11
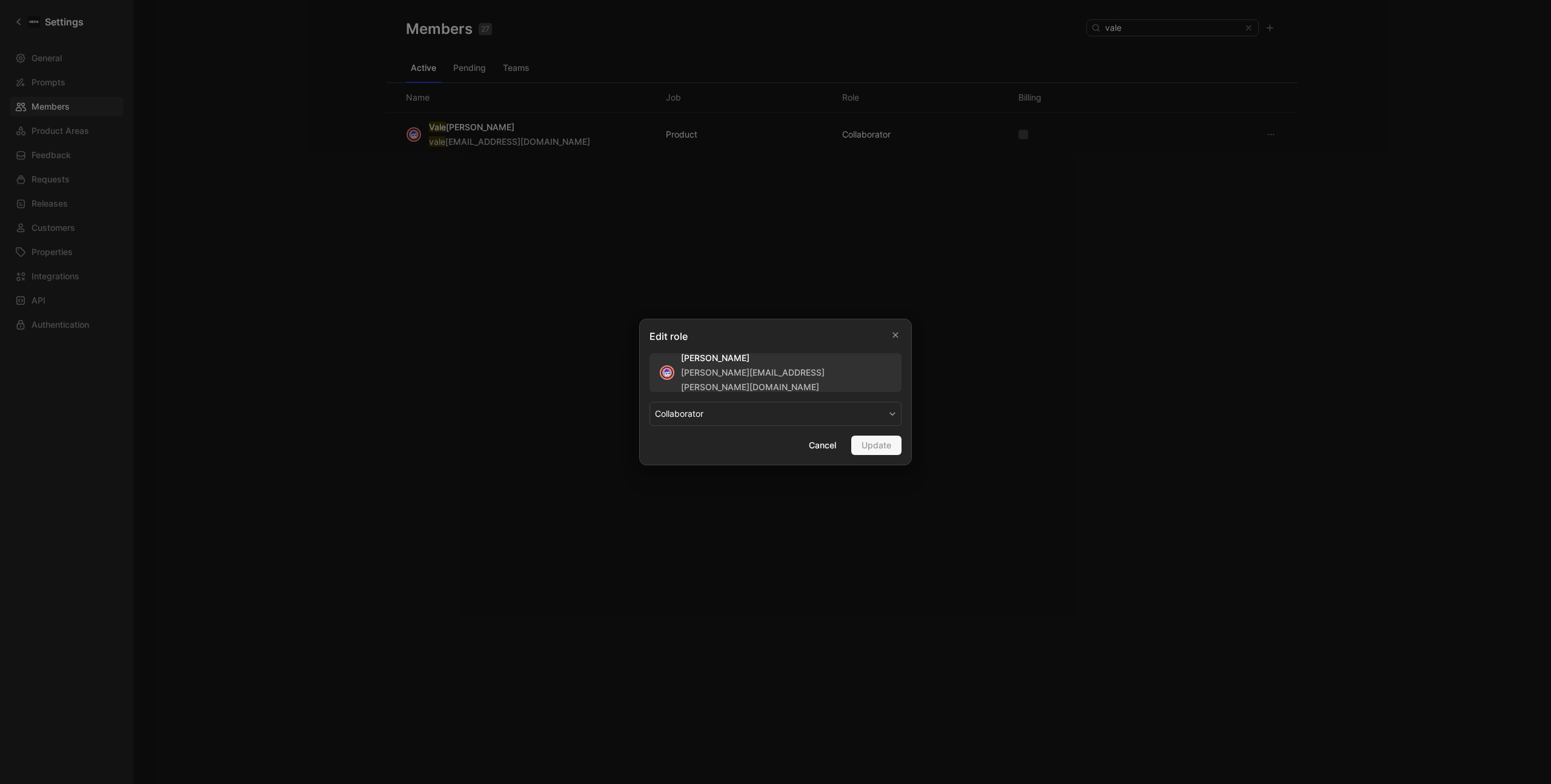
click at [737, 418] on button "COLLABORATOR" at bounding box center [776, 414] width 252 height 24
click at [712, 441] on div "MAKER" at bounding box center [690, 442] width 72 height 15
click at [892, 442] on button "Update" at bounding box center [876, 445] width 50 height 19
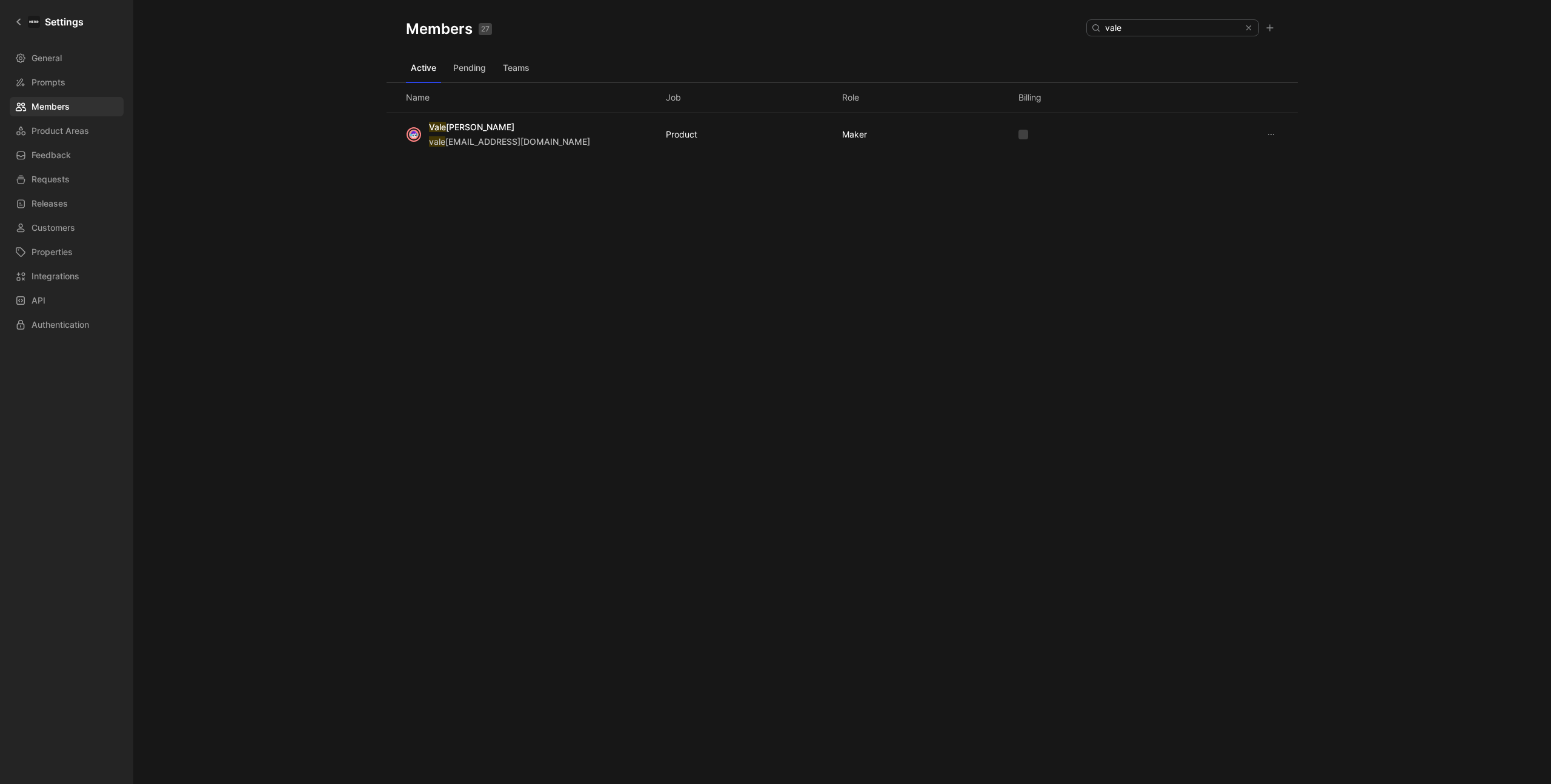
click at [599, 335] on div "Members 27 Saved vale Active Pending Teams Name Job Role Billing Vale rie Rose …" at bounding box center [842, 372] width 912 height 745
click at [17, 18] on icon at bounding box center [19, 22] width 9 height 9
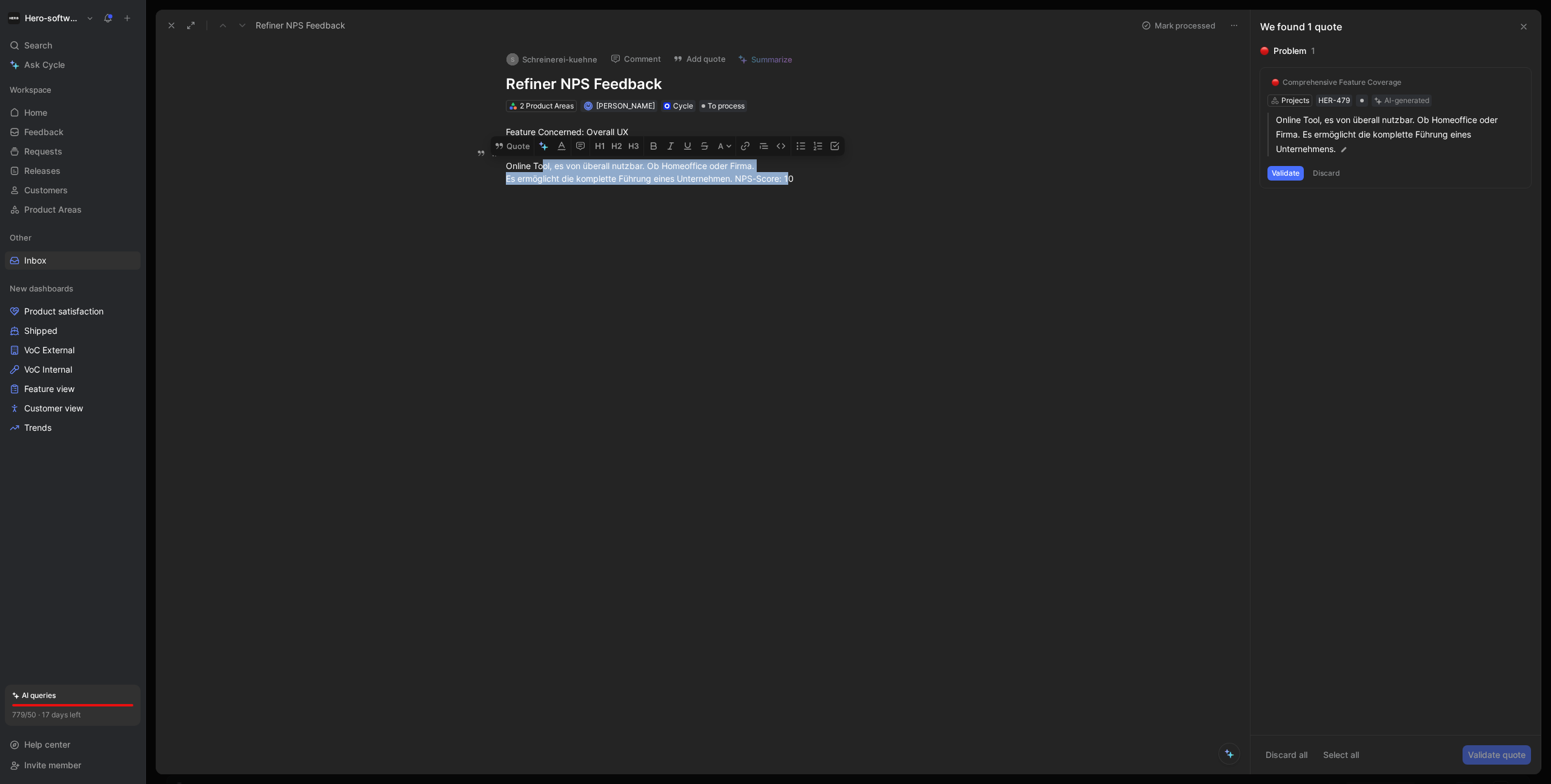
drag, startPoint x: 545, startPoint y: 163, endPoint x: 792, endPoint y: 176, distance: 247.3
click at [792, 176] on div "Online Tool, es von überall nutzbar. Ob Homeoffice oder Firma. Es ermöglicht di…" at bounding box center [715, 166] width 419 height 38
click at [1423, 233] on div "Problem 1 Comprehensive Feature Coverage Projects HER-479 AI-generated Online T…" at bounding box center [1395, 389] width 290 height 691
click at [902, 252] on div at bounding box center [716, 316] width 1069 height 235
drag, startPoint x: 804, startPoint y: 176, endPoint x: 739, endPoint y: 178, distance: 65.0
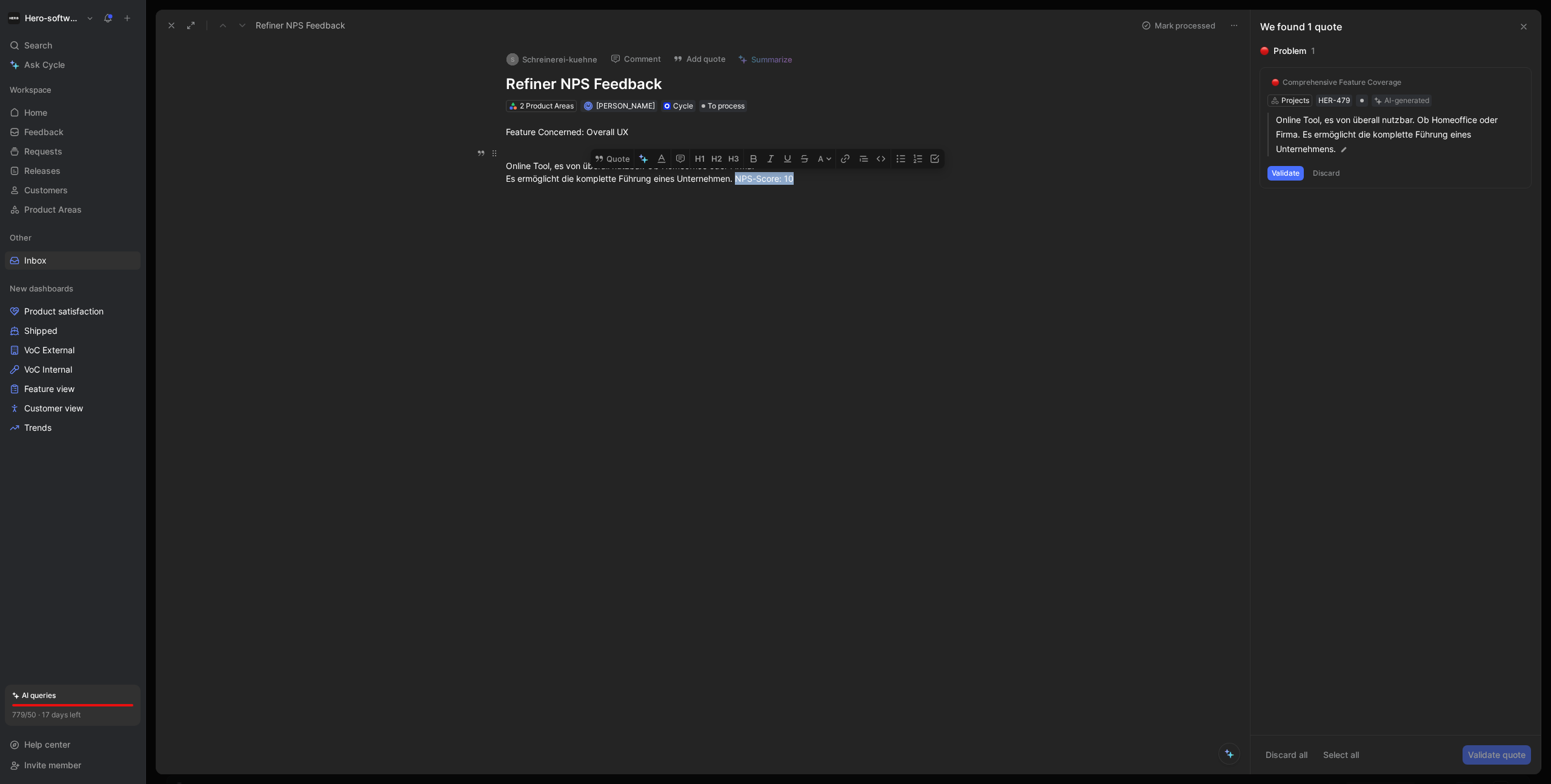
click at [739, 178] on div "Online Tool, es von überall nutzbar. Ob Homeoffice oder Firma. Es ermöglicht di…" at bounding box center [715, 166] width 419 height 38
click at [868, 365] on div at bounding box center [716, 316] width 1069 height 235
click at [60, 13] on h1 "Hero-software" at bounding box center [52, 18] width 56 height 11
click at [52, 119] on div "Workspace settings G then S" at bounding box center [82, 124] width 149 height 19
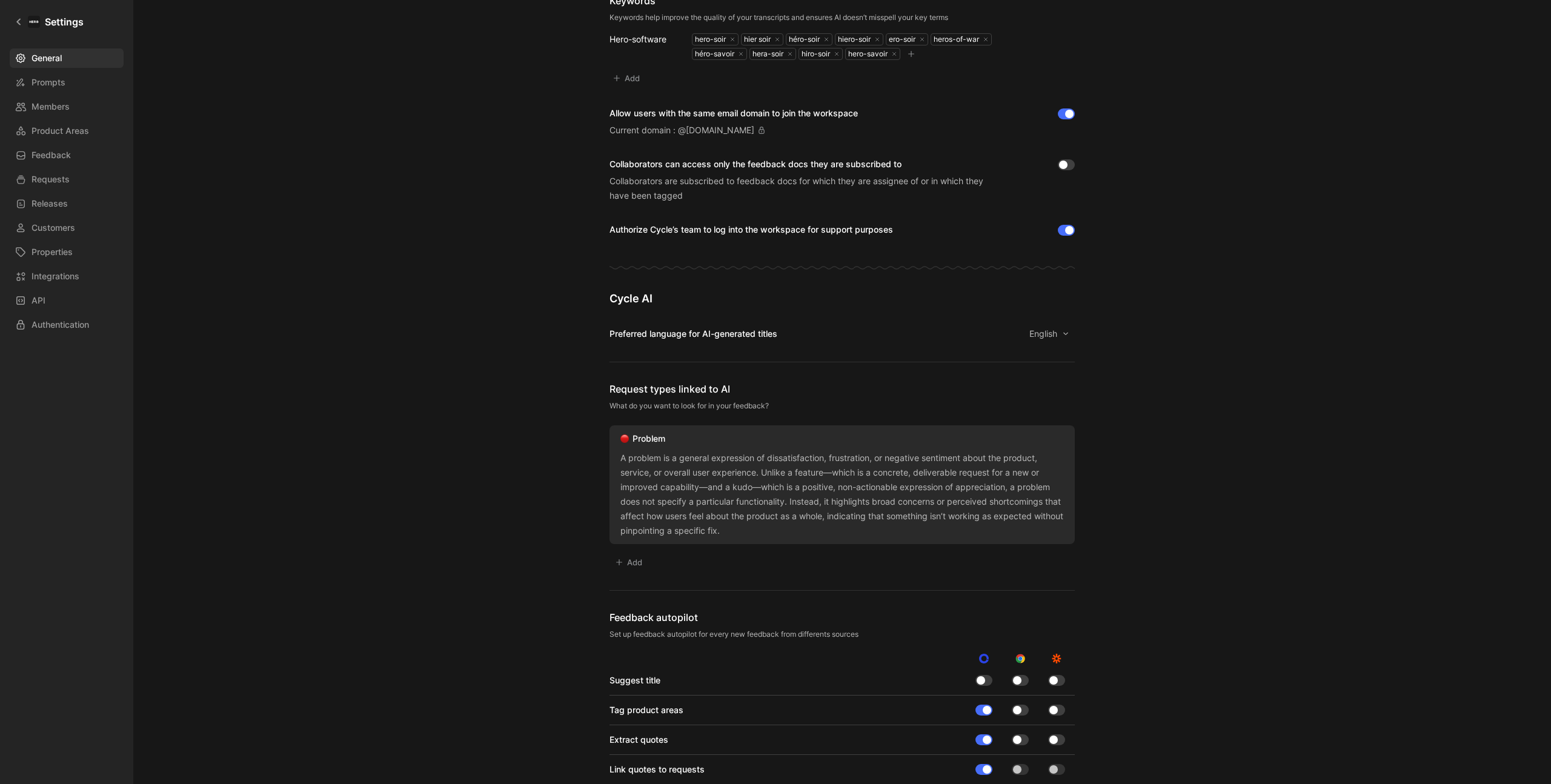
scroll to position [666, 0]
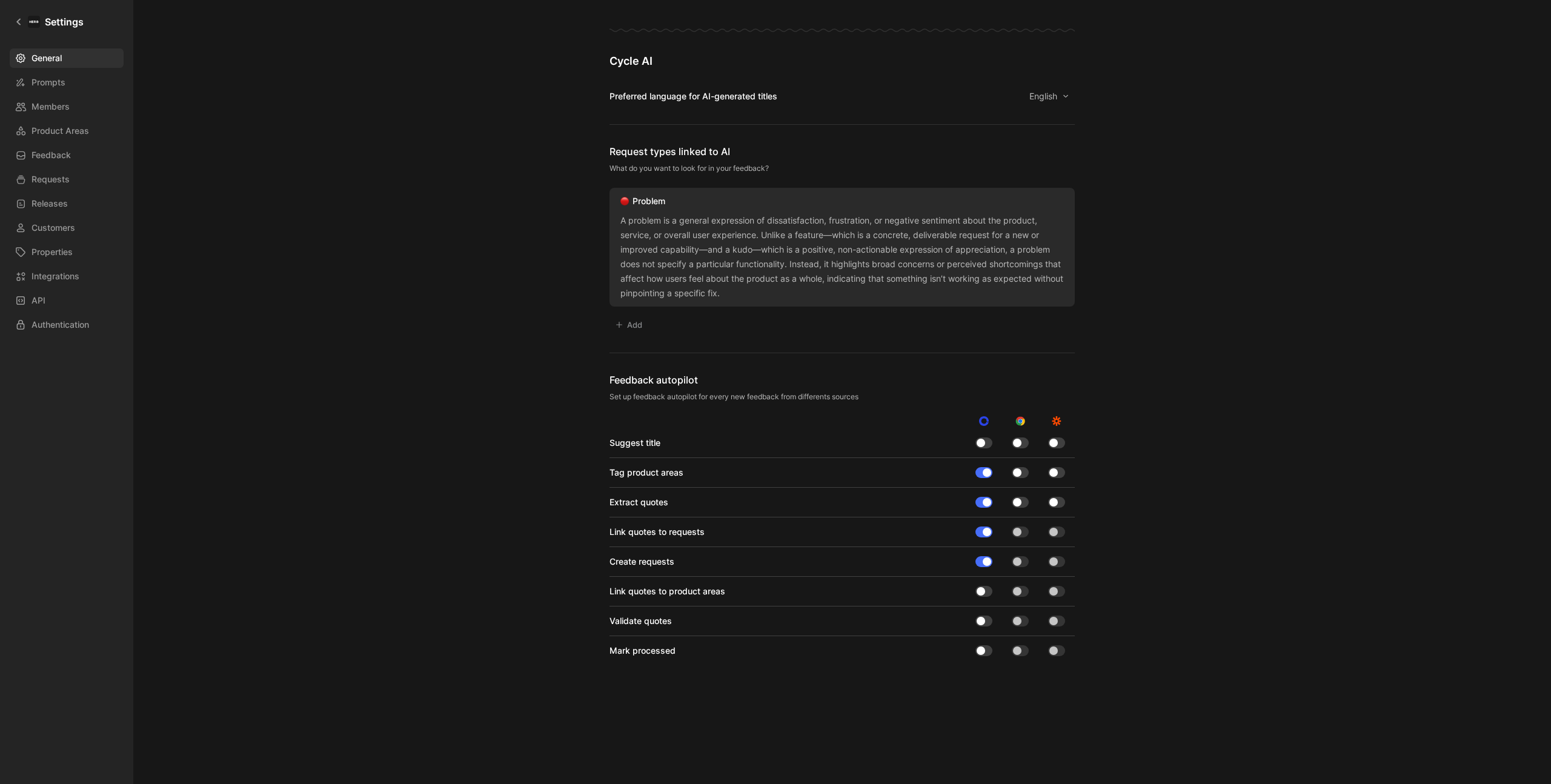
click at [629, 327] on button "Add" at bounding box center [629, 325] width 38 height 17
type input "Praise"
click at [85, 181] on link "Requests" at bounding box center [67, 179] width 114 height 19
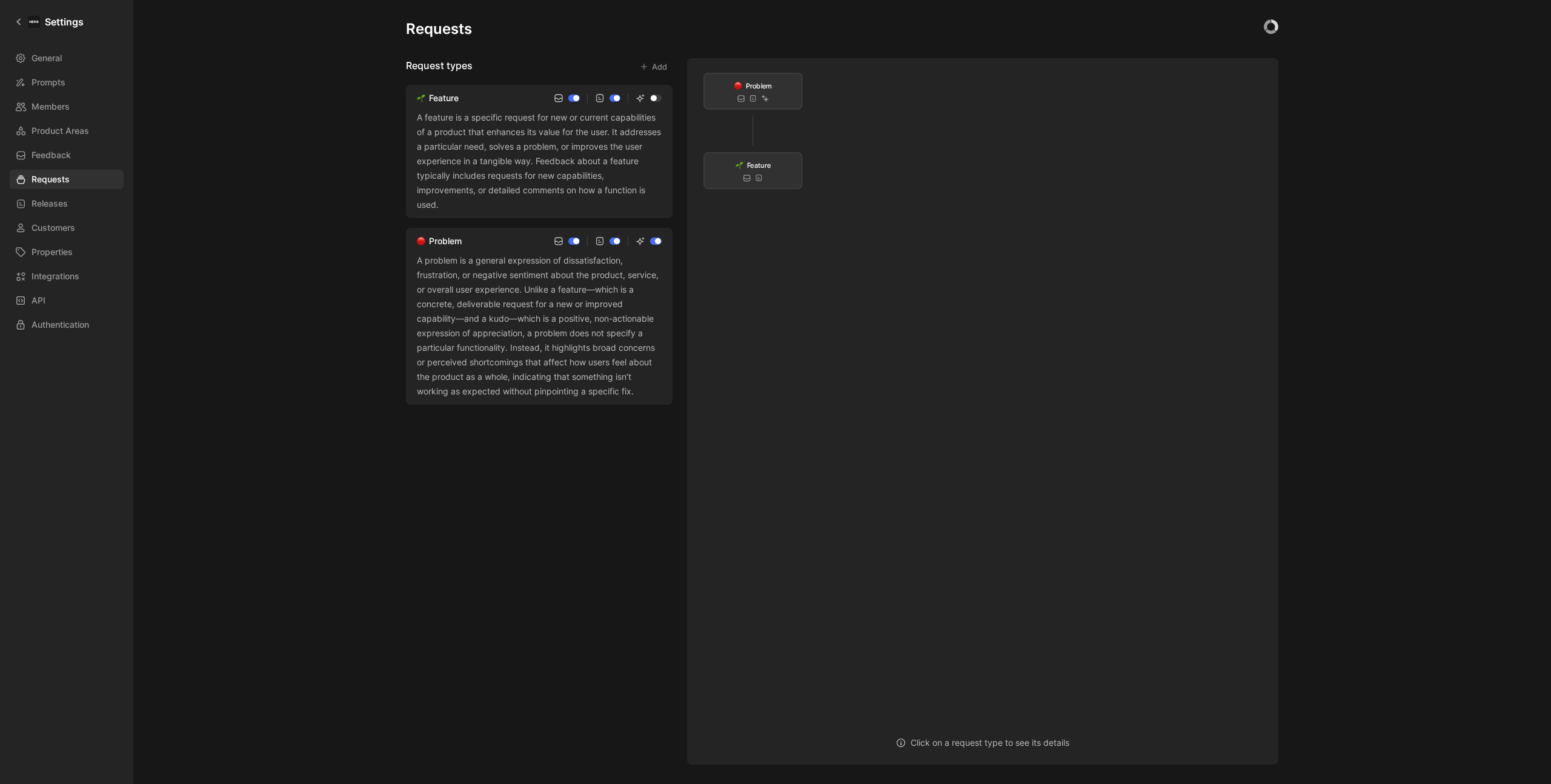
click at [657, 65] on button "Add" at bounding box center [654, 67] width 38 height 17
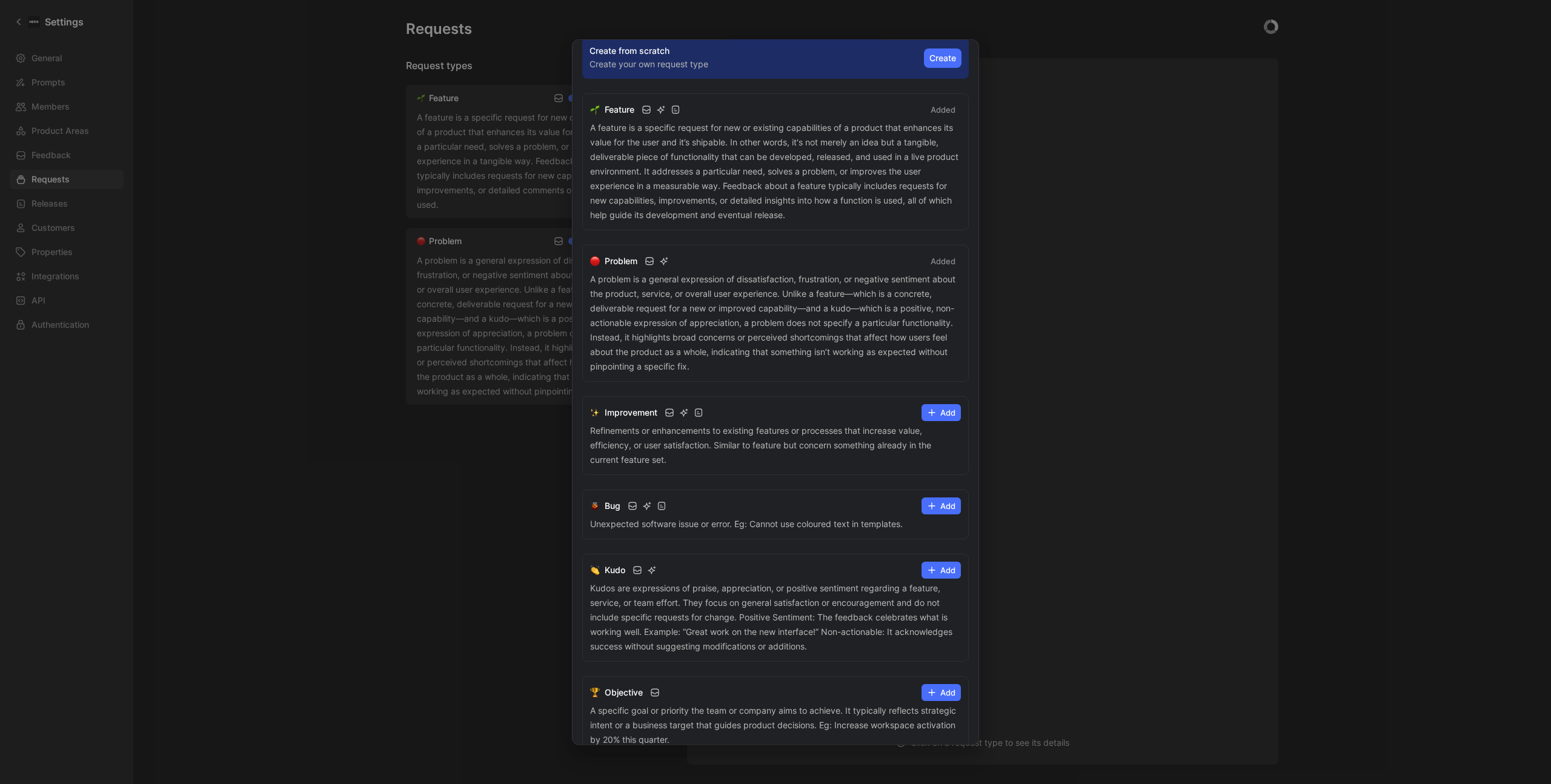
scroll to position [40, 0]
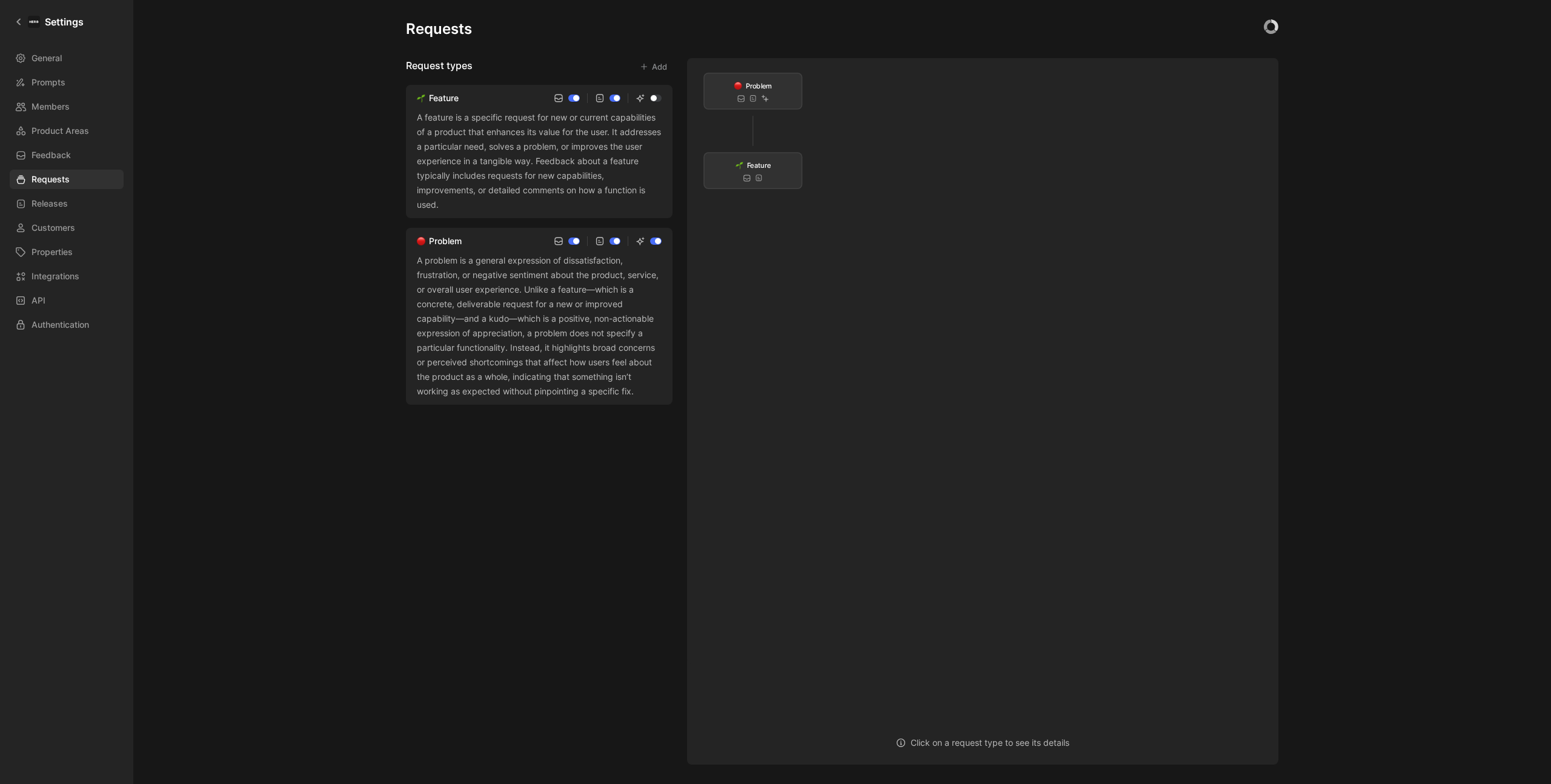
click at [1019, 44] on div at bounding box center [776, 392] width 1551 height 784
click at [60, 269] on span "Integrations" at bounding box center [55, 276] width 48 height 15
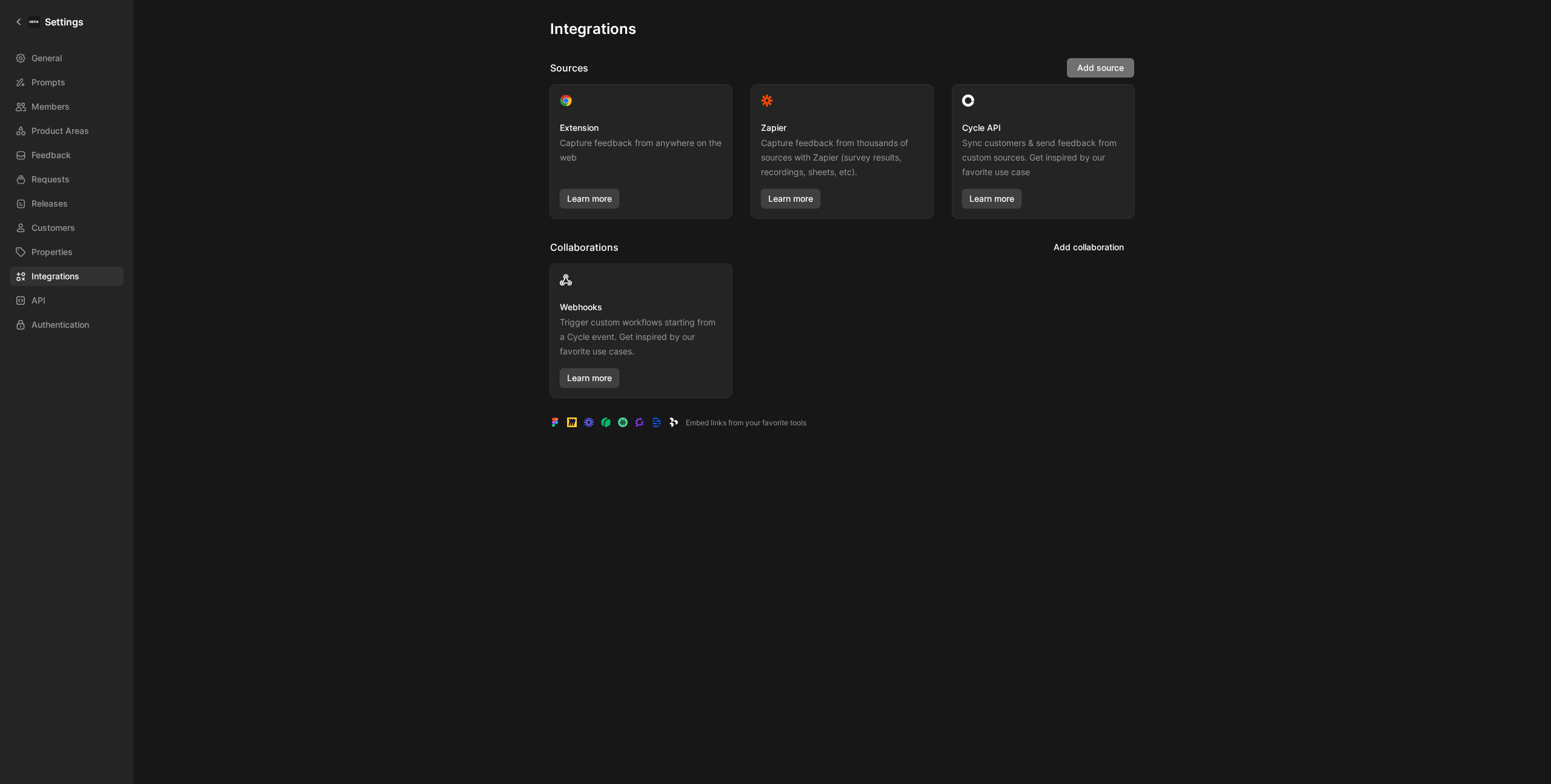
click at [1111, 69] on span "Add source" at bounding box center [1101, 67] width 47 height 15
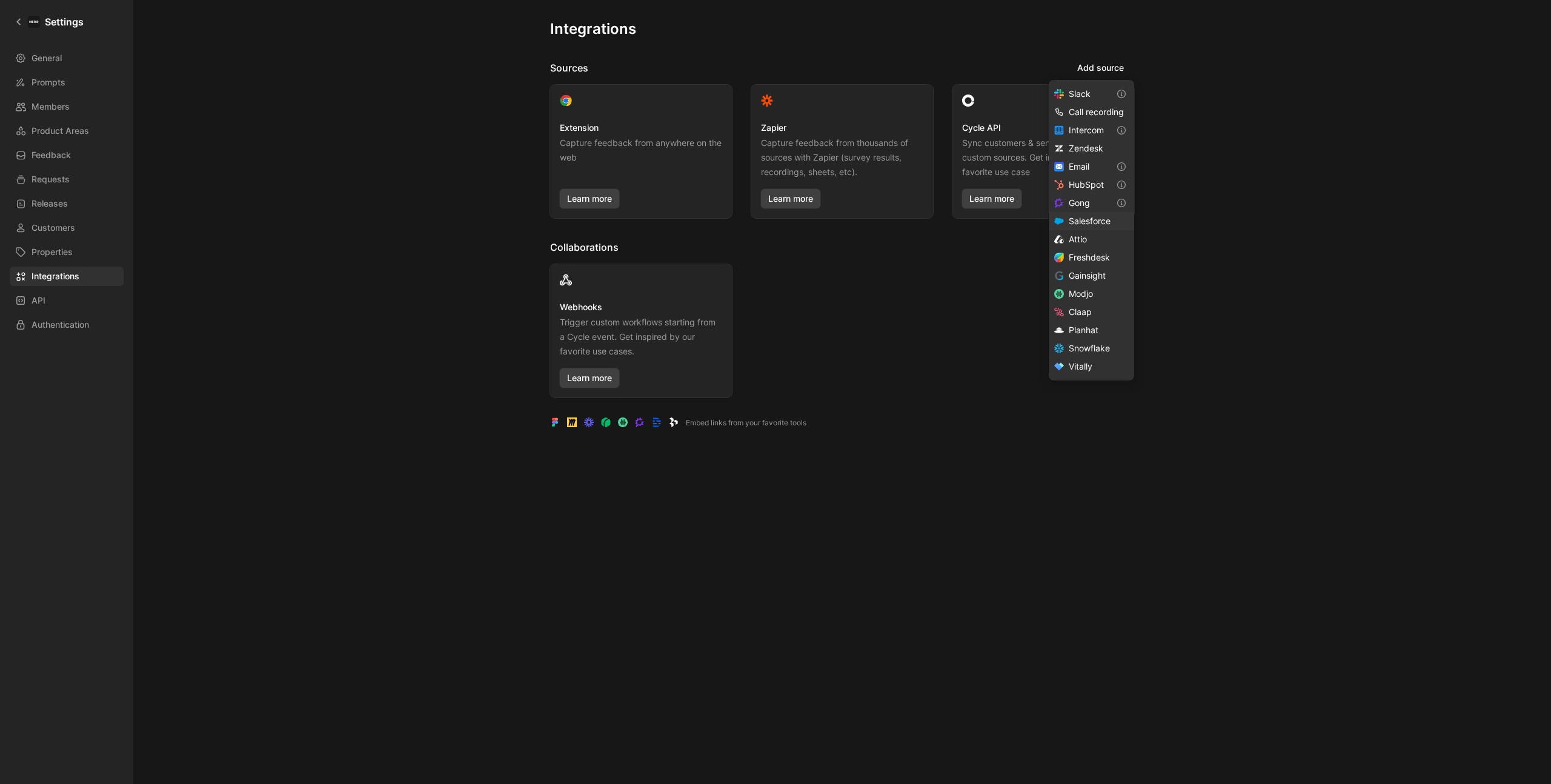
click at [1100, 219] on span "Salesforce" at bounding box center [1090, 220] width 42 height 11
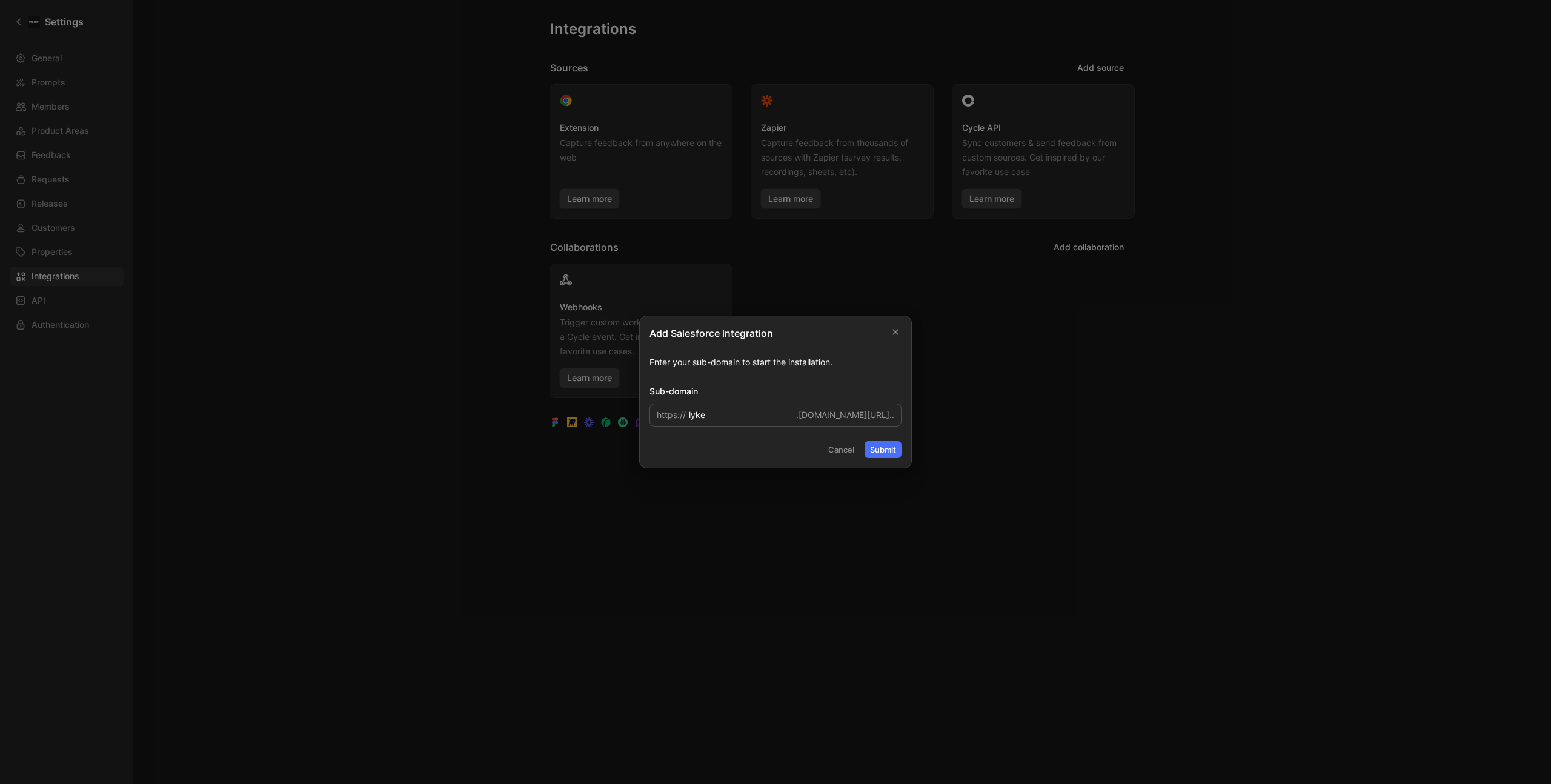
type input "lyke"
click at [895, 452] on button "Submit" at bounding box center [883, 449] width 37 height 17
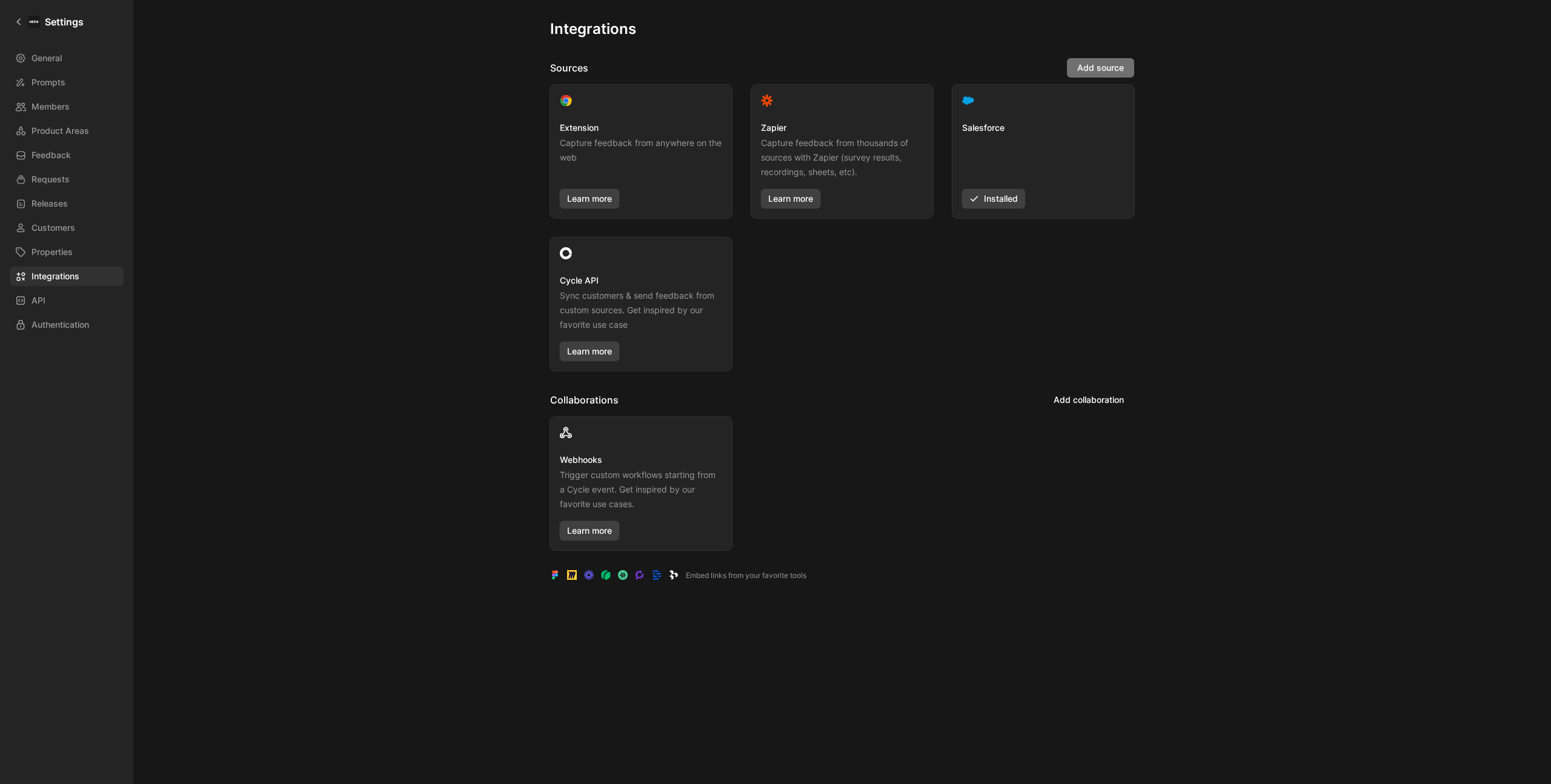
click at [1108, 66] on span "Add source" at bounding box center [1101, 67] width 47 height 15
click at [883, 345] on div "Extension Capture feedback from anywhere on the web Learn more Zapier Capture f…" at bounding box center [842, 228] width 584 height 286
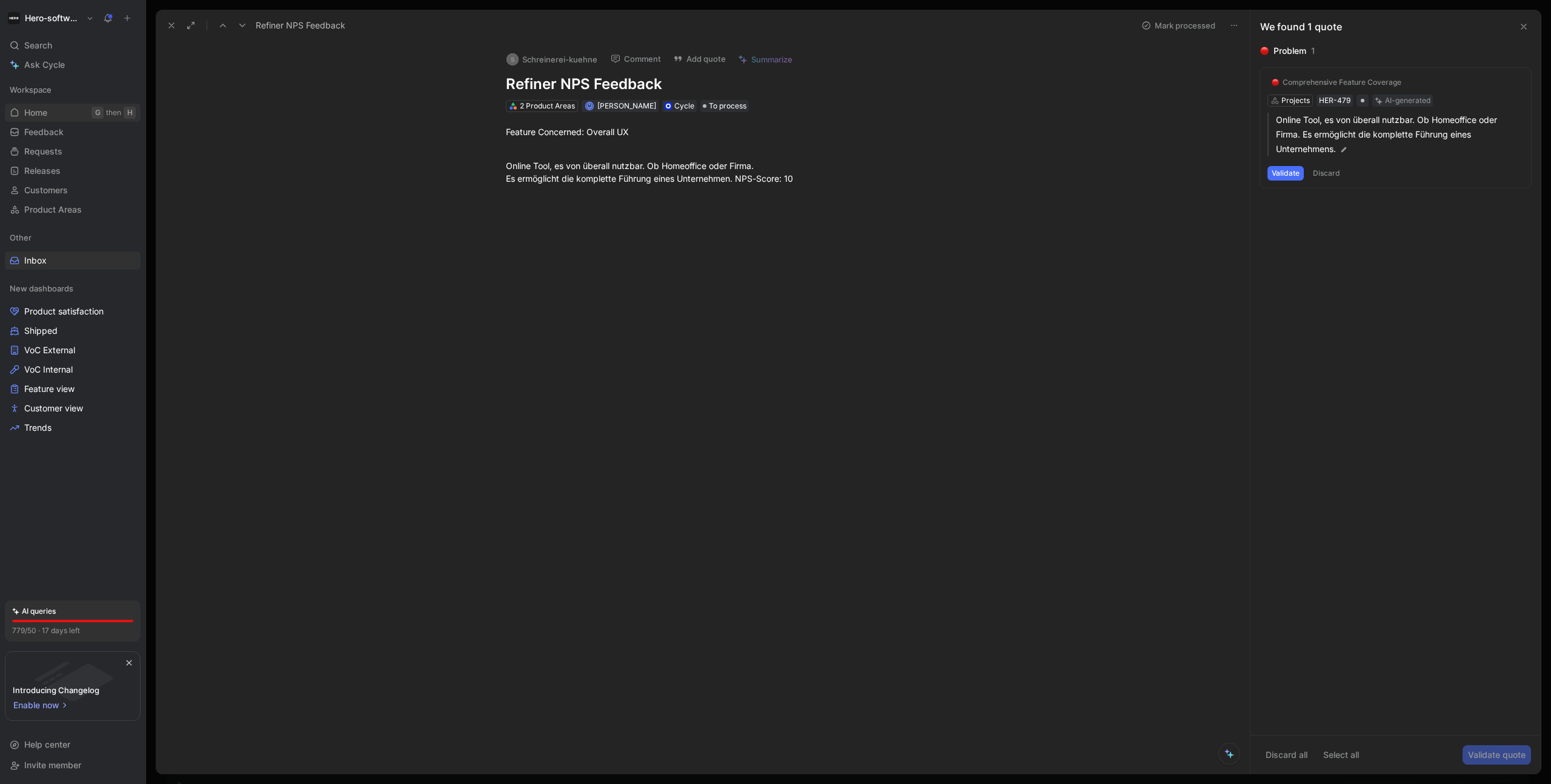
click at [49, 106] on link "Home G then H" at bounding box center [72, 113] width 135 height 18
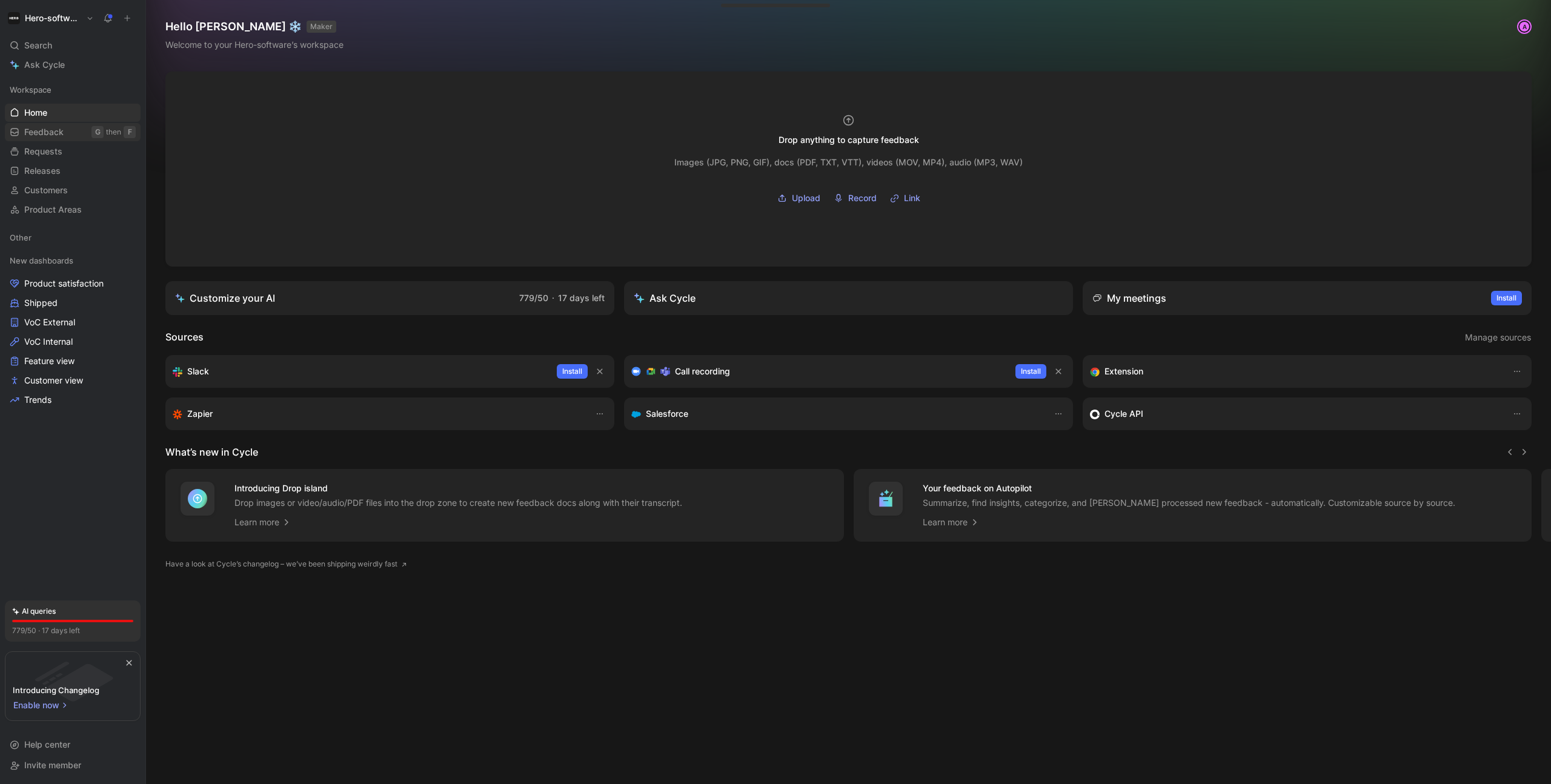
click at [55, 124] on link "Feedback G then F" at bounding box center [72, 133] width 135 height 18
